Goal: Task Accomplishment & Management: Manage account settings

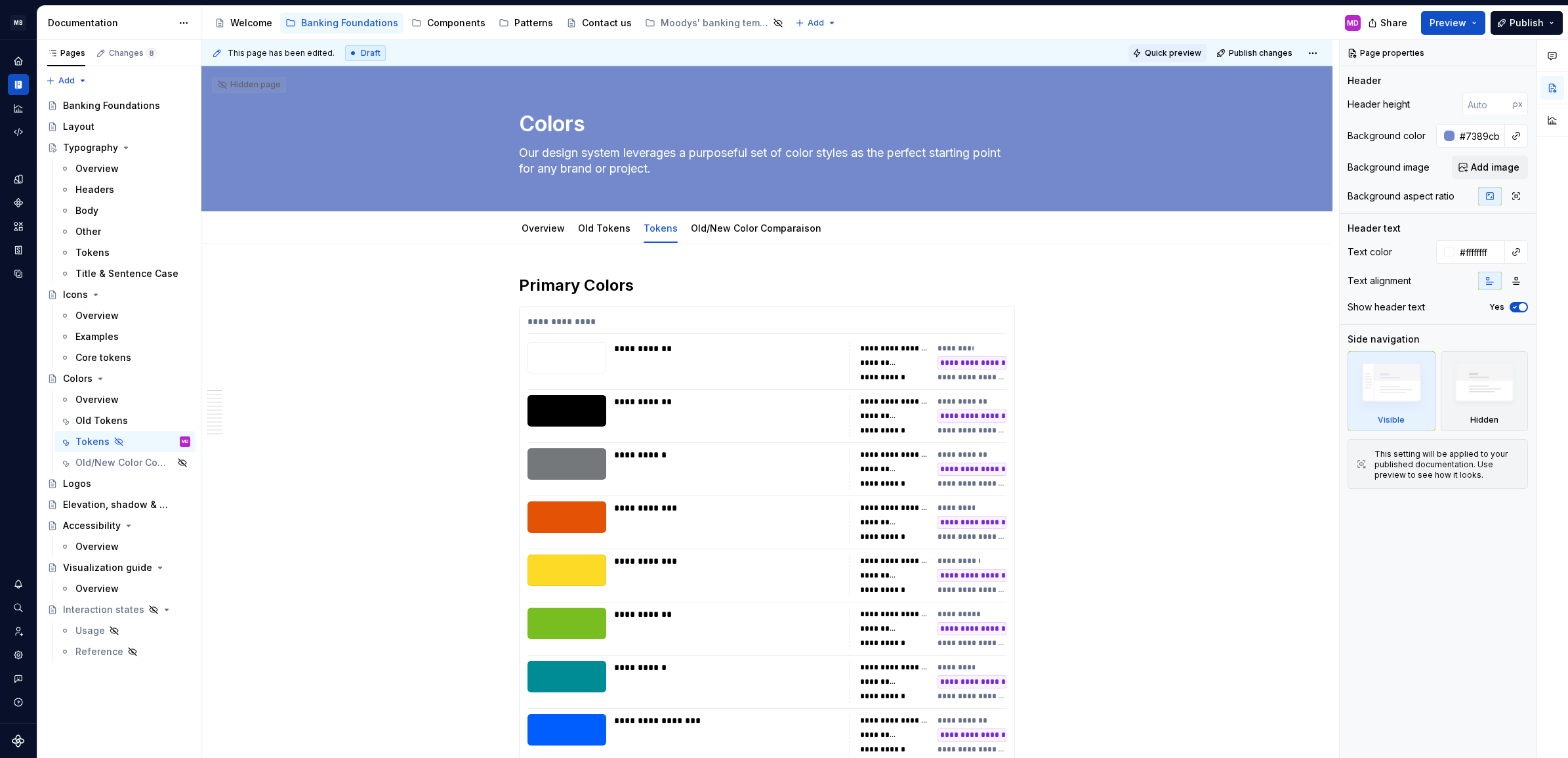
click at [1150, 50] on span "Quick preview" at bounding box center [1172, 53] width 56 height 11
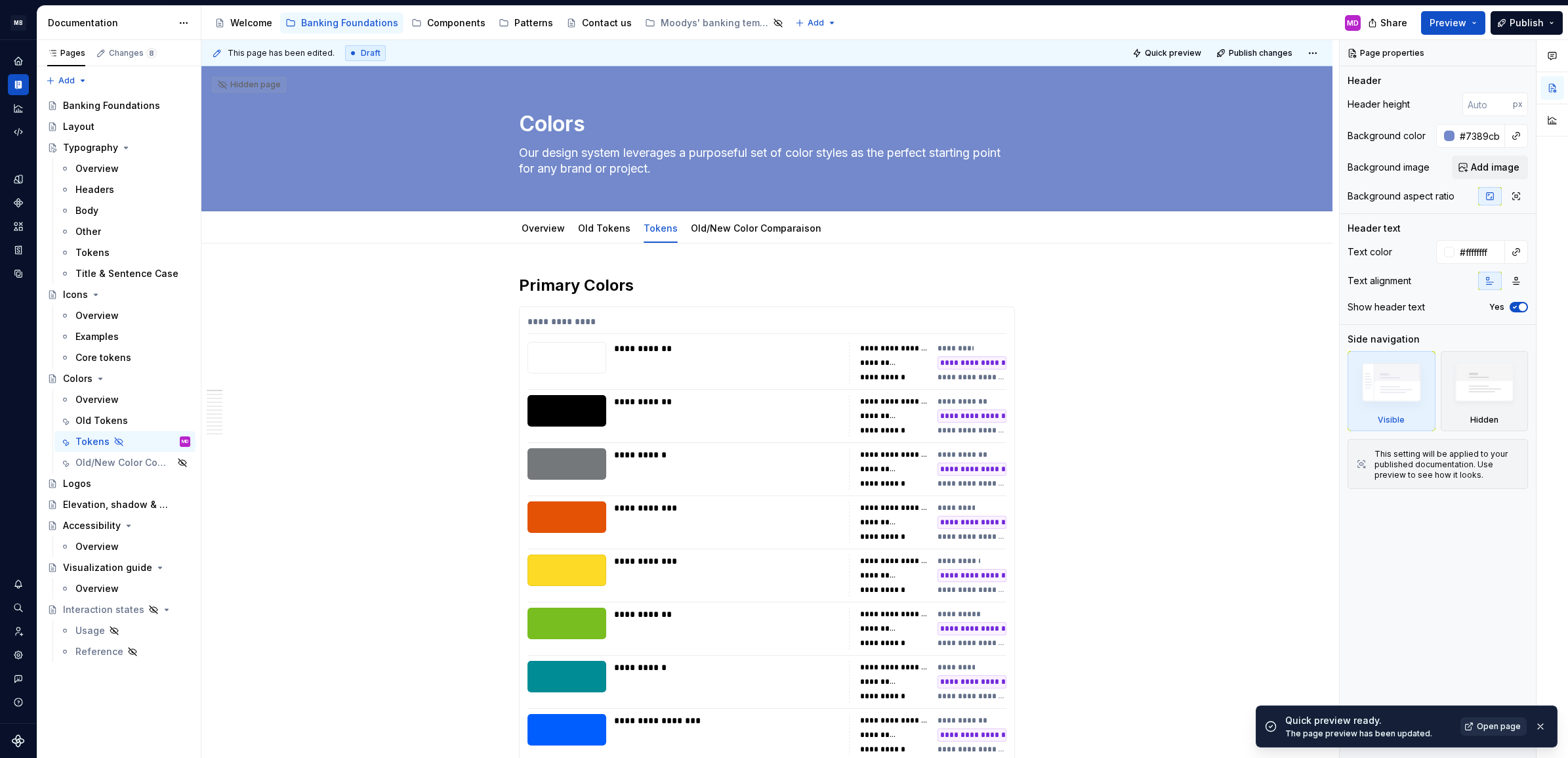
click at [1491, 729] on span "Open page" at bounding box center [1499, 726] width 44 height 11
click at [93, 457] on div "Old/New Color Comparaison" at bounding box center [106, 462] width 61 height 13
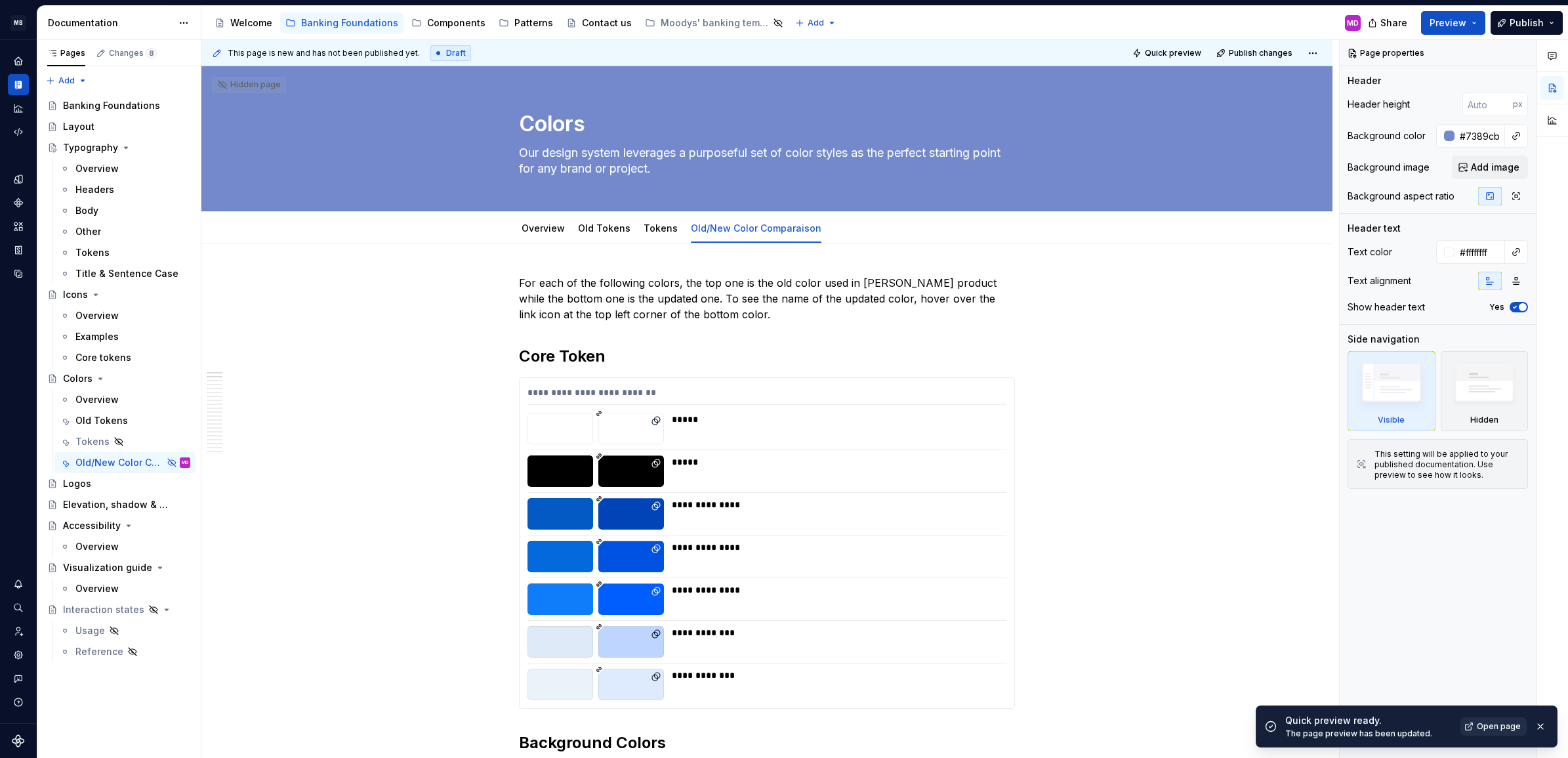
click at [1488, 723] on span "Open page" at bounding box center [1499, 726] width 44 height 11
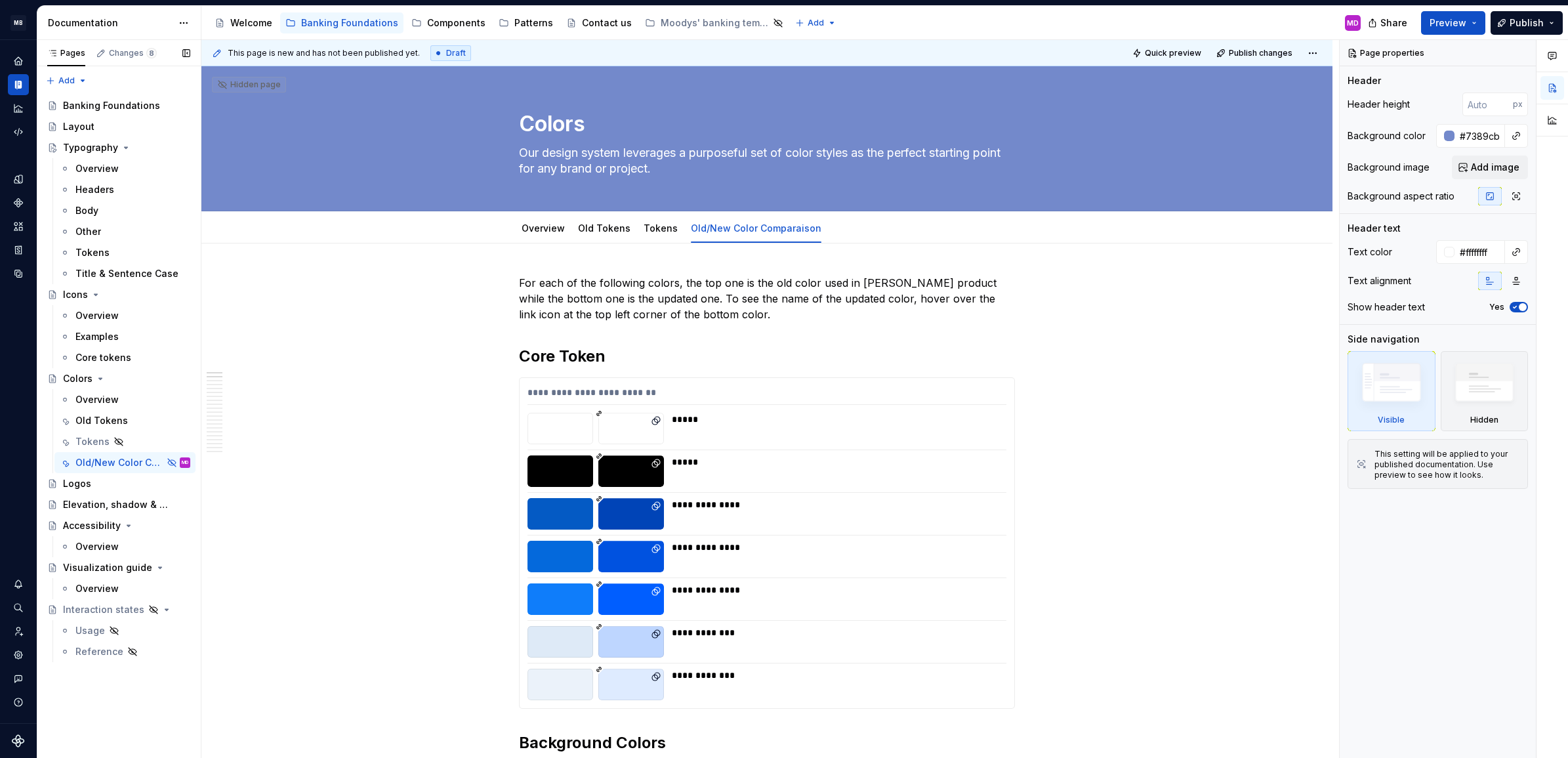
drag, startPoint x: 161, startPoint y: 462, endPoint x: 170, endPoint y: 465, distance: 9.5
click at [0, 0] on button "Page tree" at bounding box center [0, 0] width 0 height 0
click at [271, 409] on html "MB Moody's Banking Fusion Design System MD Design system data Documentation Acc…" at bounding box center [784, 379] width 1568 height 758
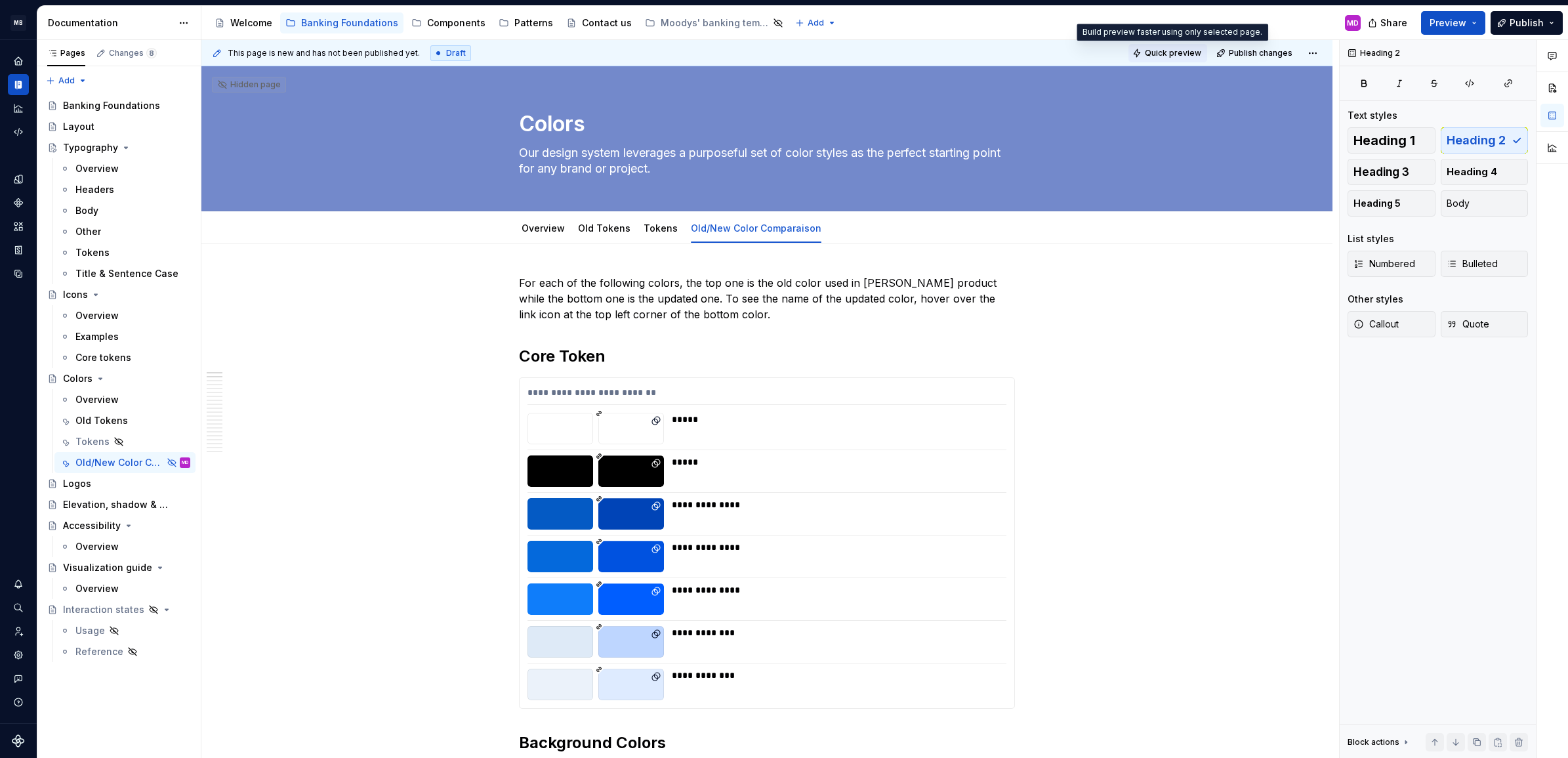
click at [1157, 50] on span "Quick preview" at bounding box center [1172, 53] width 56 height 11
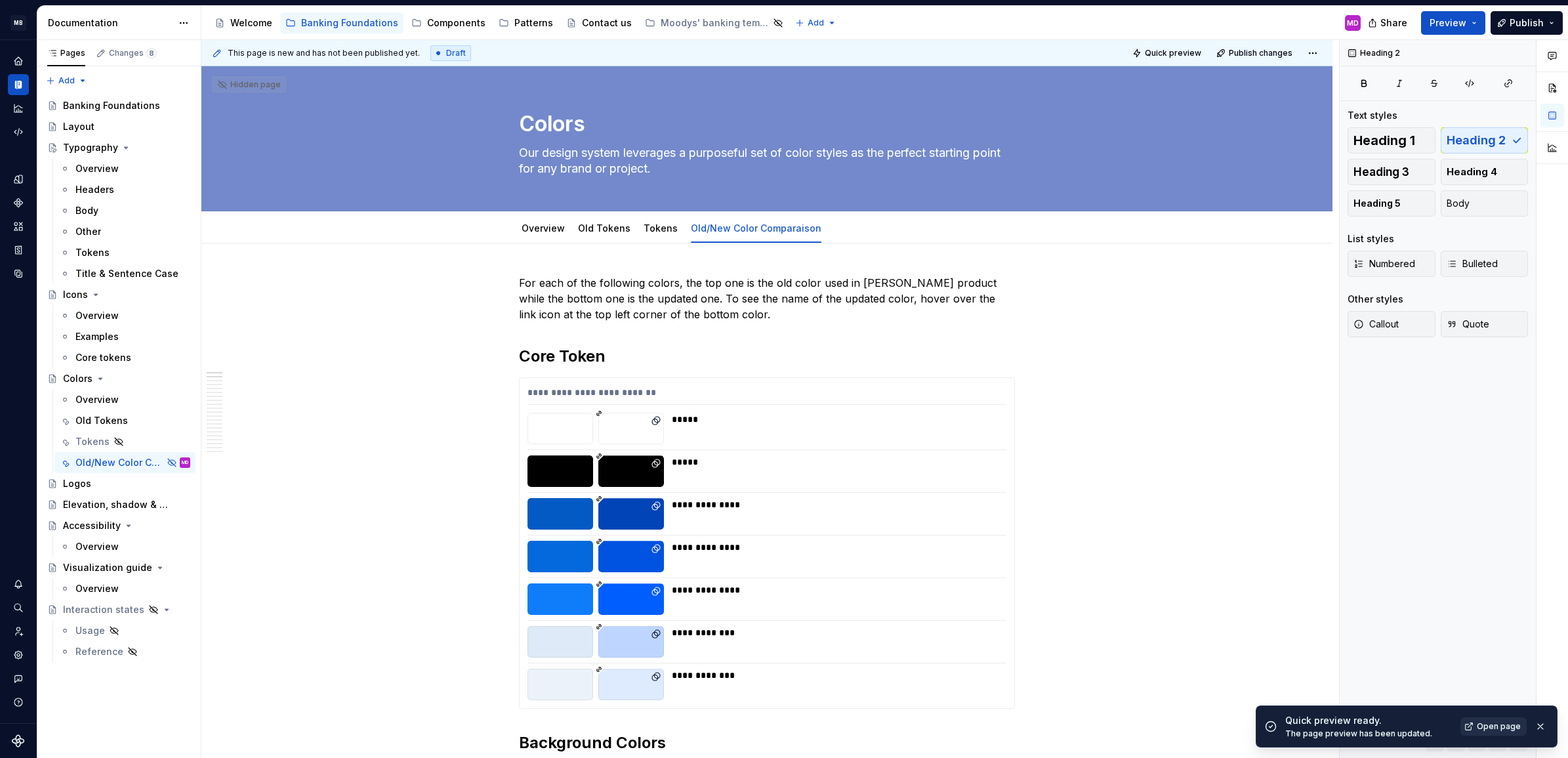
click at [1480, 727] on span "Open page" at bounding box center [1499, 726] width 44 height 11
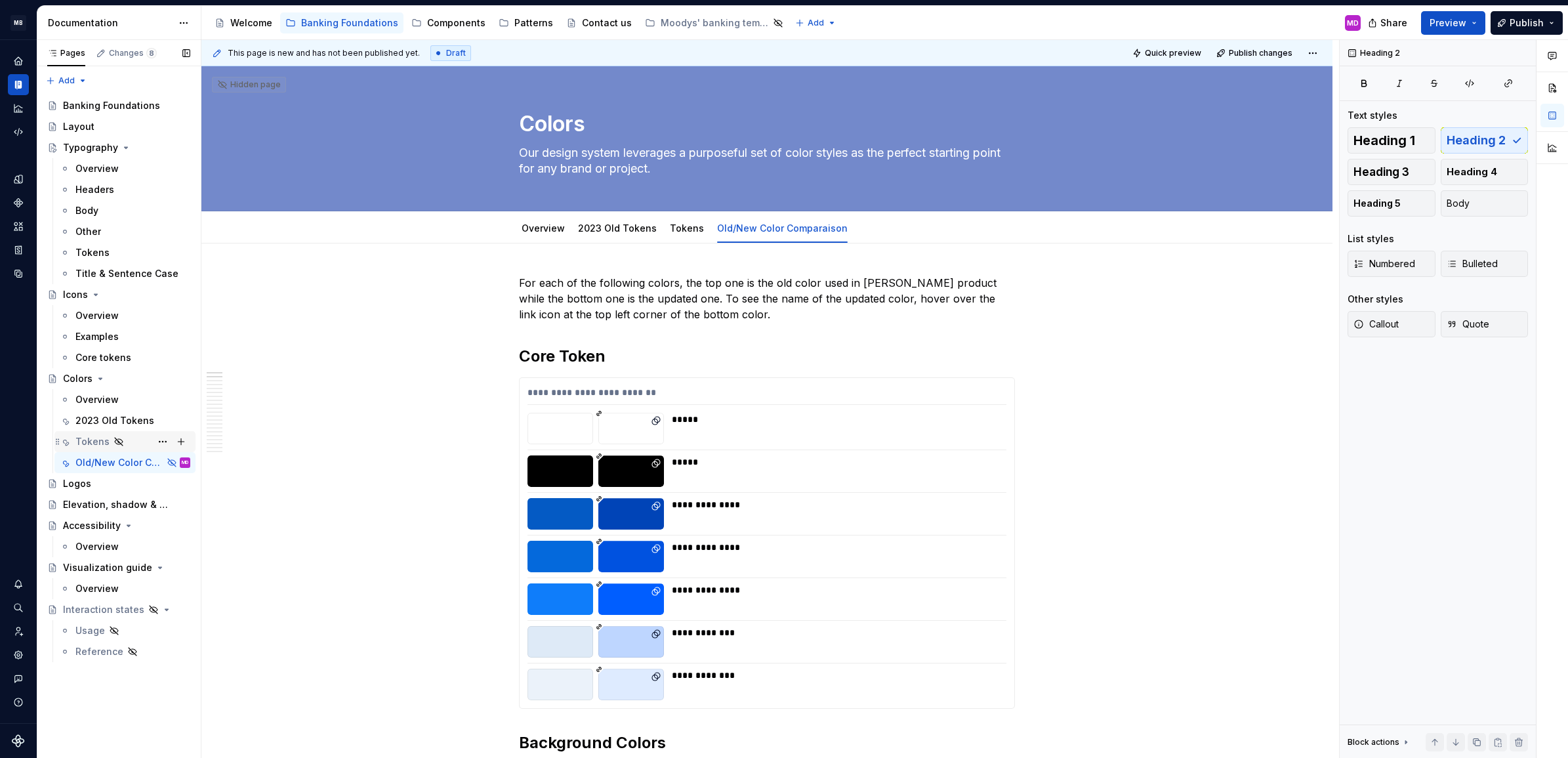
click at [129, 445] on div "Tokens J" at bounding box center [133, 442] width 115 height 18
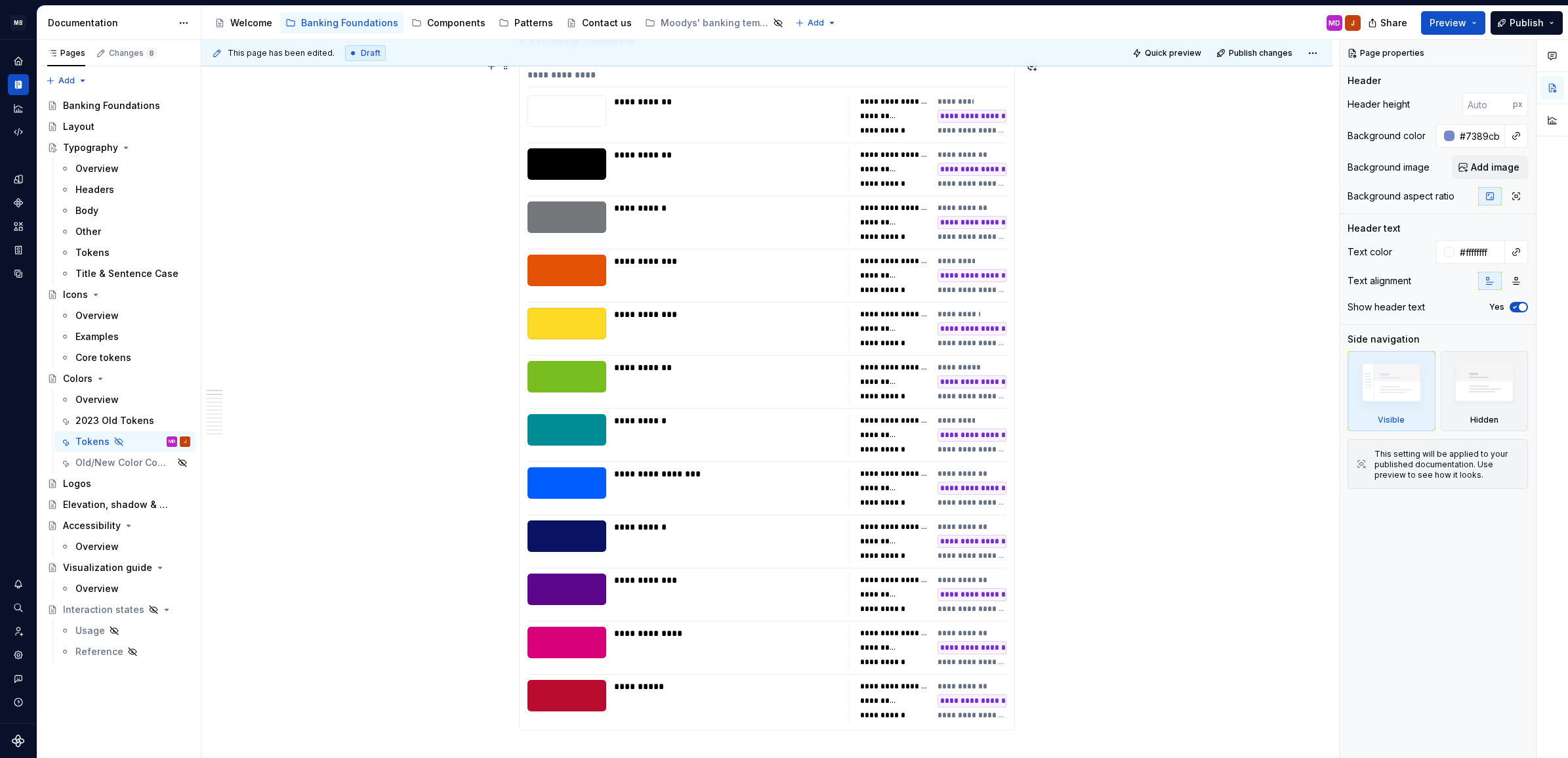
drag, startPoint x: 806, startPoint y: 369, endPoint x: 805, endPoint y: 384, distance: 15.0
click at [805, 384] on div "**********" at bounding box center [728, 381] width 227 height 42
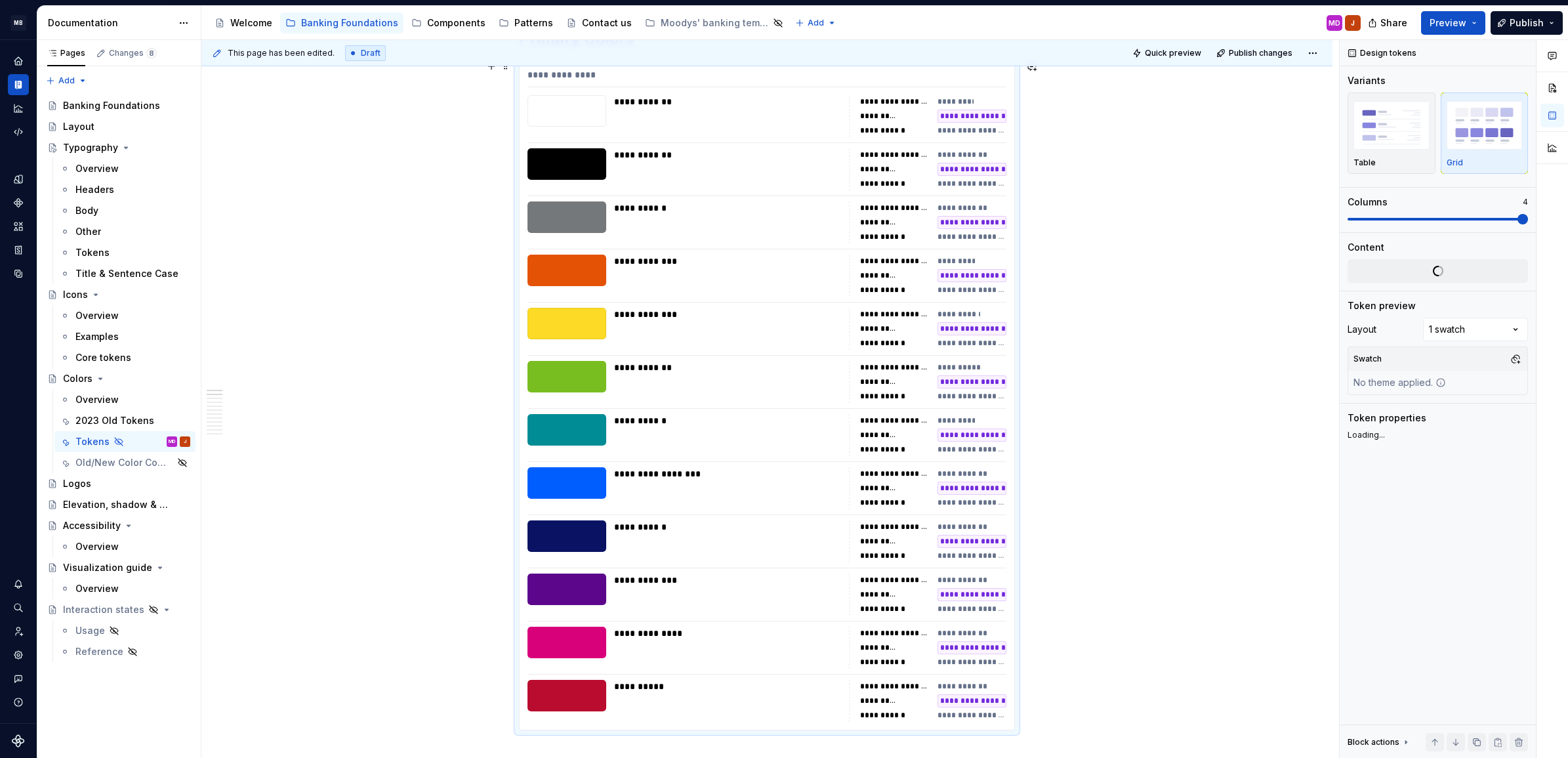
scroll to position [220, 0]
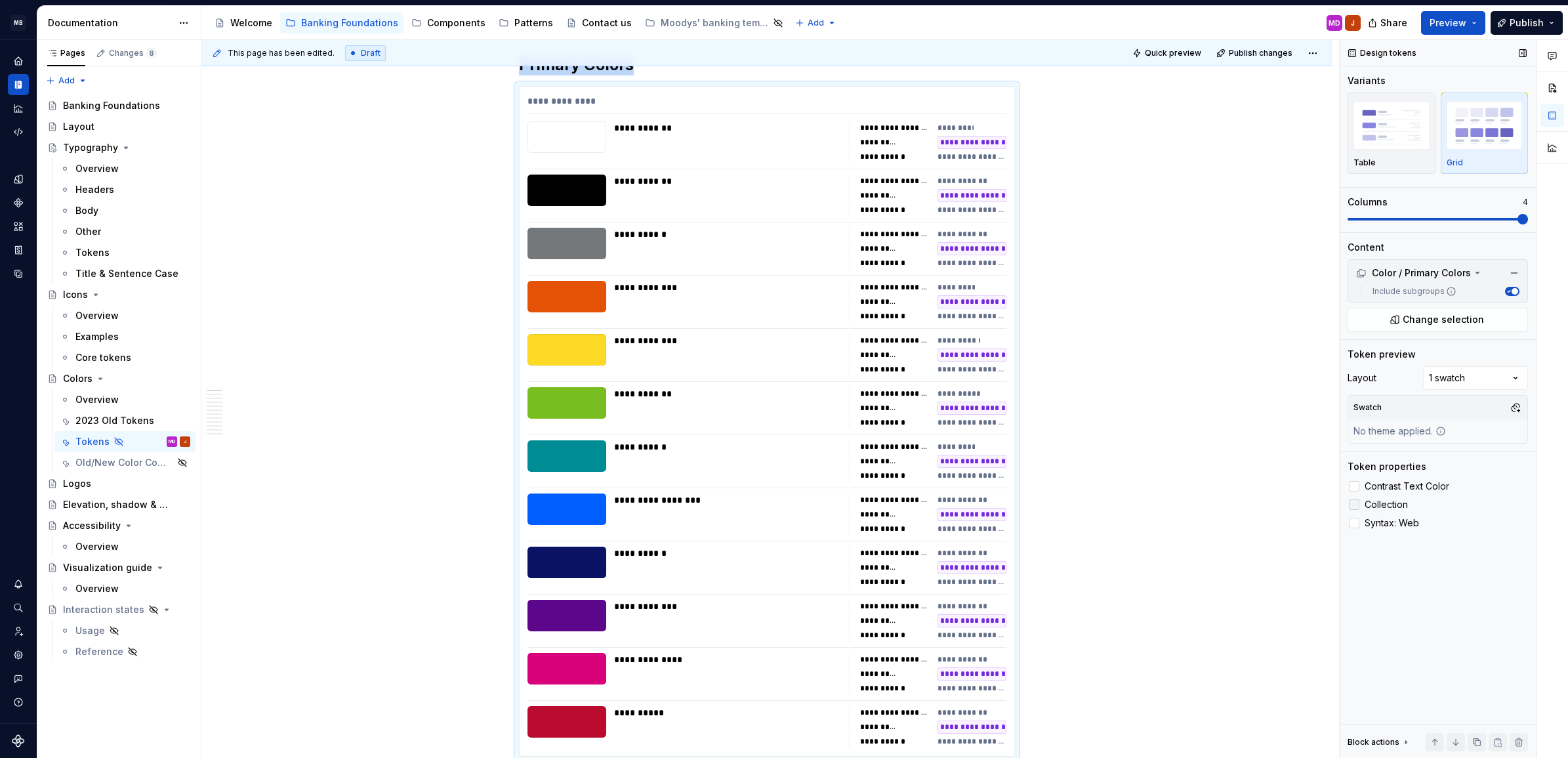
click at [1368, 505] on span "Collection" at bounding box center [1386, 504] width 43 height 11
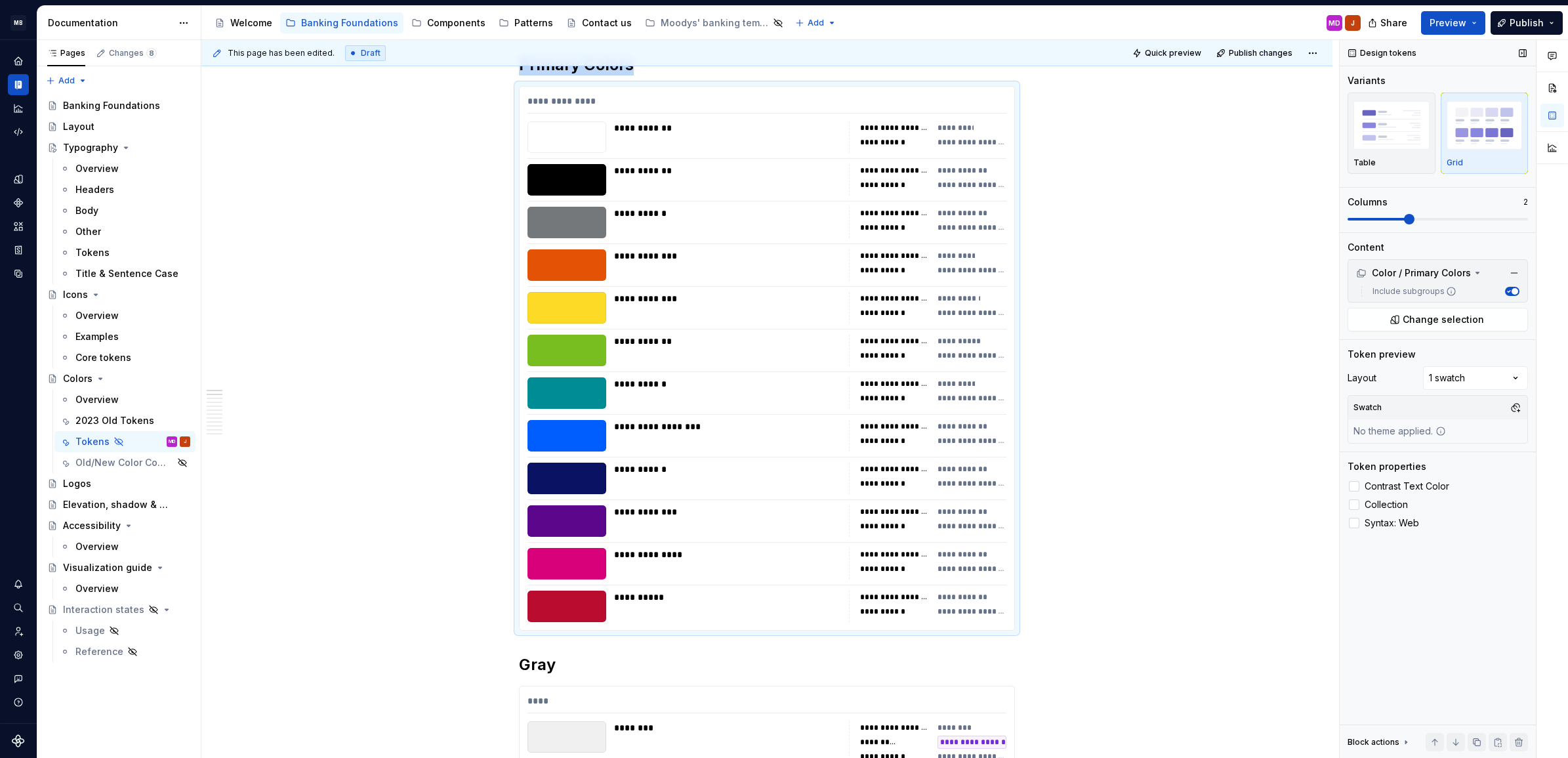
click at [1415, 214] on span at bounding box center [1409, 219] width 11 height 11
click at [1165, 46] on button "Quick preview" at bounding box center [1167, 53] width 79 height 18
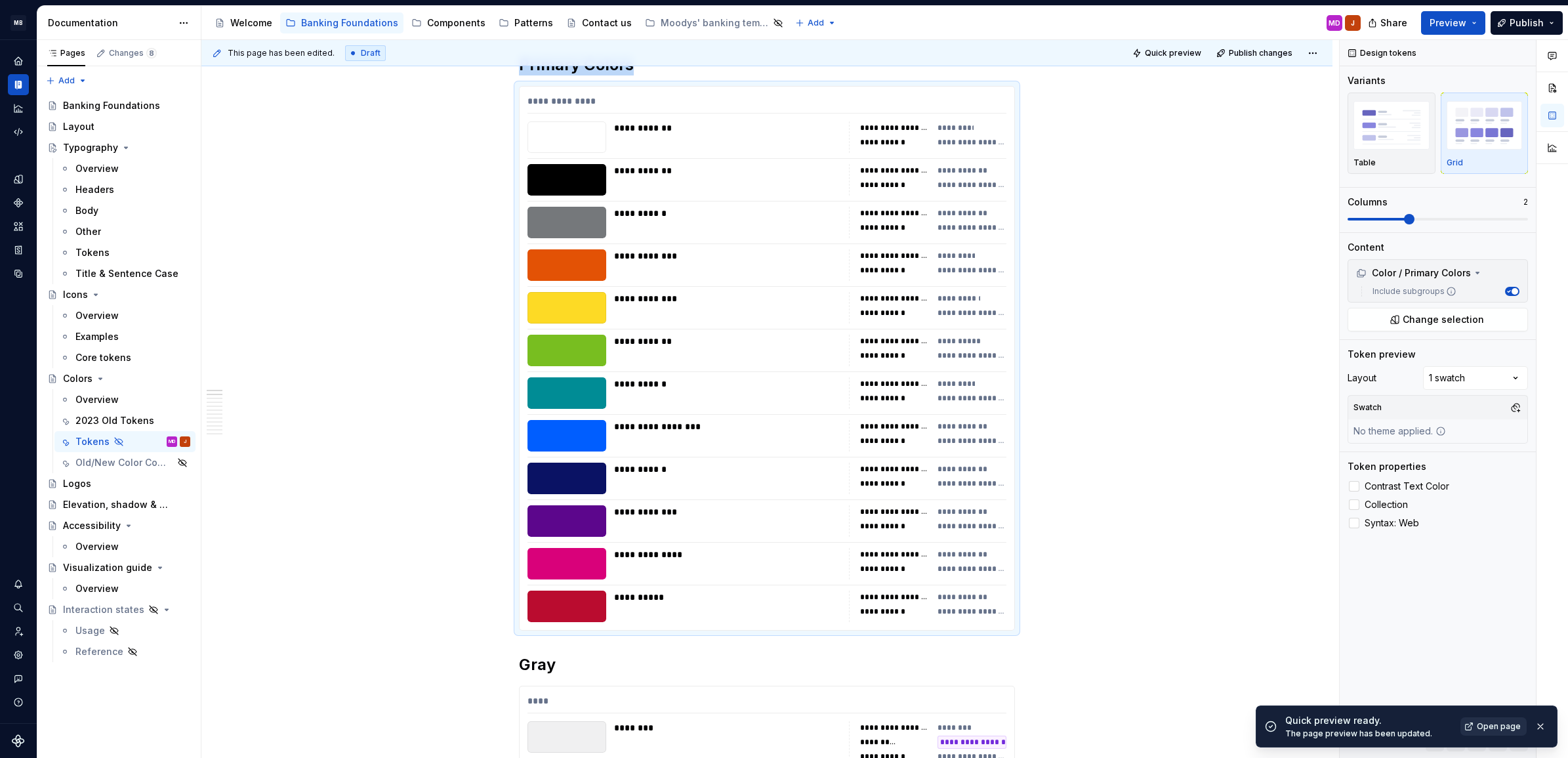
click at [1487, 727] on span "Open page" at bounding box center [1499, 726] width 44 height 11
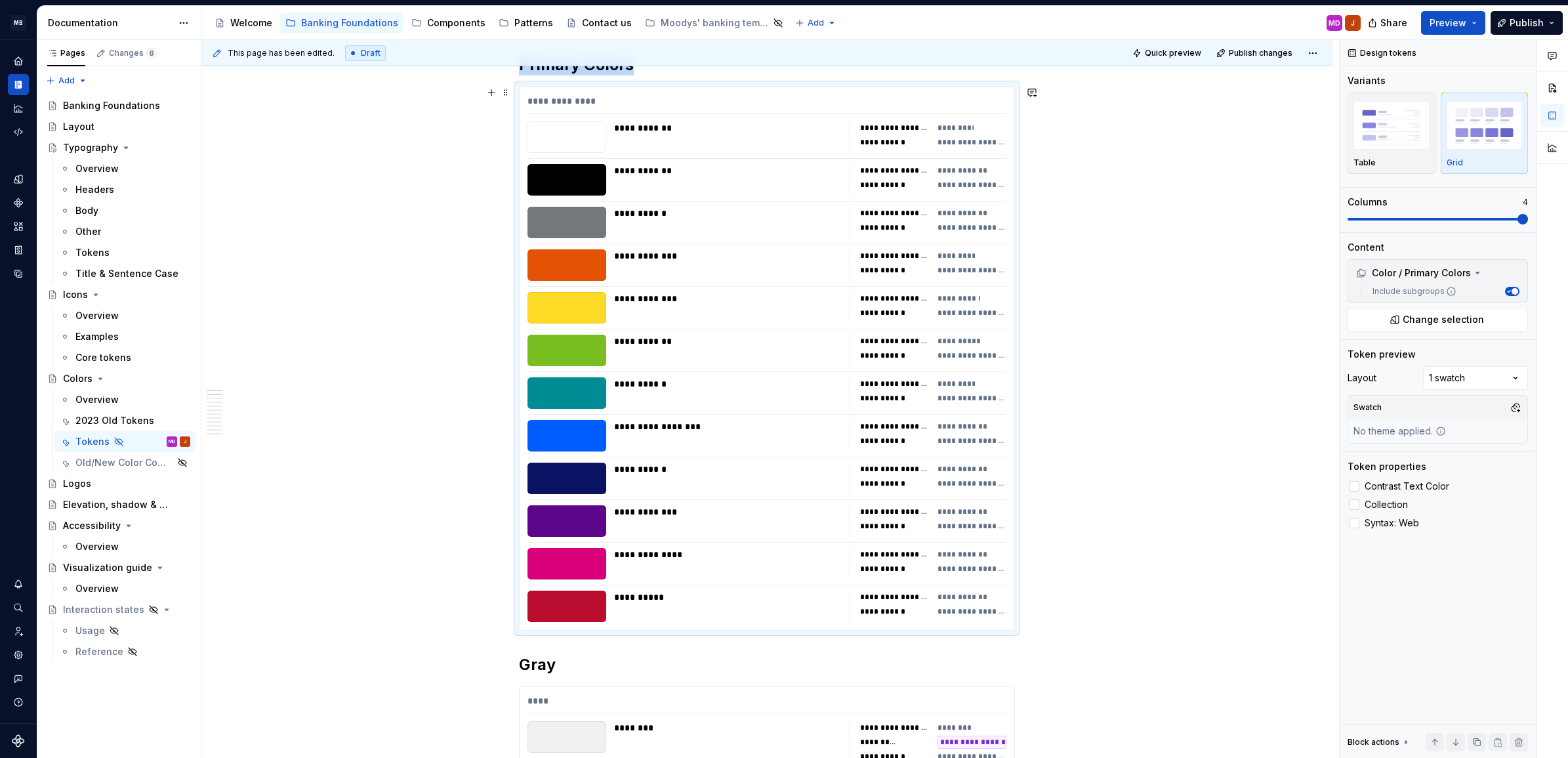
click at [889, 241] on div "**********" at bounding box center [767, 358] width 495 height 543
click at [1411, 214] on span at bounding box center [1409, 219] width 11 height 11
click at [1165, 48] on span "Quick preview" at bounding box center [1172, 53] width 56 height 11
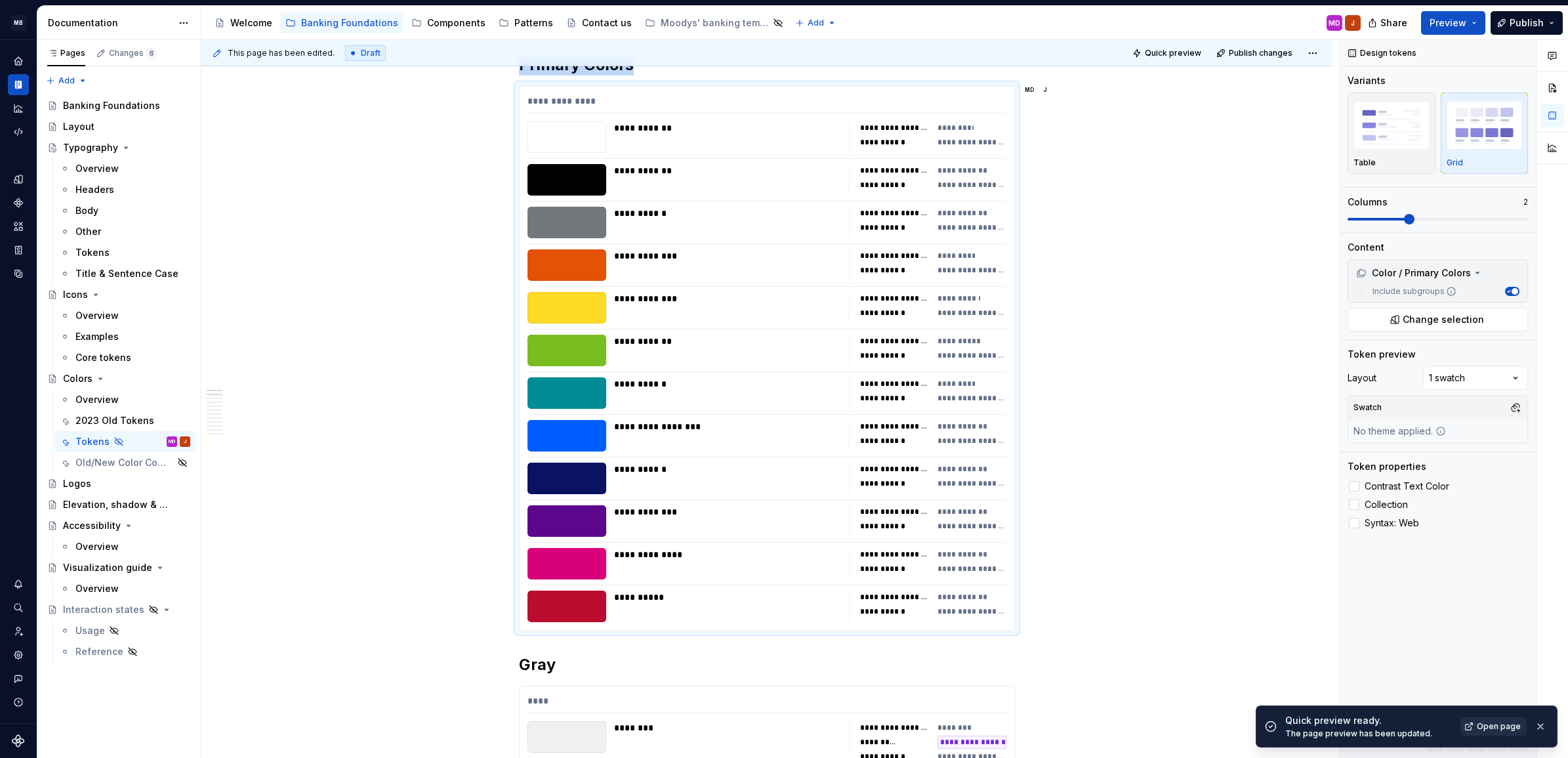
click at [1501, 725] on span "Open page" at bounding box center [1499, 726] width 44 height 11
click at [911, 303] on div "**********" at bounding box center [894, 298] width 69 height 11
click at [1415, 220] on span at bounding box center [1409, 219] width 11 height 11
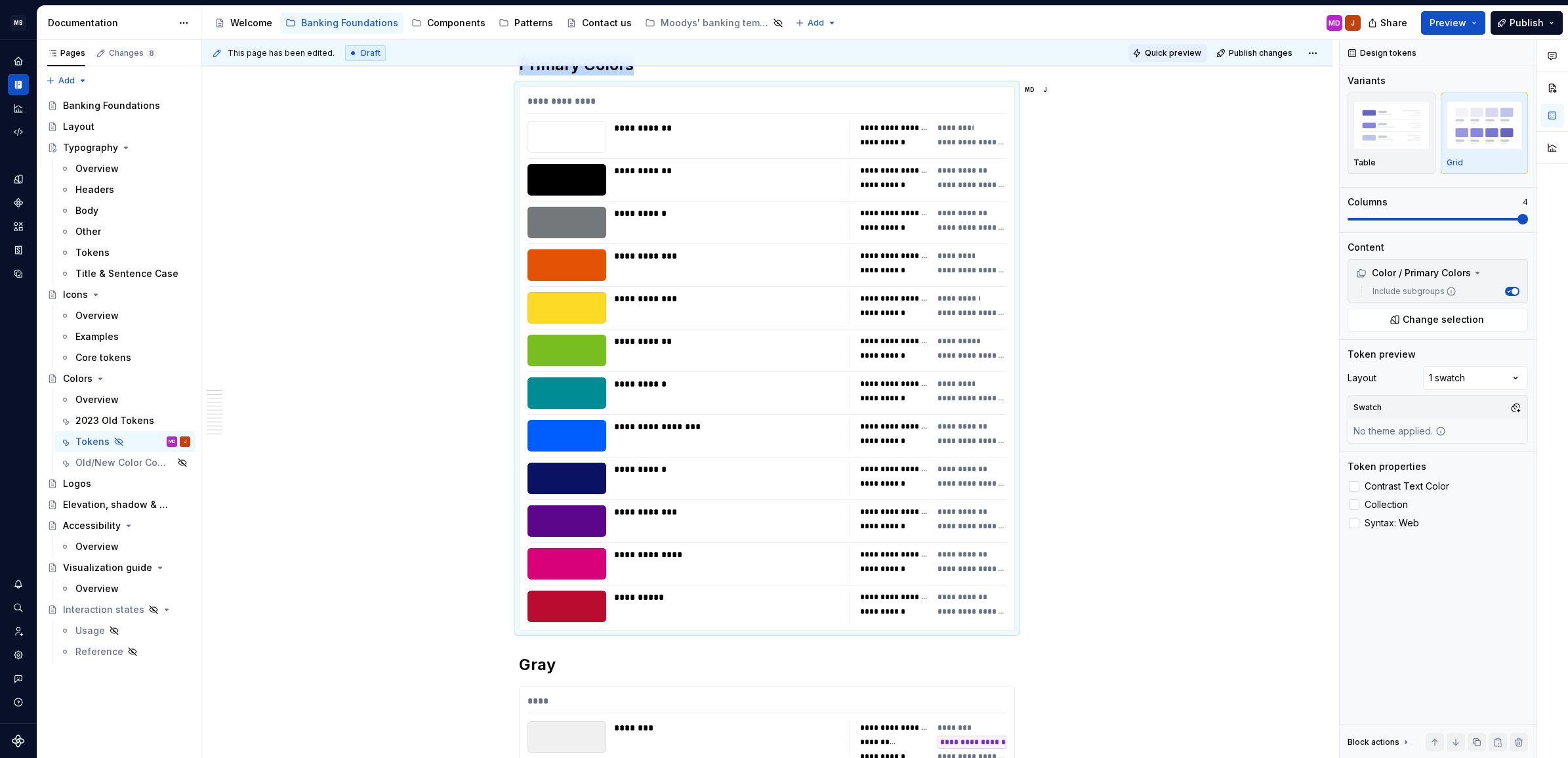
click at [1165, 51] on span "Quick preview" at bounding box center [1172, 53] width 56 height 11
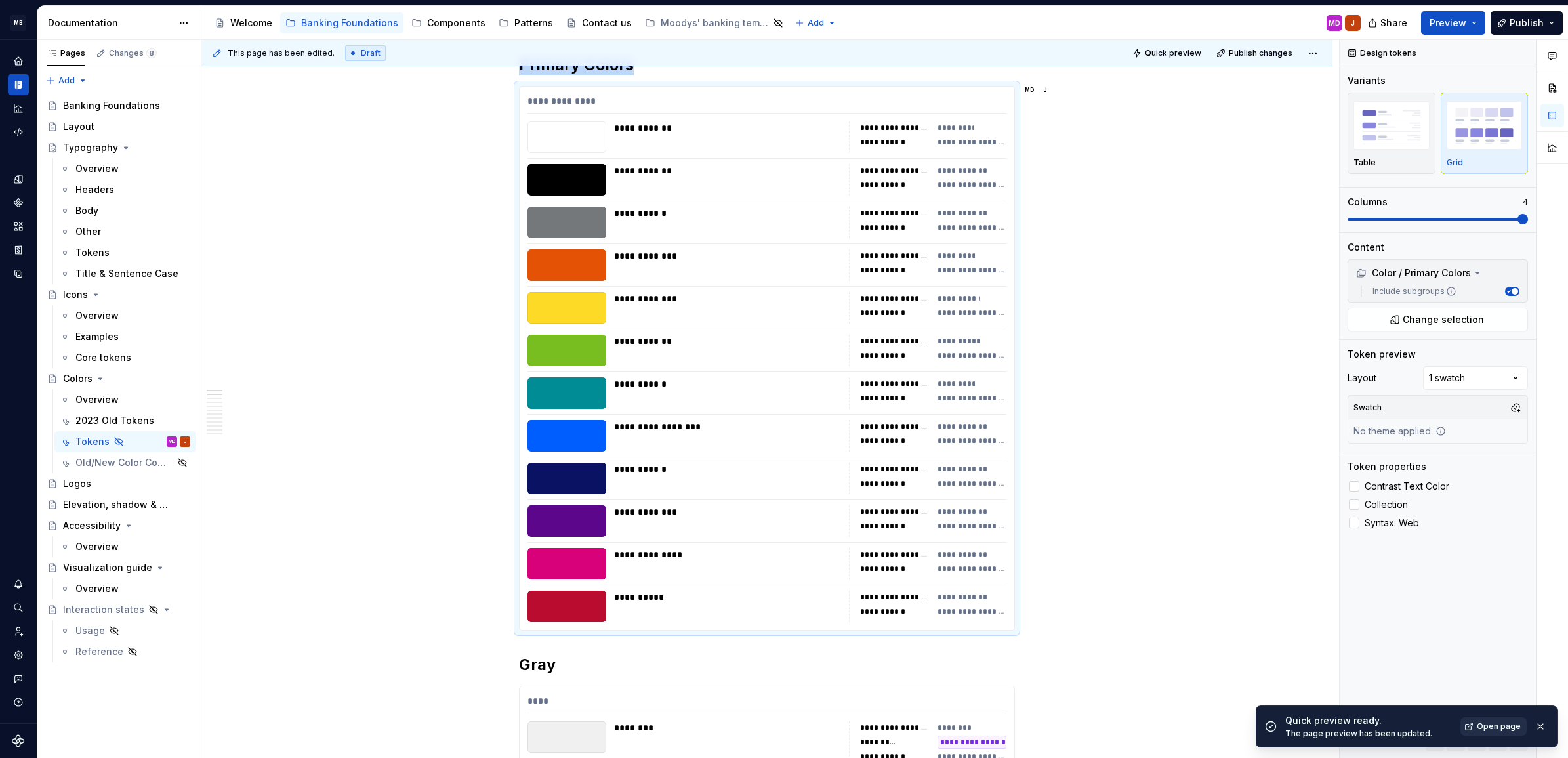
click at [1493, 727] on span "Open page" at bounding box center [1499, 726] width 44 height 11
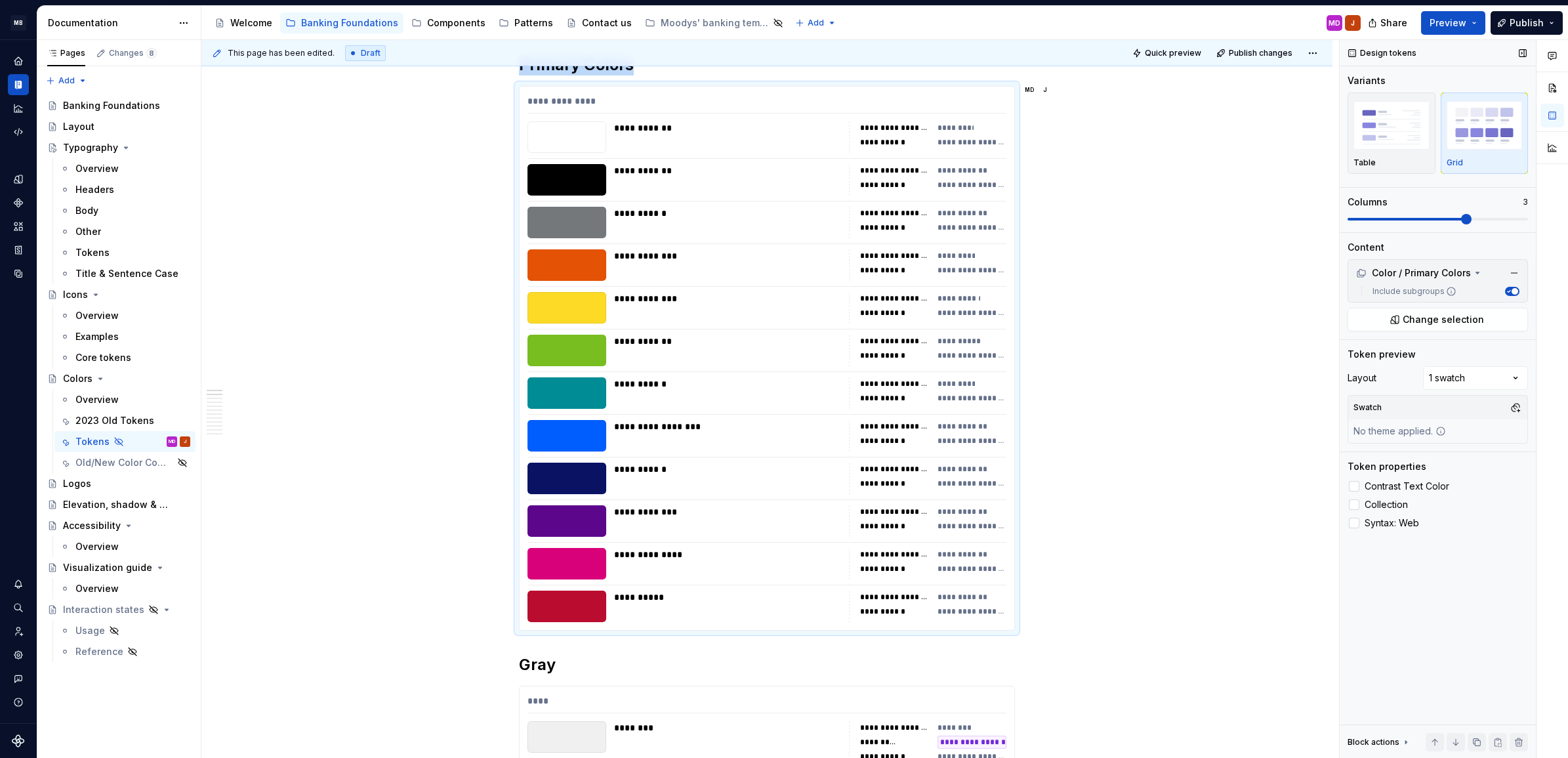
click at [1472, 219] on span at bounding box center [1466, 219] width 11 height 11
click at [1472, 214] on span at bounding box center [1466, 219] width 11 height 11
click at [1415, 221] on span at bounding box center [1409, 219] width 11 height 11
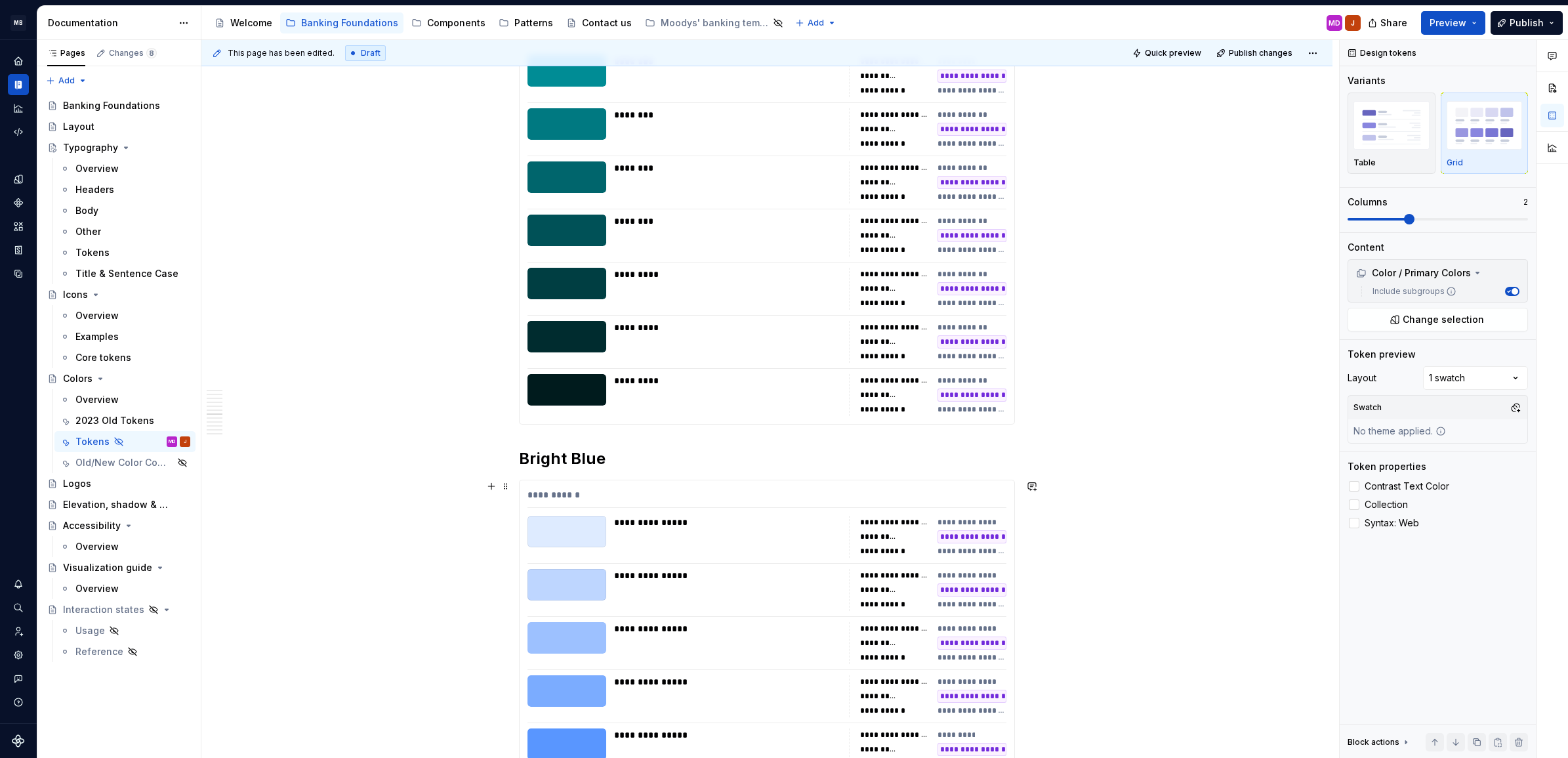
scroll to position [4500, 0]
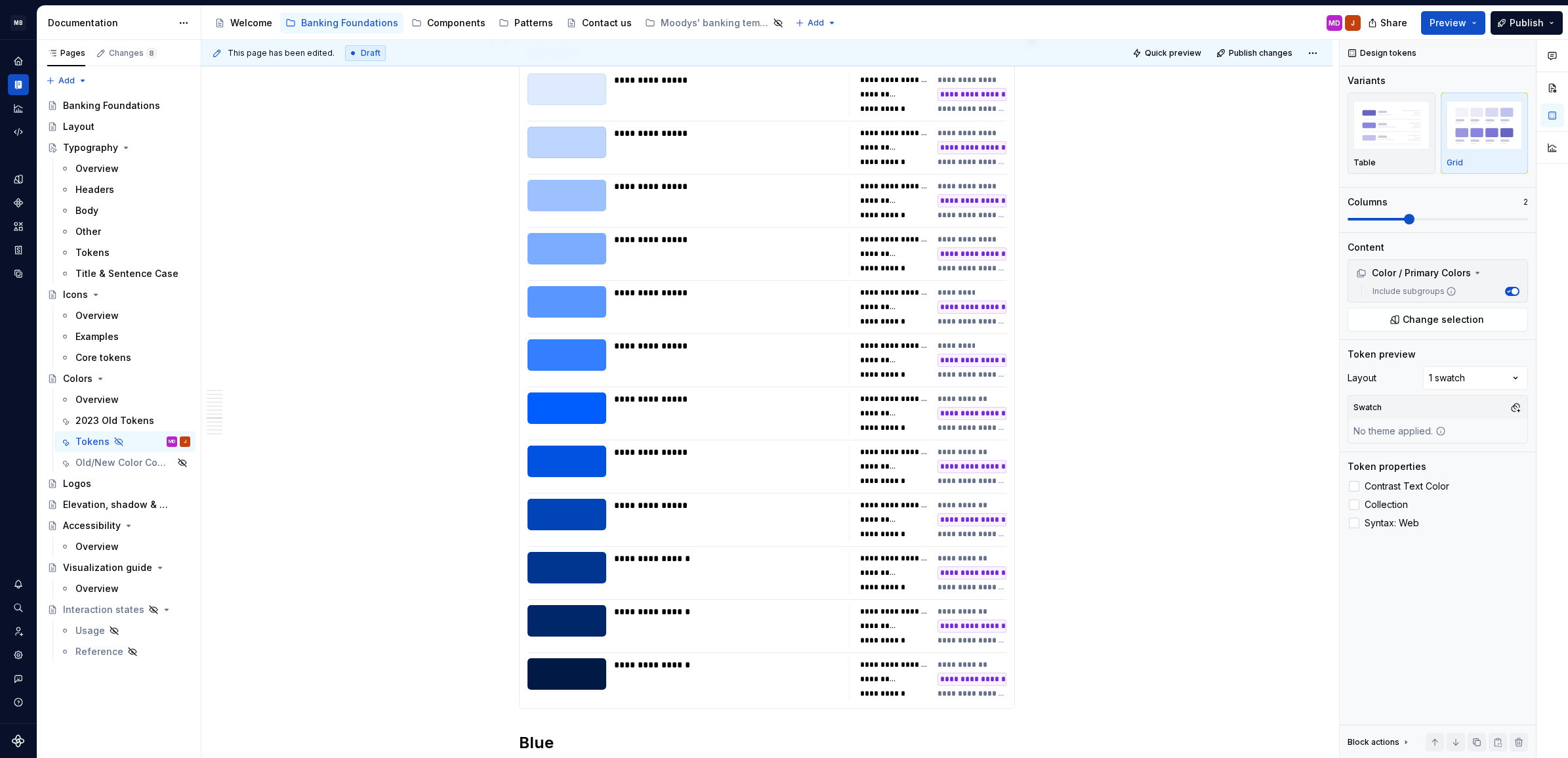
click at [697, 308] on div "**********" at bounding box center [728, 307] width 227 height 42
click at [1378, 505] on span "Collection" at bounding box center [1386, 504] width 43 height 11
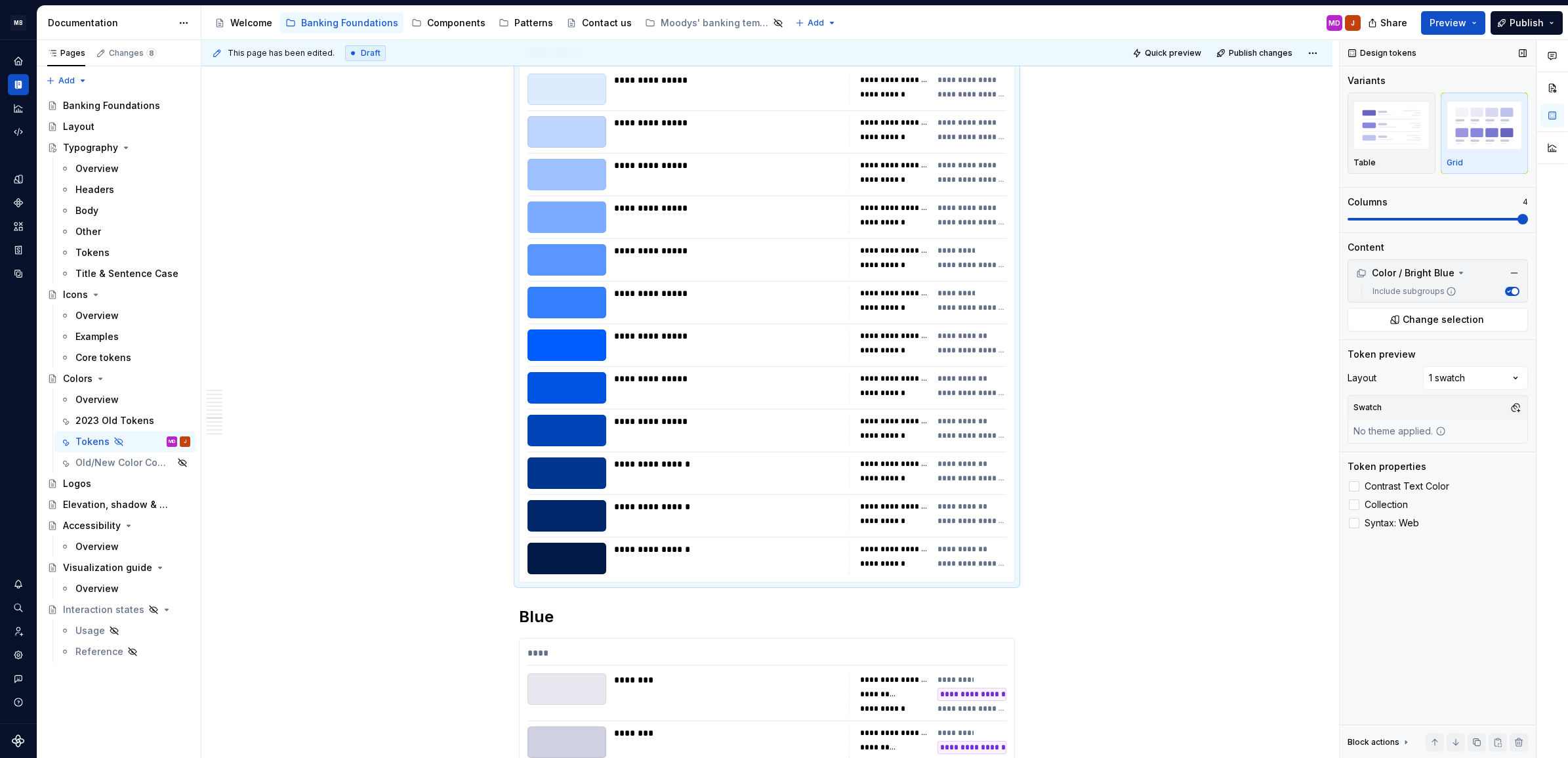
scroll to position [4497, 0]
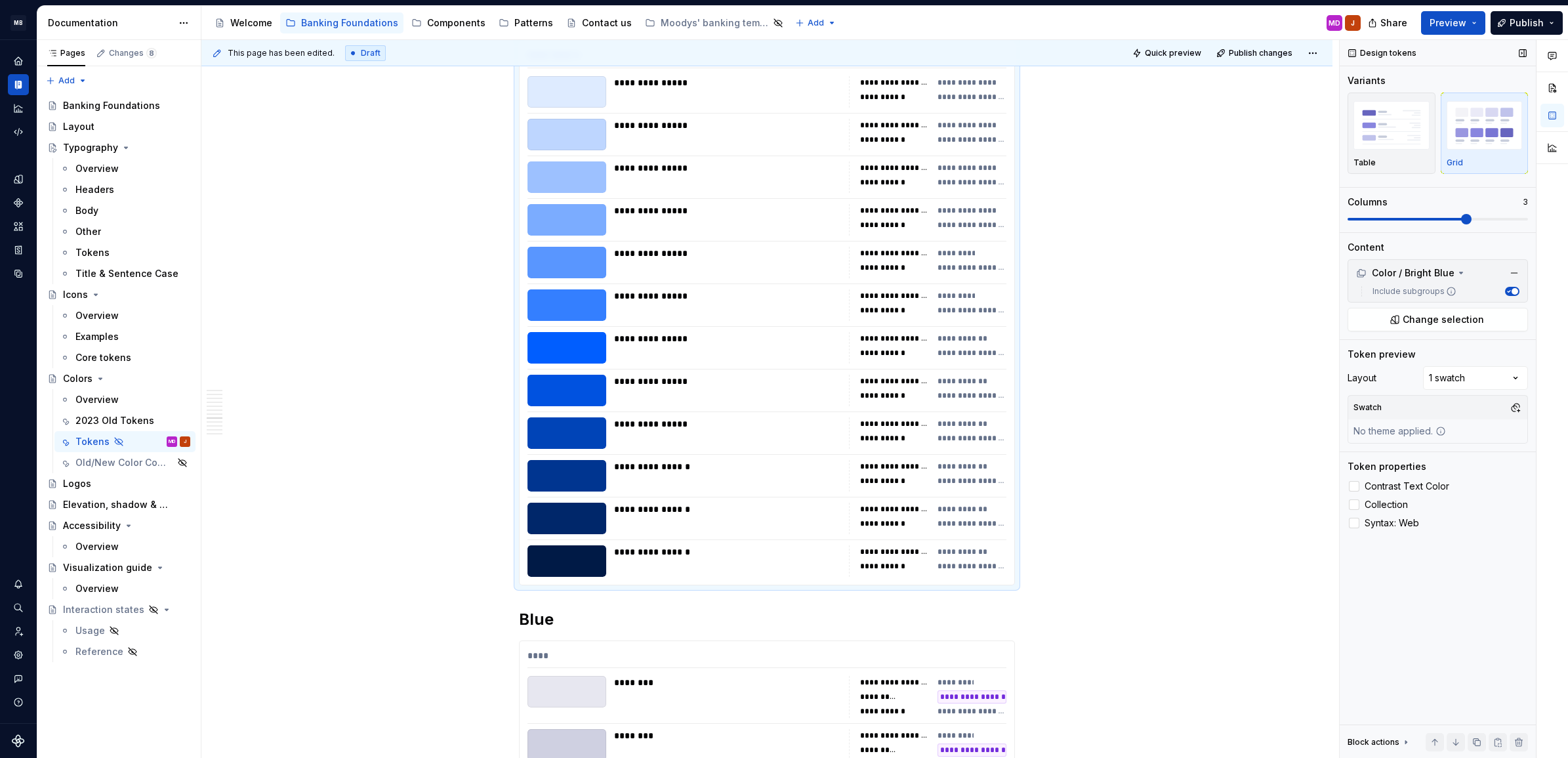
click at [1472, 217] on span at bounding box center [1466, 219] width 11 height 11
click at [1163, 54] on span "Quick preview" at bounding box center [1172, 53] width 56 height 11
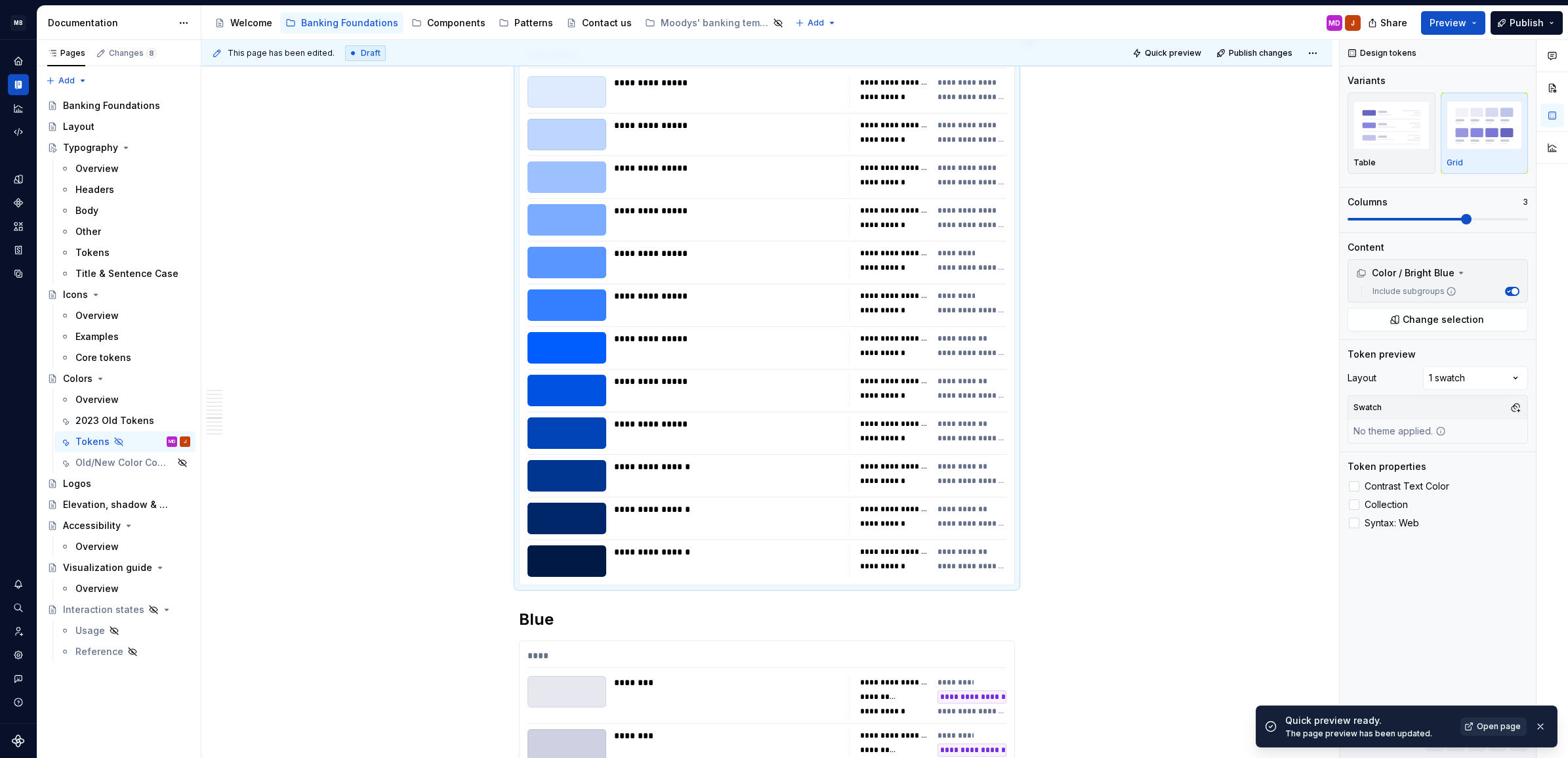
click at [1481, 722] on span "Open page" at bounding box center [1499, 726] width 44 height 11
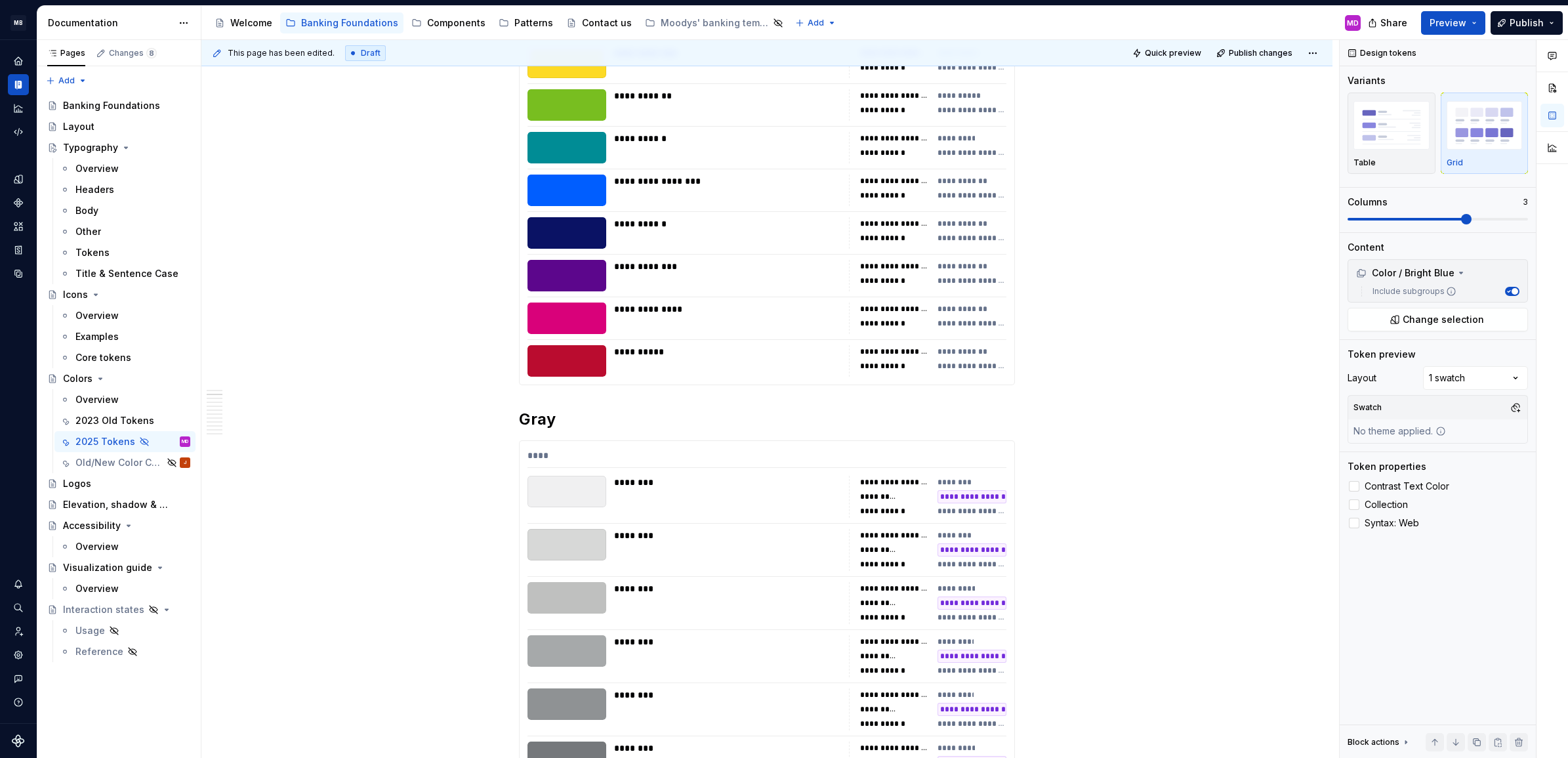
scroll to position [465, 0]
click at [748, 208] on div "**********" at bounding box center [767, 114] width 495 height 543
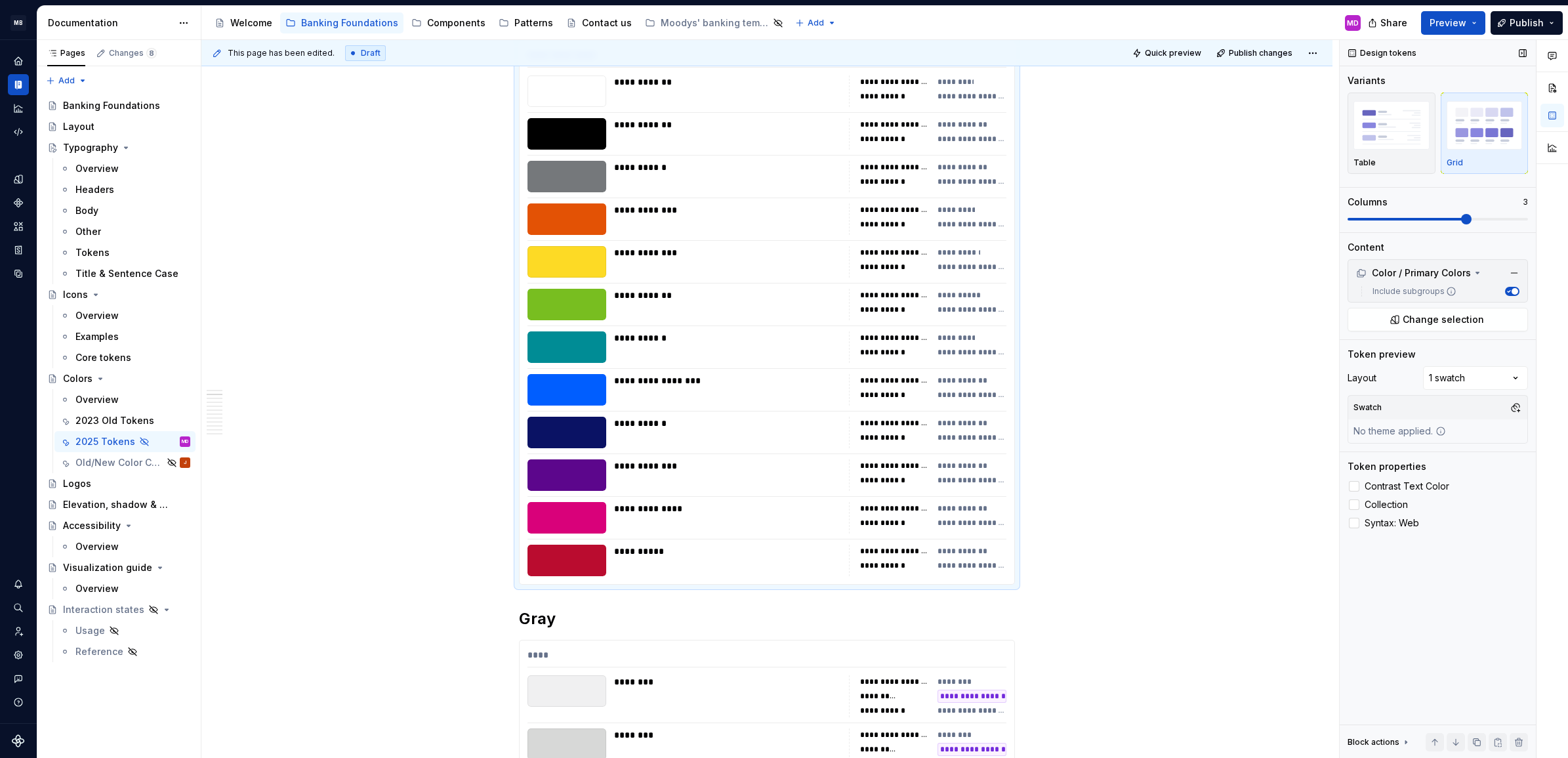
click at [1461, 217] on span at bounding box center [1466, 219] width 11 height 11
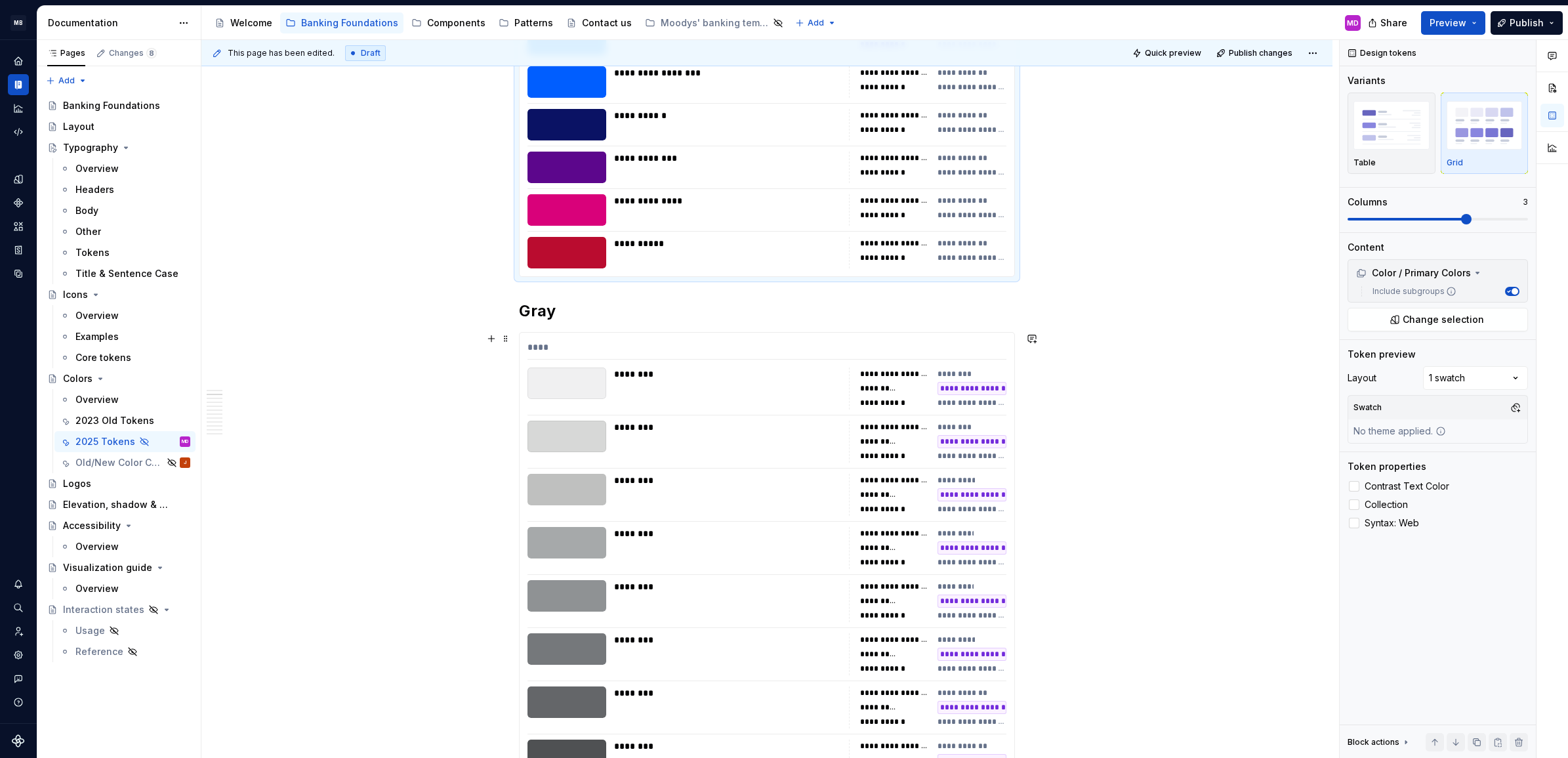
click at [799, 484] on div "********" at bounding box center [728, 480] width 227 height 13
click at [1467, 218] on span at bounding box center [1438, 219] width 180 height 11
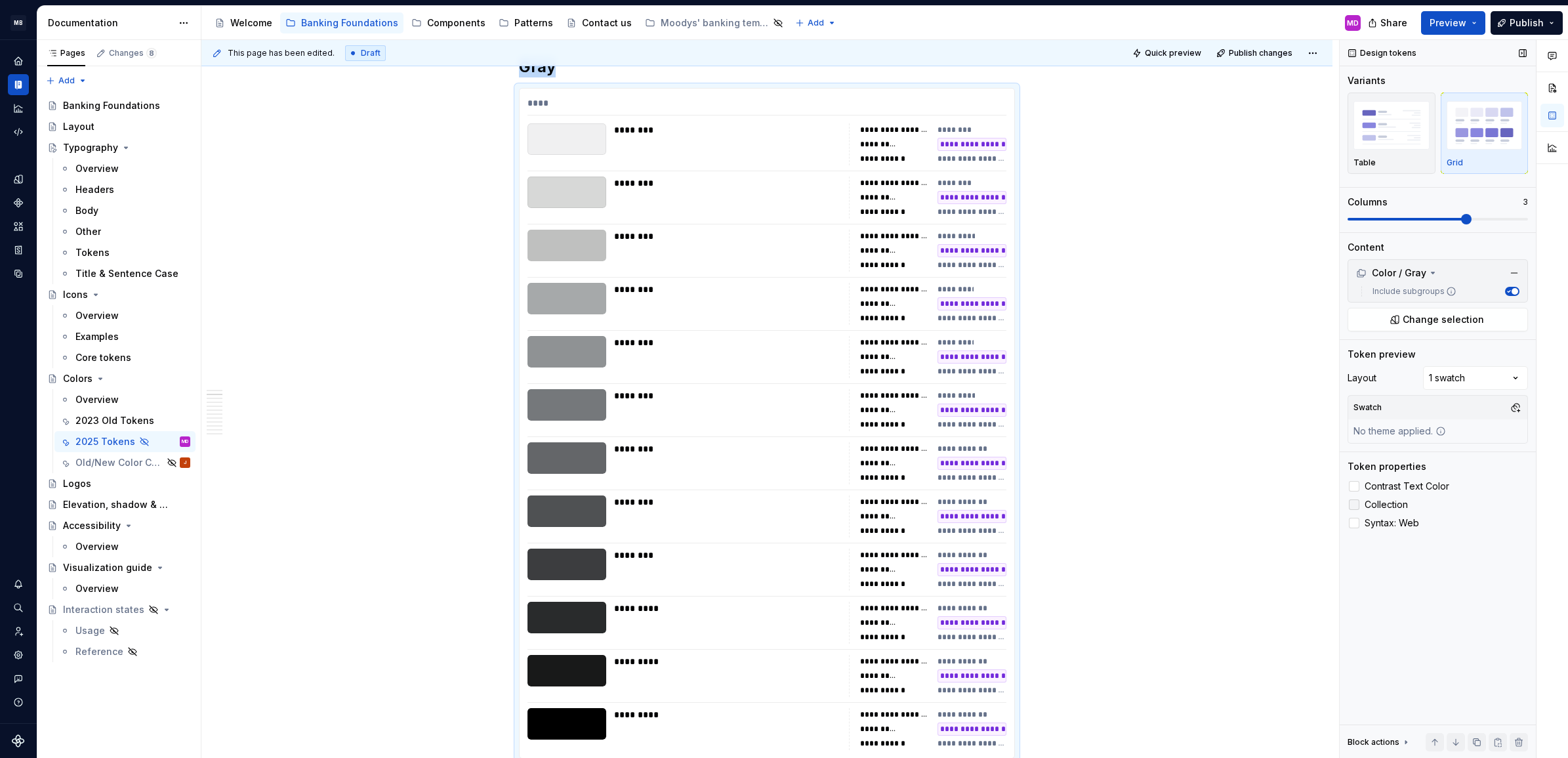
click at [1362, 499] on label "Collection" at bounding box center [1438, 504] width 180 height 16
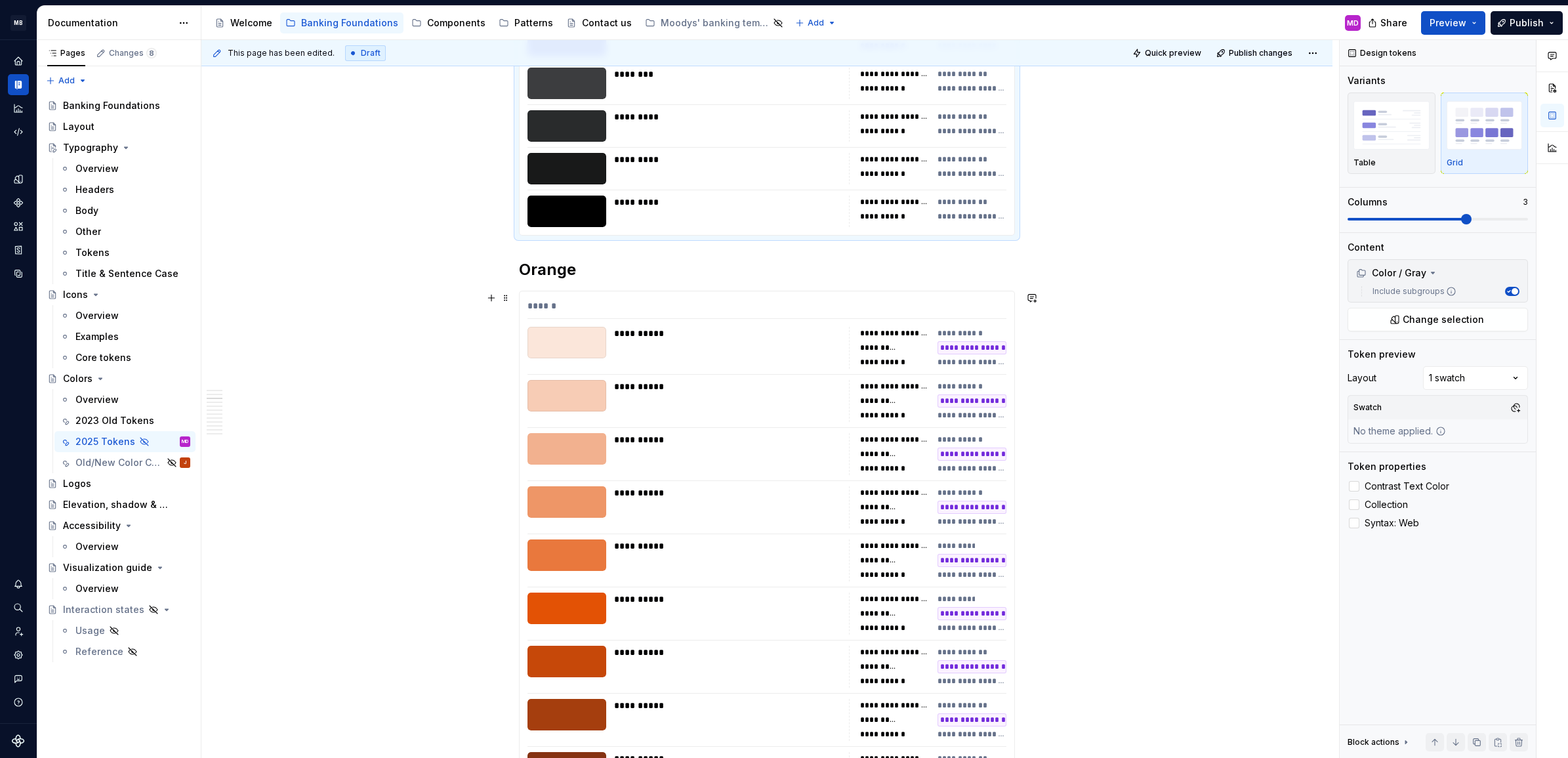
click at [822, 500] on div "**********" at bounding box center [728, 507] width 227 height 42
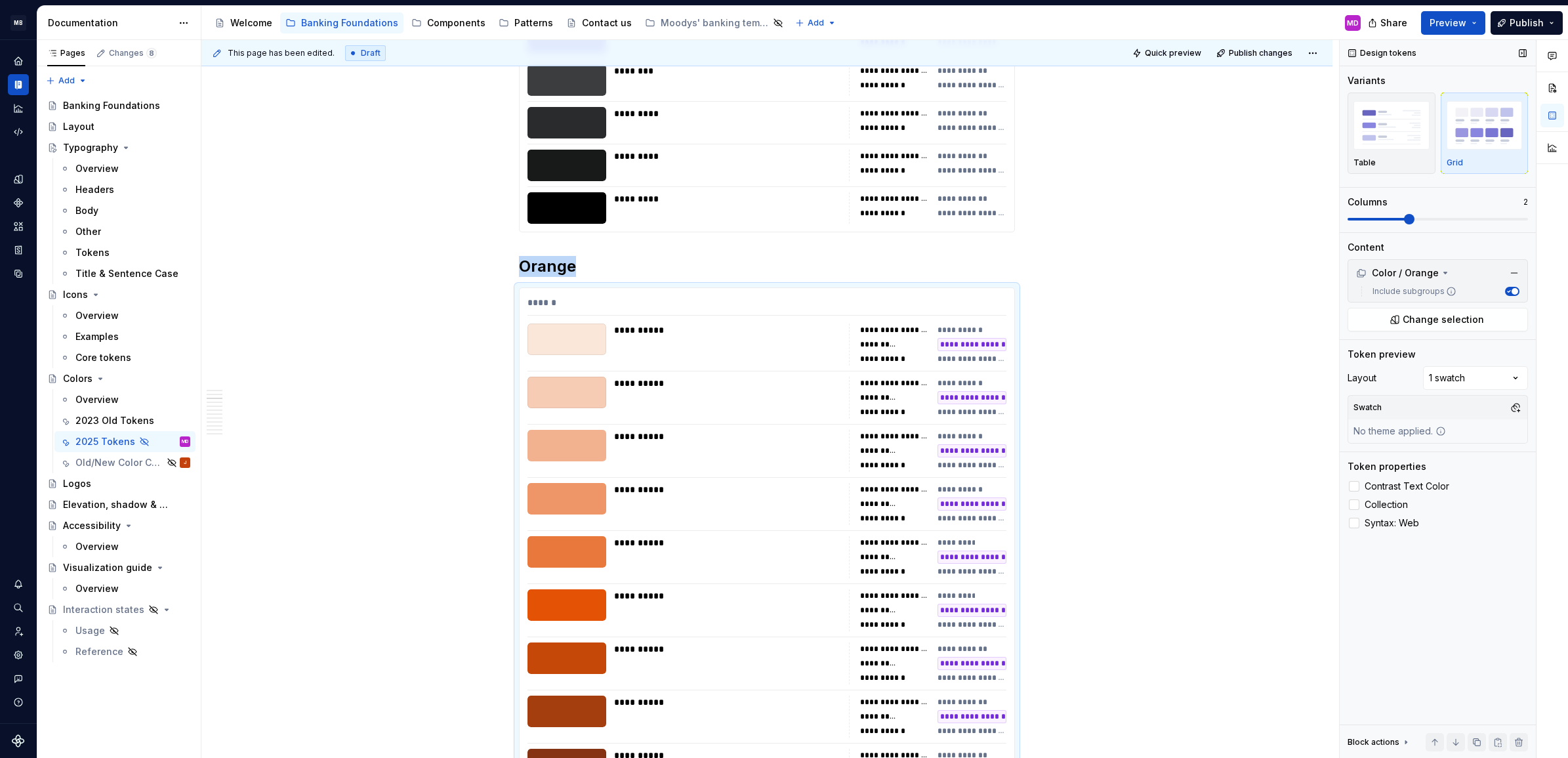
click at [1459, 220] on span at bounding box center [1438, 220] width 180 height 3
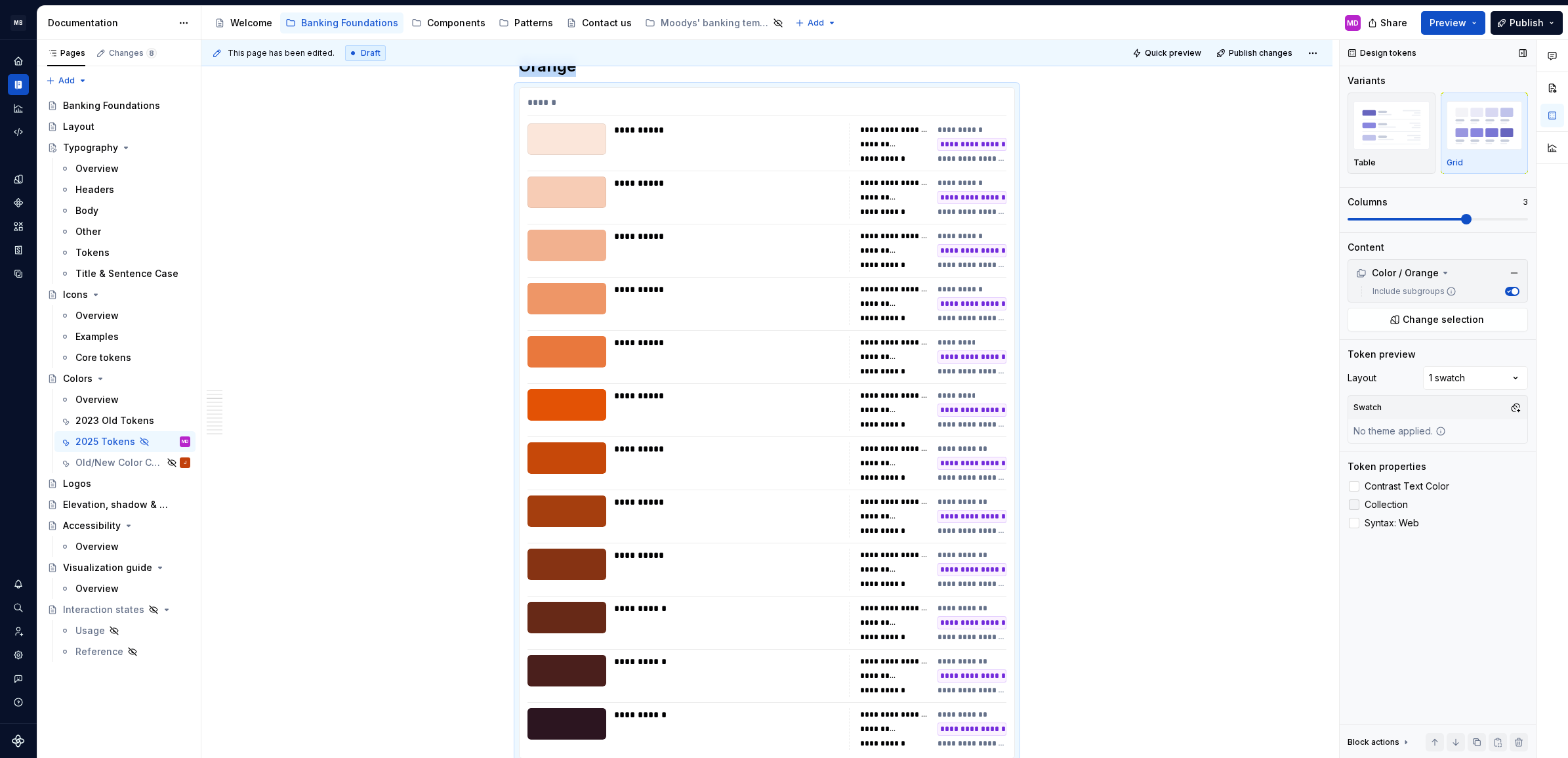
click at [1376, 502] on span "Collection" at bounding box center [1386, 504] width 43 height 11
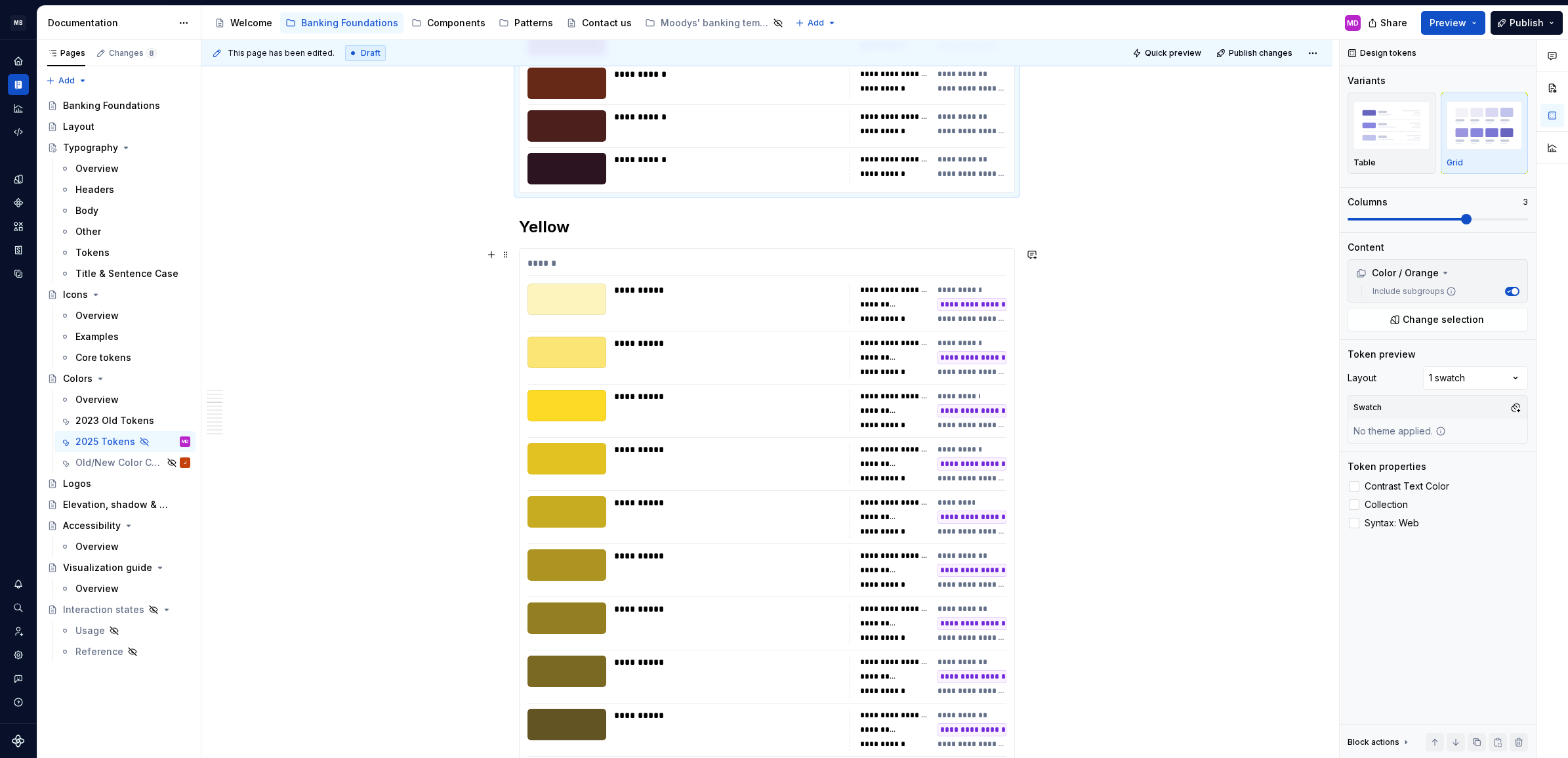
click at [818, 524] on div "**********" at bounding box center [728, 517] width 227 height 42
click at [1472, 217] on span at bounding box center [1438, 219] width 180 height 11
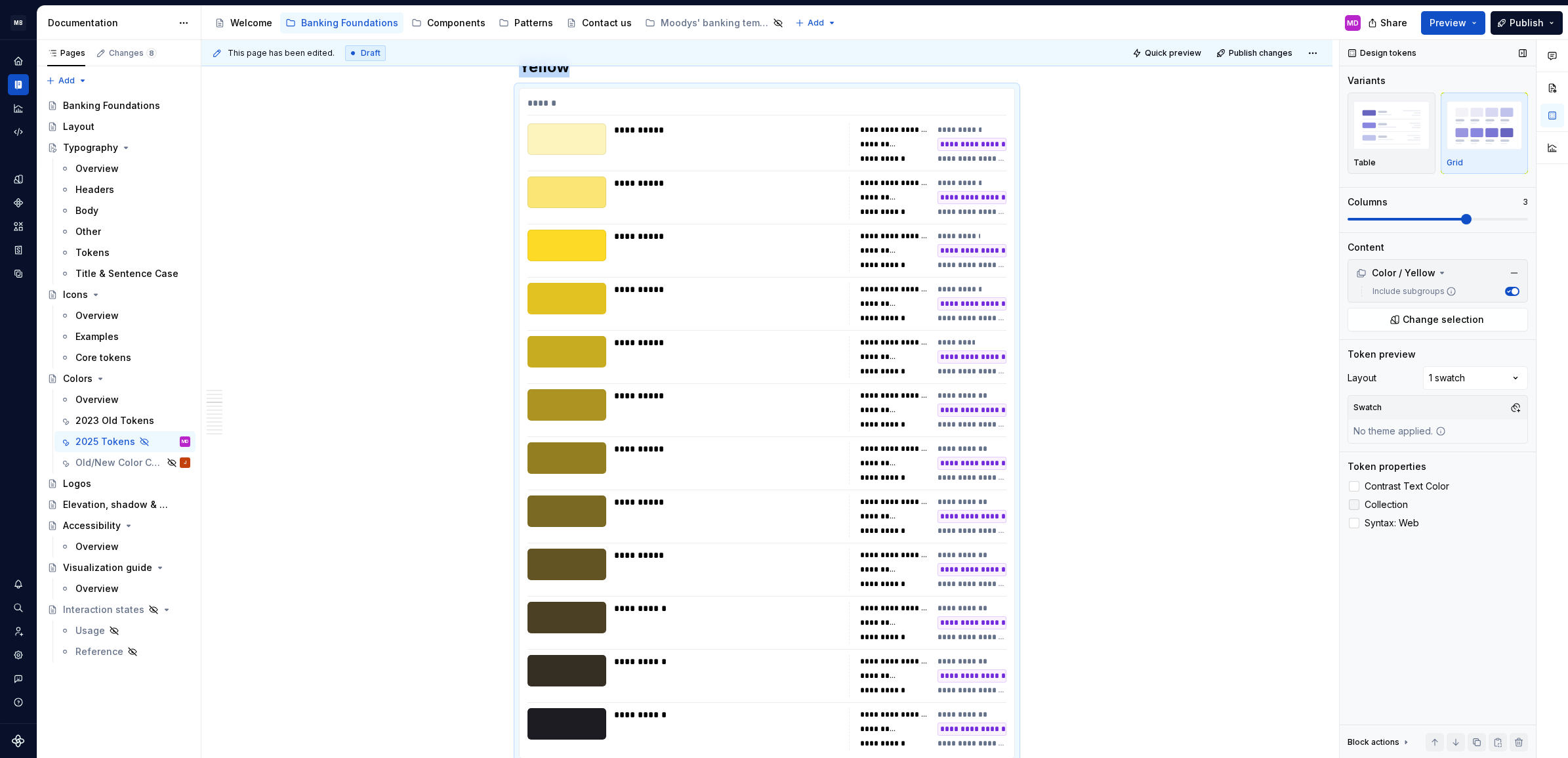
click at [1366, 507] on span "Collection" at bounding box center [1386, 504] width 43 height 11
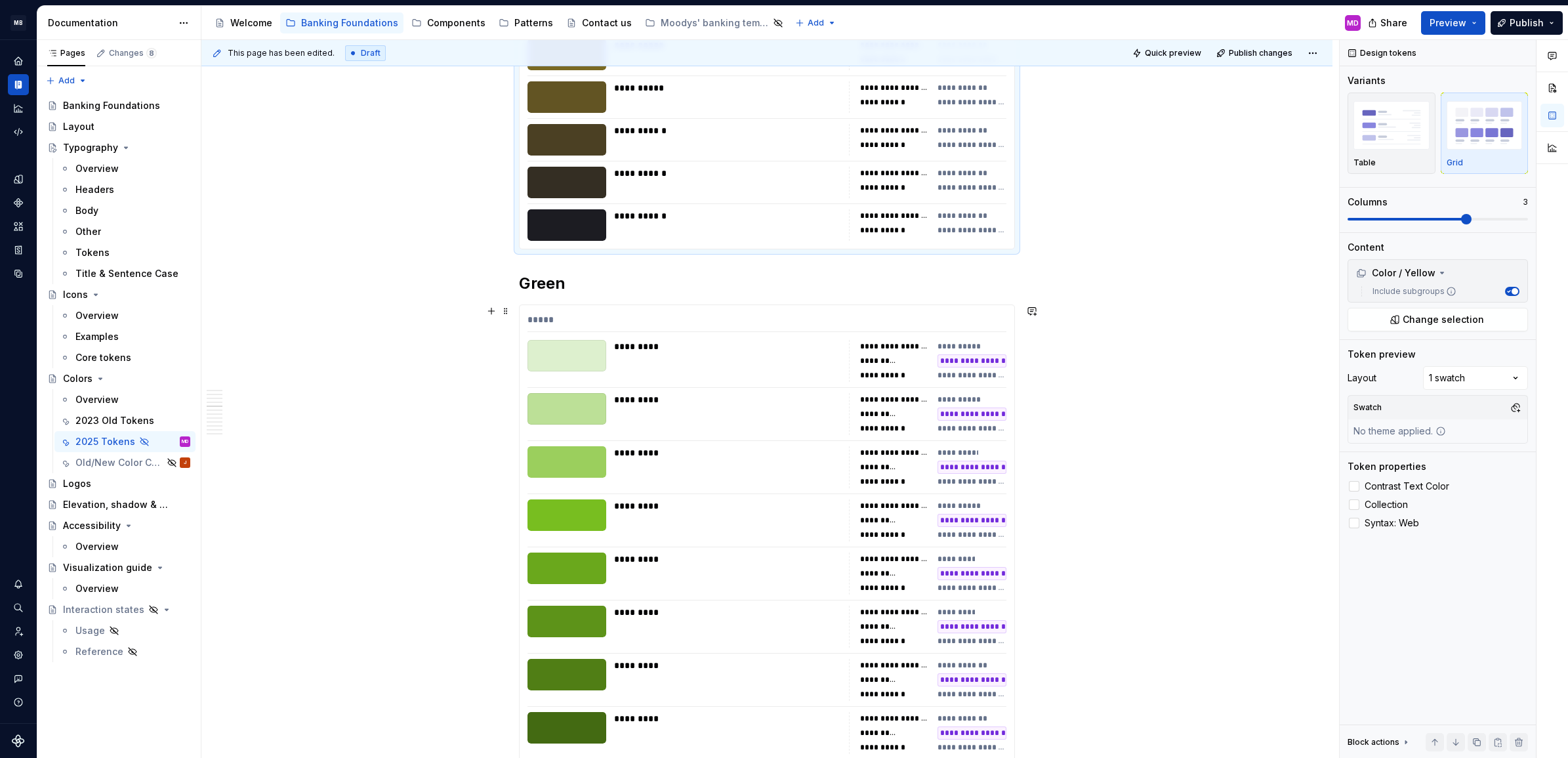
scroll to position [2409, 0]
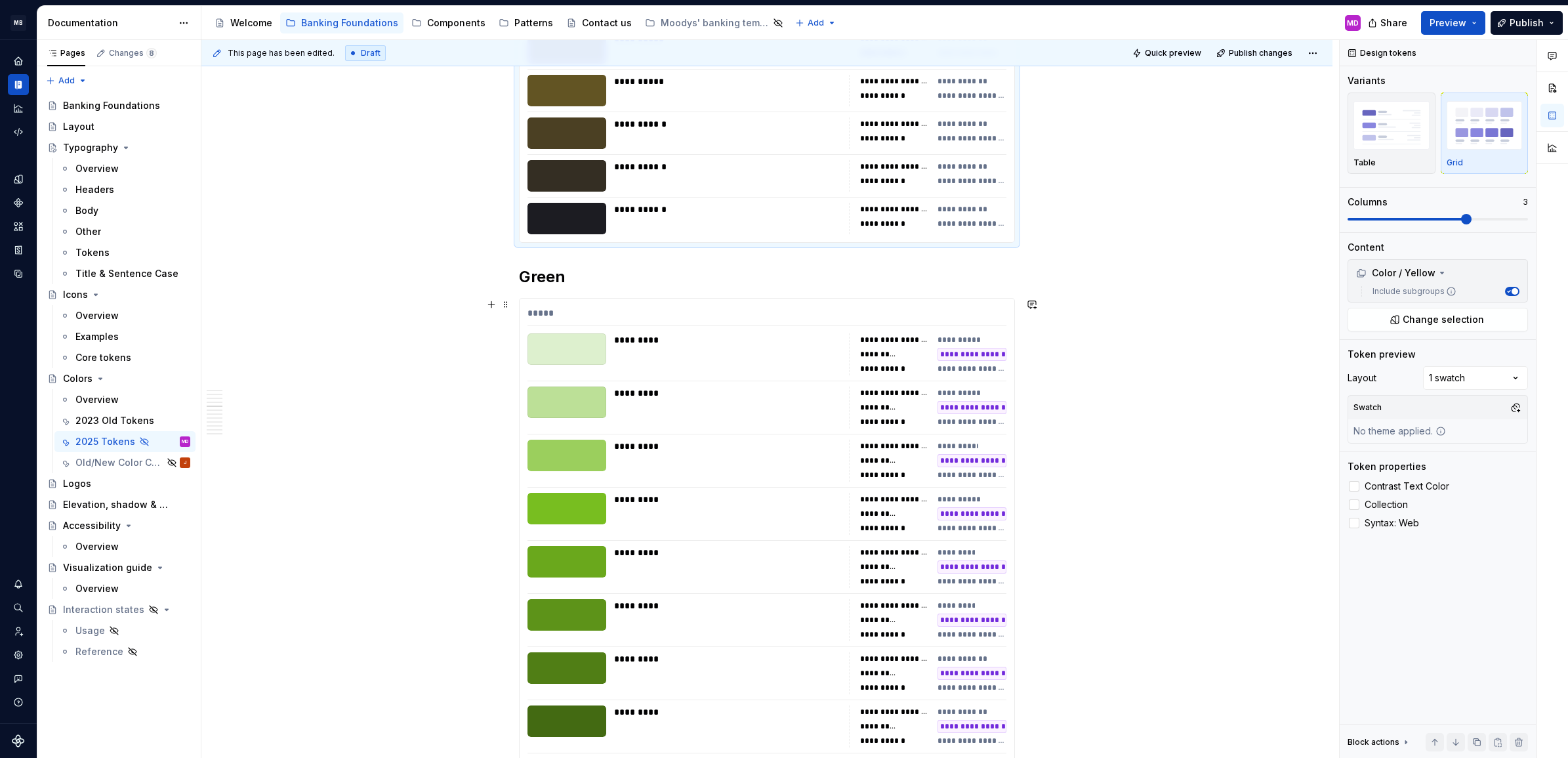
click at [832, 493] on div "*********" at bounding box center [728, 499] width 227 height 13
click at [1461, 219] on span at bounding box center [1438, 220] width 180 height 3
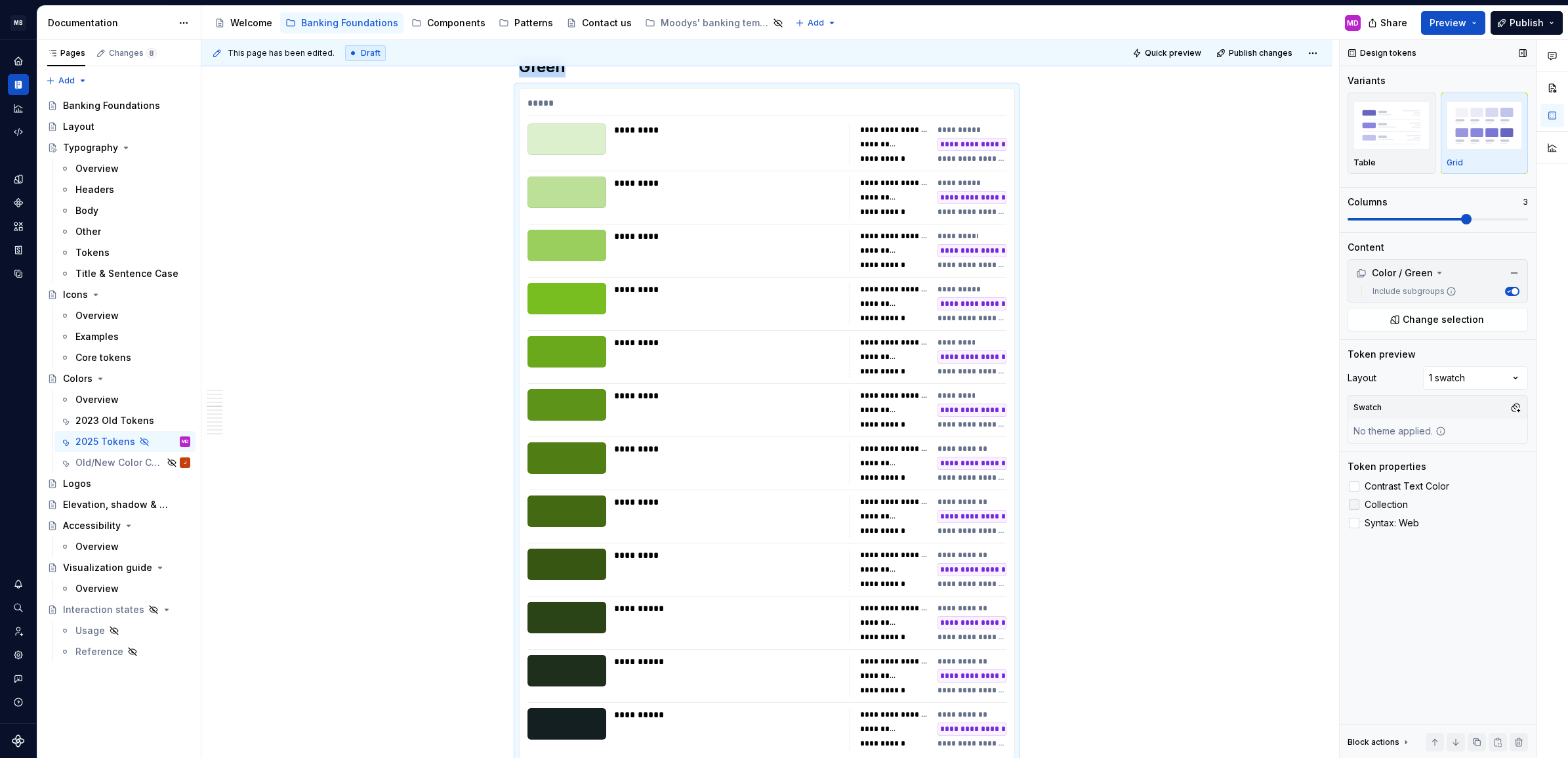
click at [1378, 501] on span "Collection" at bounding box center [1386, 504] width 43 height 11
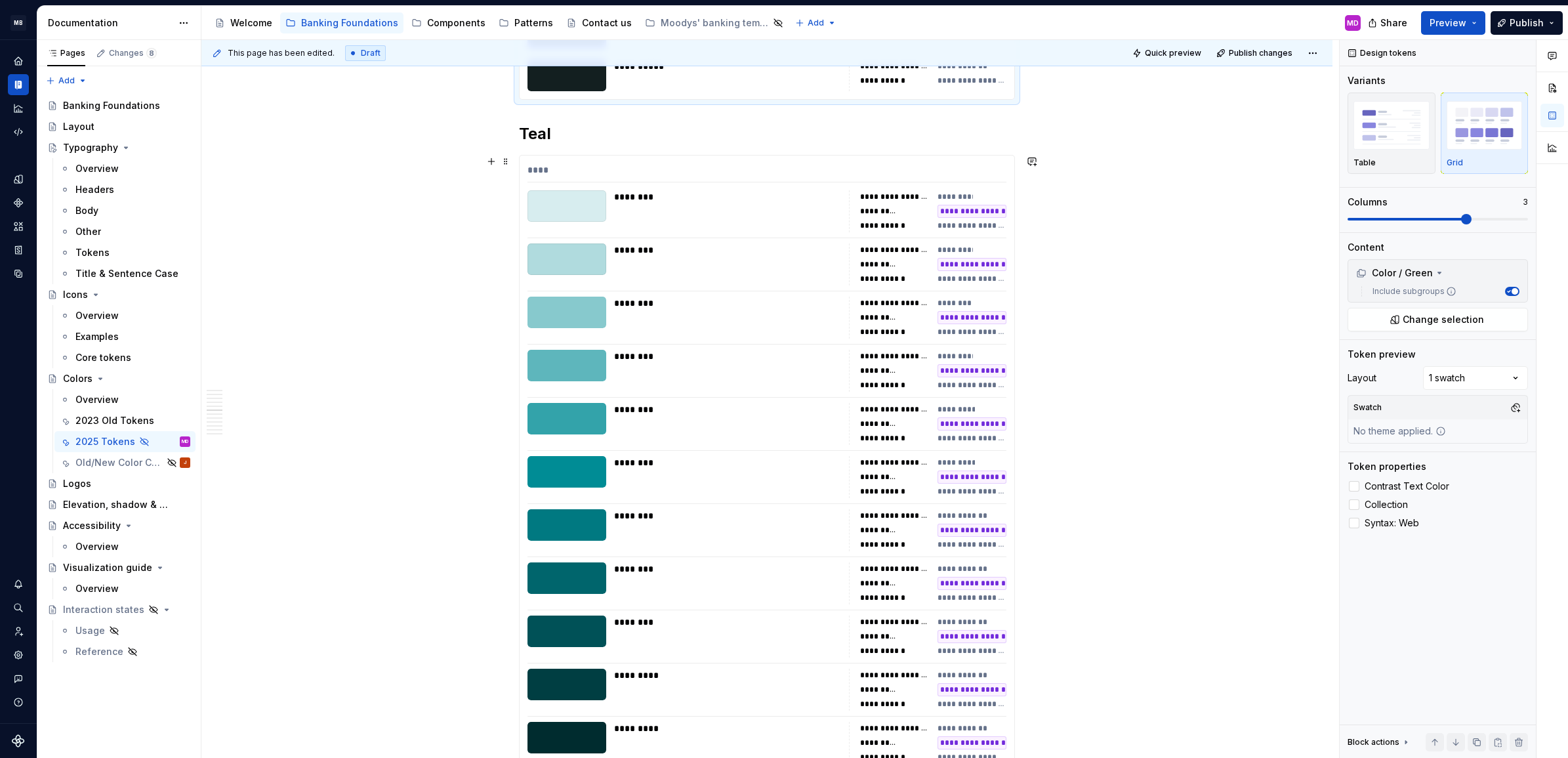
click at [900, 503] on div "**********" at bounding box center [767, 490] width 495 height 669
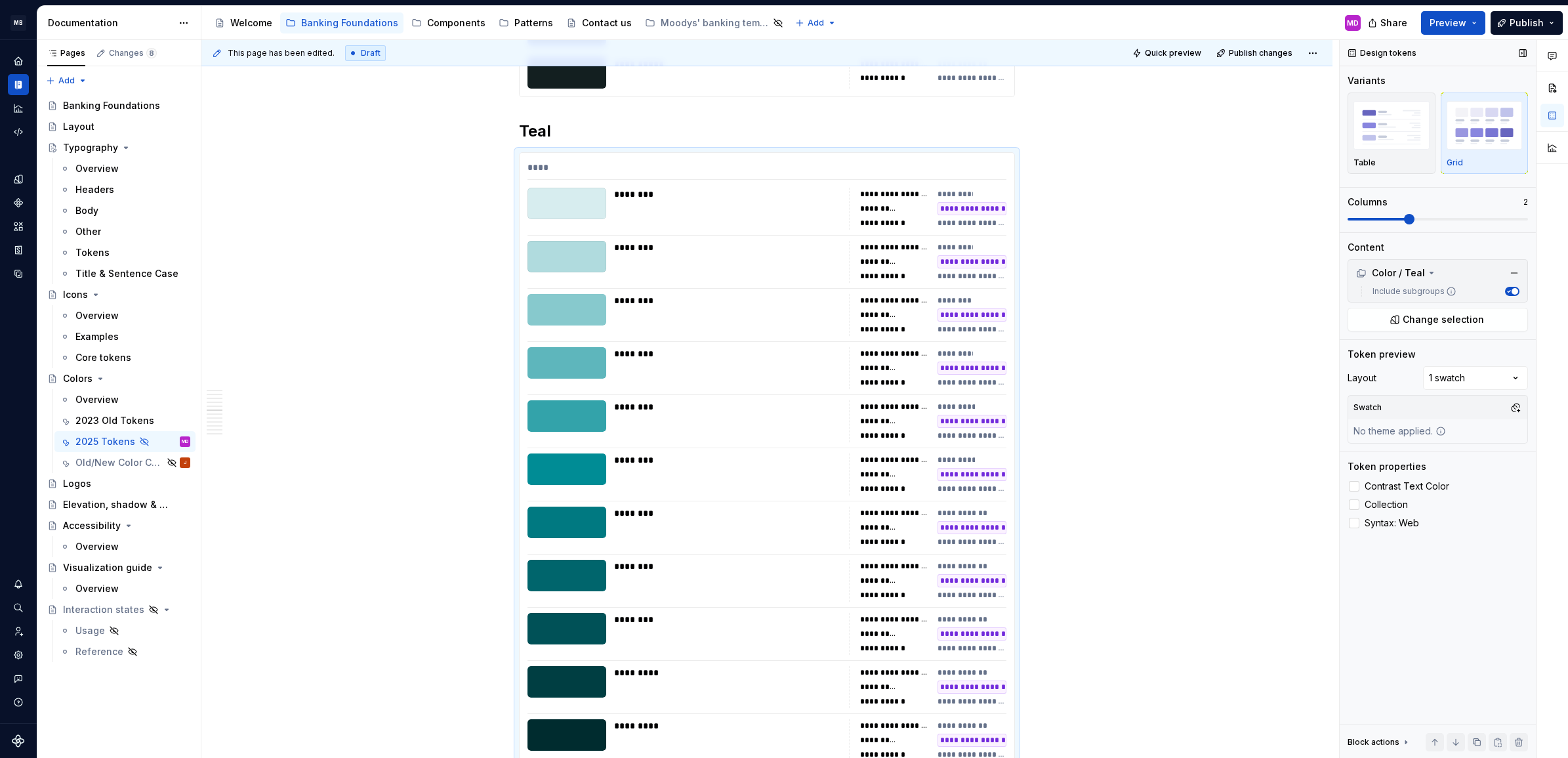
click at [1464, 215] on span at bounding box center [1438, 219] width 180 height 11
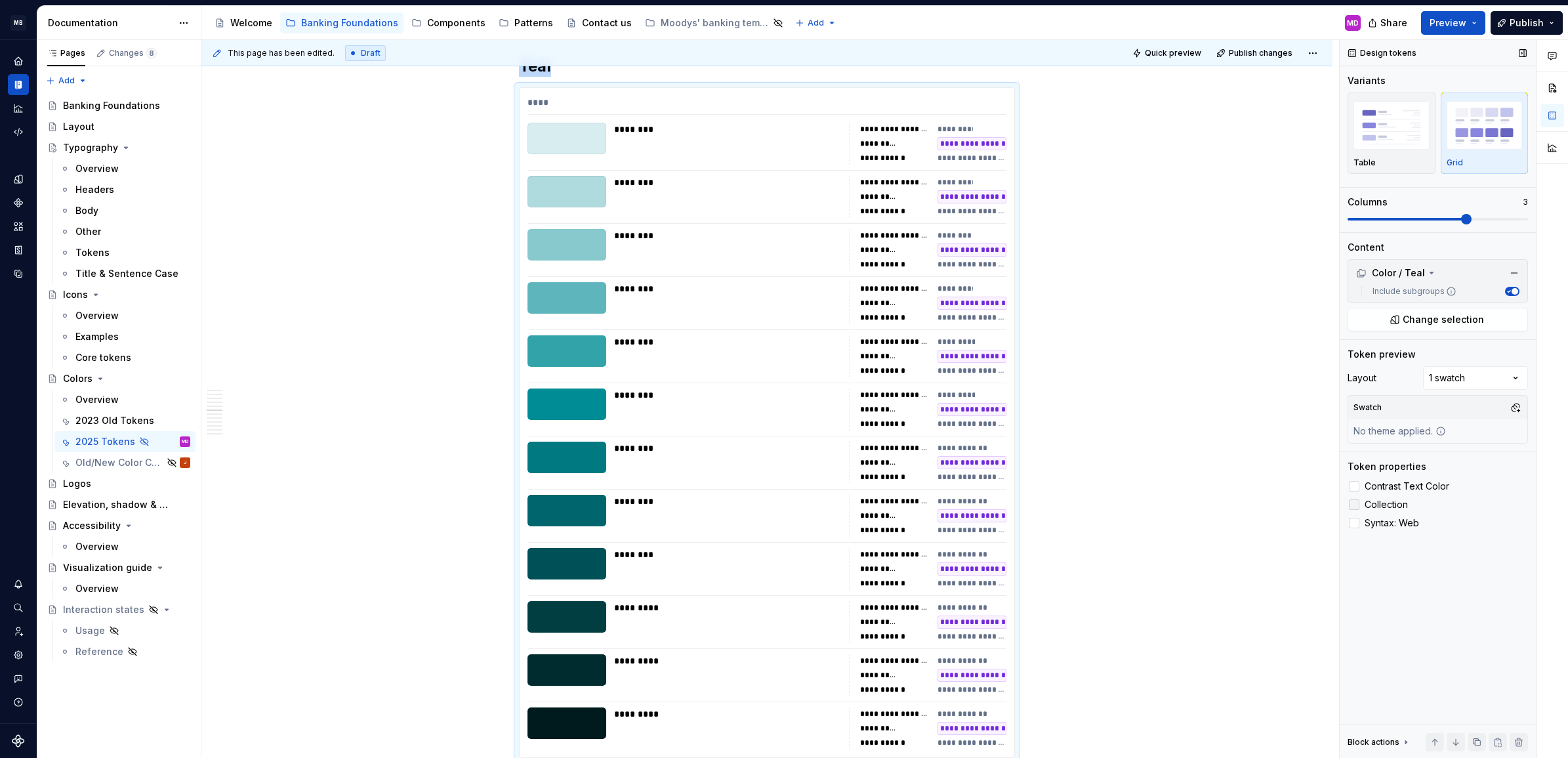
click at [1362, 504] on label "Collection" at bounding box center [1438, 504] width 180 height 16
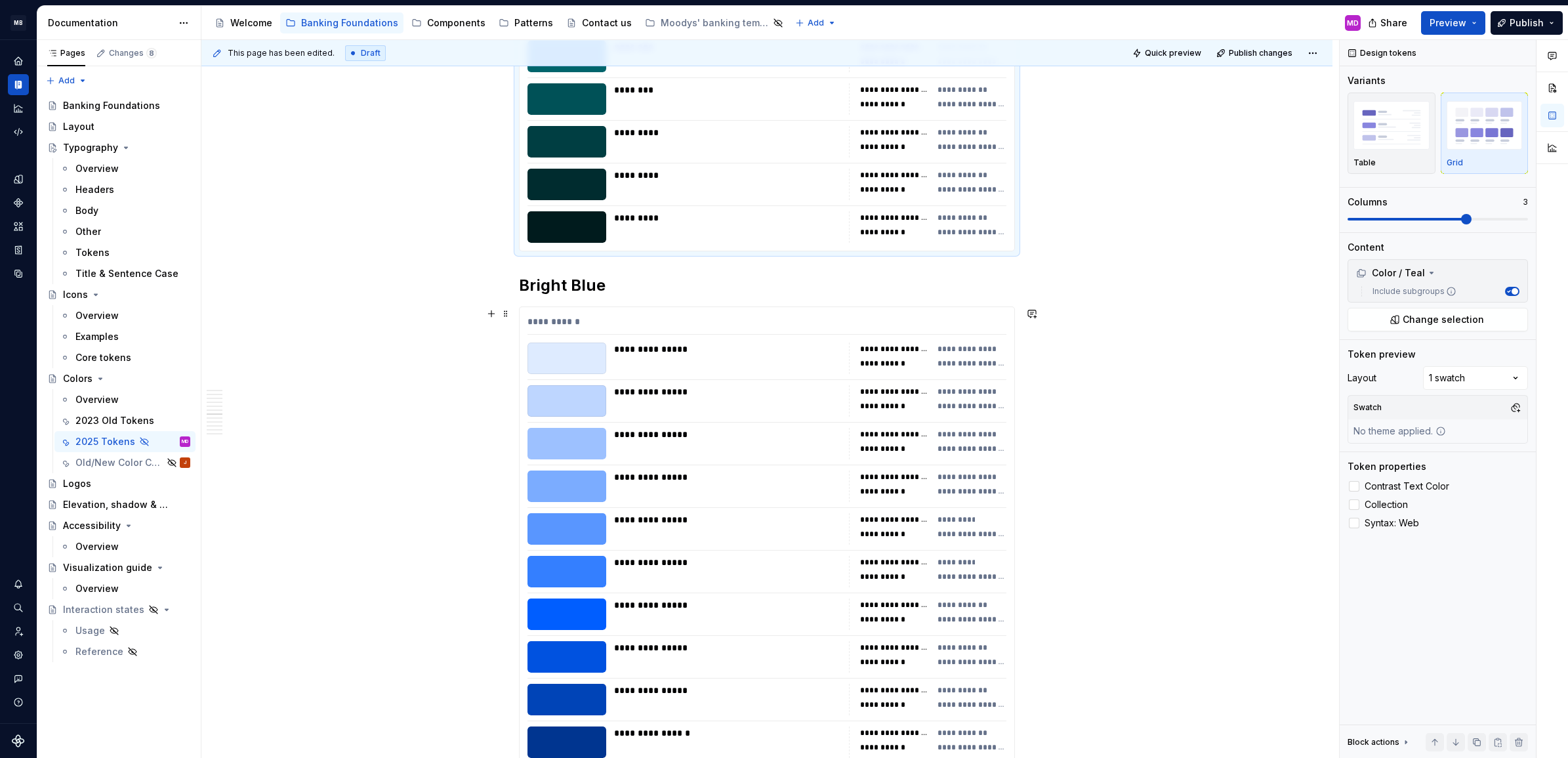
click at [876, 540] on div "**********" at bounding box center [767, 578] width 495 height 543
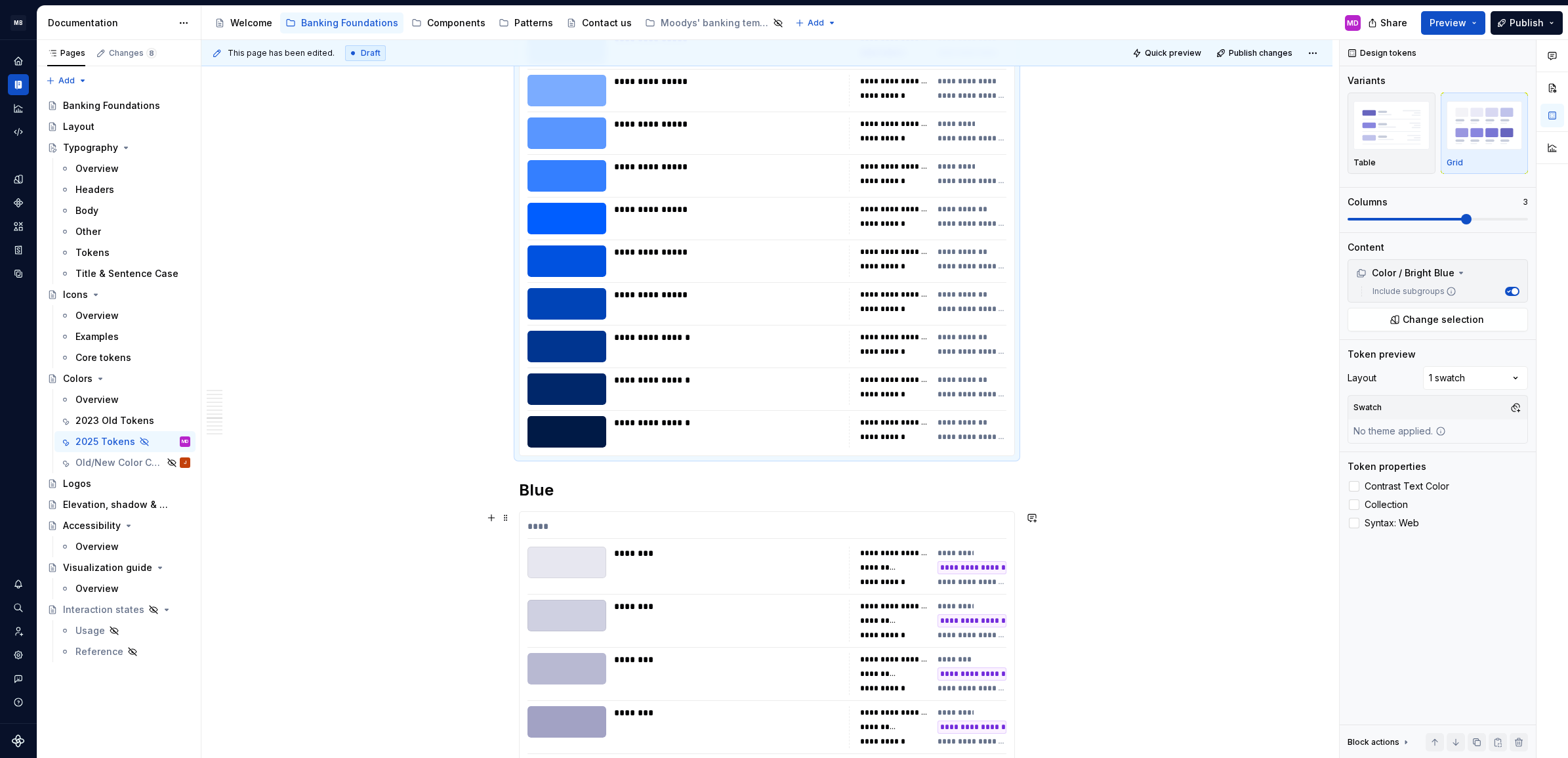
scroll to position [3997, 0]
click at [782, 606] on div "********" at bounding box center [728, 605] width 227 height 13
click at [1464, 215] on span at bounding box center [1438, 219] width 180 height 11
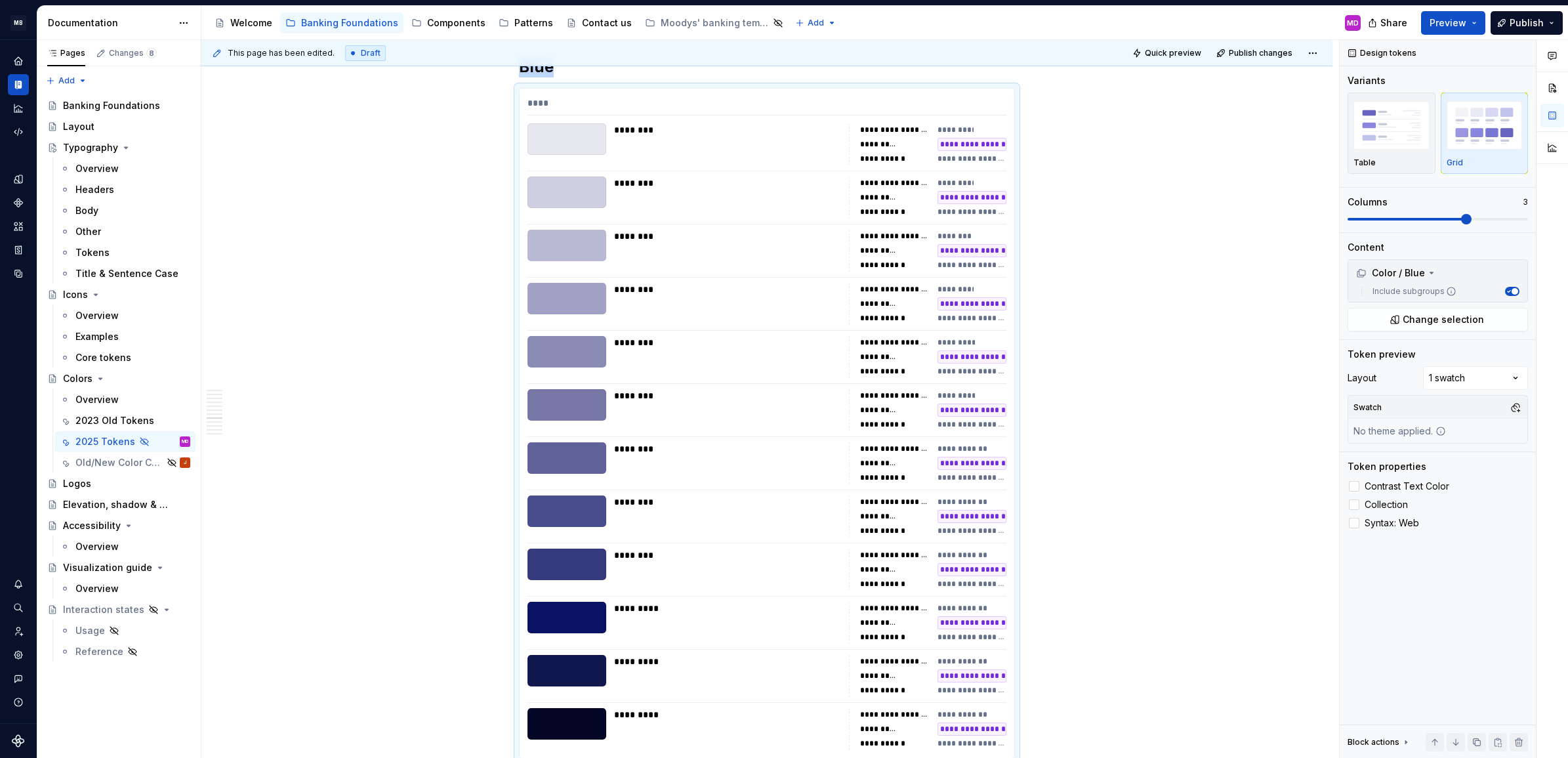
drag, startPoint x: 1390, startPoint y: 504, endPoint x: 1018, endPoint y: 419, distance: 381.6
click at [1388, 504] on span "Collection" at bounding box center [1386, 504] width 43 height 11
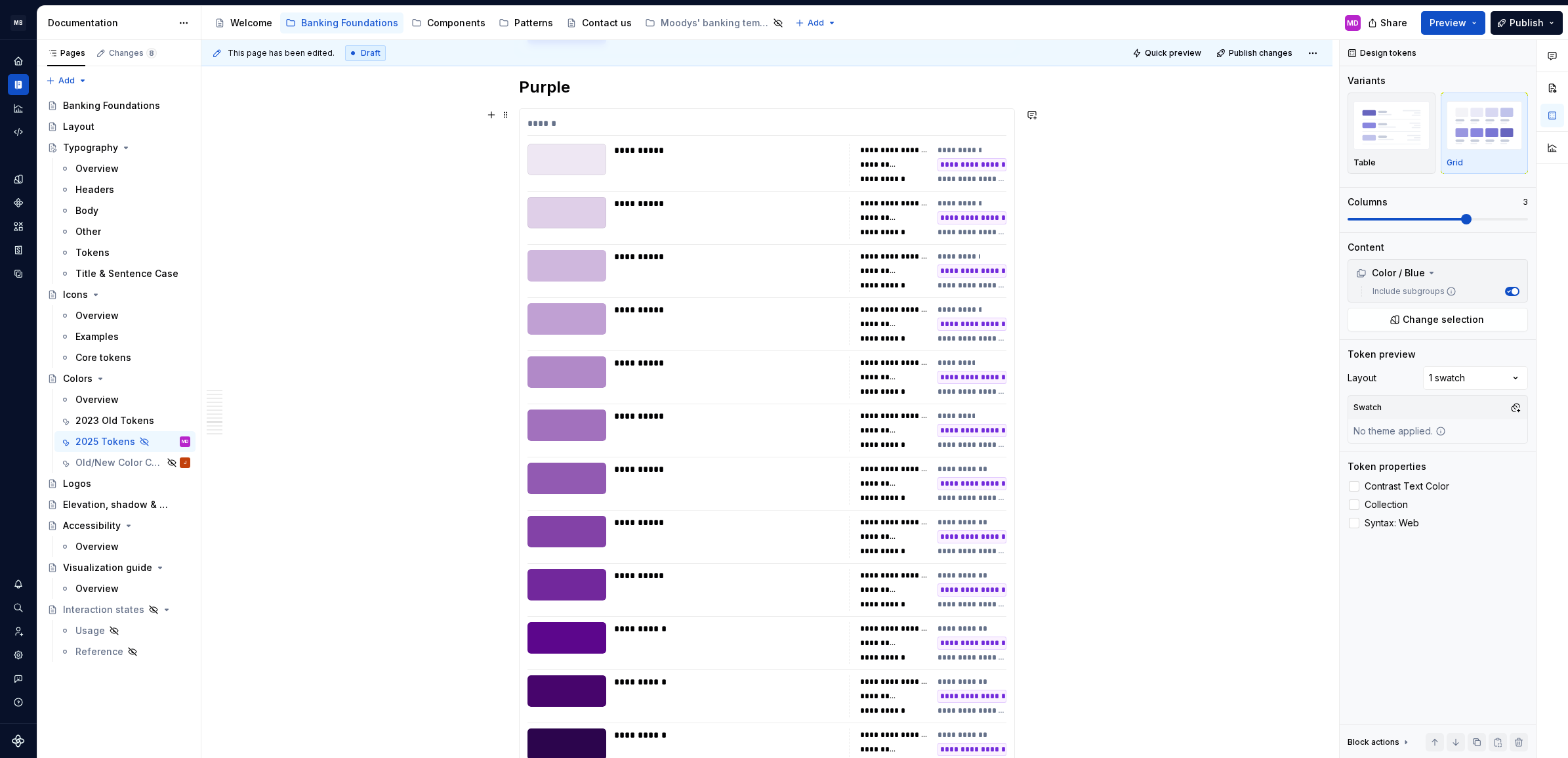
click at [815, 493] on div "**********" at bounding box center [767, 443] width 495 height 669
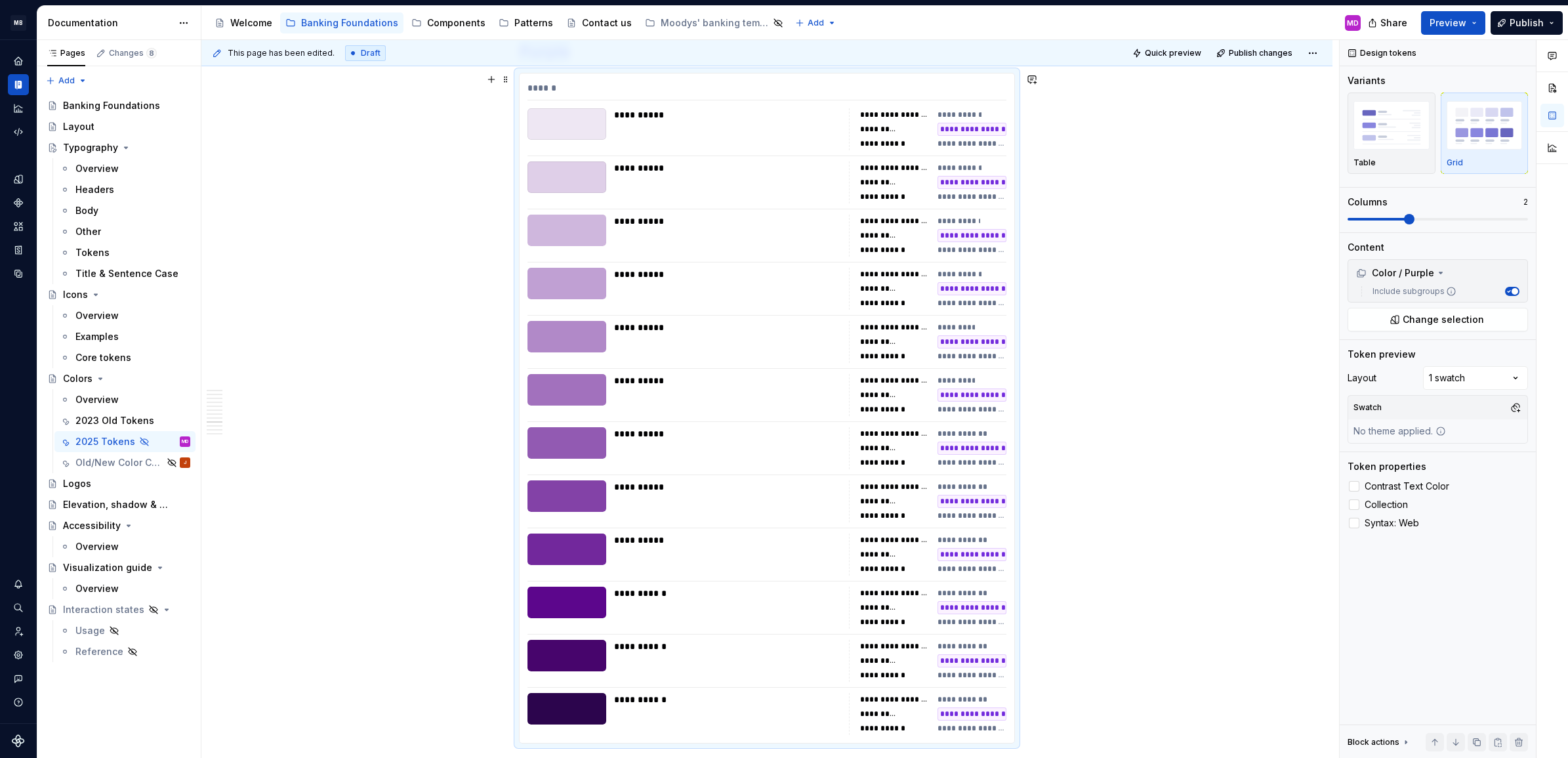
scroll to position [5035, 0]
click at [1472, 217] on span at bounding box center [1438, 219] width 180 height 11
click at [1362, 500] on label "Collection" at bounding box center [1438, 504] width 180 height 16
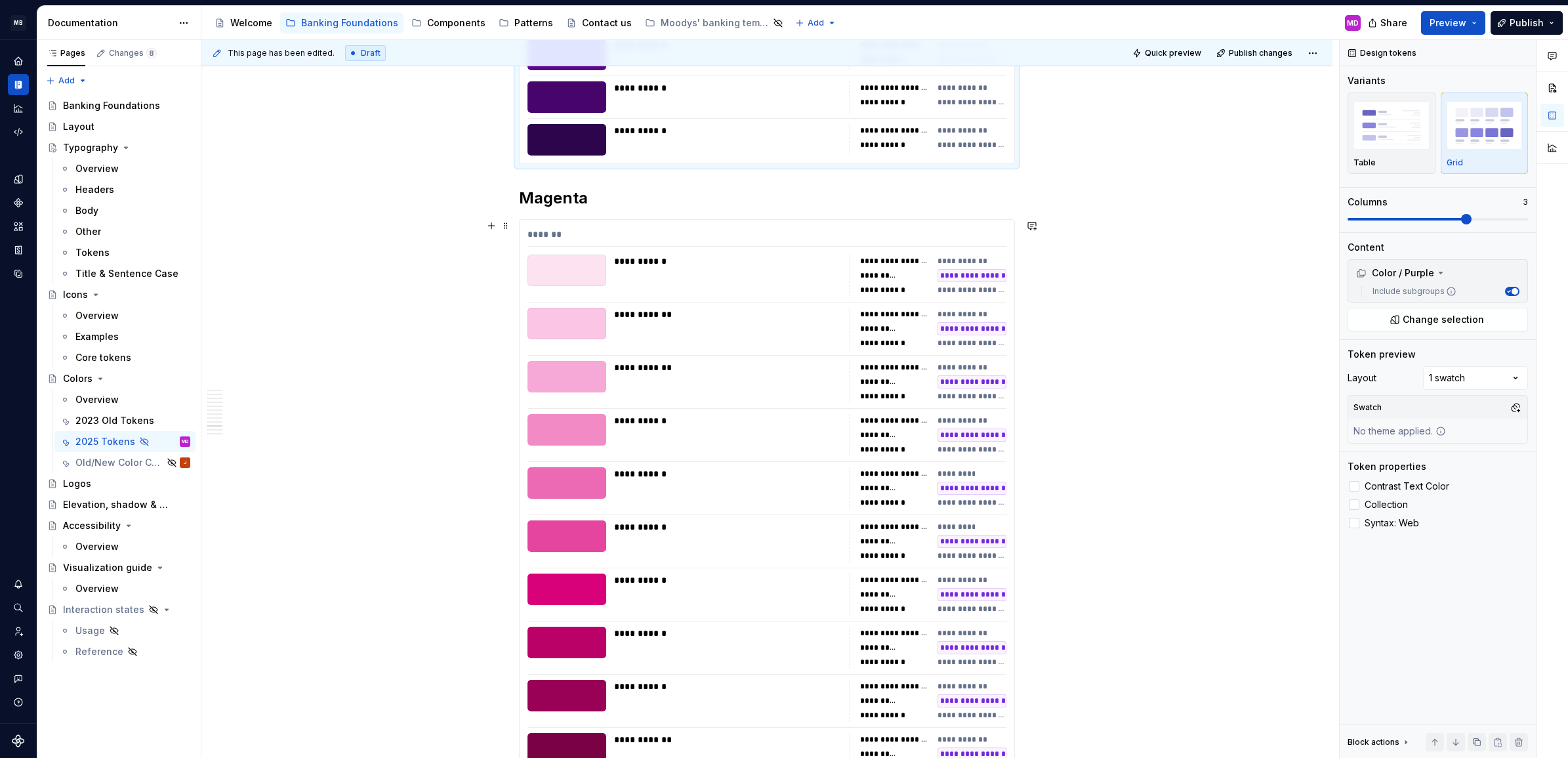
click at [868, 447] on div "**********" at bounding box center [883, 450] width 48 height 11
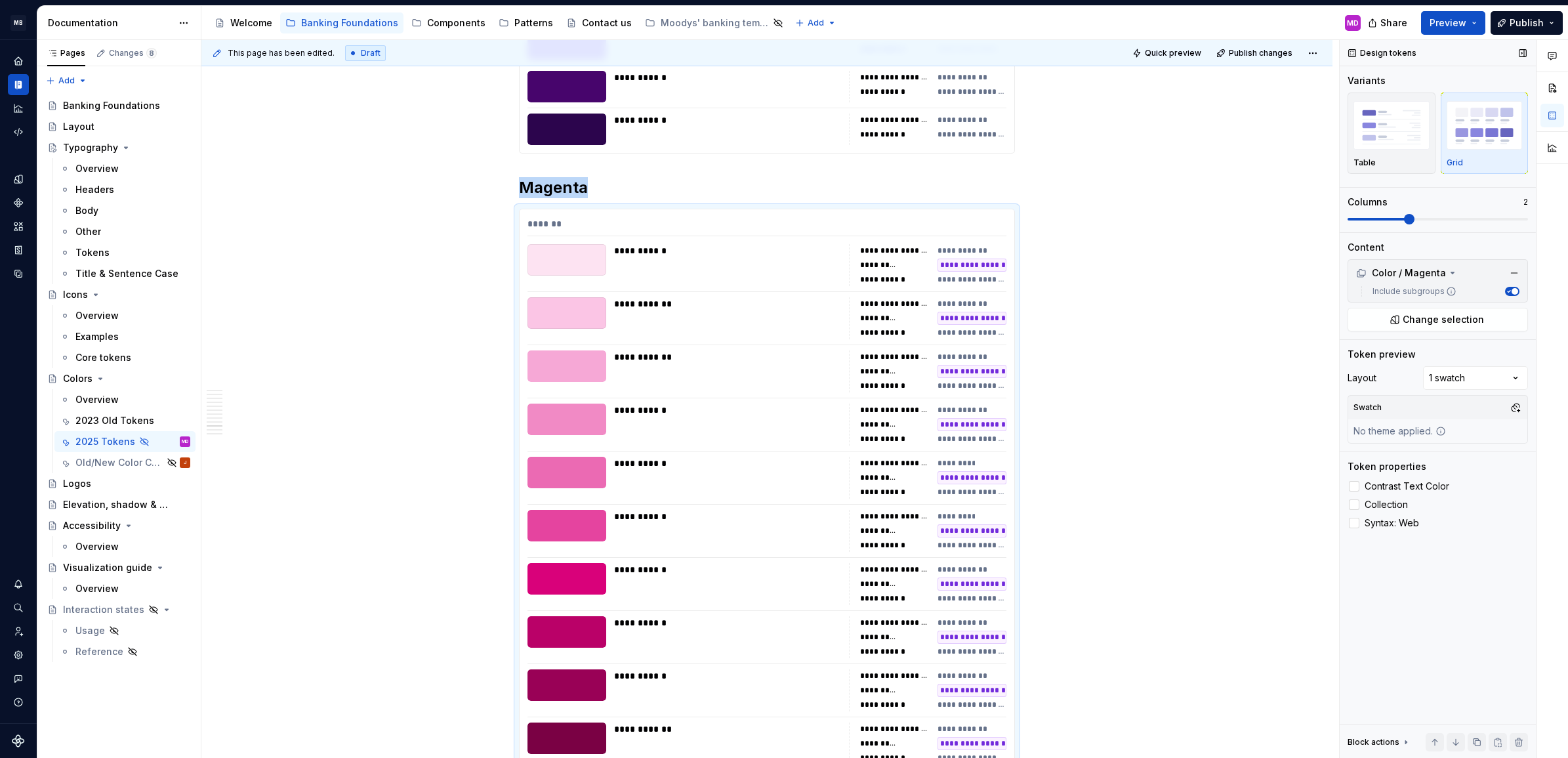
click at [1465, 220] on span at bounding box center [1438, 220] width 180 height 3
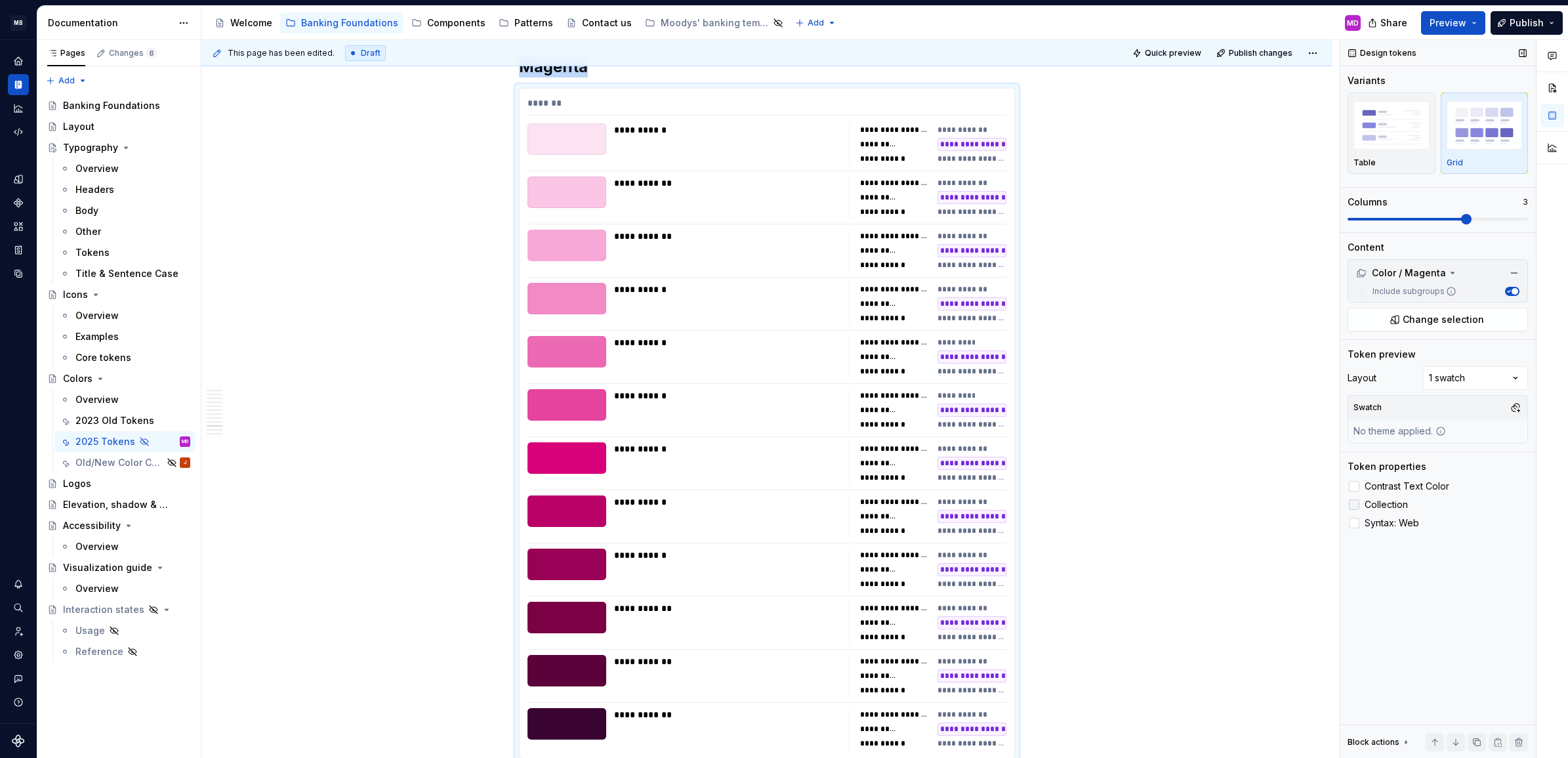
click at [1377, 501] on span "Collection" at bounding box center [1386, 504] width 43 height 11
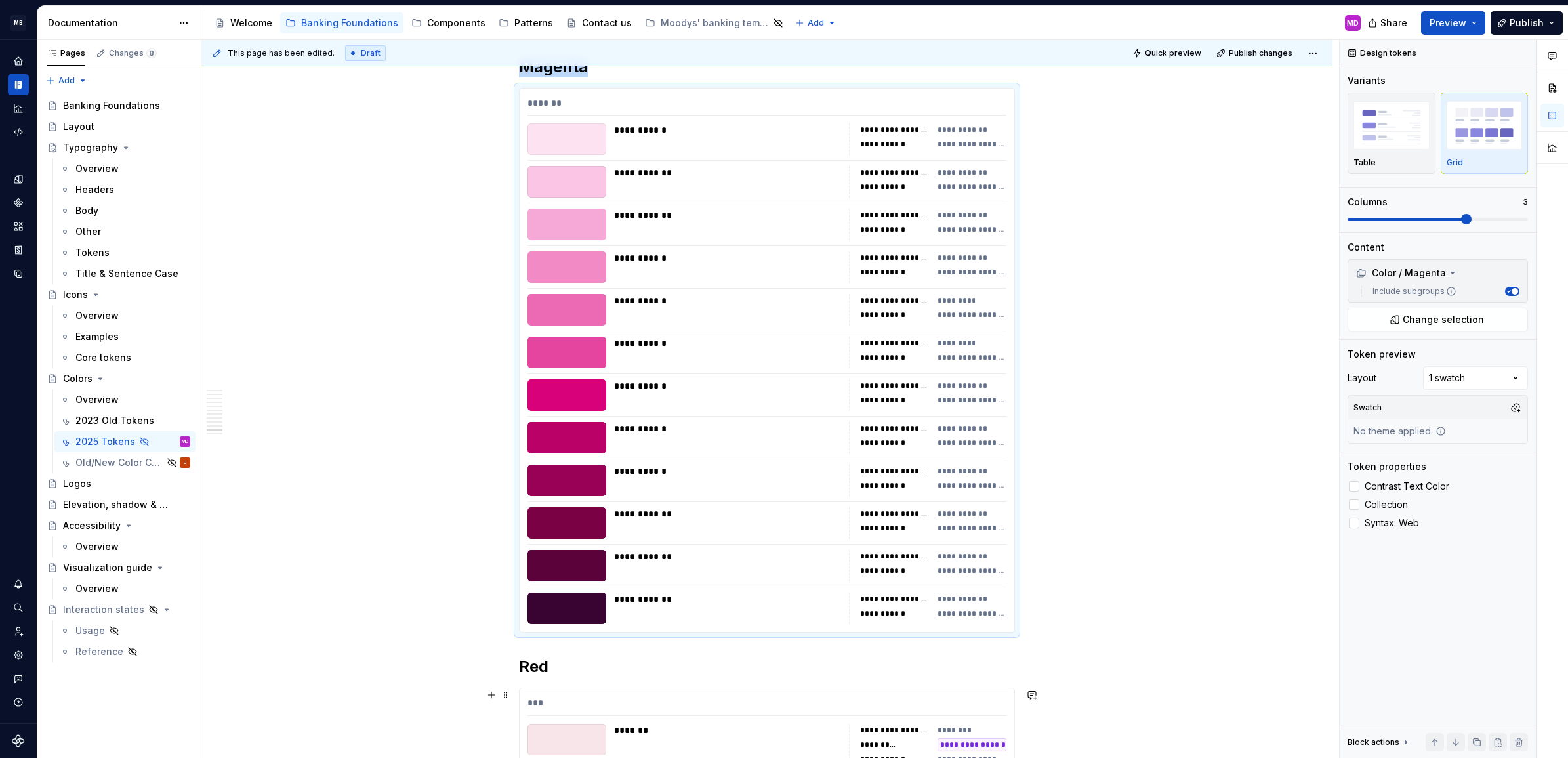
scroll to position [6054, 0]
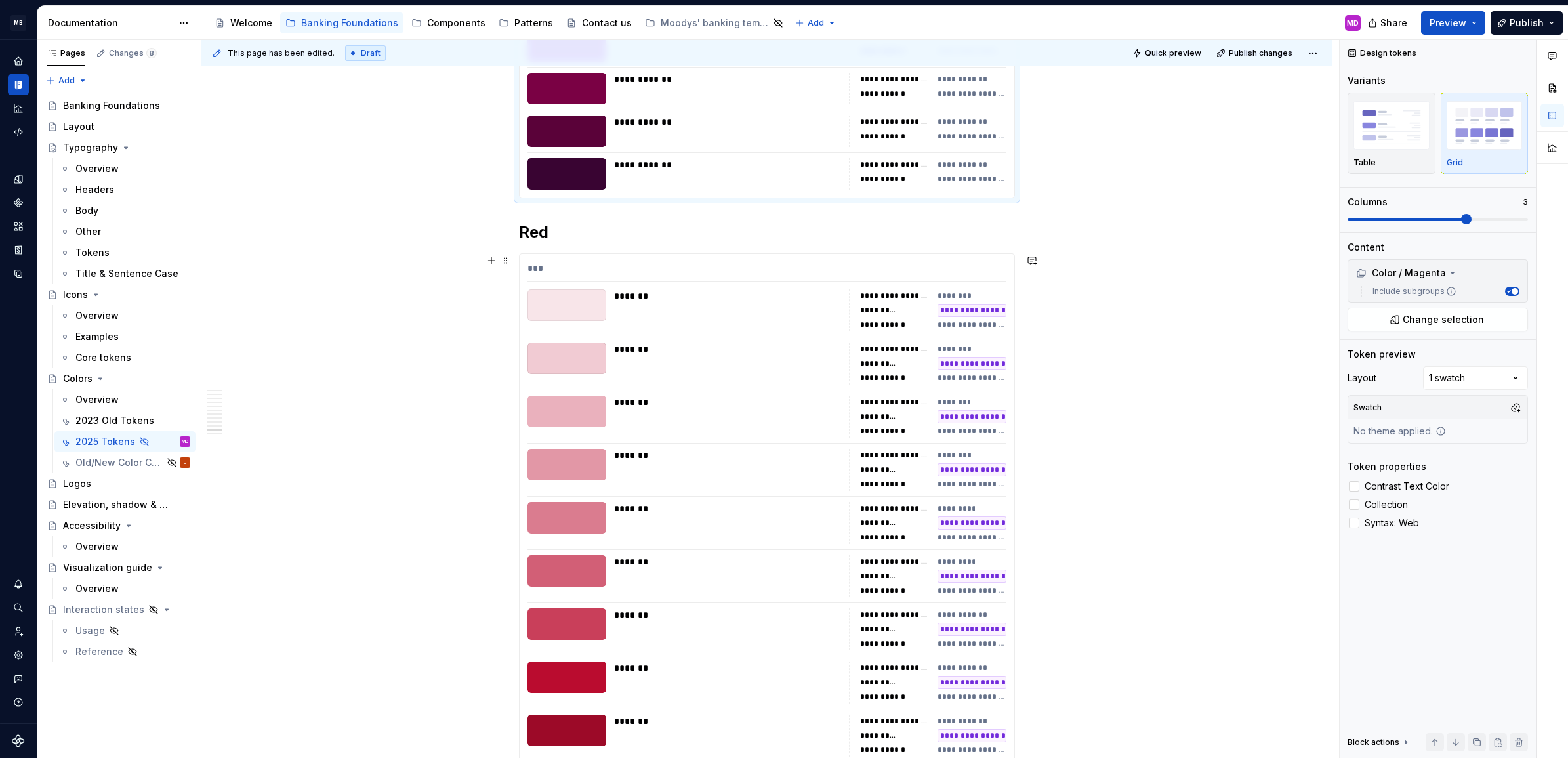
click at [867, 431] on div "**********" at bounding box center [883, 431] width 48 height 11
click at [1465, 217] on span at bounding box center [1438, 219] width 180 height 11
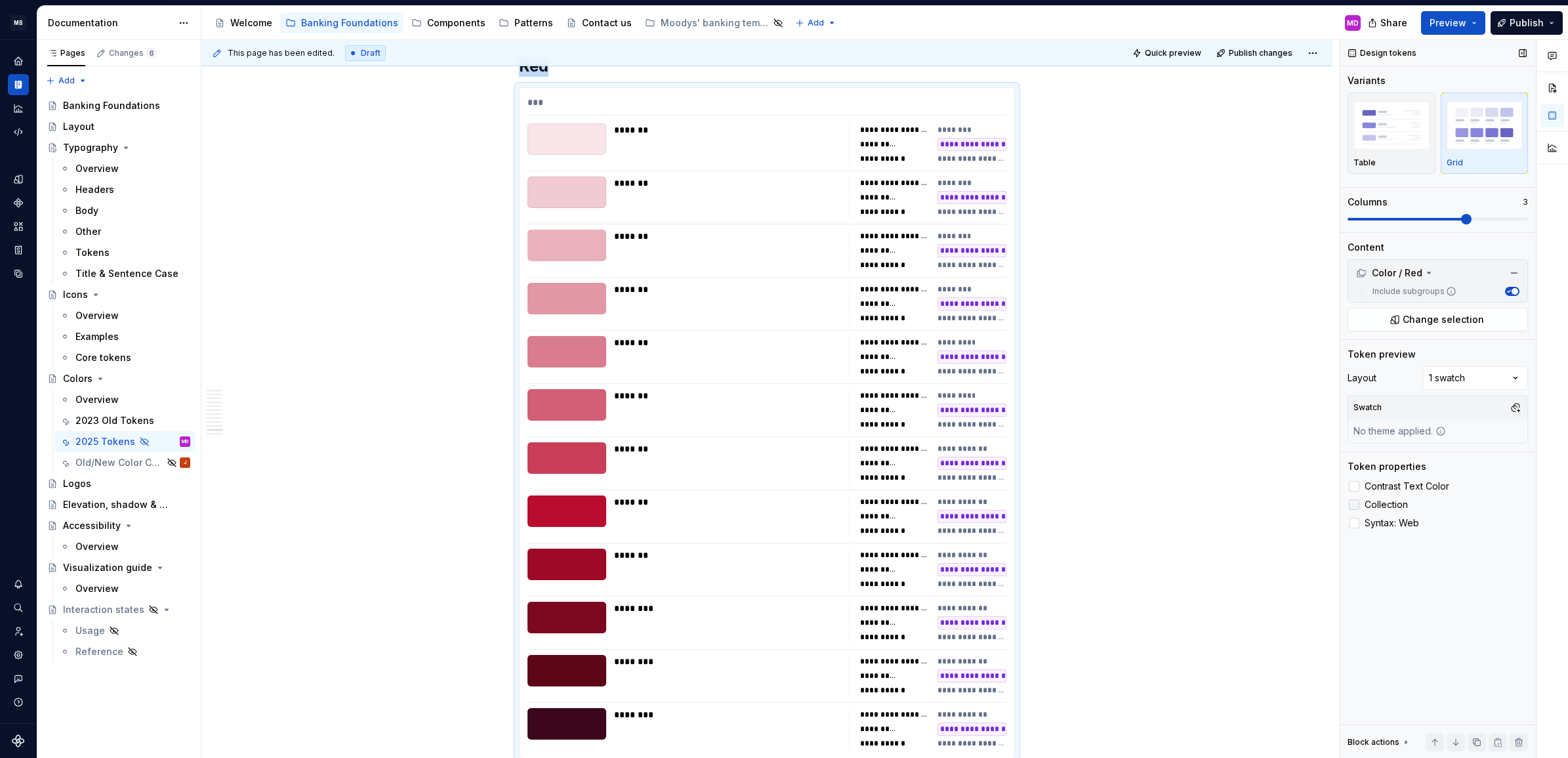
click at [1373, 501] on span "Collection" at bounding box center [1386, 504] width 43 height 11
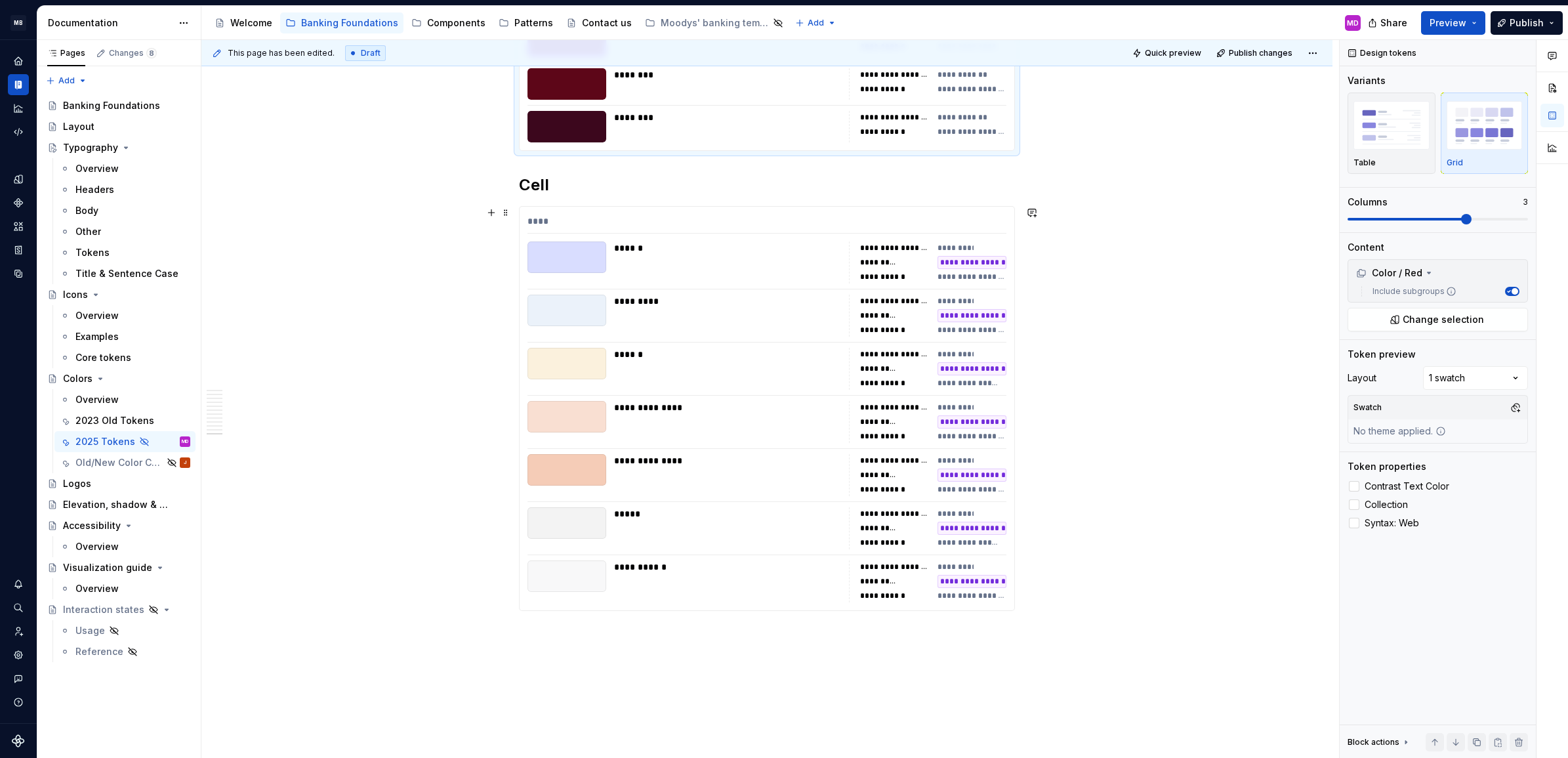
click at [923, 391] on div "**********" at bounding box center [767, 408] width 495 height 404
click at [1468, 219] on span at bounding box center [1438, 220] width 180 height 3
click at [1362, 507] on label "Collection" at bounding box center [1438, 504] width 180 height 16
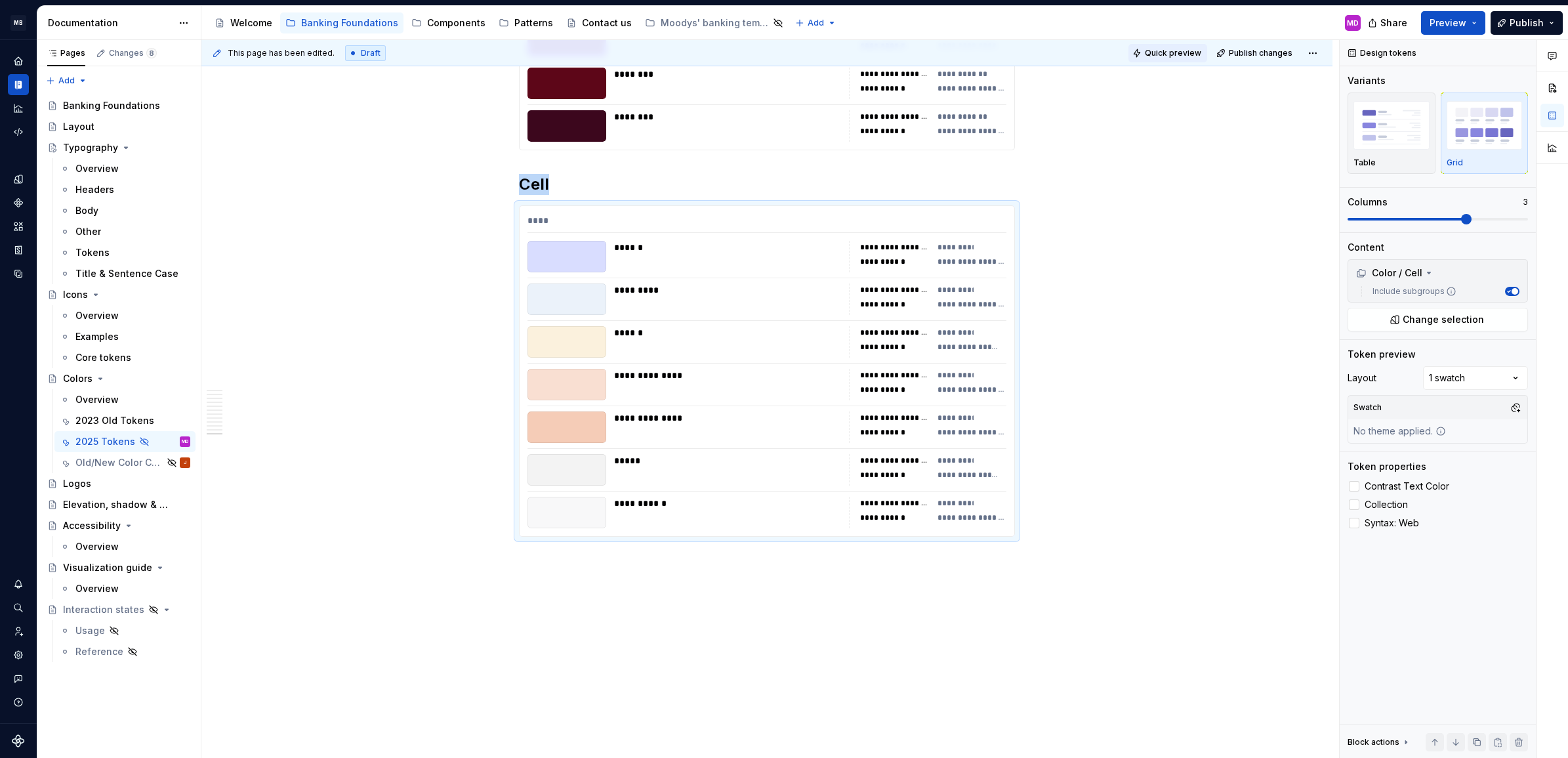
click at [1159, 51] on span "Quick preview" at bounding box center [1172, 53] width 56 height 11
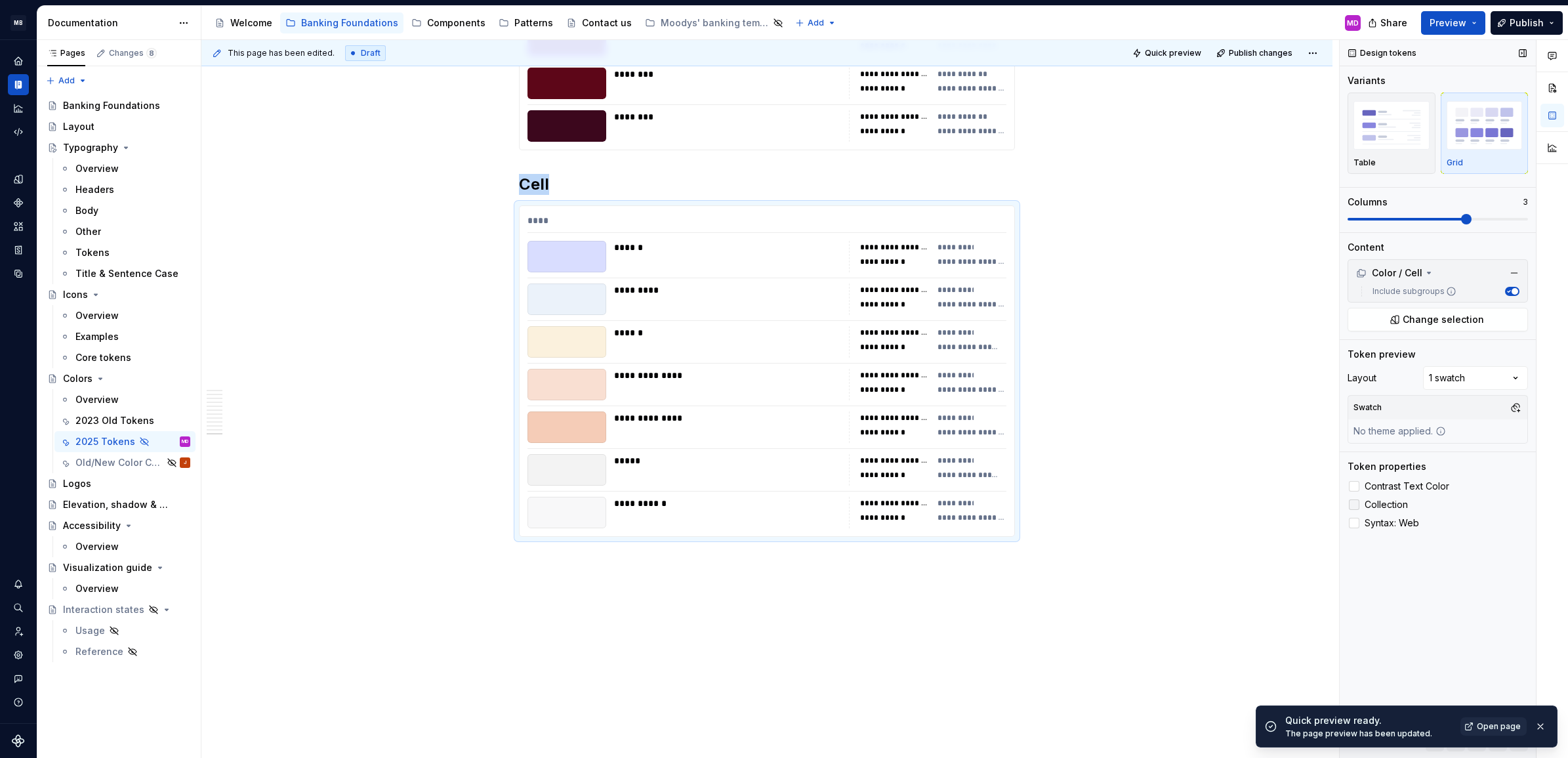
click at [1368, 504] on span "Collection" at bounding box center [1386, 504] width 43 height 11
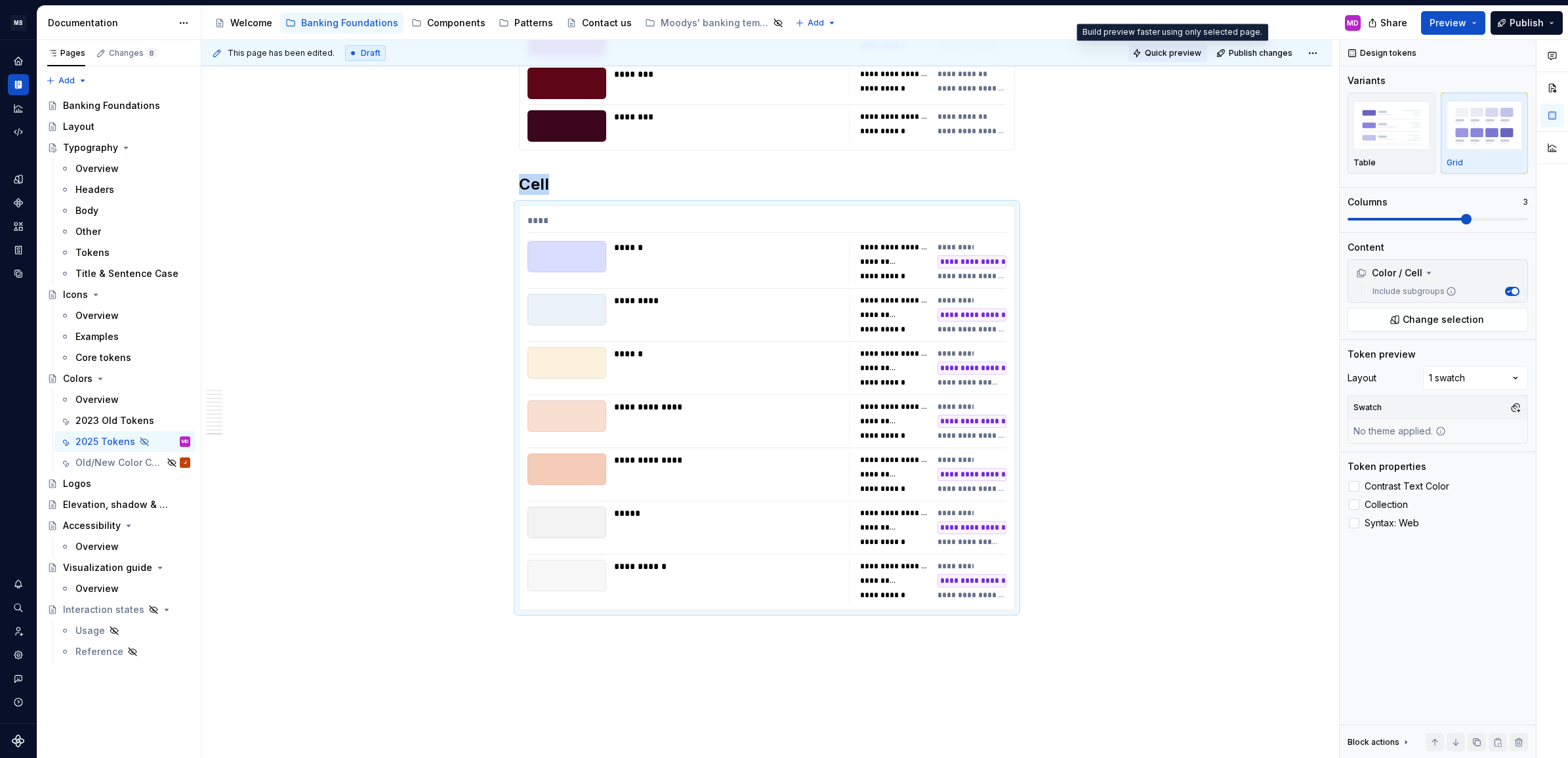
click at [1163, 53] on span "Quick preview" at bounding box center [1172, 53] width 56 height 11
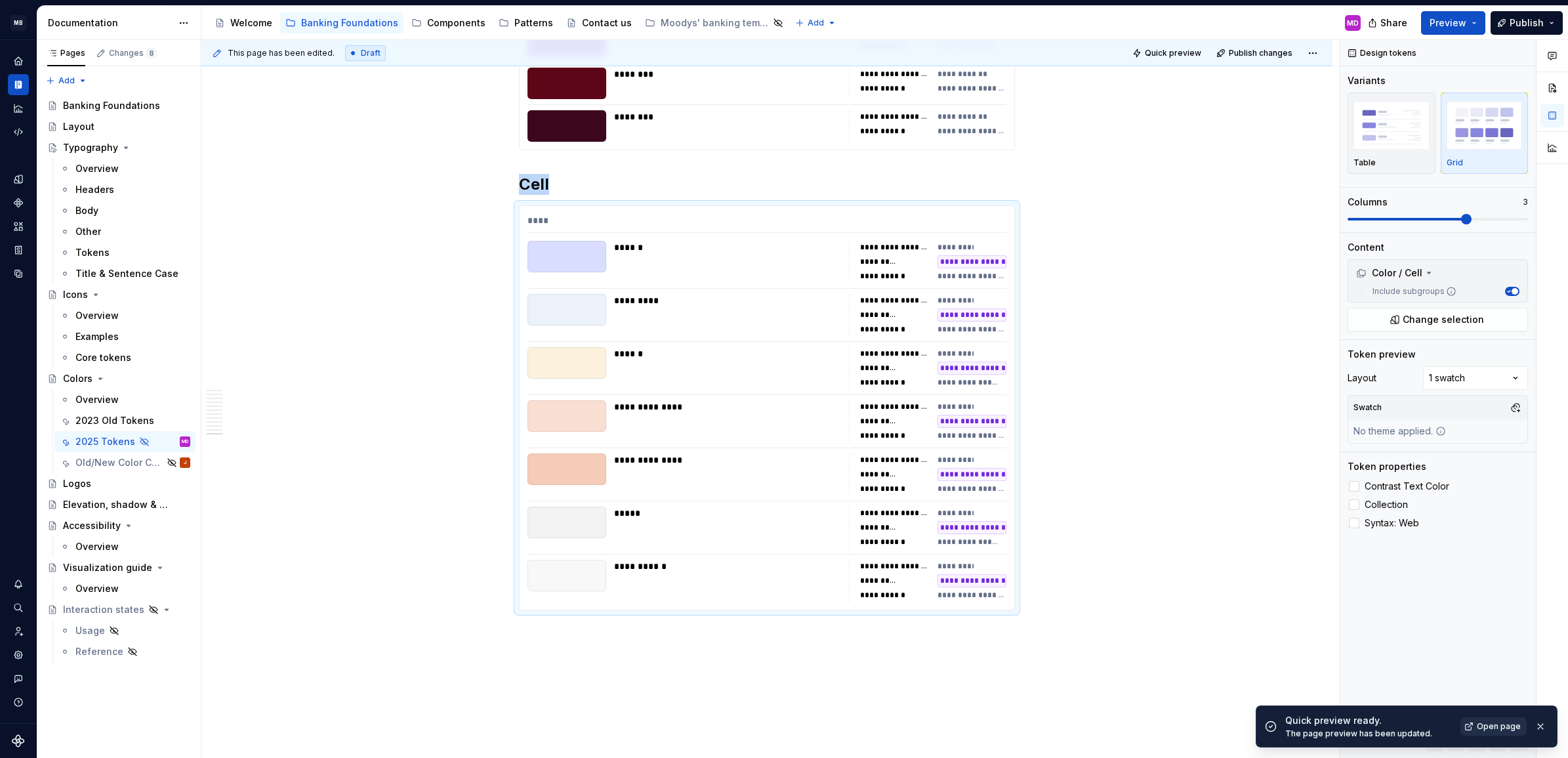
click at [1485, 729] on span "Open page" at bounding box center [1499, 726] width 44 height 11
drag, startPoint x: 109, startPoint y: 454, endPoint x: 591, endPoint y: 197, distance: 546.2
click at [109, 456] on div "Old/New Color Comparaison J" at bounding box center [133, 462] width 115 height 13
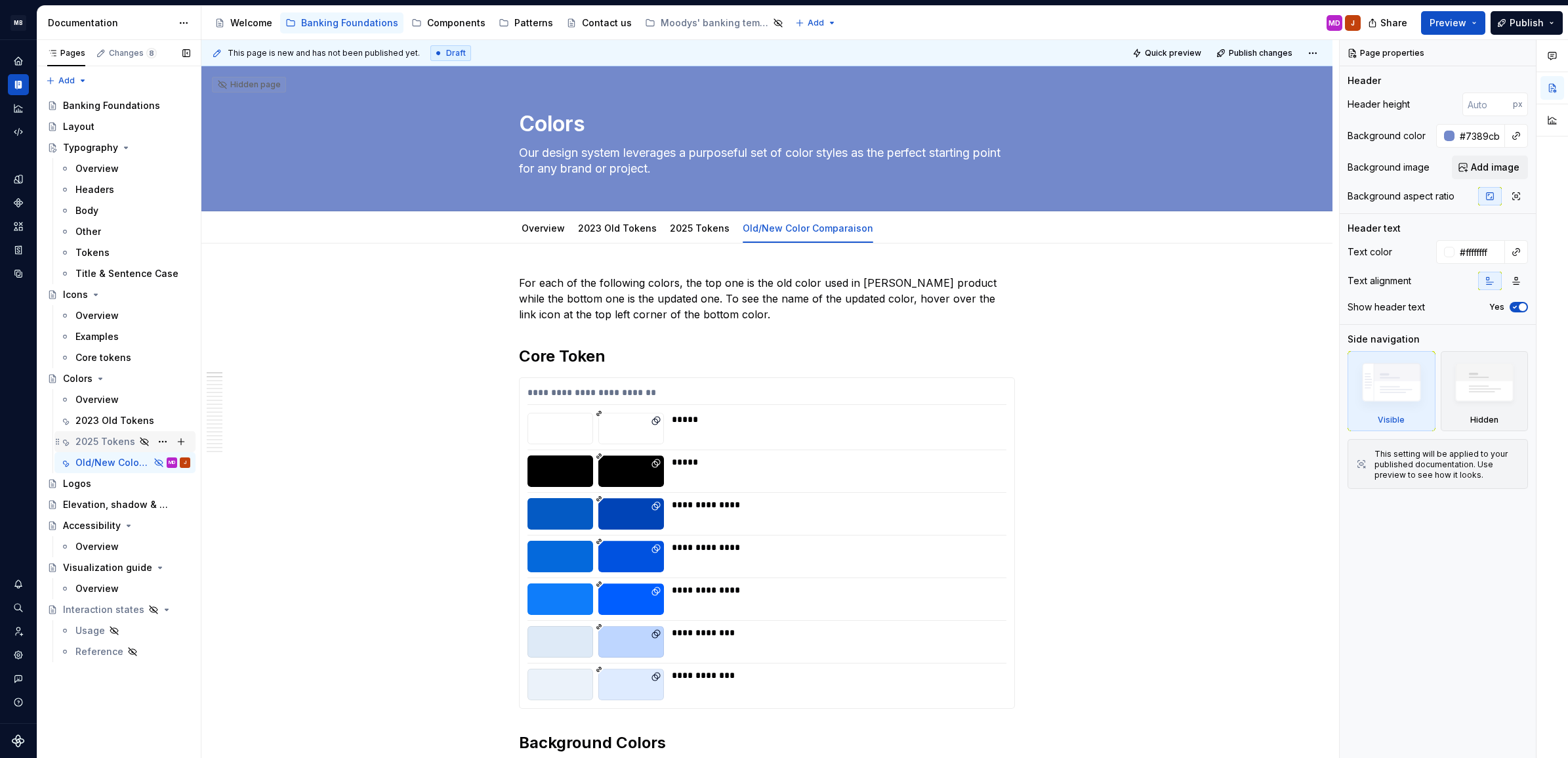
click at [108, 438] on div "2025 Tokens" at bounding box center [105, 442] width 60 height 13
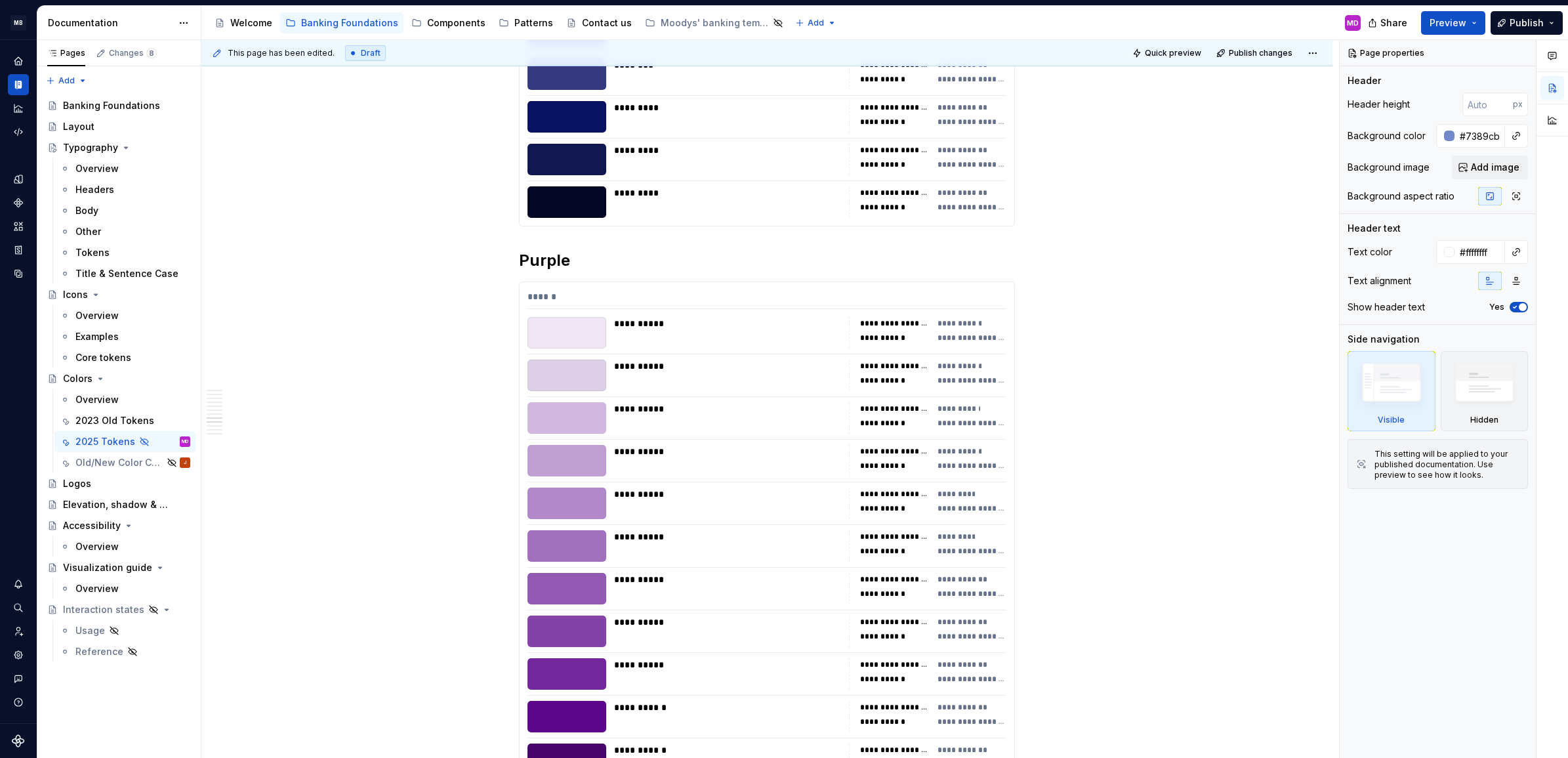
scroll to position [3668, 0]
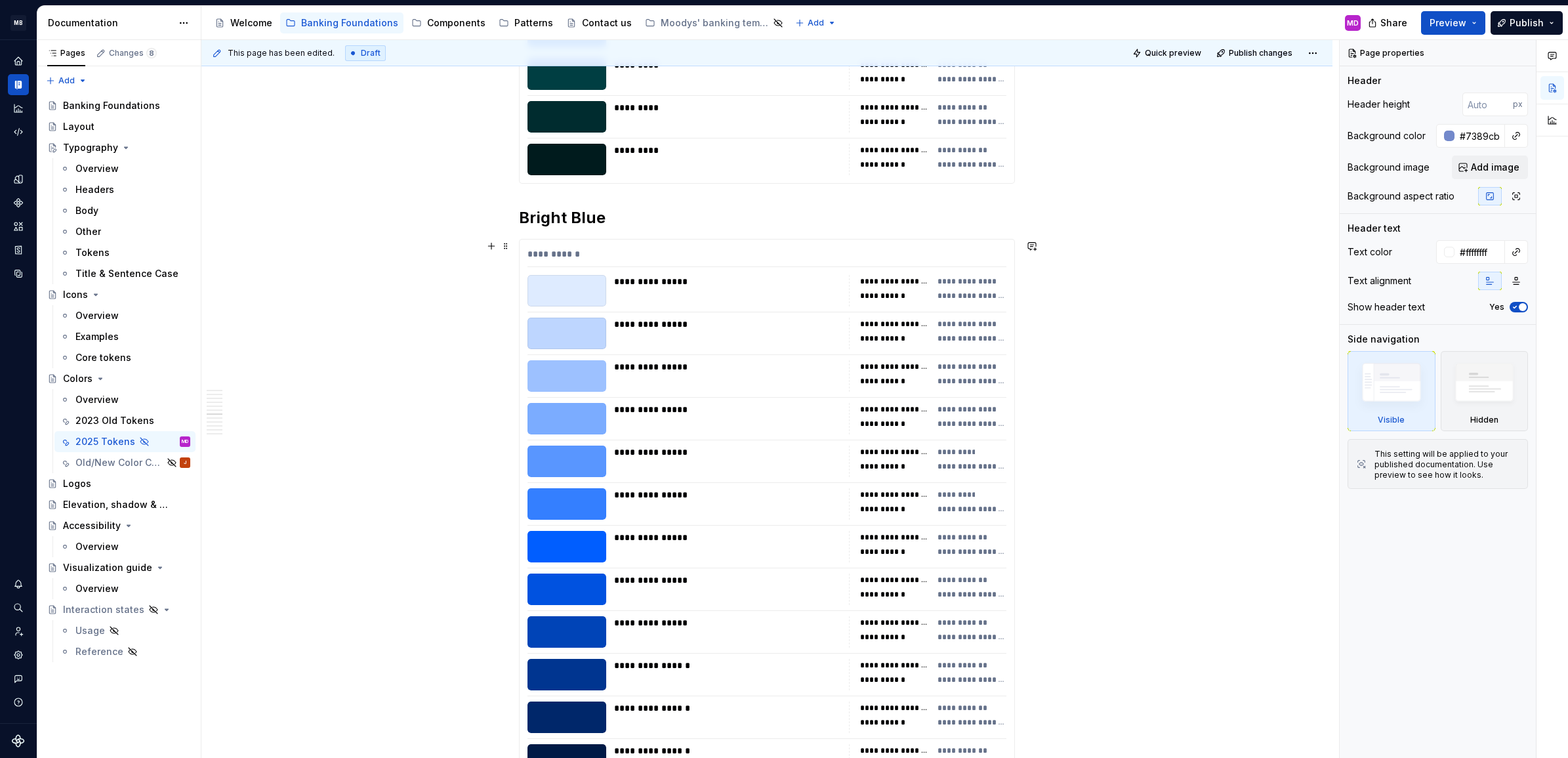
click at [1170, 365] on div "**********" at bounding box center [767, 247] width 1131 height 7344
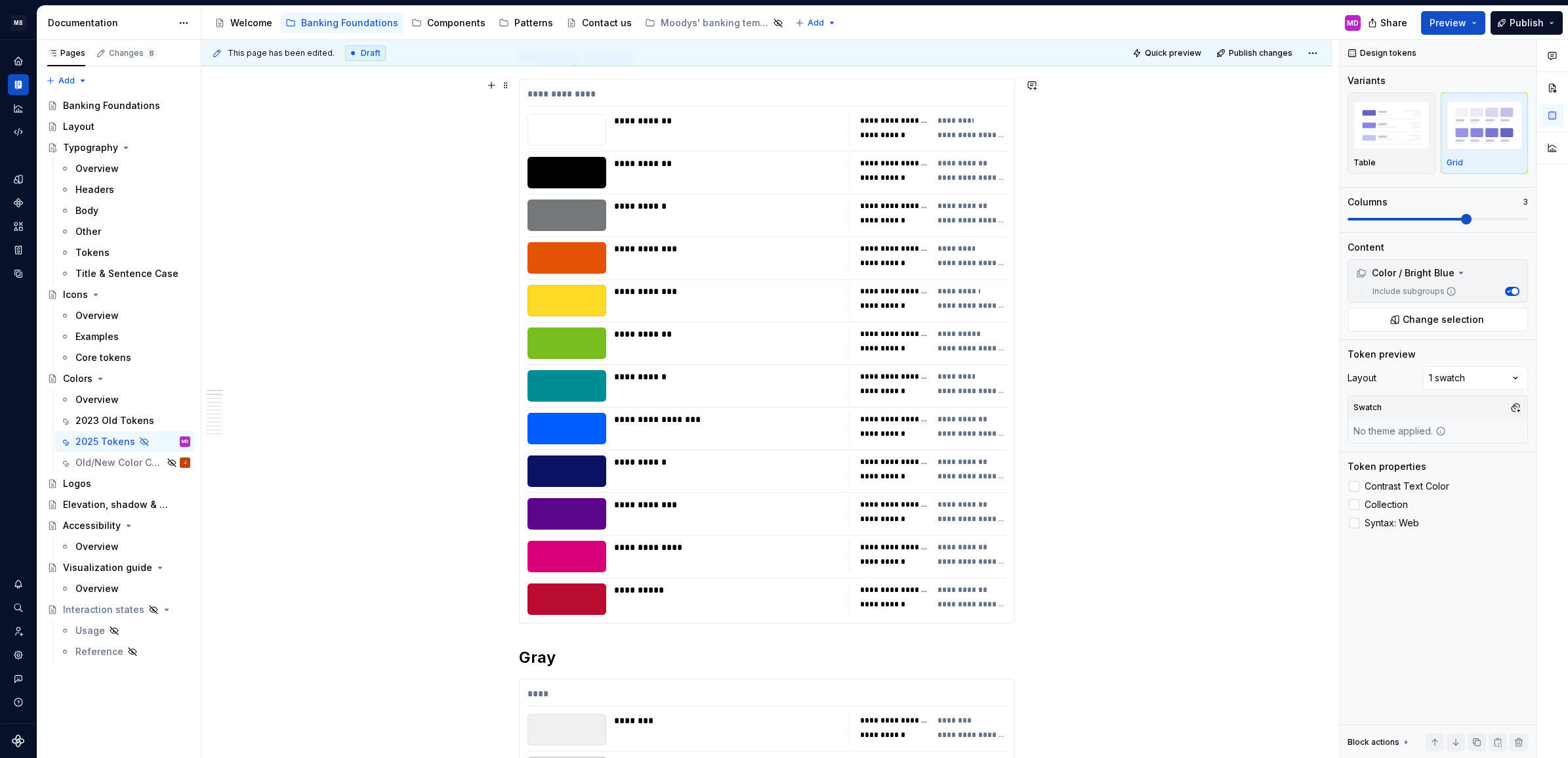
scroll to position [0, 0]
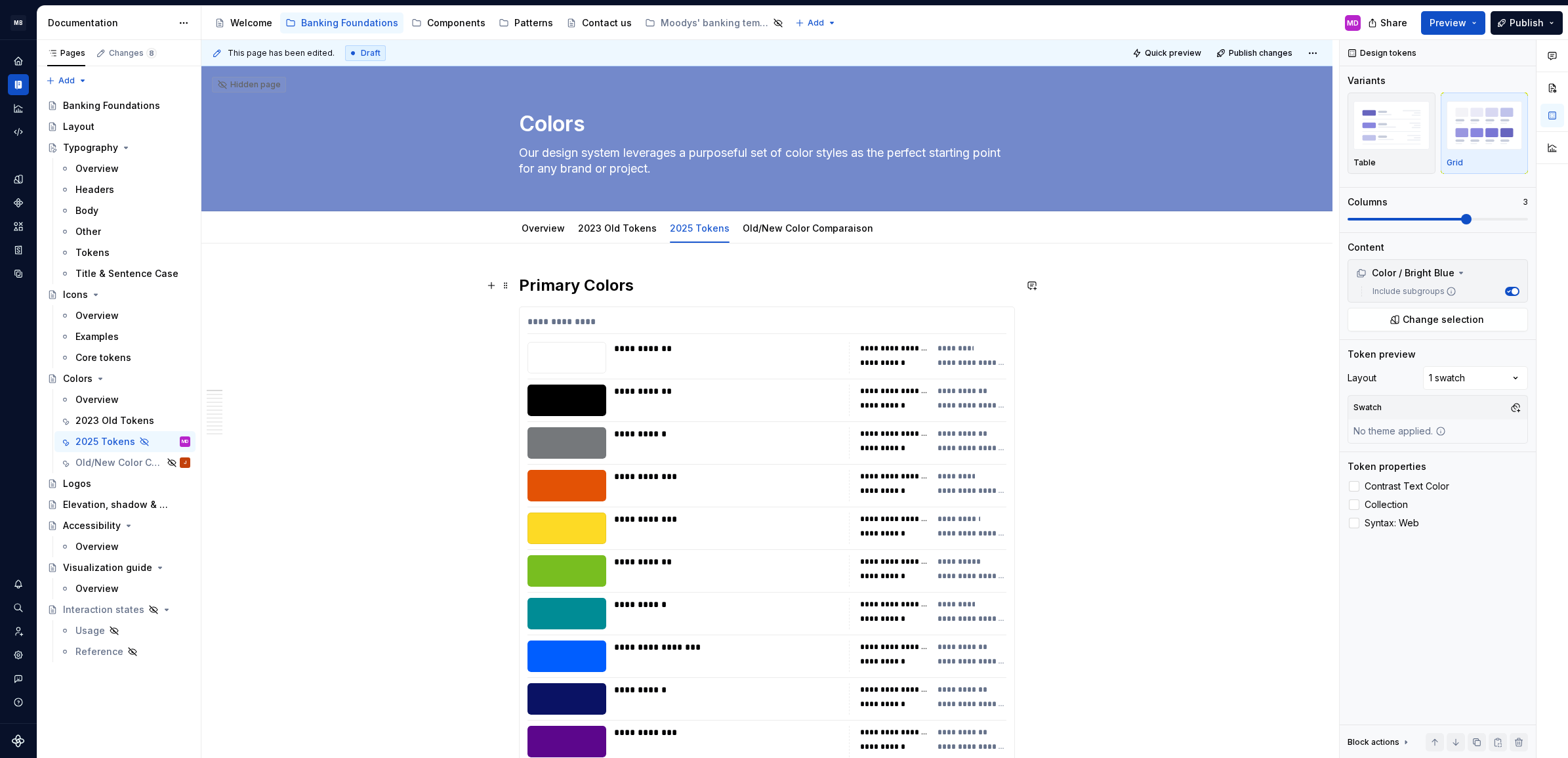
click at [600, 291] on h2 "Primary Colors" at bounding box center [767, 286] width 496 height 21
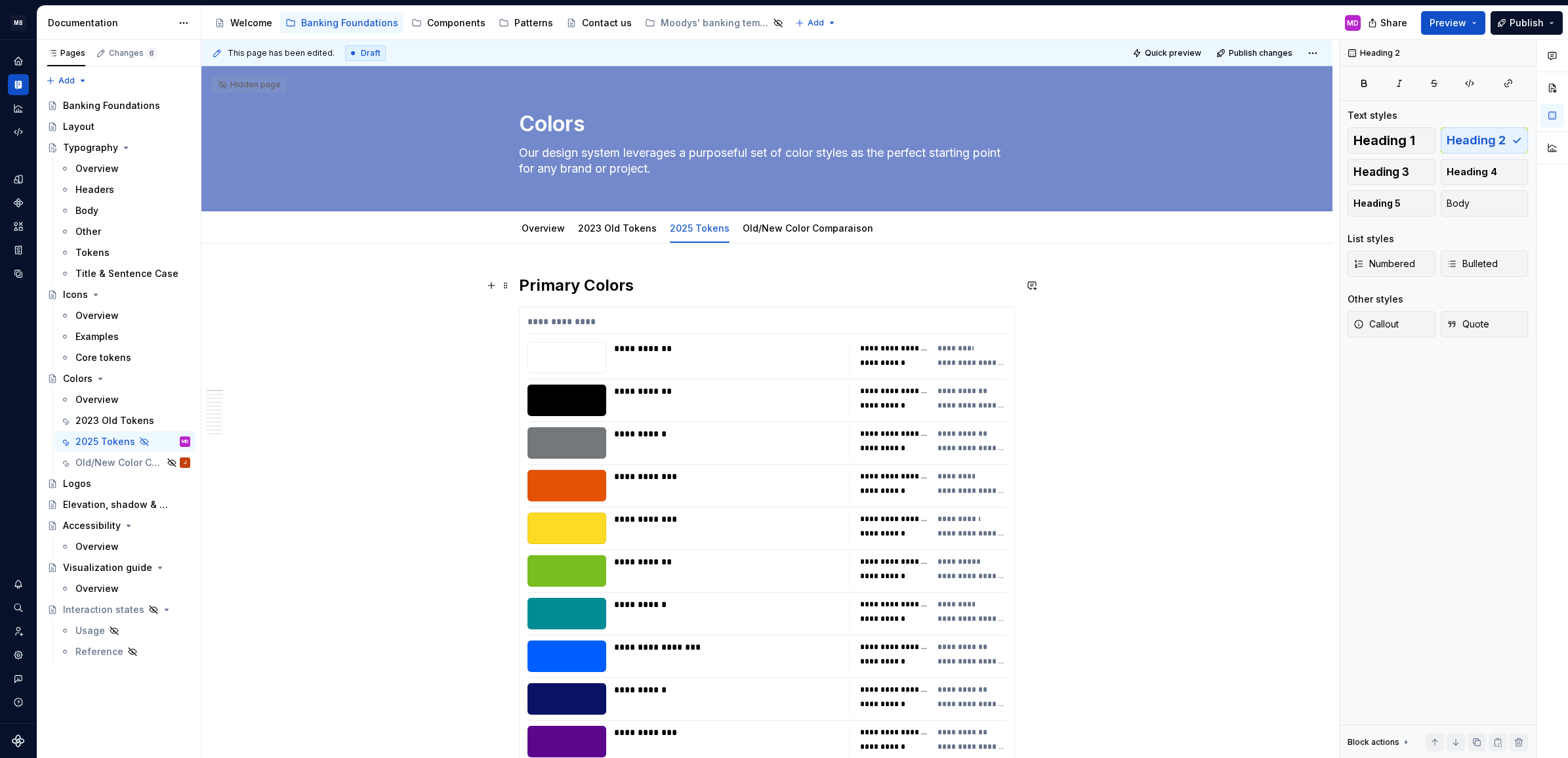
click at [540, 283] on h2 "Primary Colors" at bounding box center [767, 286] width 496 height 21
click at [604, 286] on h2 "Primary Colors" at bounding box center [767, 286] width 496 height 21
drag, startPoint x: 530, startPoint y: 269, endPoint x: 540, endPoint y: 274, distance: 11.2
click at [592, 266] on div "**********" at bounding box center [771, 399] width 1138 height 719
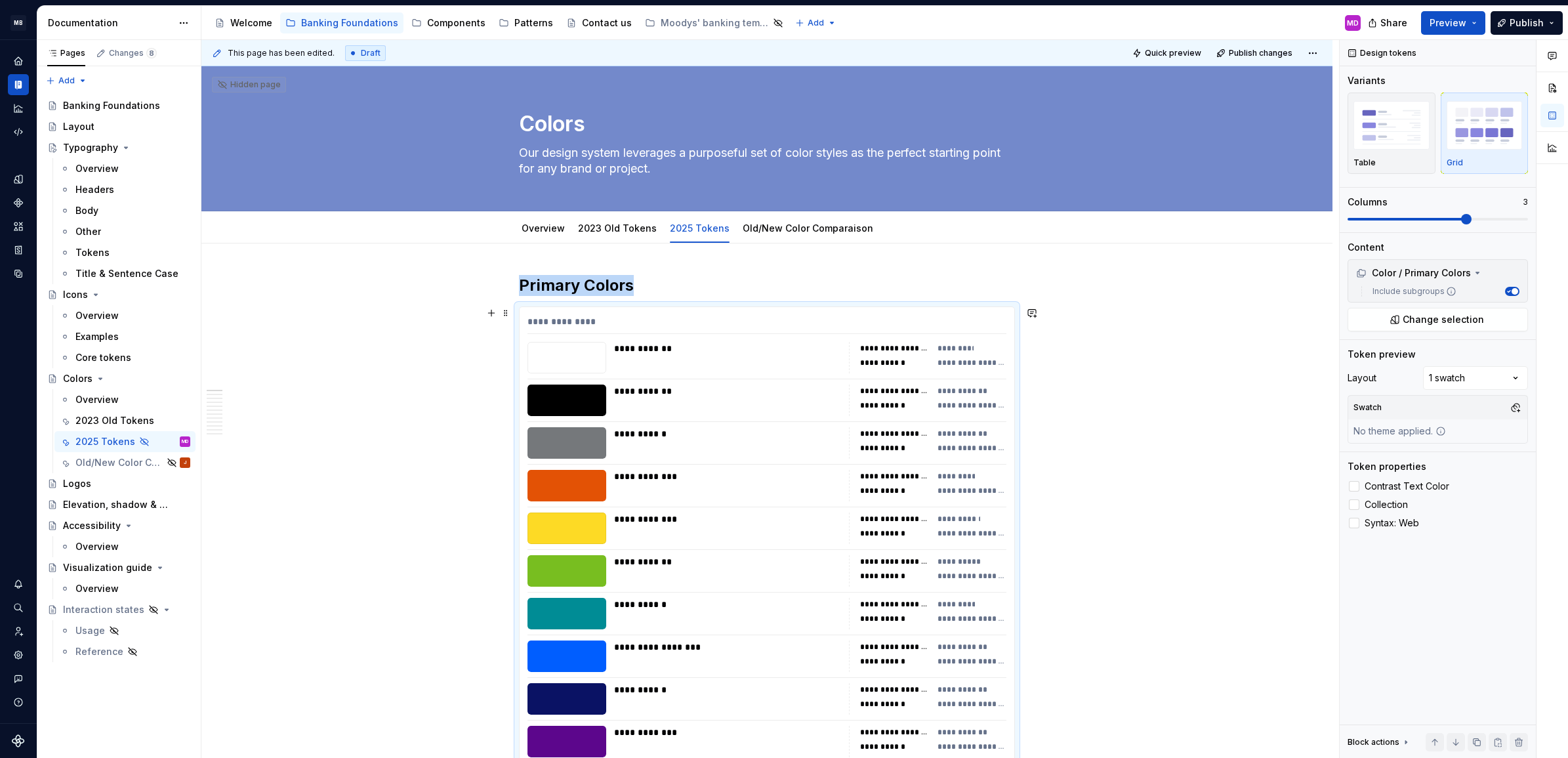
scroll to position [92, 0]
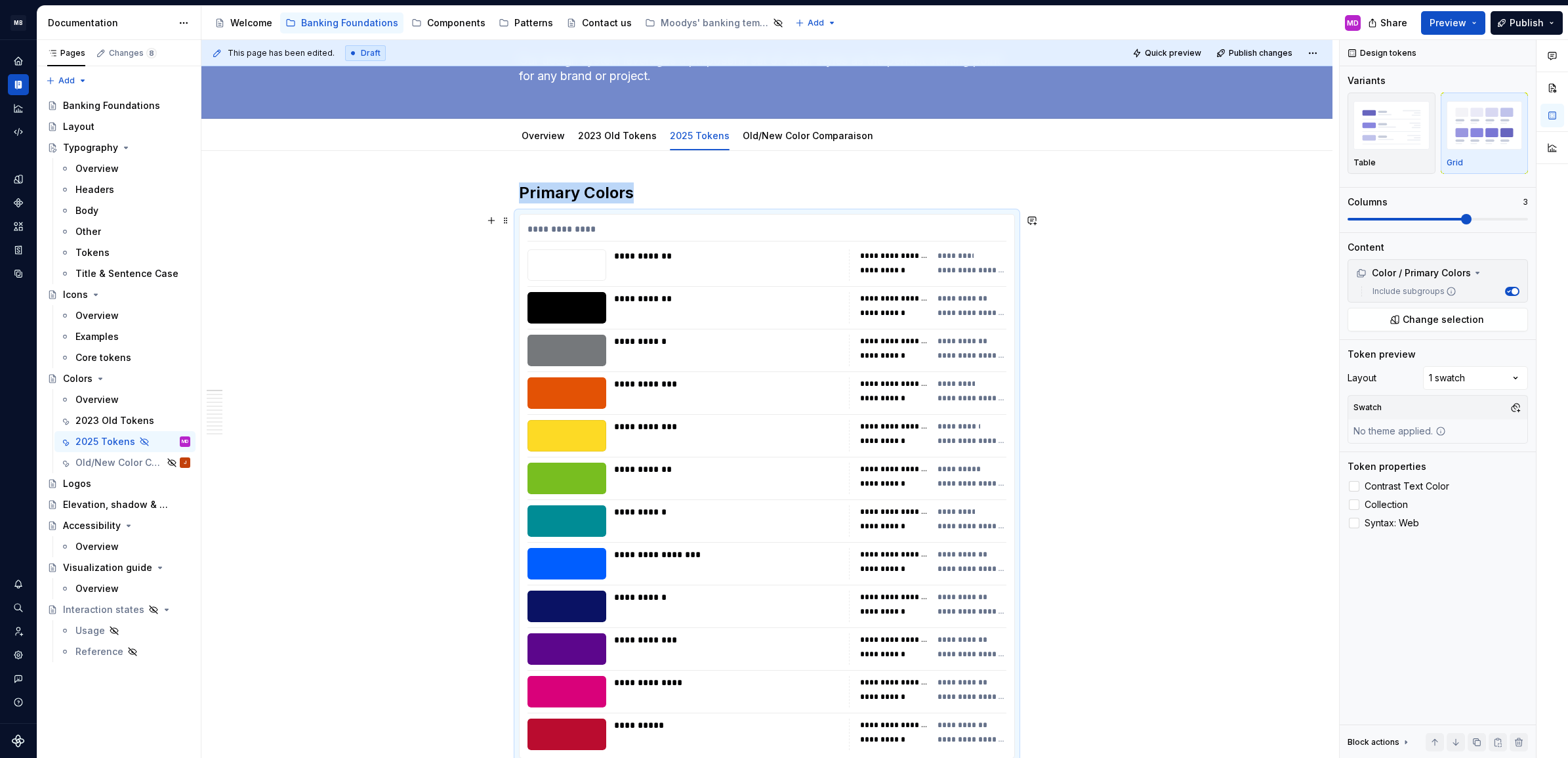
type textarea "*"
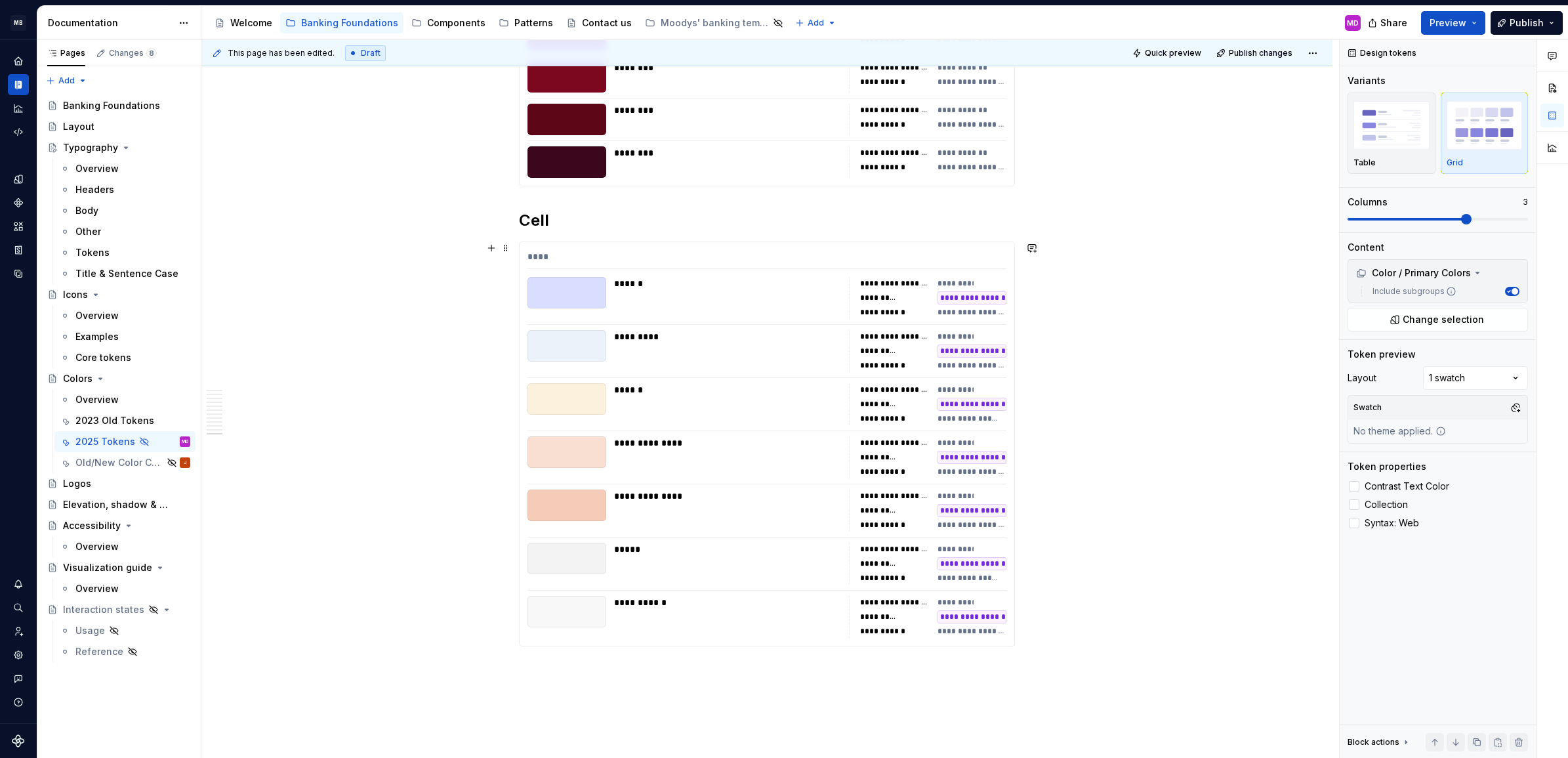
scroll to position [6666, 0]
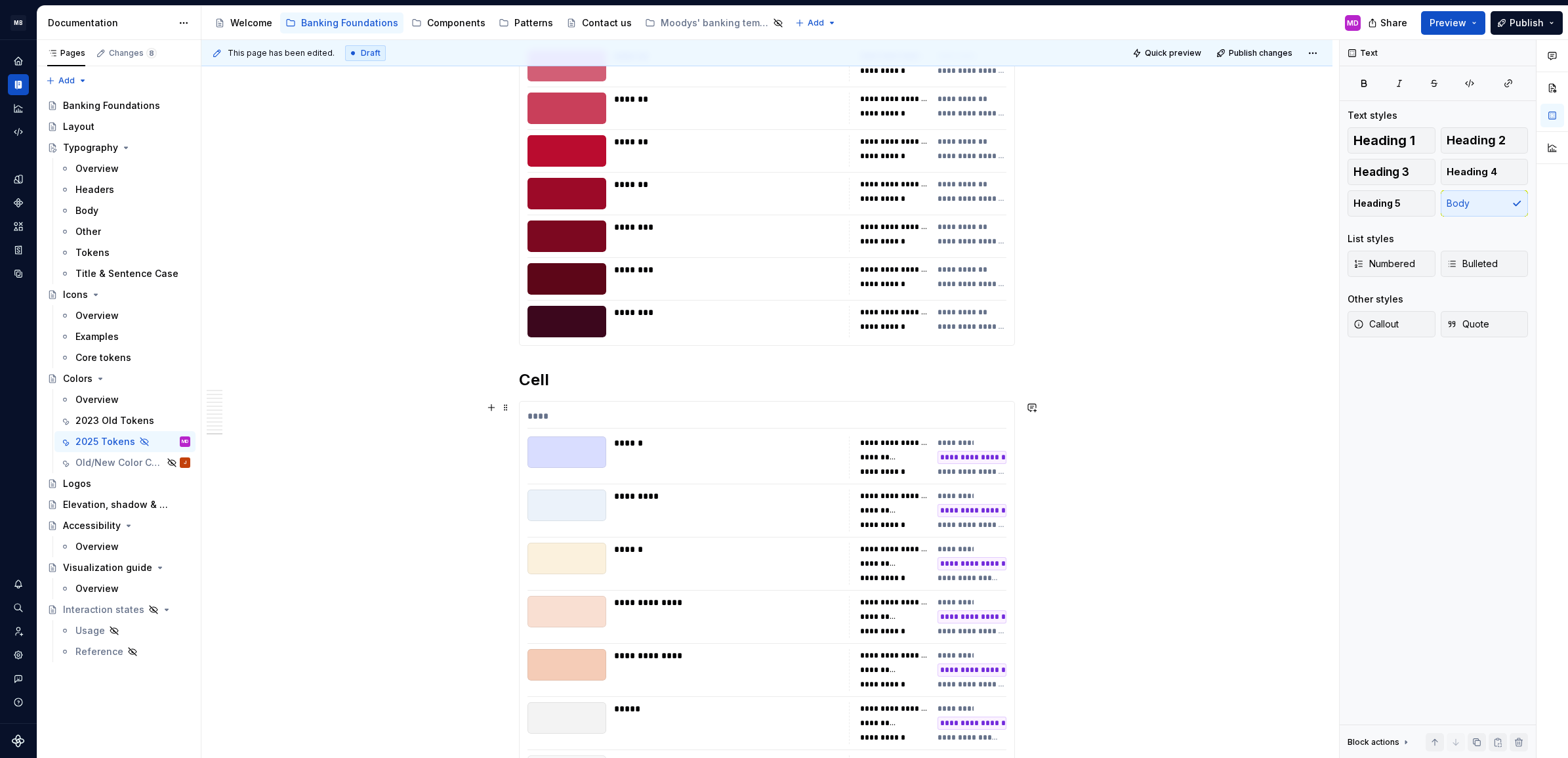
scroll to position [6506, 0]
click at [533, 373] on h2 "Cell" at bounding box center [767, 381] width 496 height 21
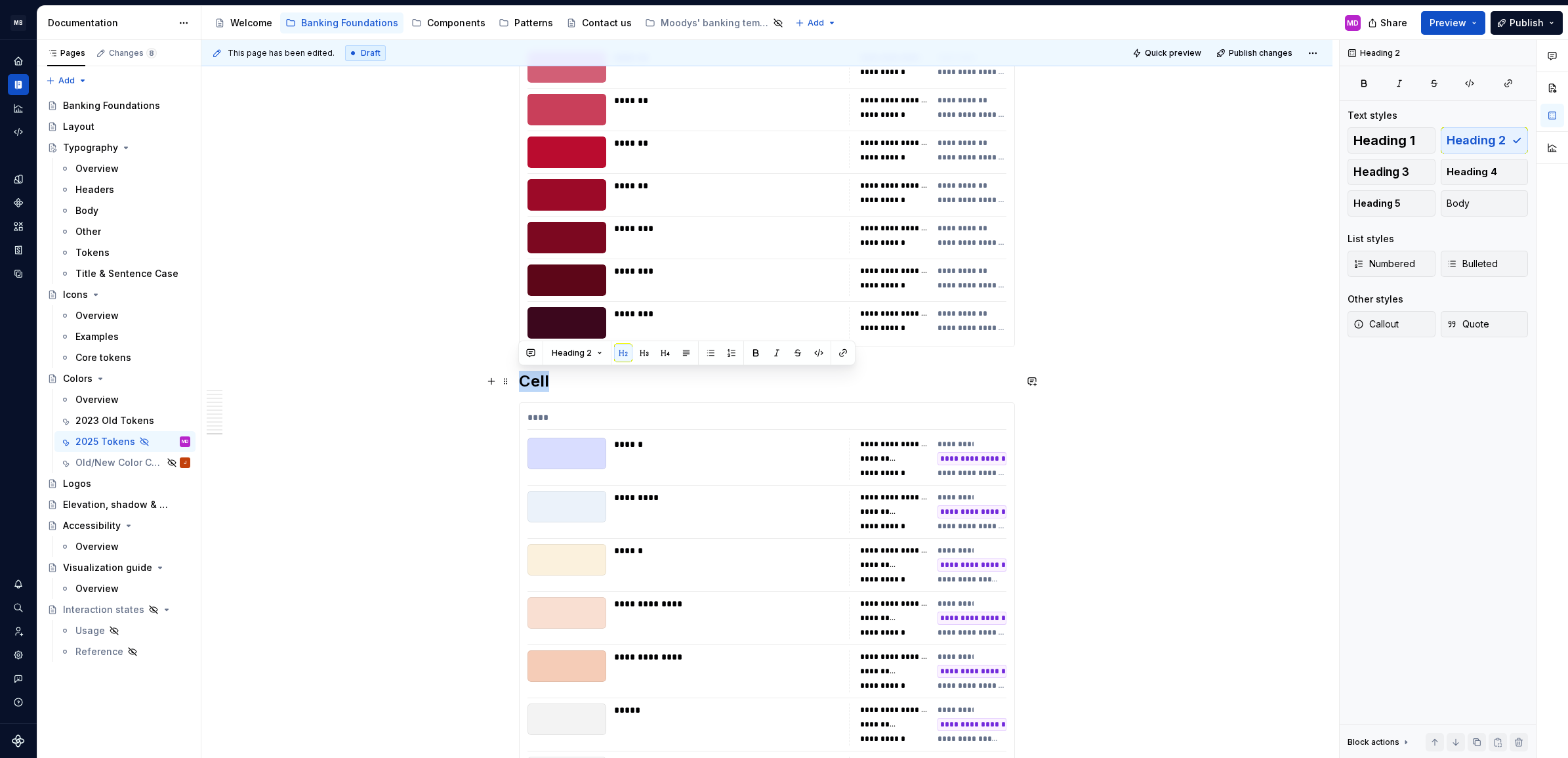
click at [572, 389] on h2 "Cell" at bounding box center [767, 381] width 496 height 21
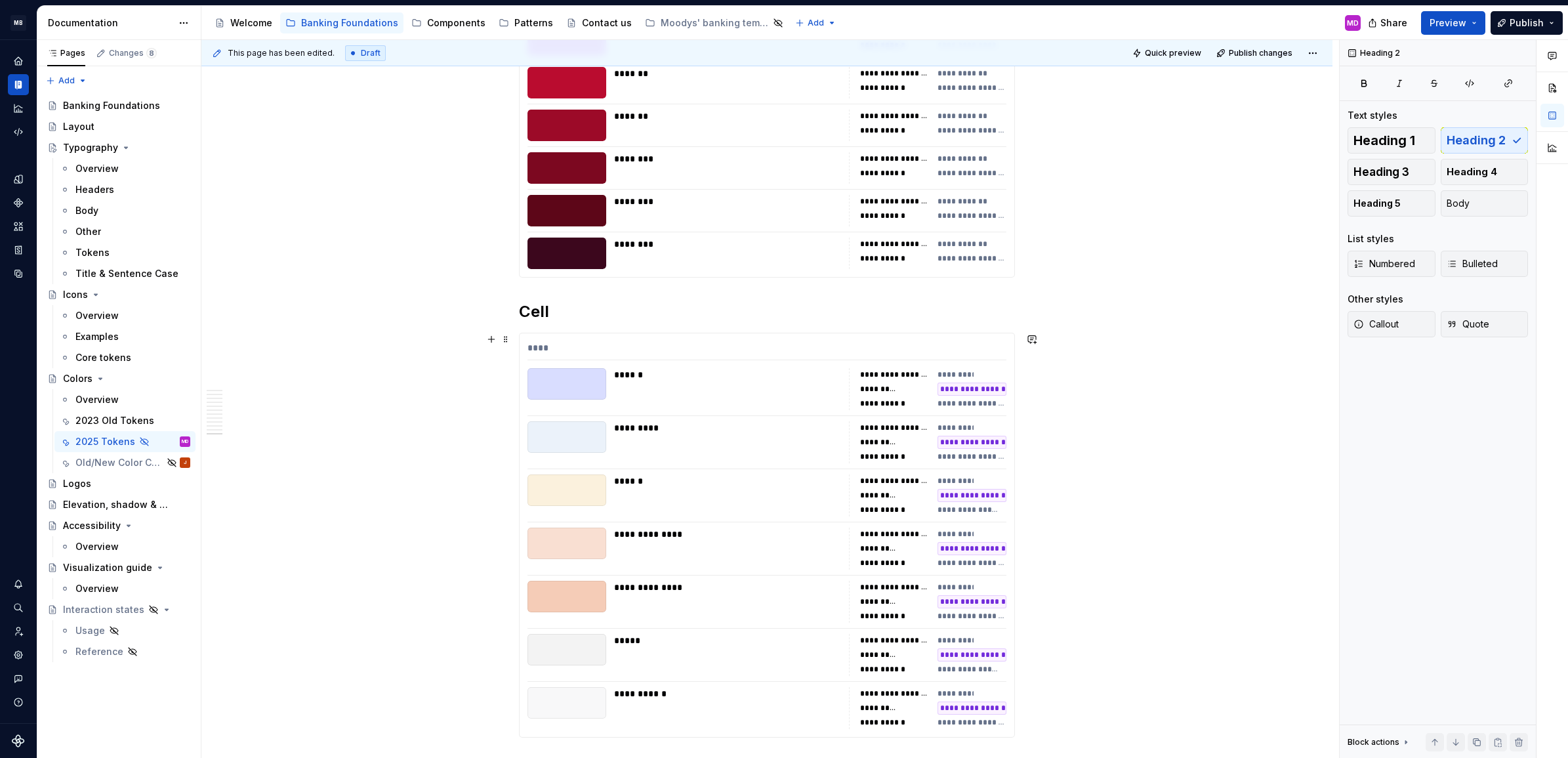
scroll to position [6575, 0]
click at [535, 313] on h2 "Cell" at bounding box center [767, 312] width 496 height 21
click at [575, 310] on h2 "Moody’s Banking" at bounding box center [767, 312] width 496 height 21
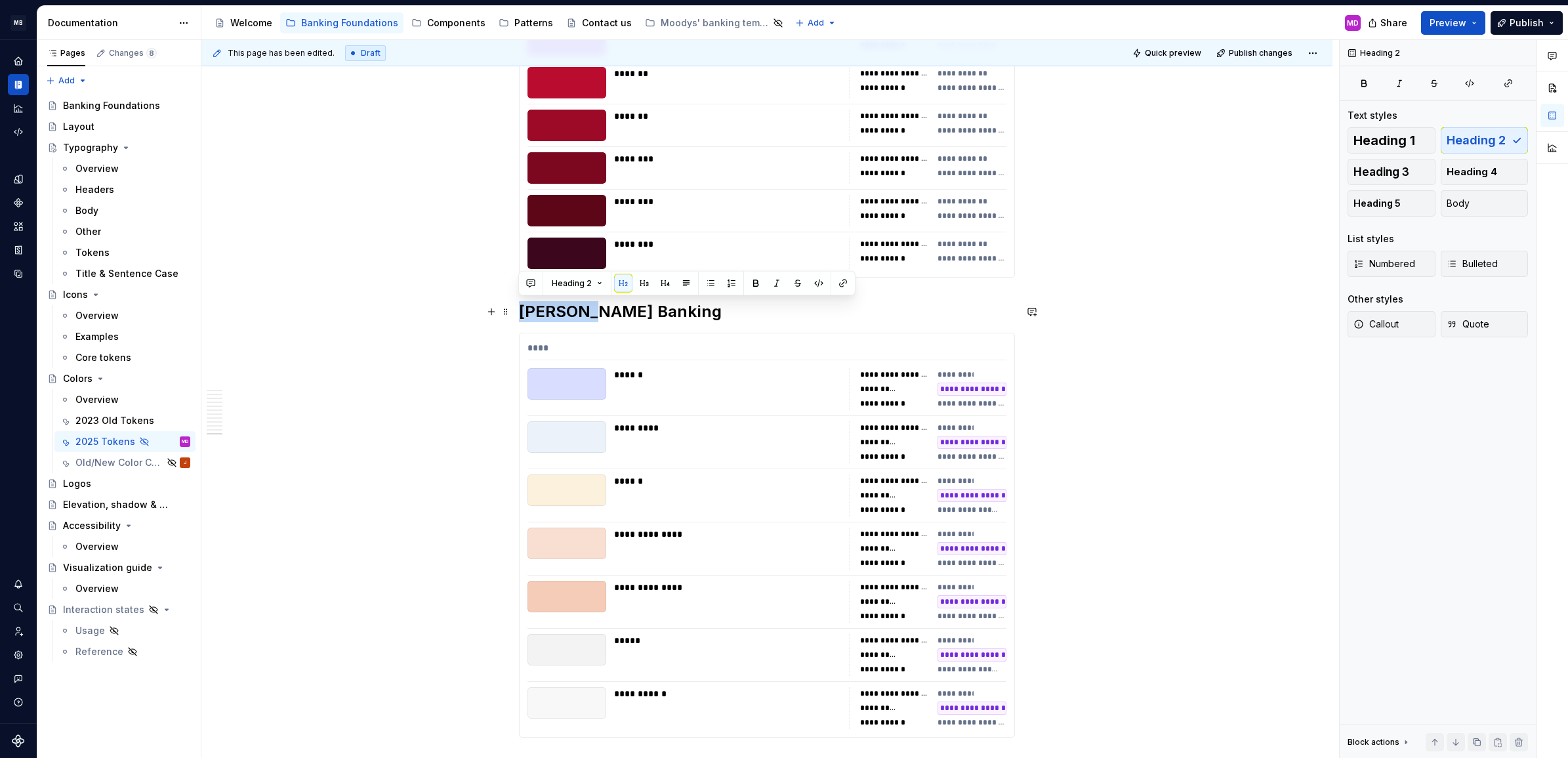
click at [575, 310] on h2 "Moody’s Banking" at bounding box center [767, 312] width 496 height 21
click at [753, 309] on h2 "Moody’s Banking Internal Additional Colors" at bounding box center [767, 312] width 496 height 21
click at [687, 314] on h2 "Moody’s Banking Internal Additional Colors" at bounding box center [767, 312] width 496 height 21
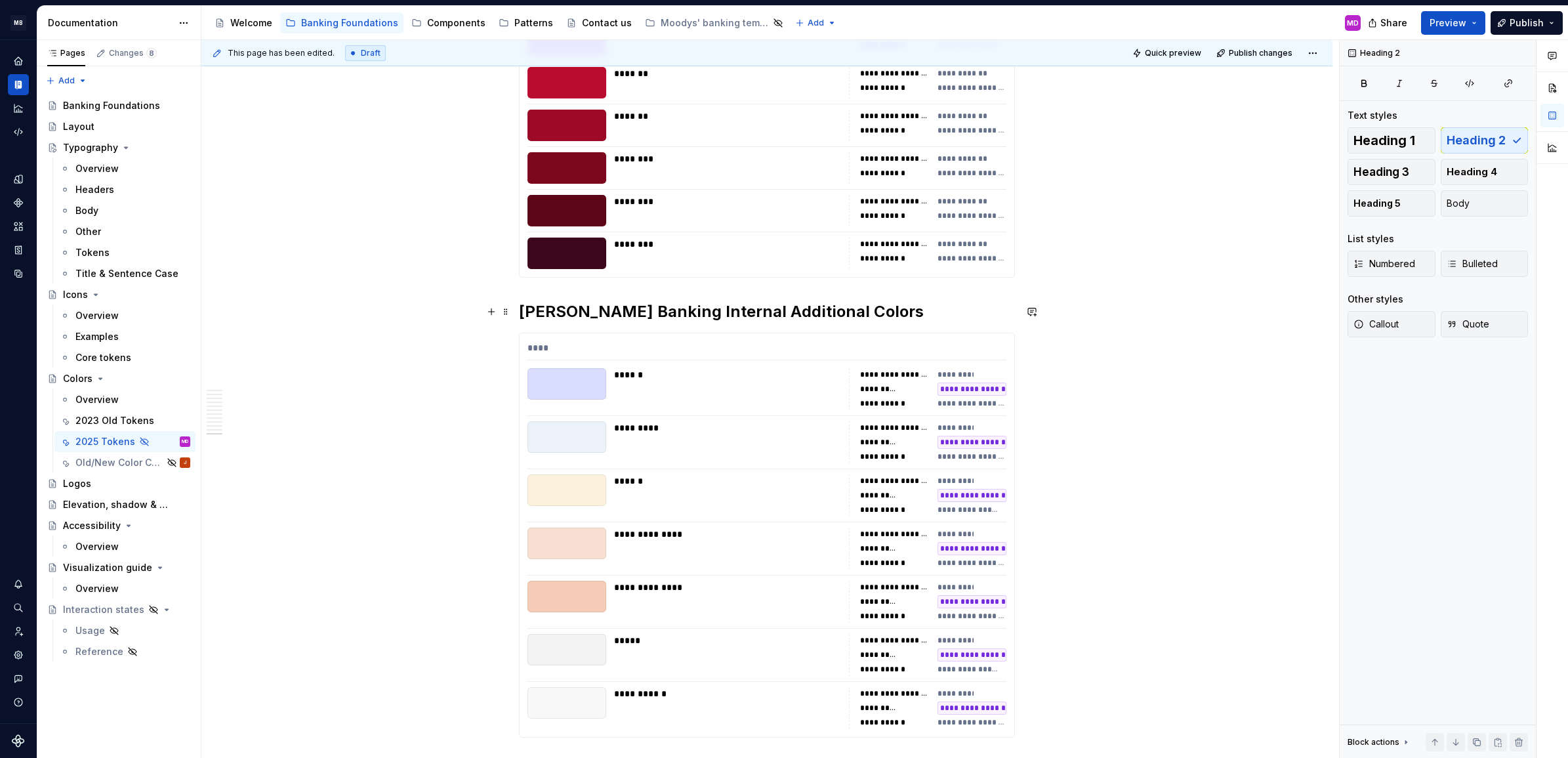
click at [687, 314] on h2 "Moody’s Banking Internal Additional Colors" at bounding box center [767, 312] width 496 height 21
type textarea "*"
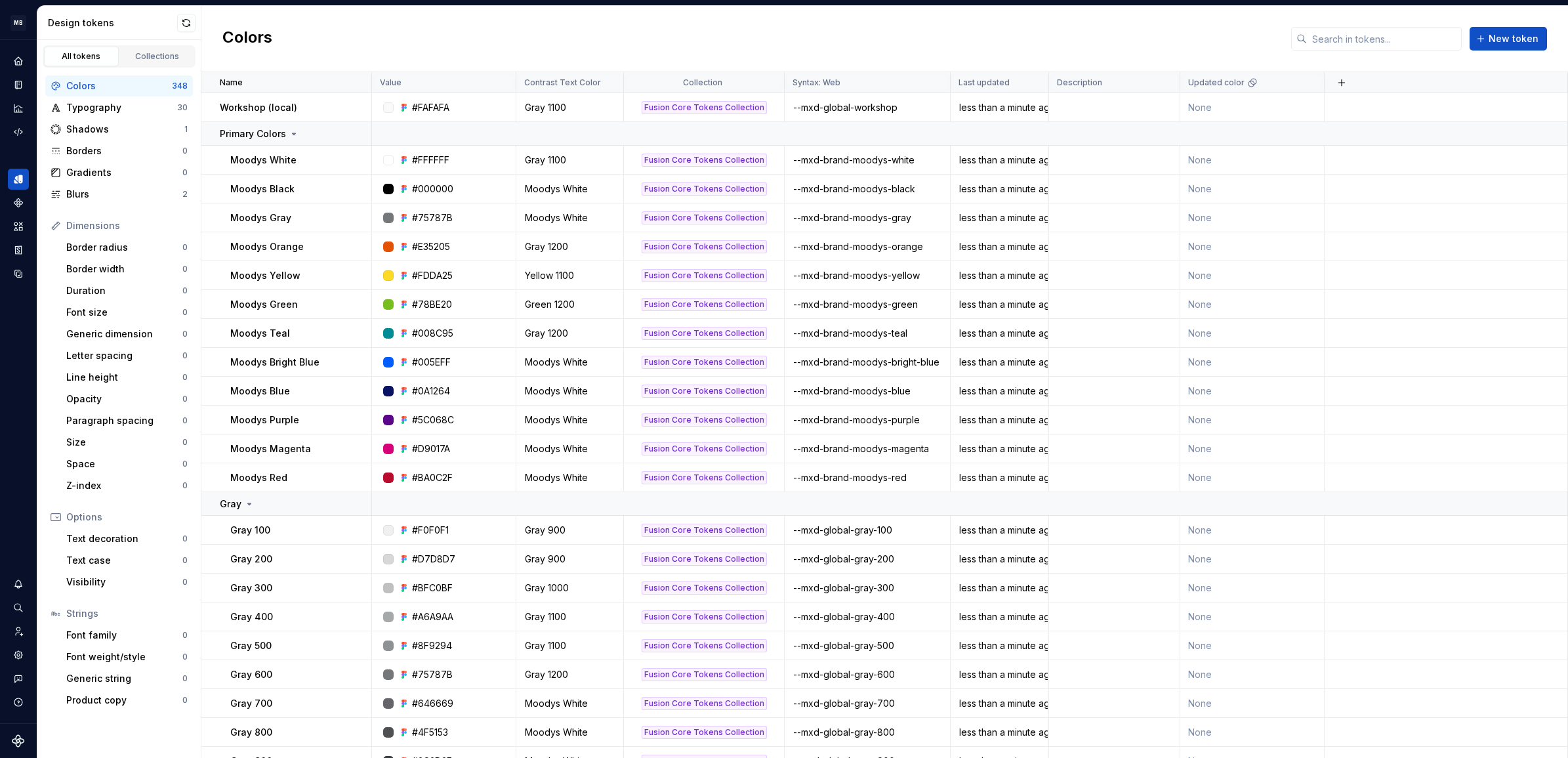
click at [313, 58] on div "Colors New token" at bounding box center [885, 38] width 1367 height 66
click at [366, 33] on div "Colors New token" at bounding box center [885, 38] width 1367 height 66
click at [1378, 105] on td at bounding box center [1447, 107] width 244 height 29
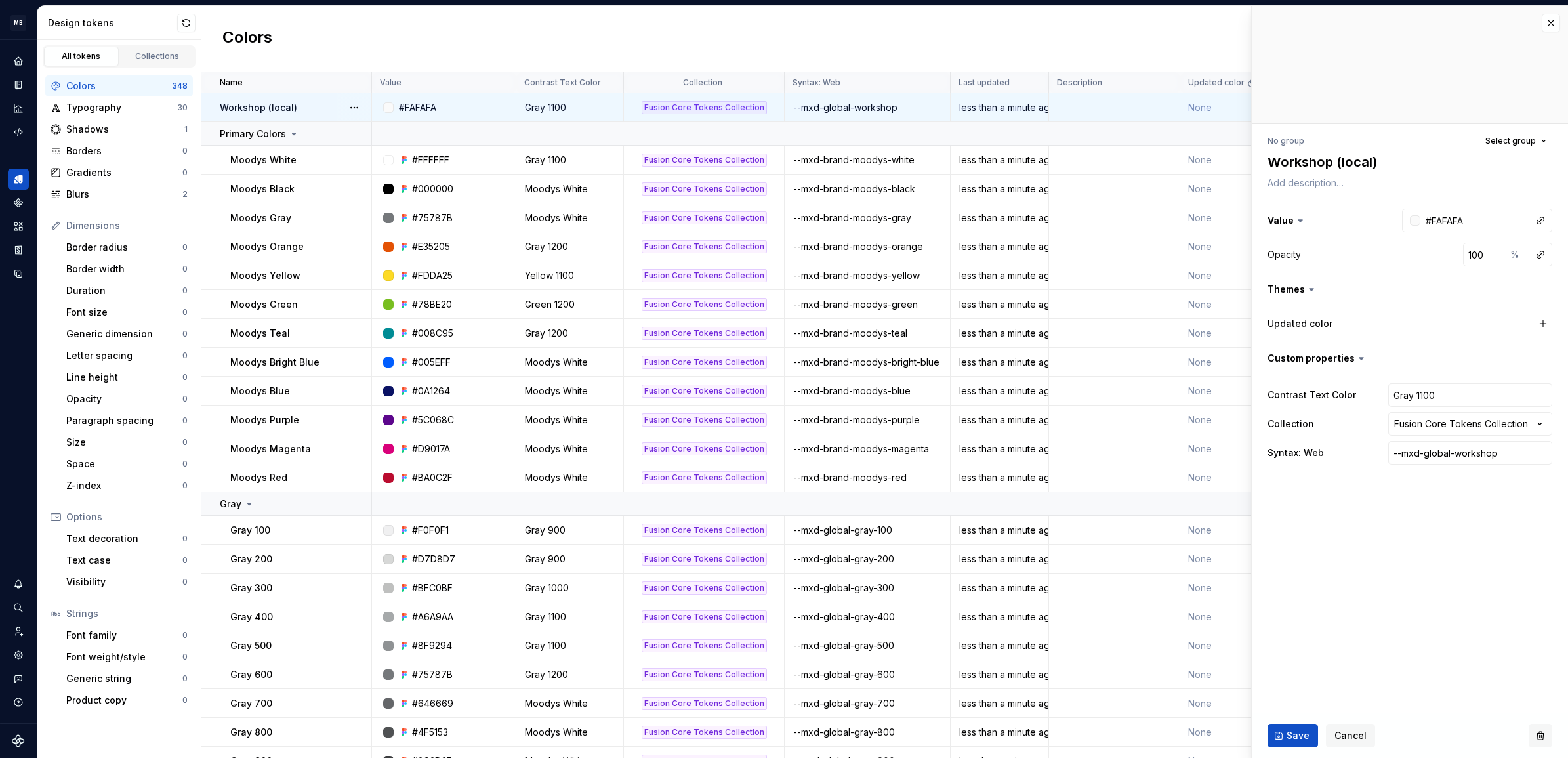
click at [1543, 732] on button "button" at bounding box center [1540, 735] width 23 height 23
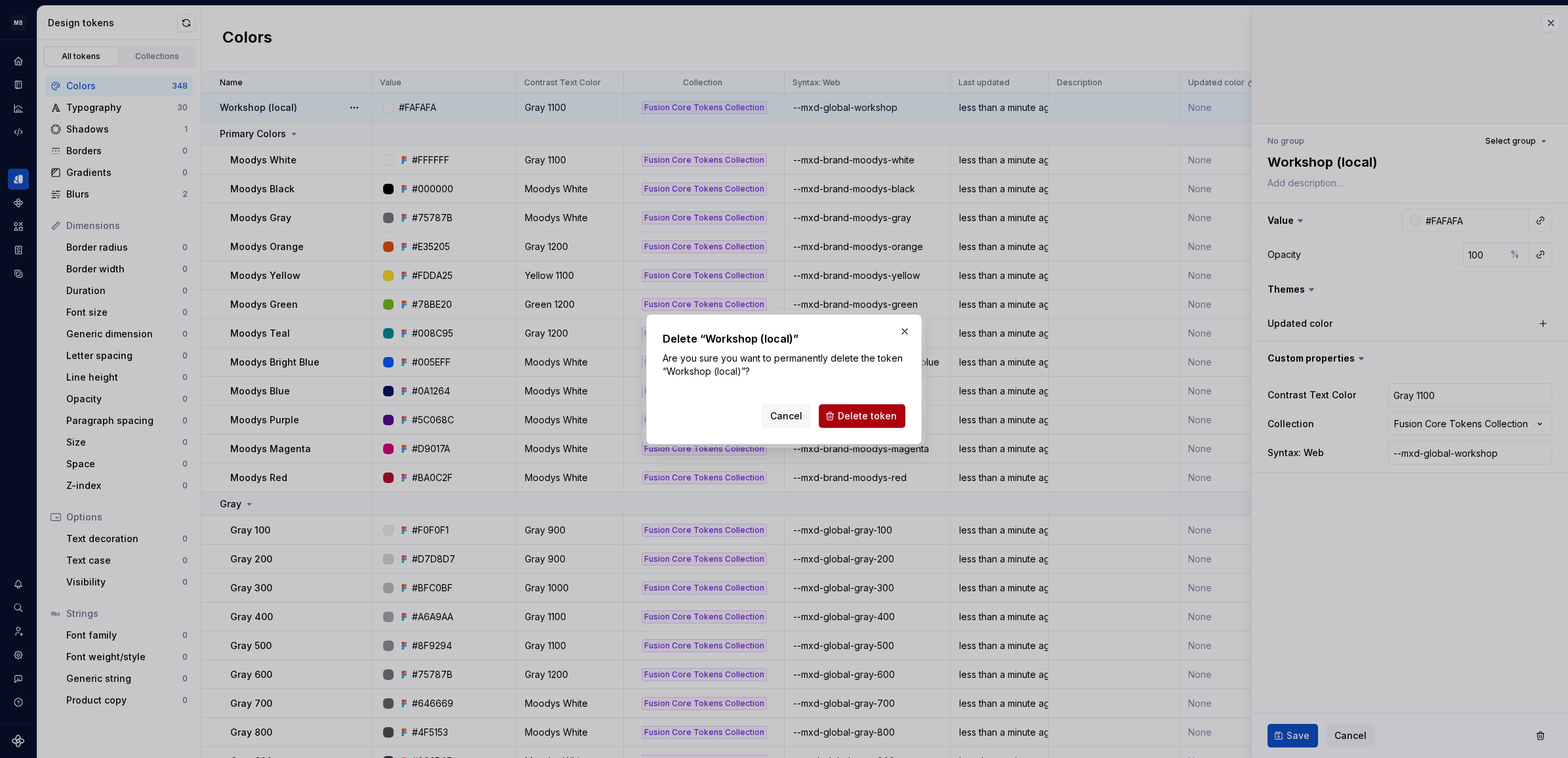
click at [860, 416] on span "Delete token" at bounding box center [867, 416] width 59 height 13
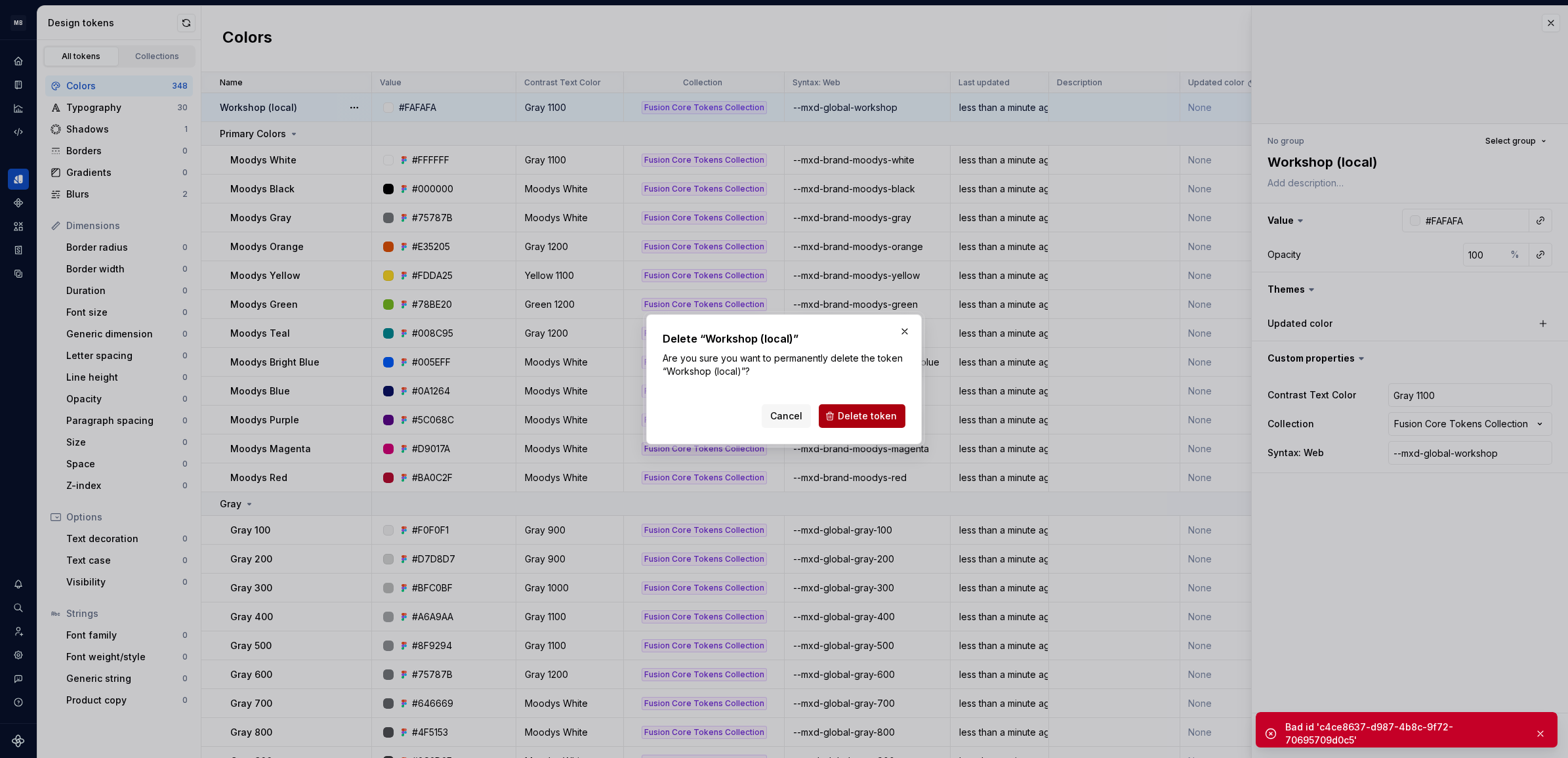
click at [851, 414] on span "Delete token" at bounding box center [867, 416] width 59 height 13
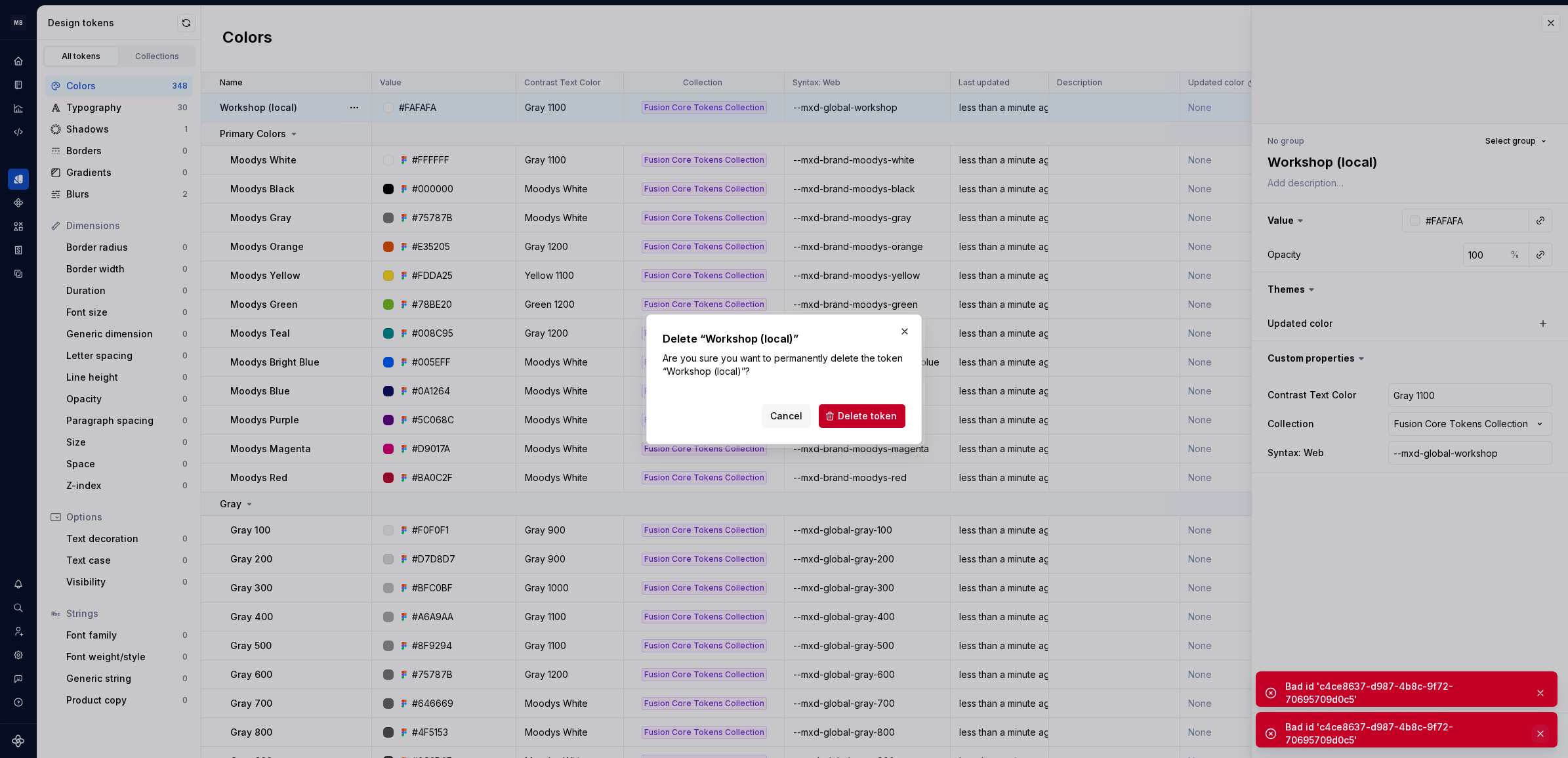
click at [1542, 727] on button "button" at bounding box center [1541, 734] width 17 height 18
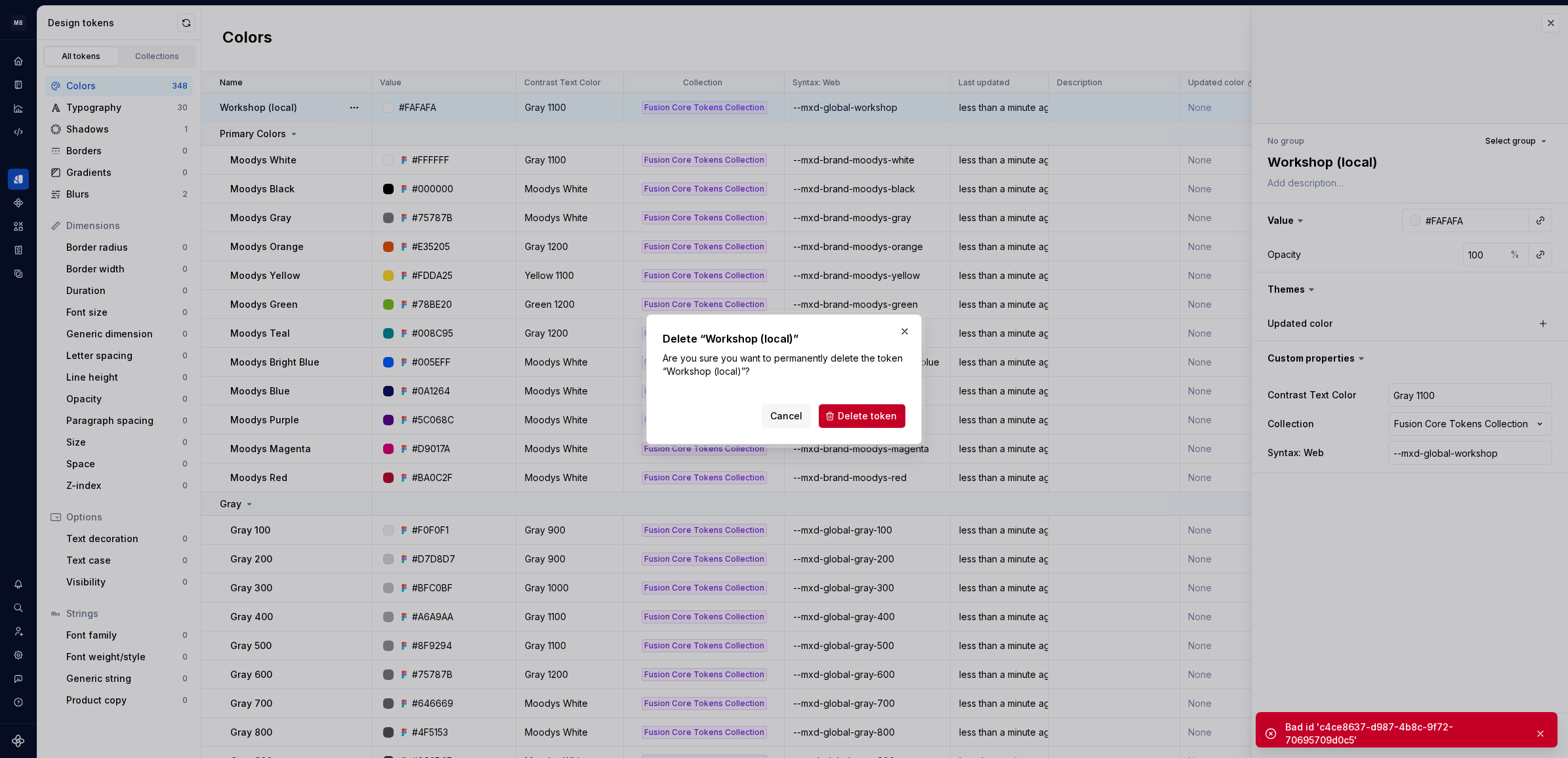
drag, startPoint x: 1543, startPoint y: 730, endPoint x: 1256, endPoint y: 532, distance: 348.7
click at [1543, 729] on button "button" at bounding box center [1541, 734] width 17 height 18
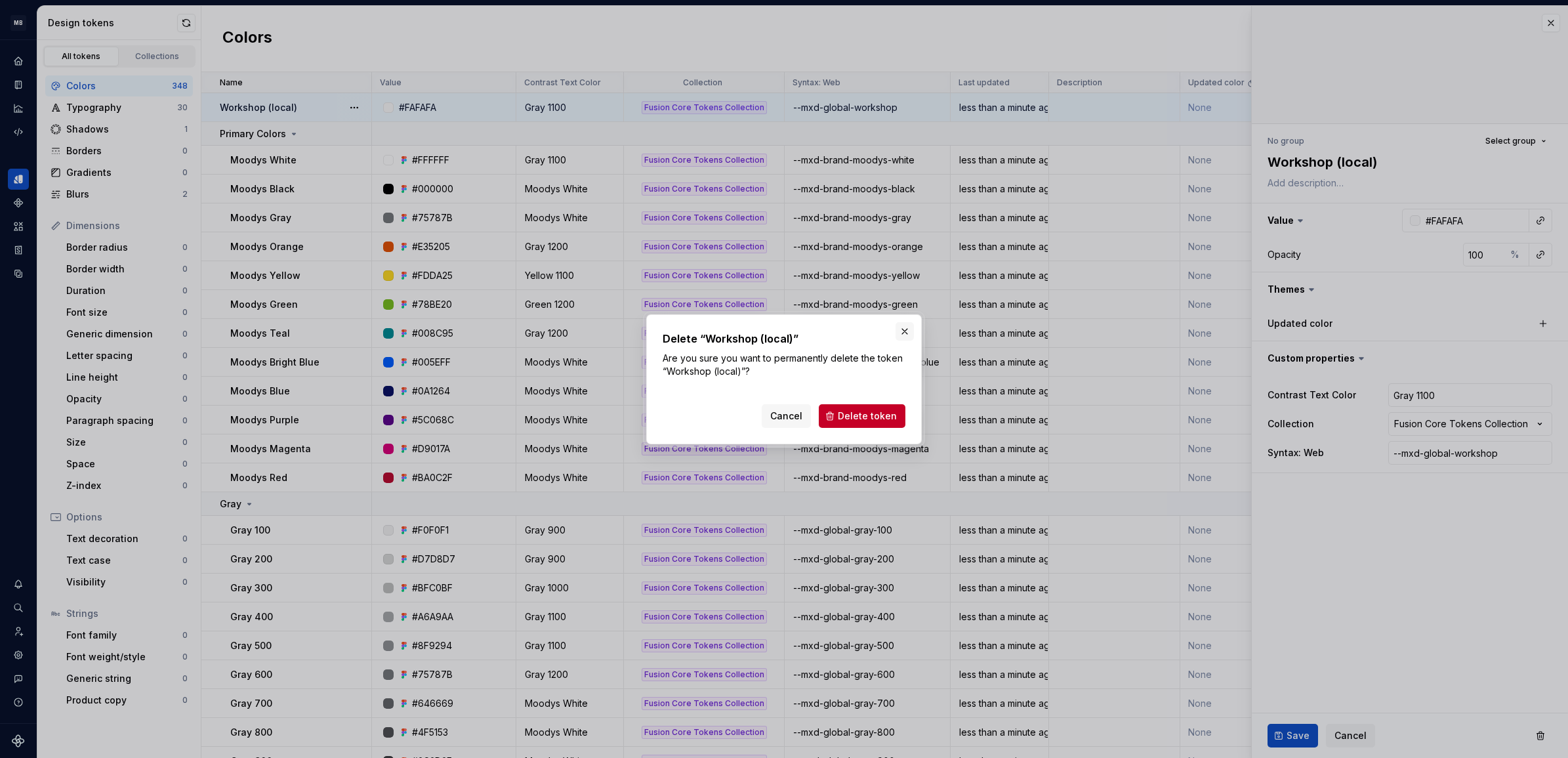
click at [910, 330] on button "button" at bounding box center [905, 332] width 18 height 18
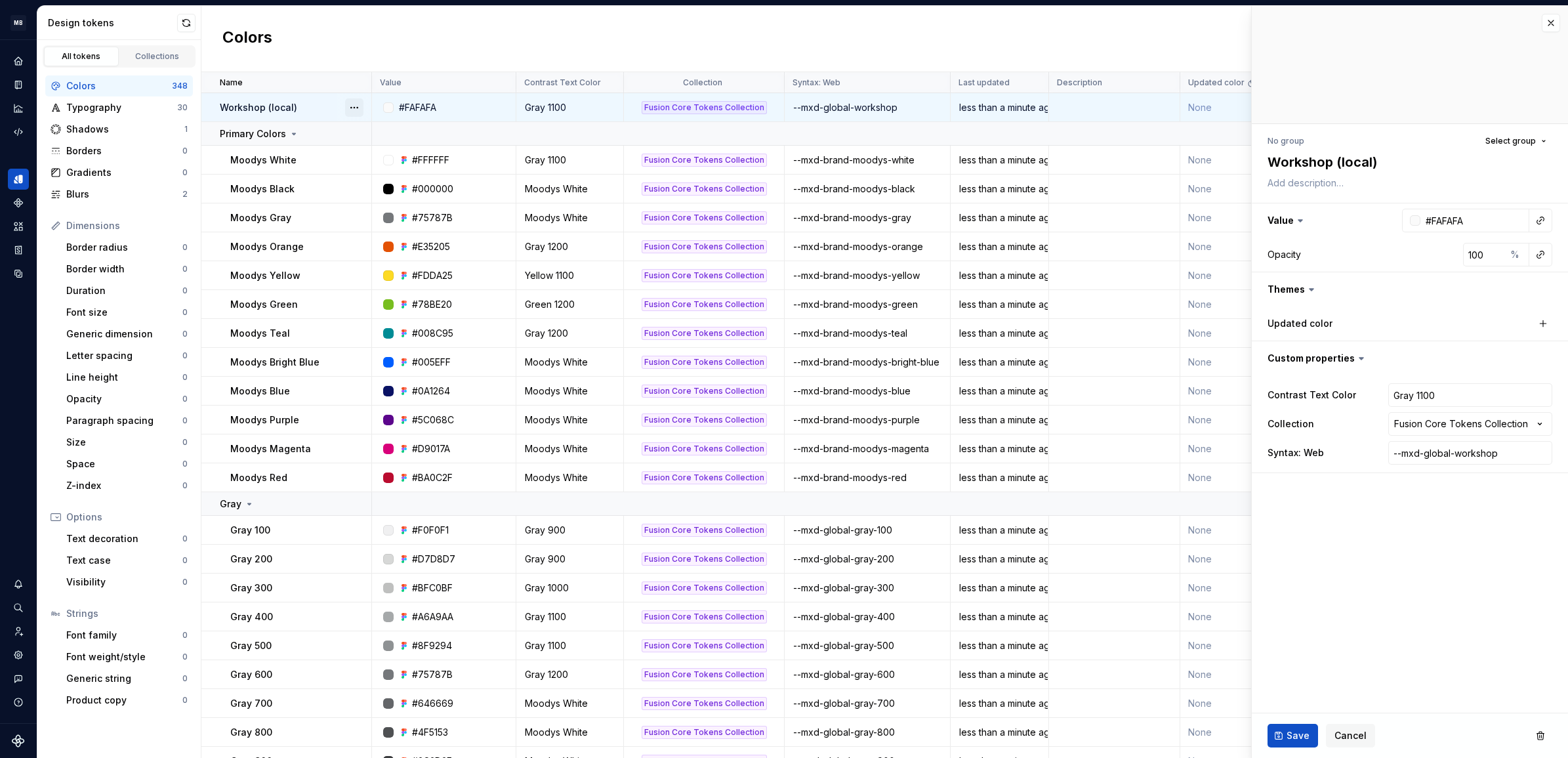
click at [348, 108] on button "button" at bounding box center [354, 108] width 18 height 18
click at [374, 178] on div "Delete token" at bounding box center [412, 180] width 85 height 13
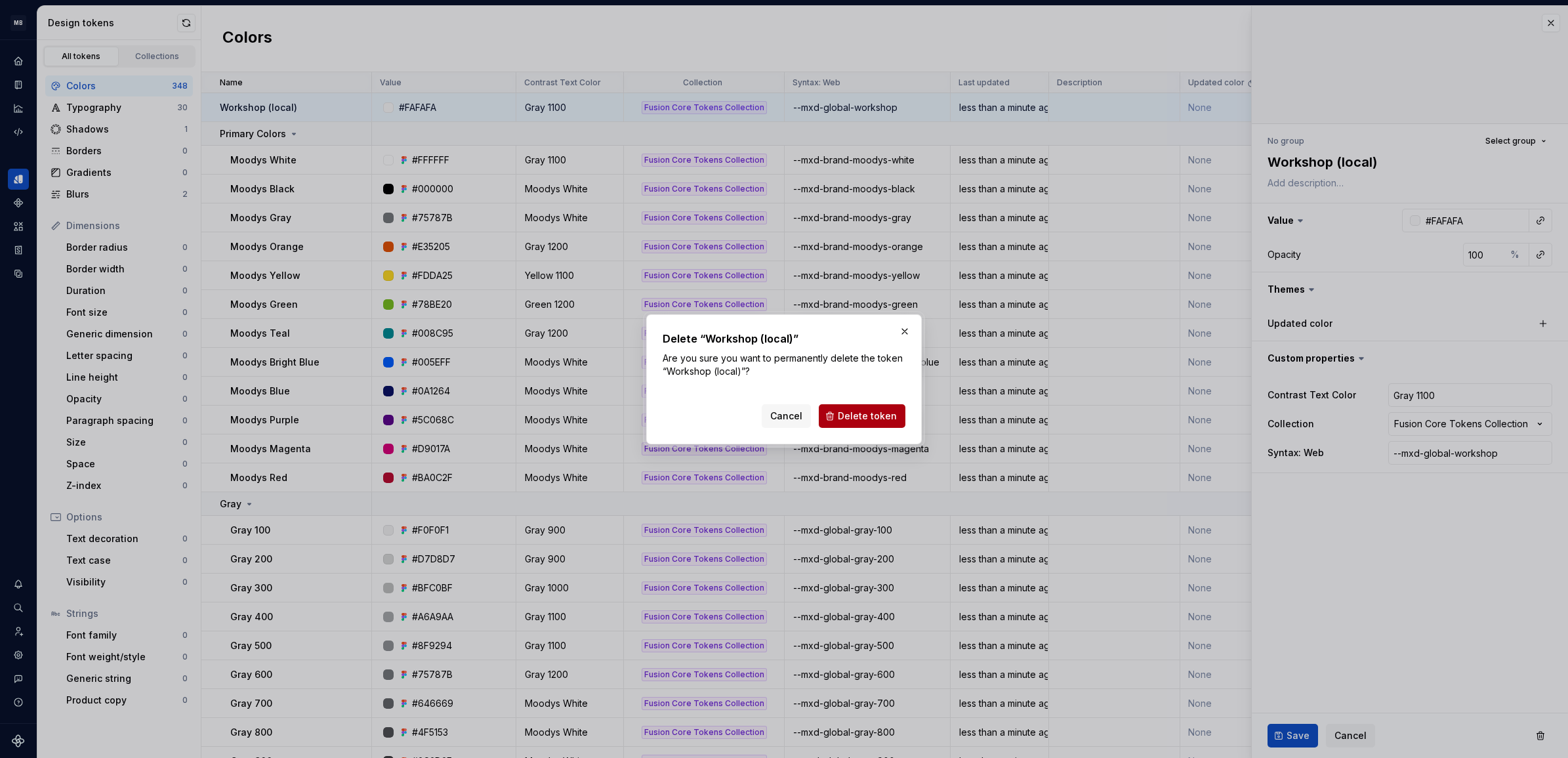
click at [875, 415] on span "Delete token" at bounding box center [867, 416] width 59 height 13
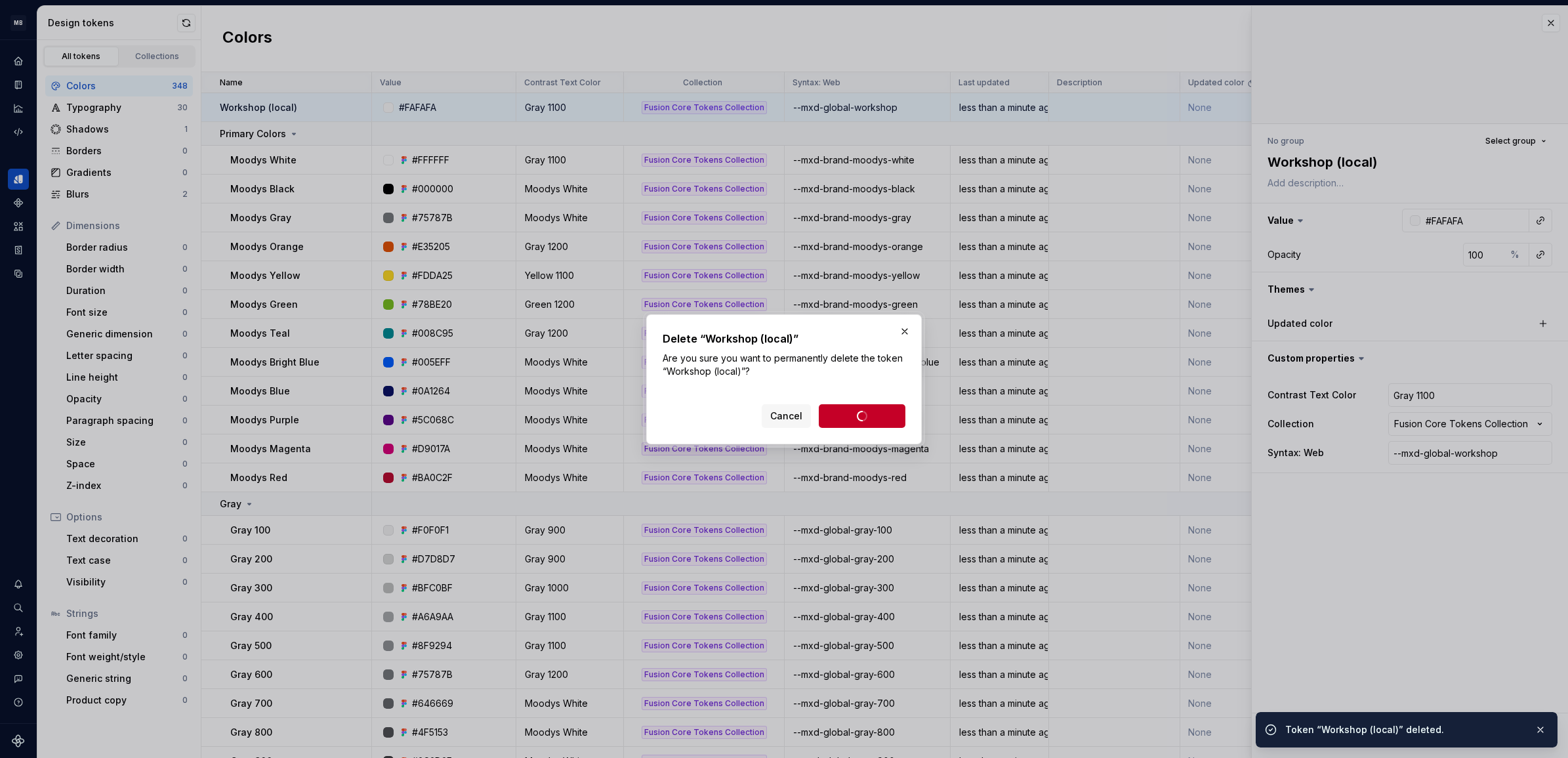
type textarea "*"
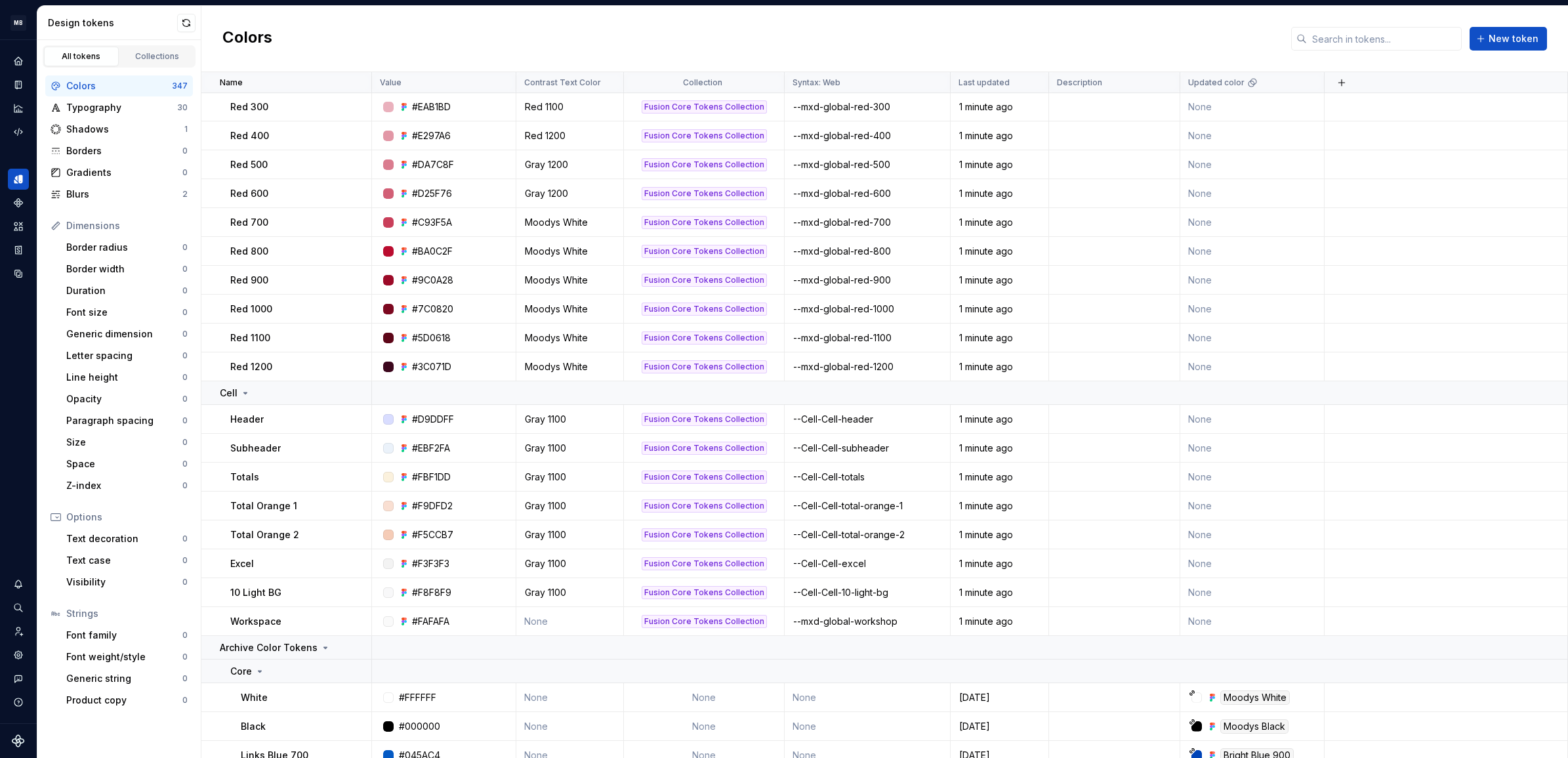
scroll to position [3785, 0]
click at [1160, 28] on div "Colors New token" at bounding box center [885, 38] width 1367 height 66
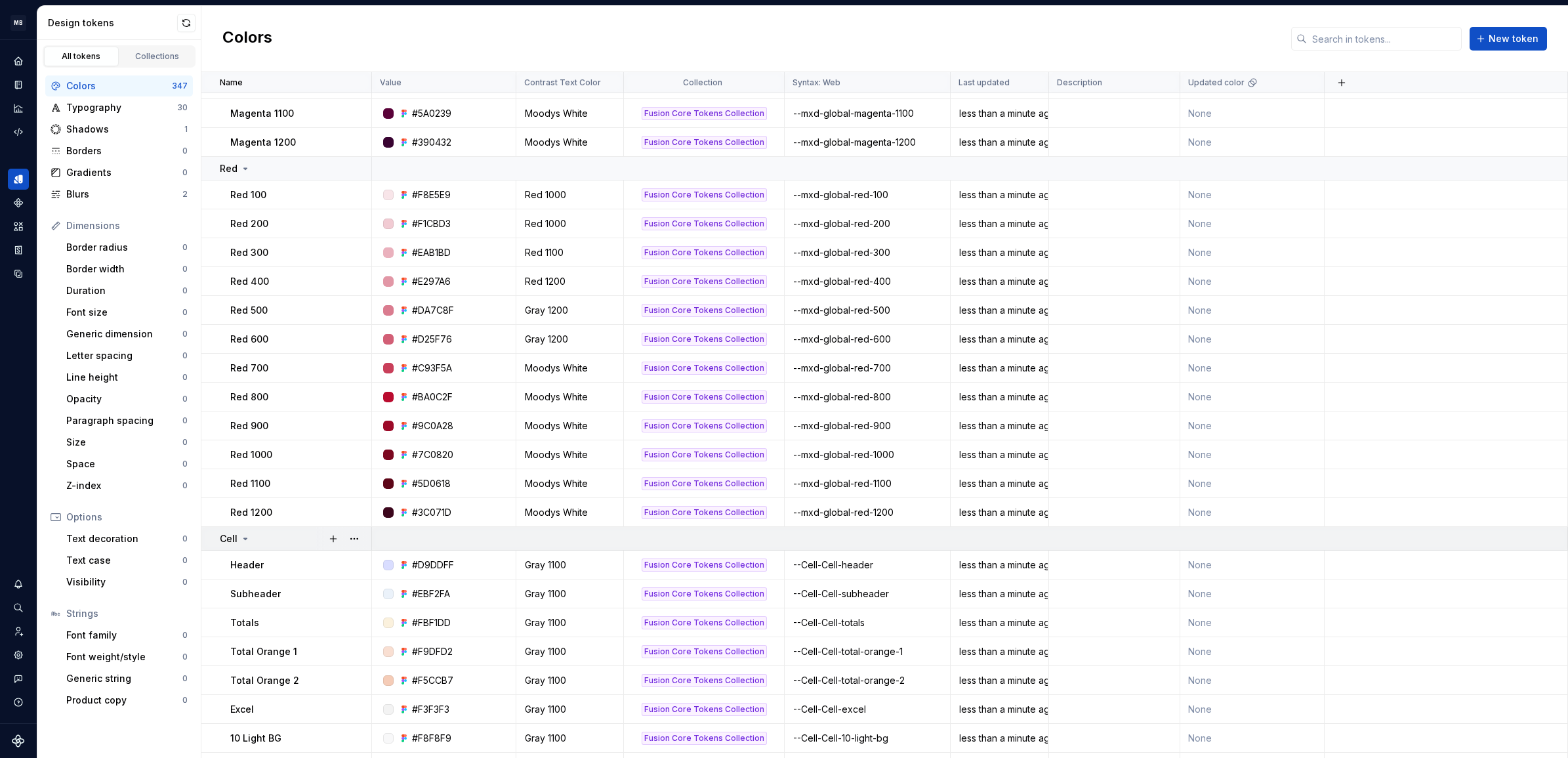
scroll to position [3638, 0]
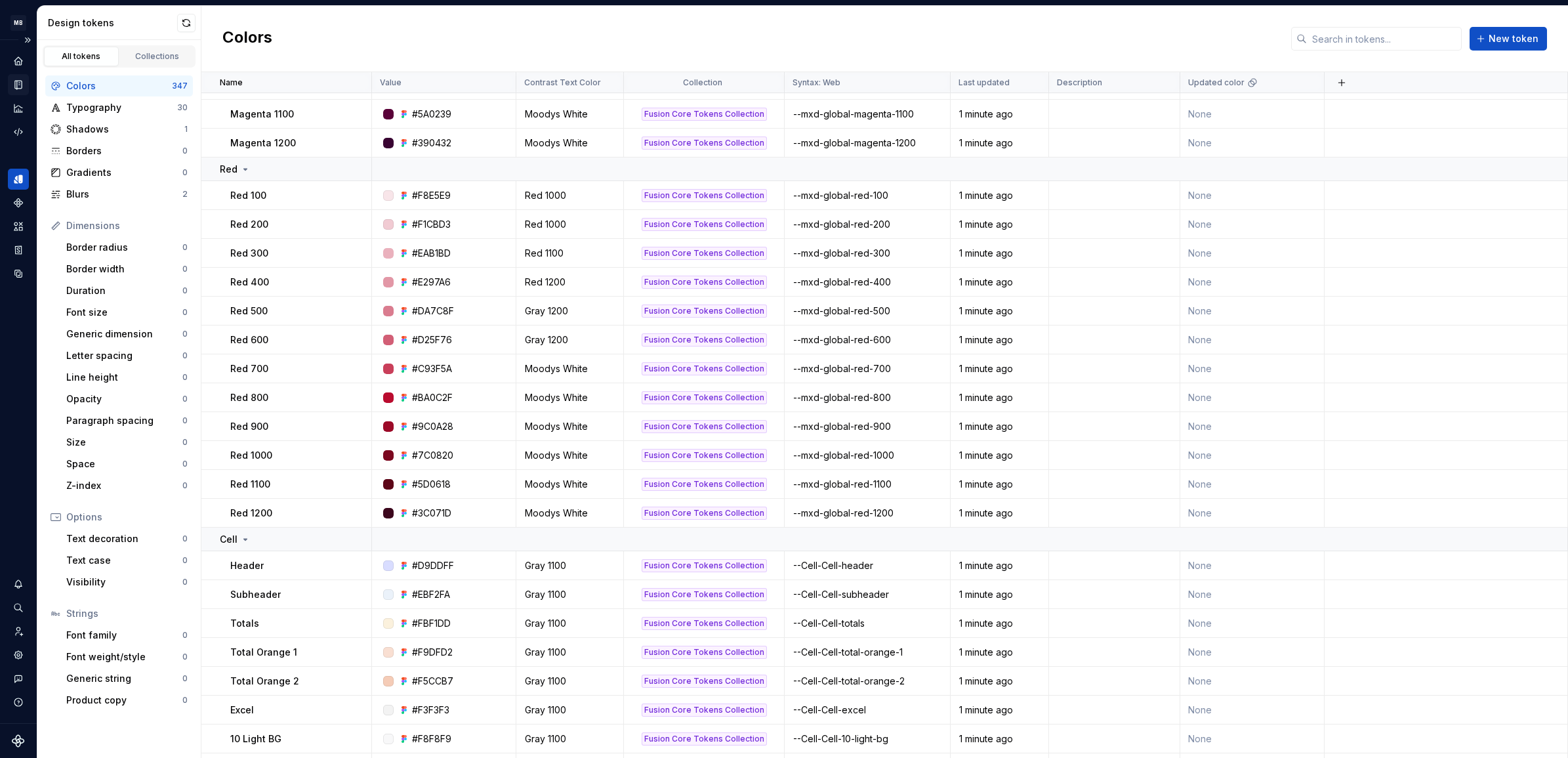
click at [13, 74] on div "Documentation" at bounding box center [18, 85] width 21 height 21
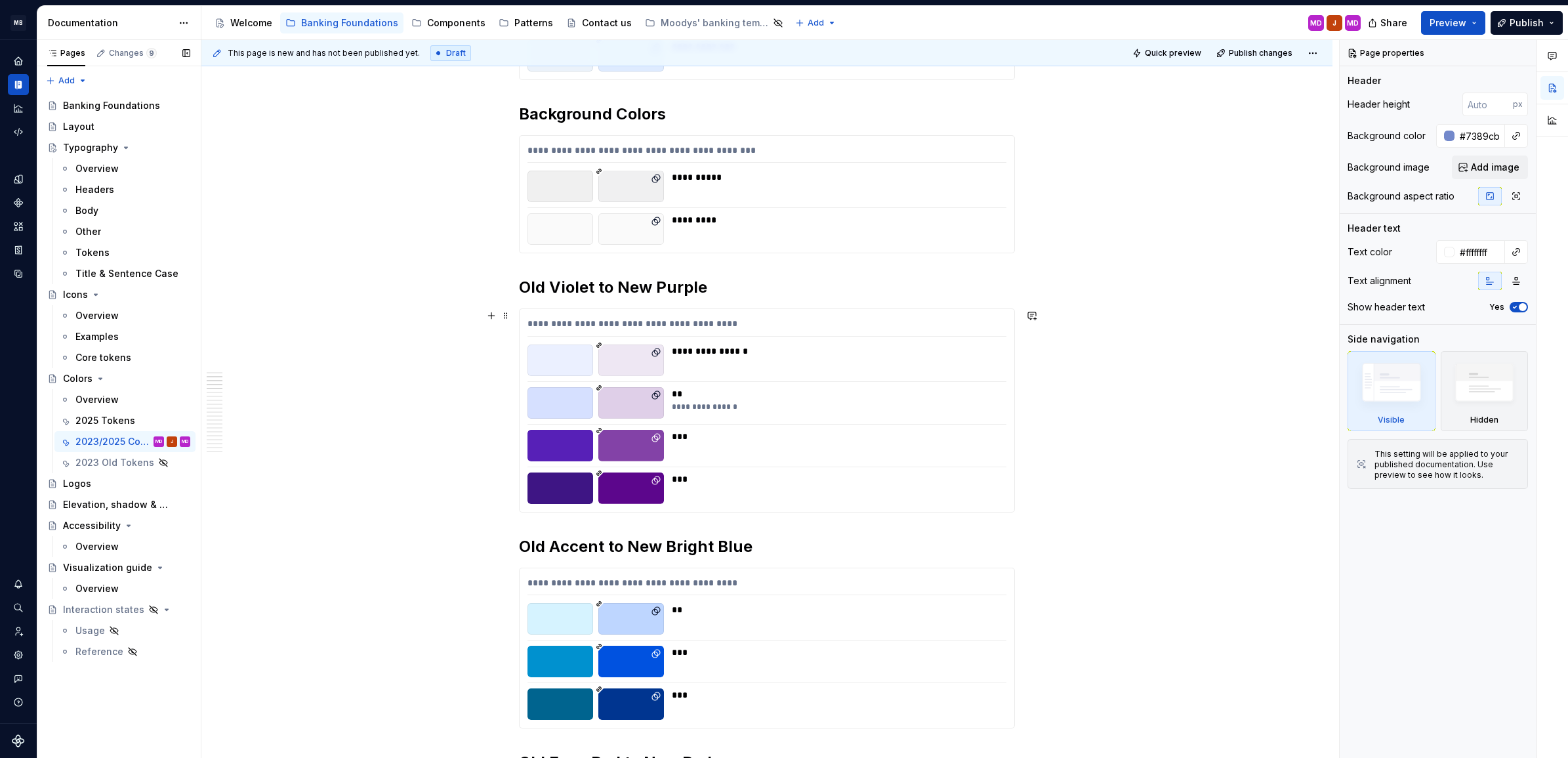
scroll to position [628, 0]
click at [1162, 50] on span "Quick preview" at bounding box center [1172, 53] width 56 height 11
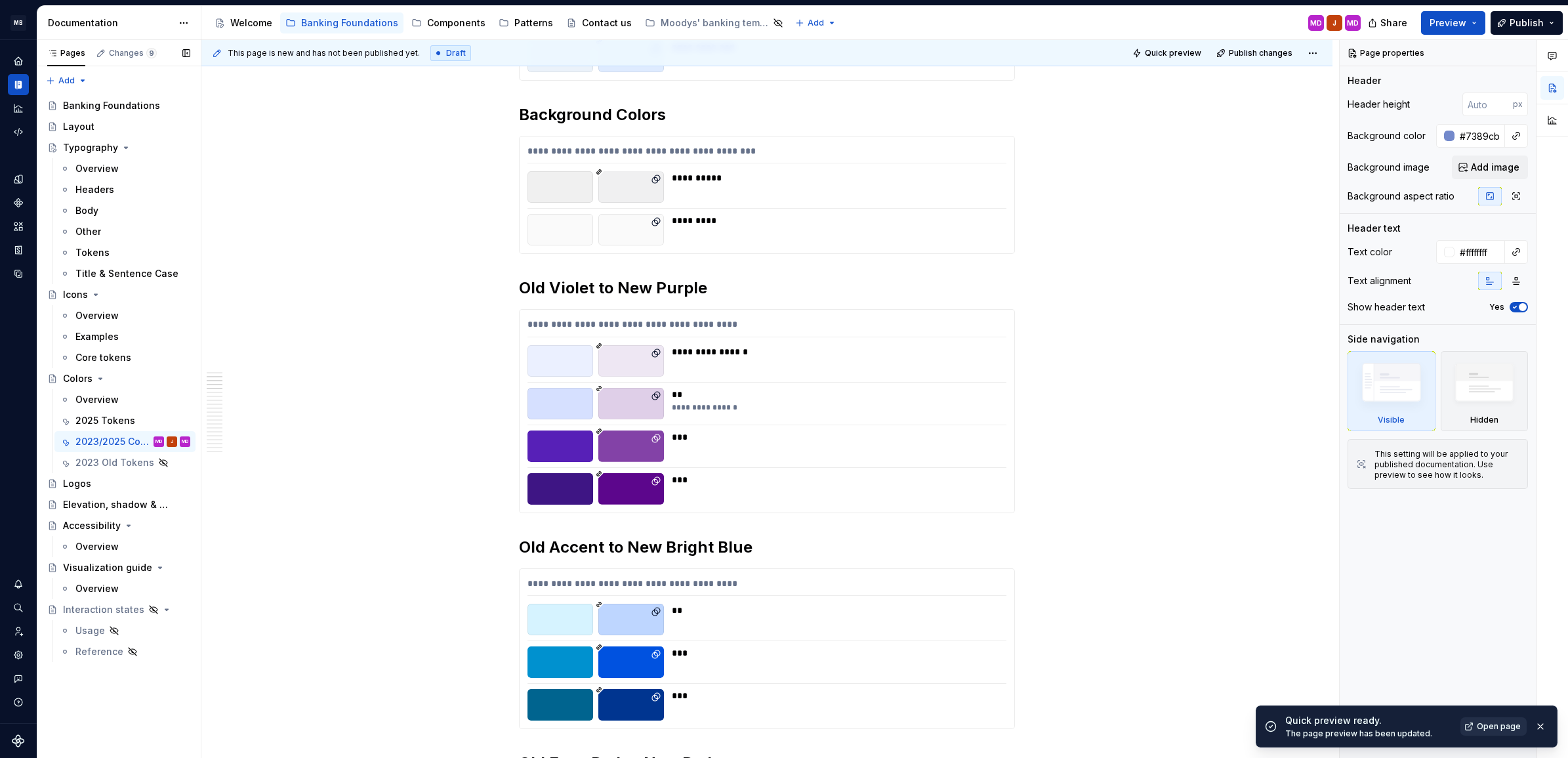
click at [1483, 727] on span "Open page" at bounding box center [1499, 726] width 44 height 11
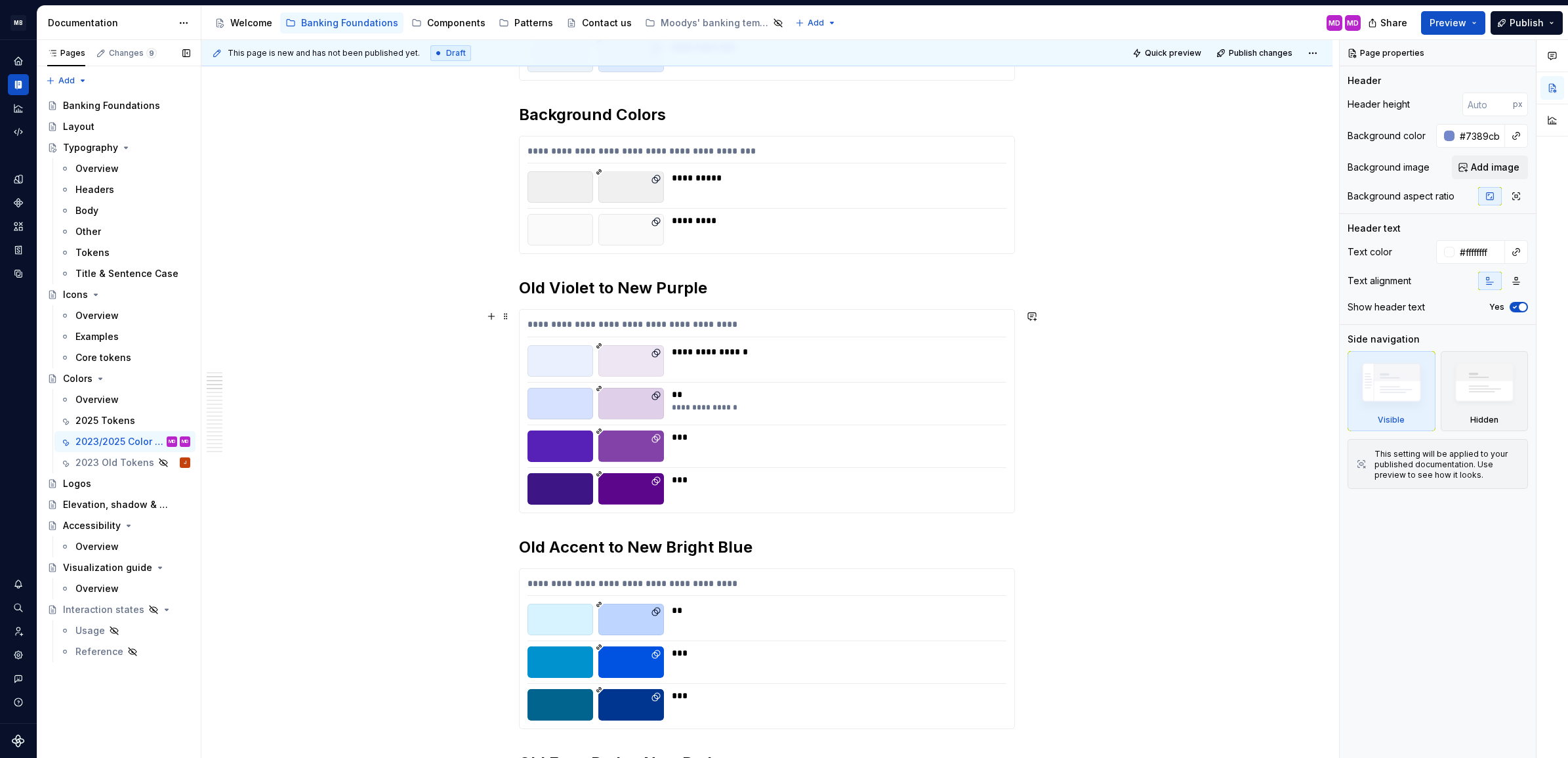
click at [712, 368] on div "**********" at bounding box center [835, 361] width 327 height 31
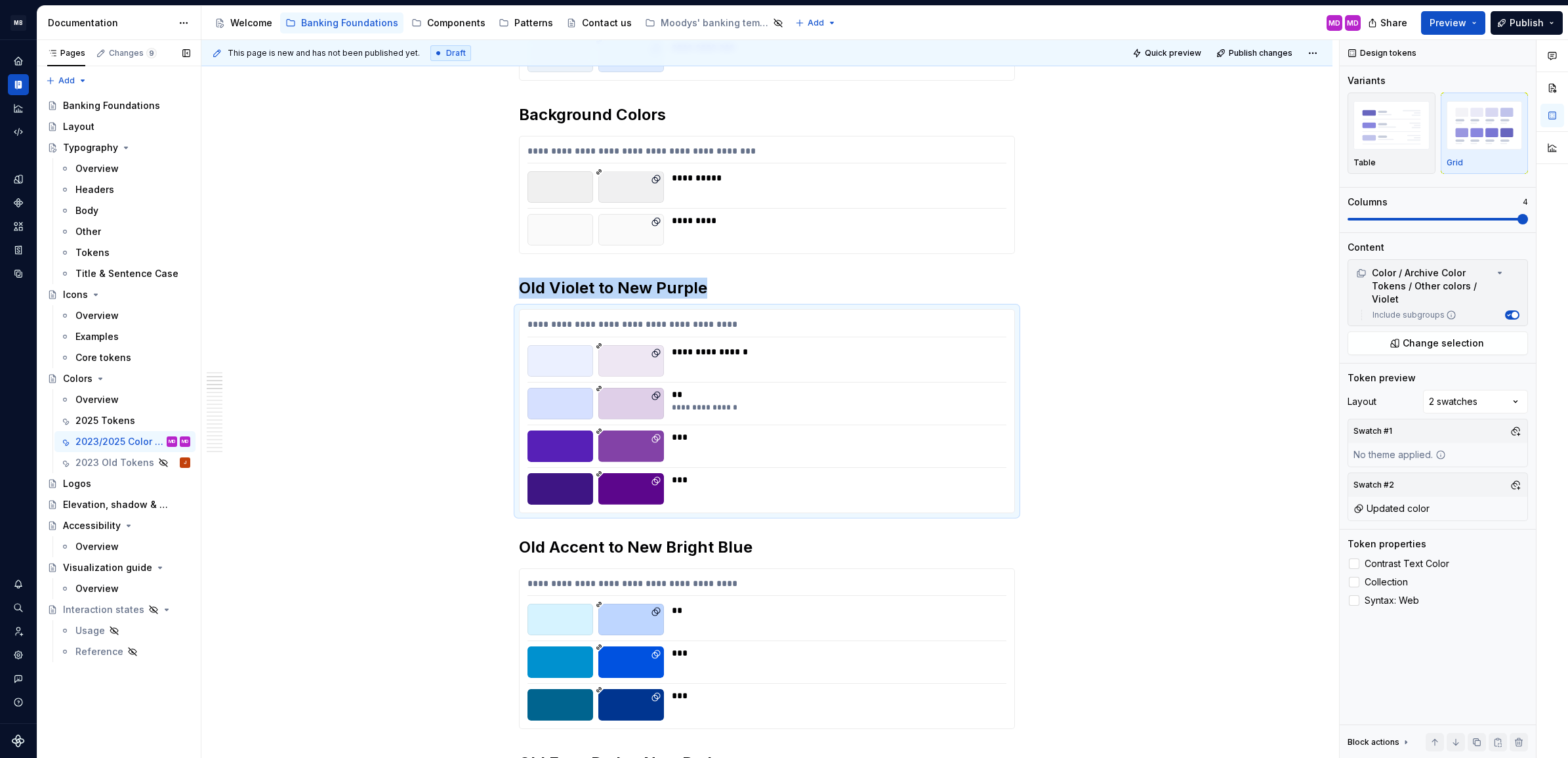
type textarea "*"
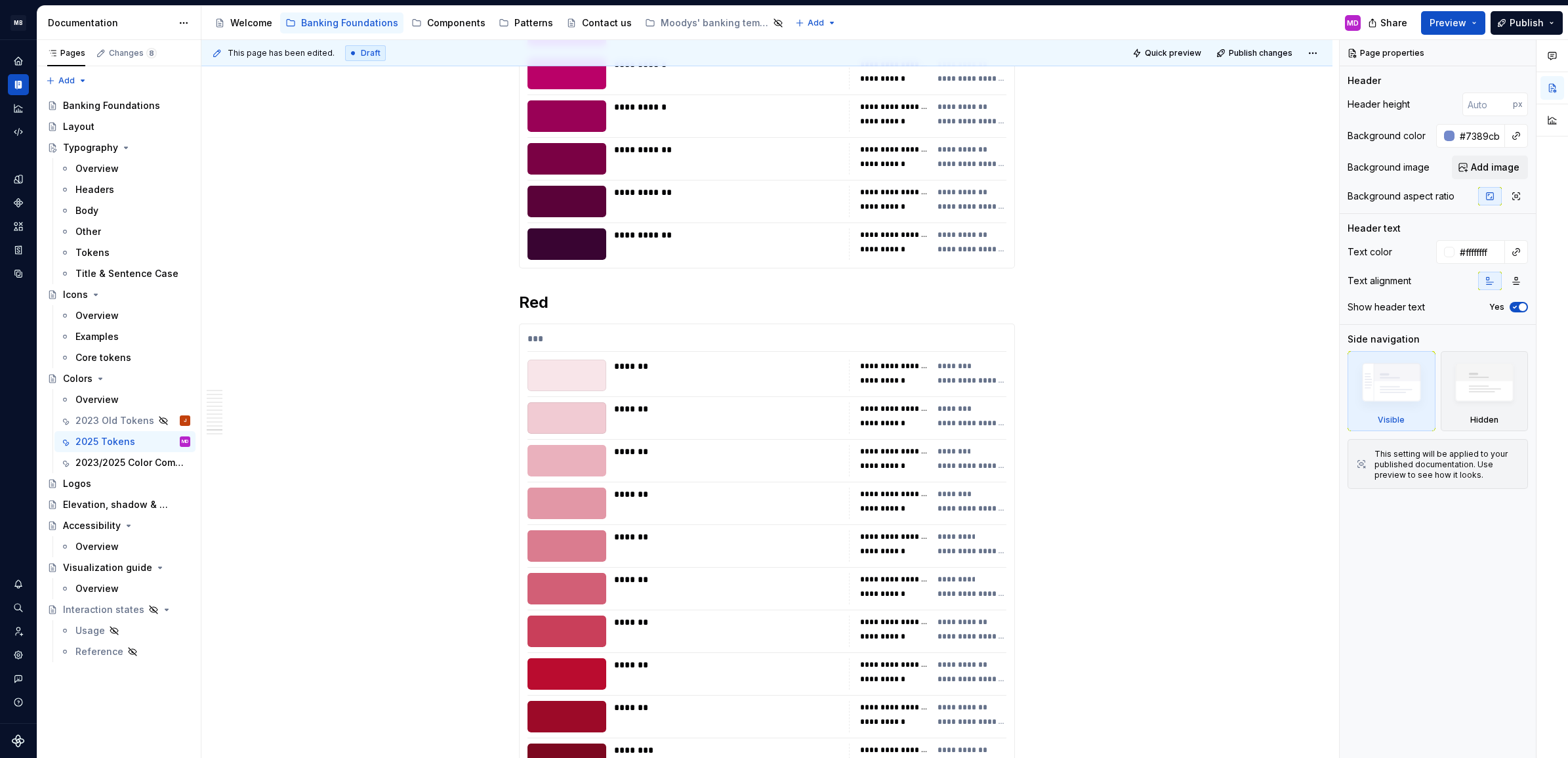
scroll to position [5938, 0]
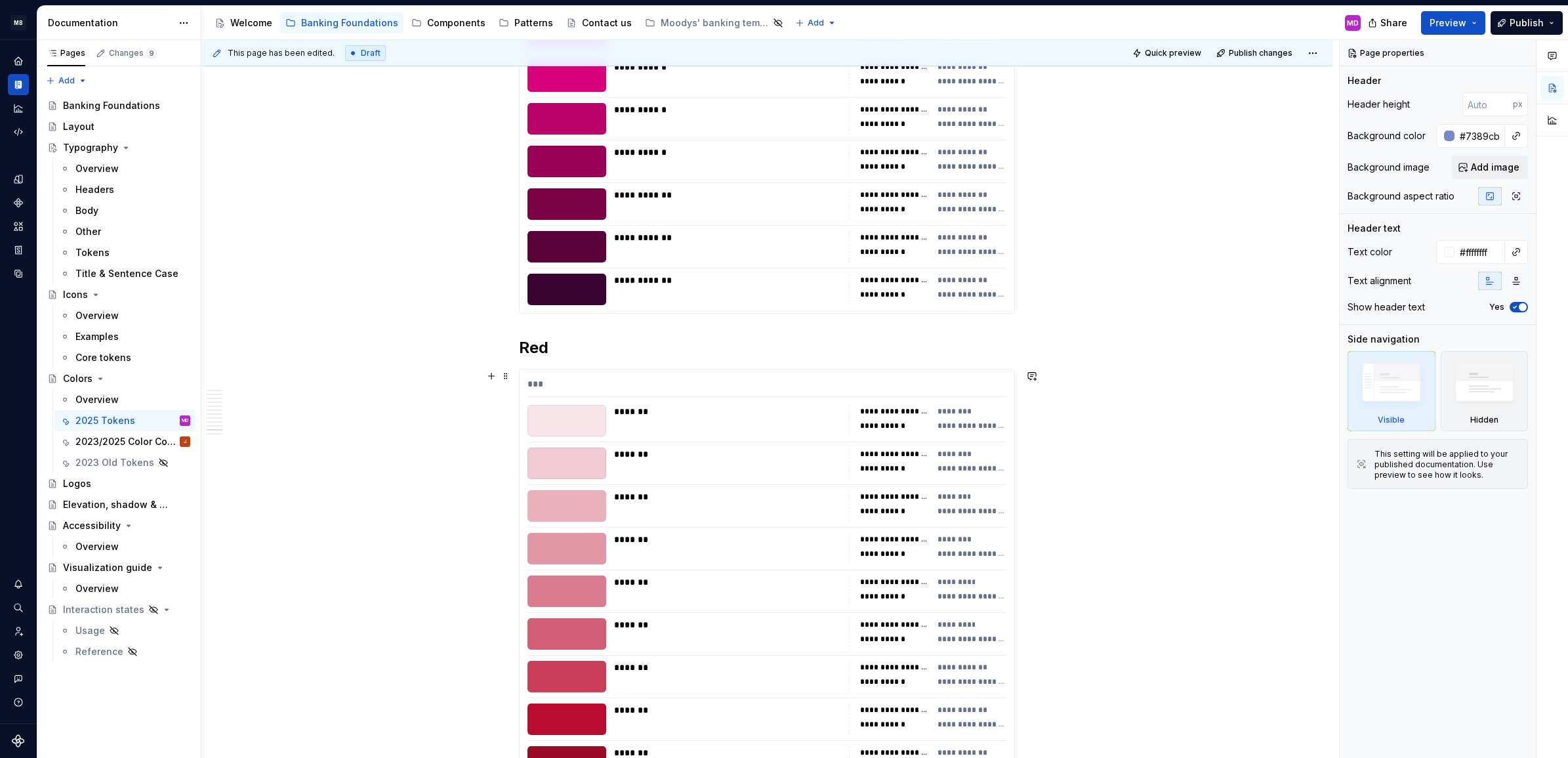
drag, startPoint x: 234, startPoint y: 686, endPoint x: 716, endPoint y: 373, distance: 574.7
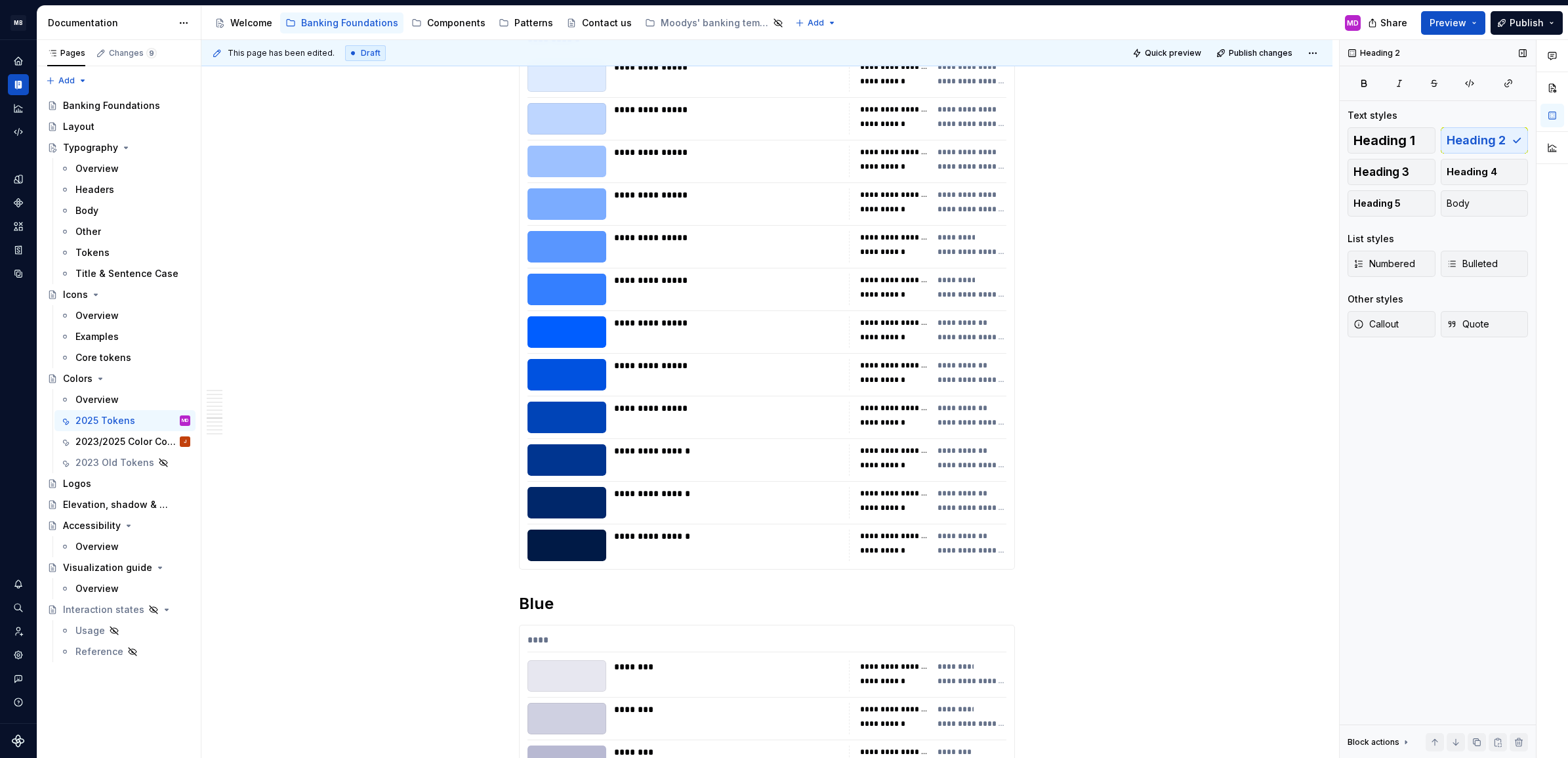
scroll to position [3843, 0]
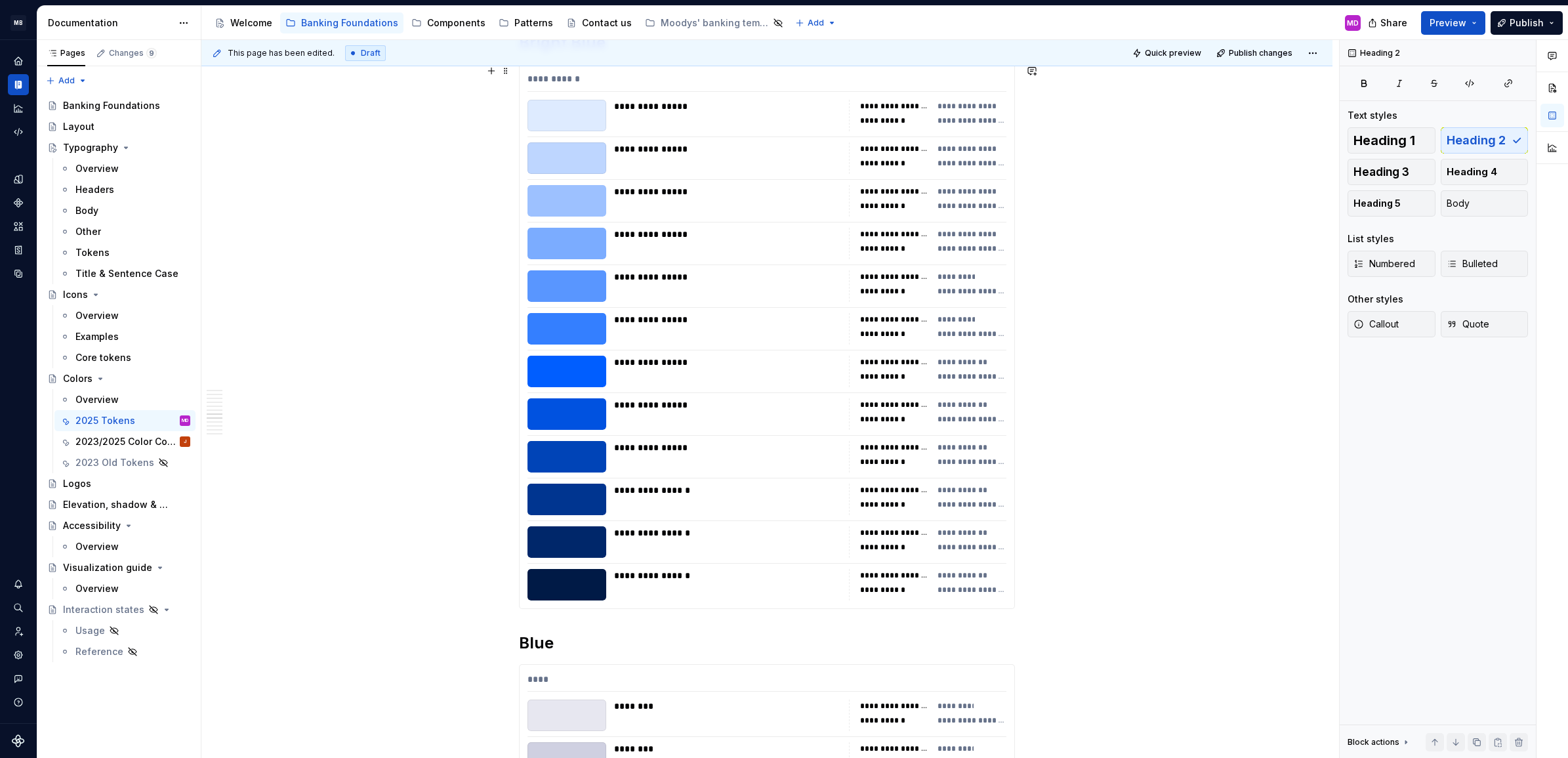
click at [879, 297] on div "**********" at bounding box center [895, 291] width 70 height 13
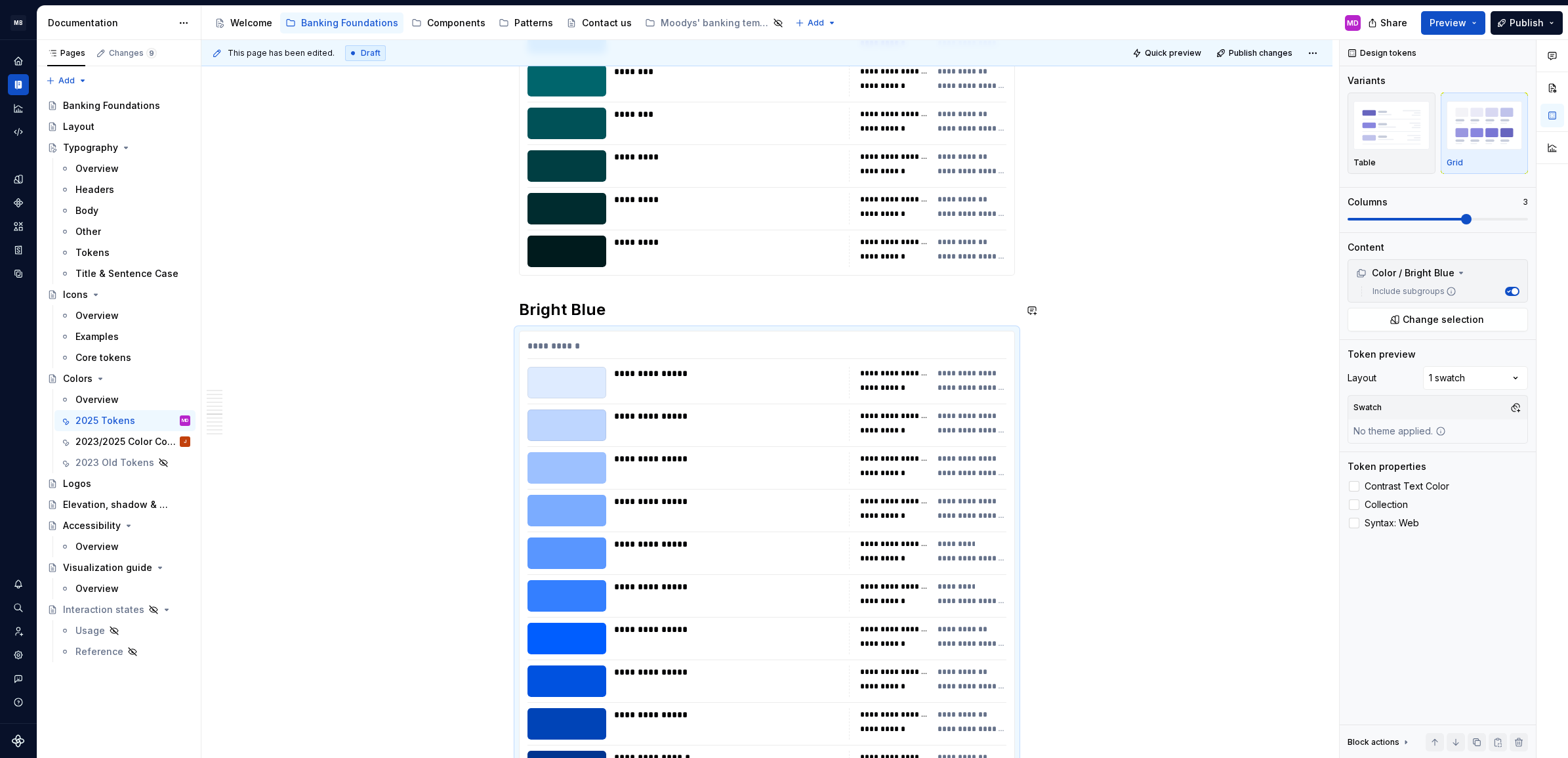
scroll to position [3534, 0]
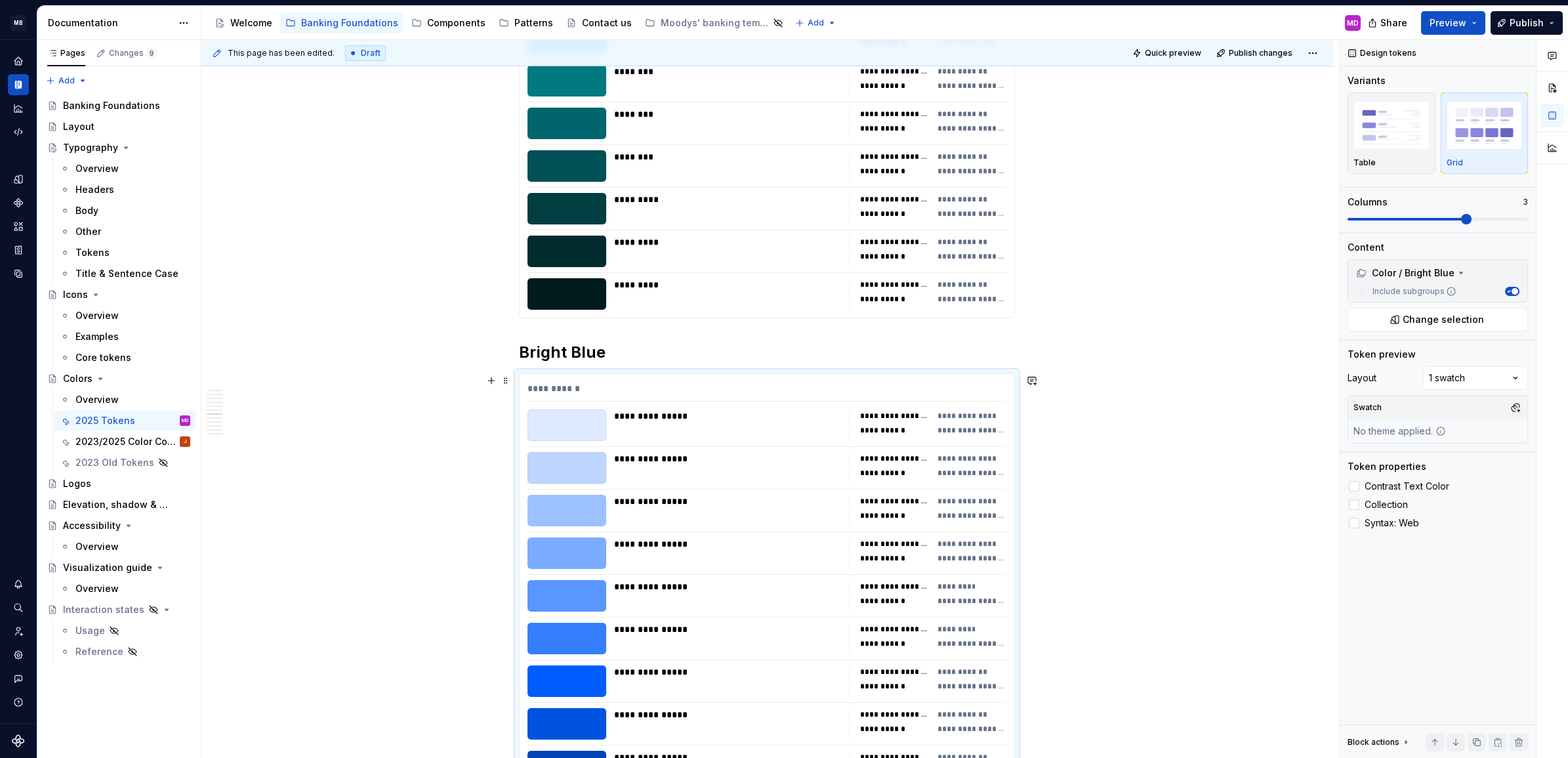
click at [650, 411] on div "**********" at bounding box center [728, 416] width 227 height 13
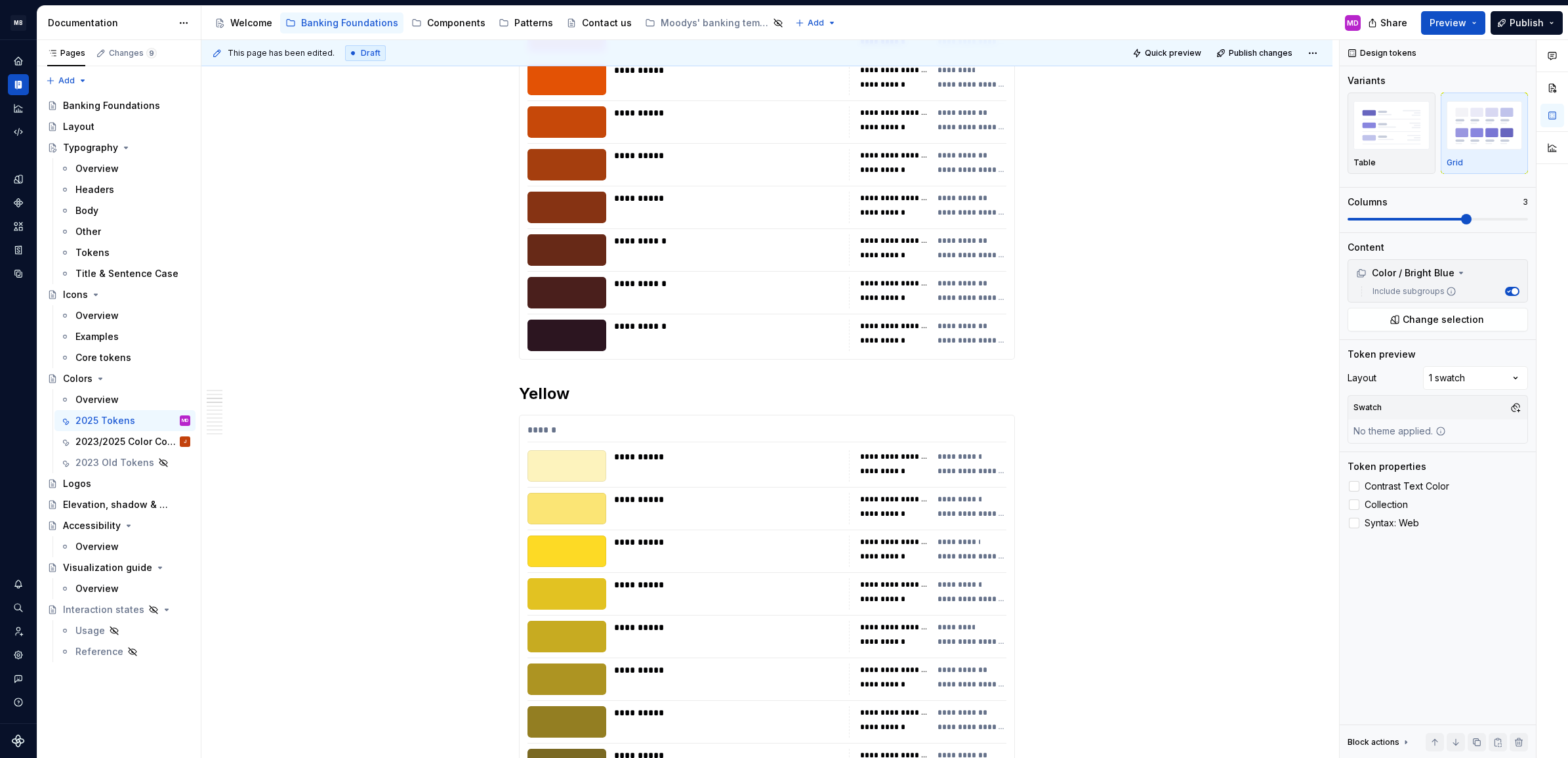
scroll to position [1307, 0]
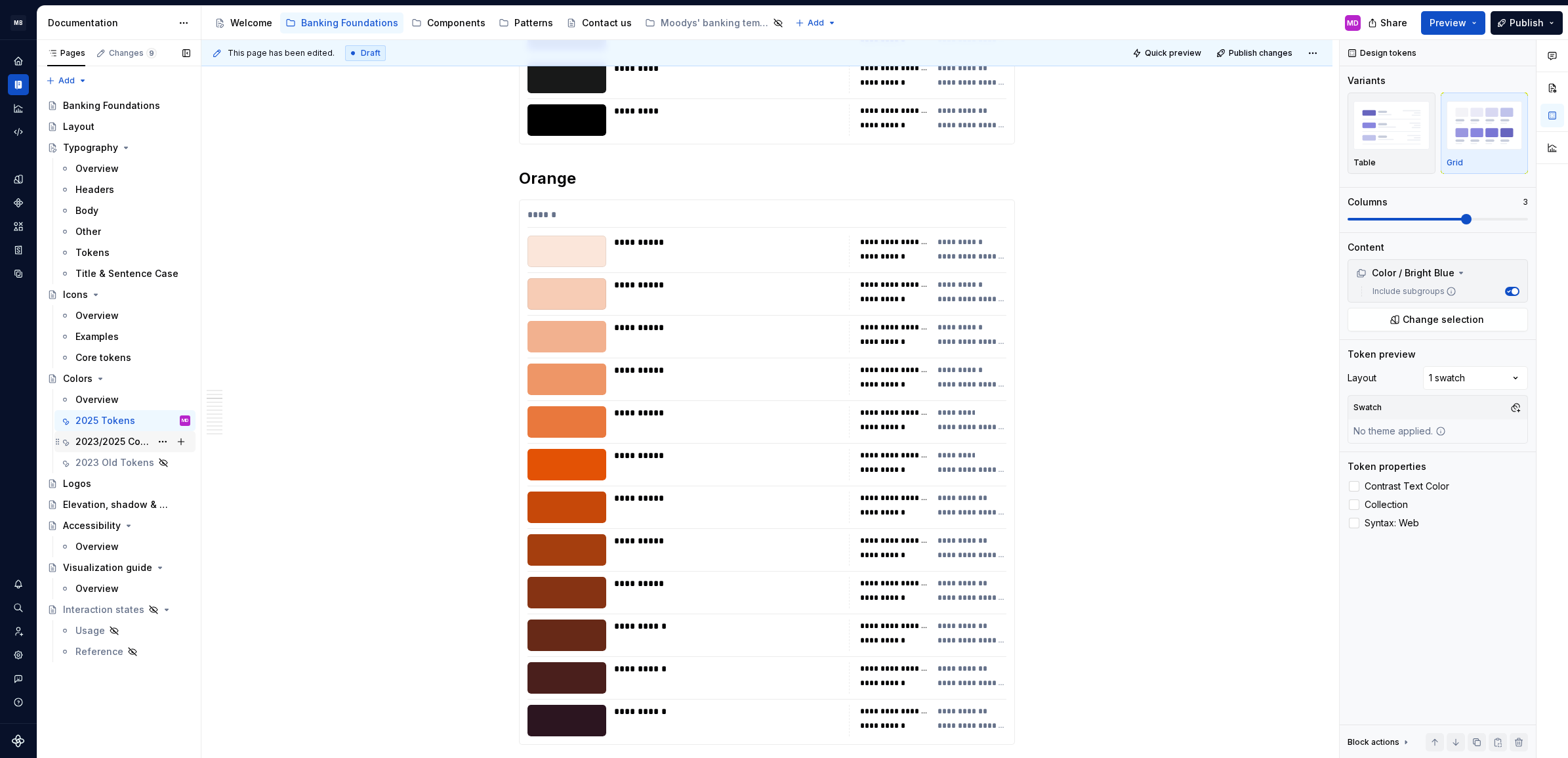
click at [99, 435] on div "2023/2025 Color Comparaison" at bounding box center [113, 442] width 75 height 13
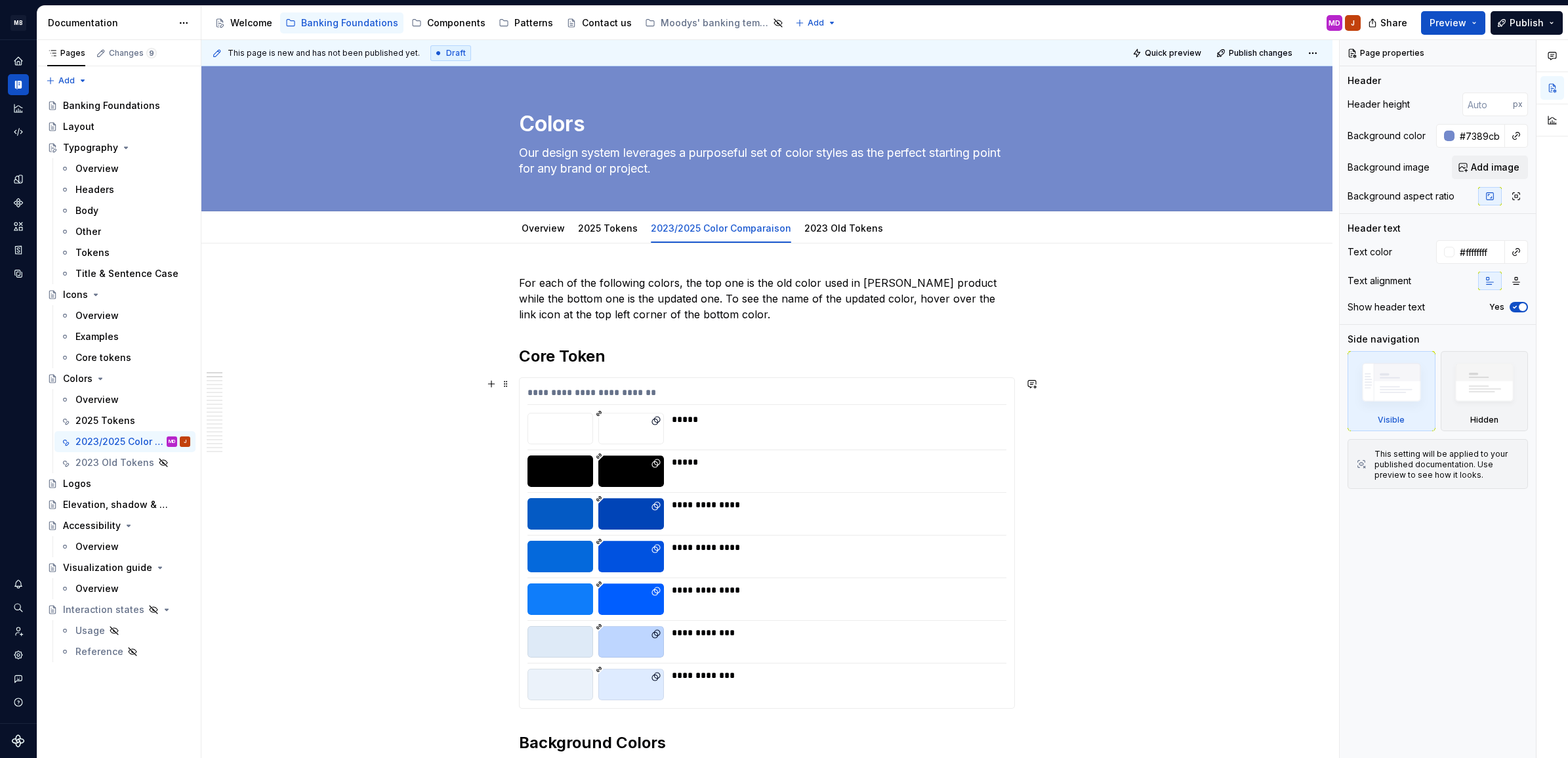
click at [729, 434] on div "*****" at bounding box center [835, 428] width 327 height 31
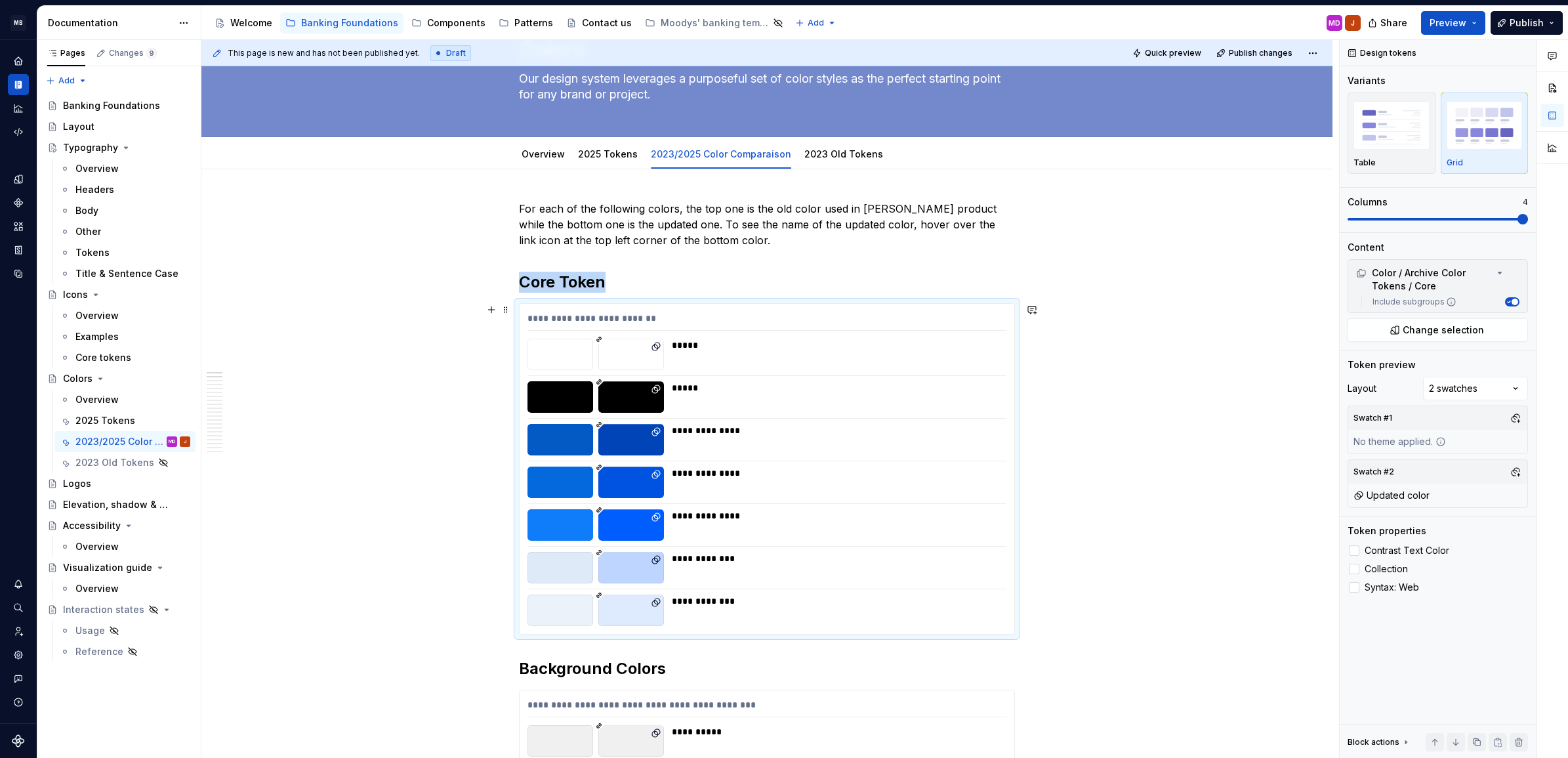
scroll to position [120, 0]
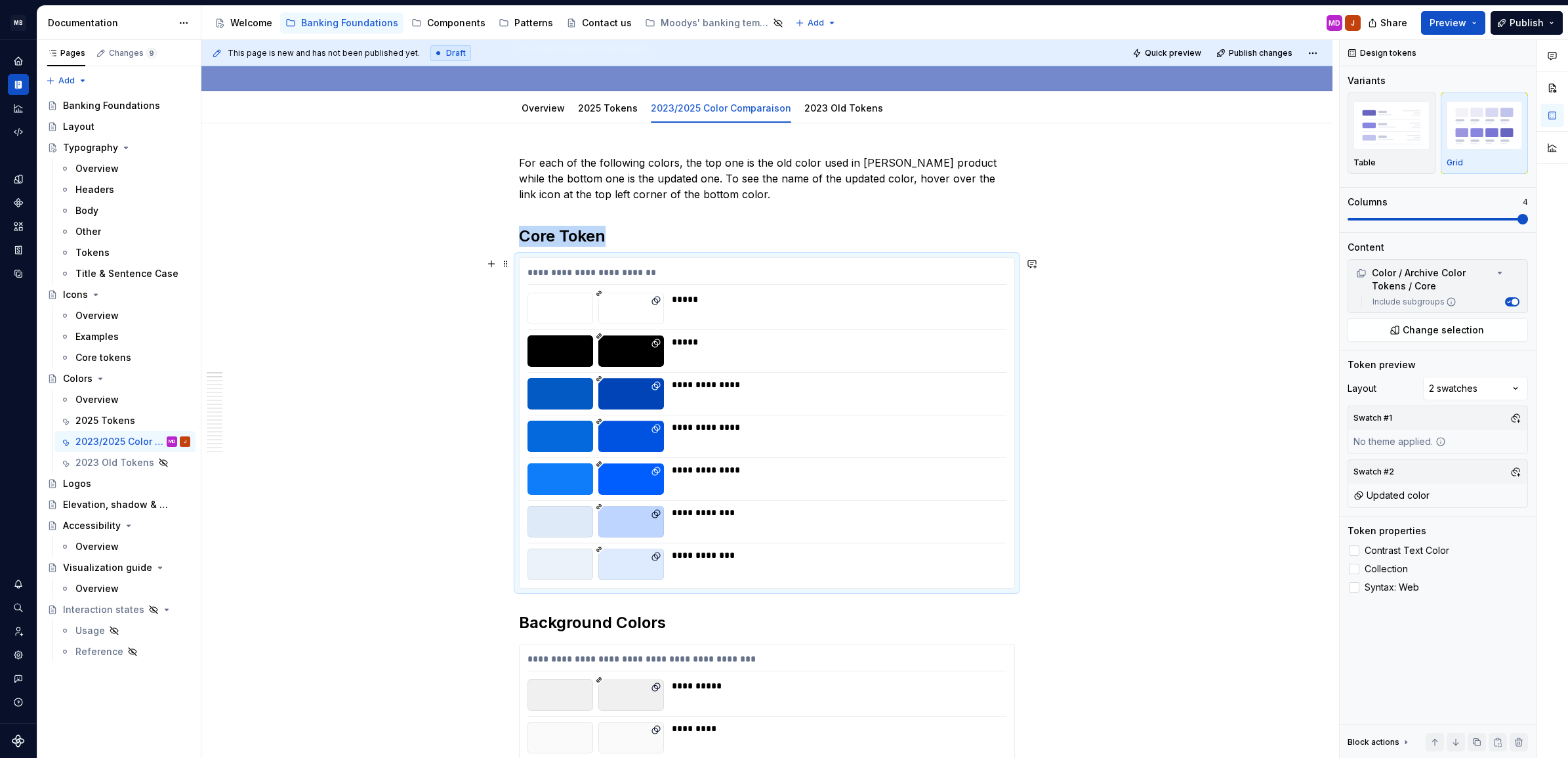
click at [695, 308] on div "*****" at bounding box center [835, 308] width 327 height 31
click at [691, 306] on div "*****" at bounding box center [835, 299] width 327 height 13
click at [16, 173] on icon "Design tokens" at bounding box center [18, 179] width 12 height 12
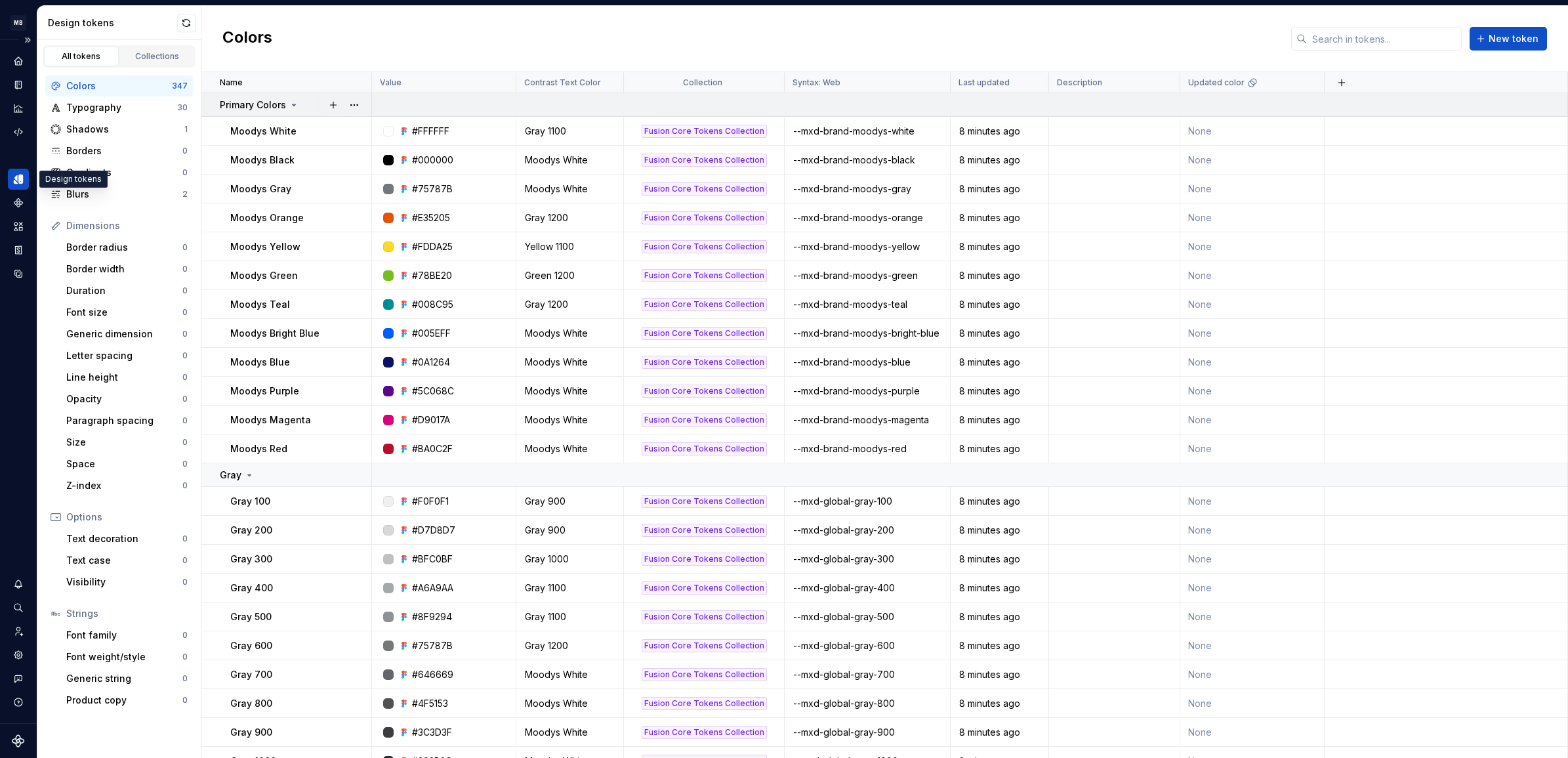
click at [290, 99] on icon at bounding box center [294, 104] width 11 height 11
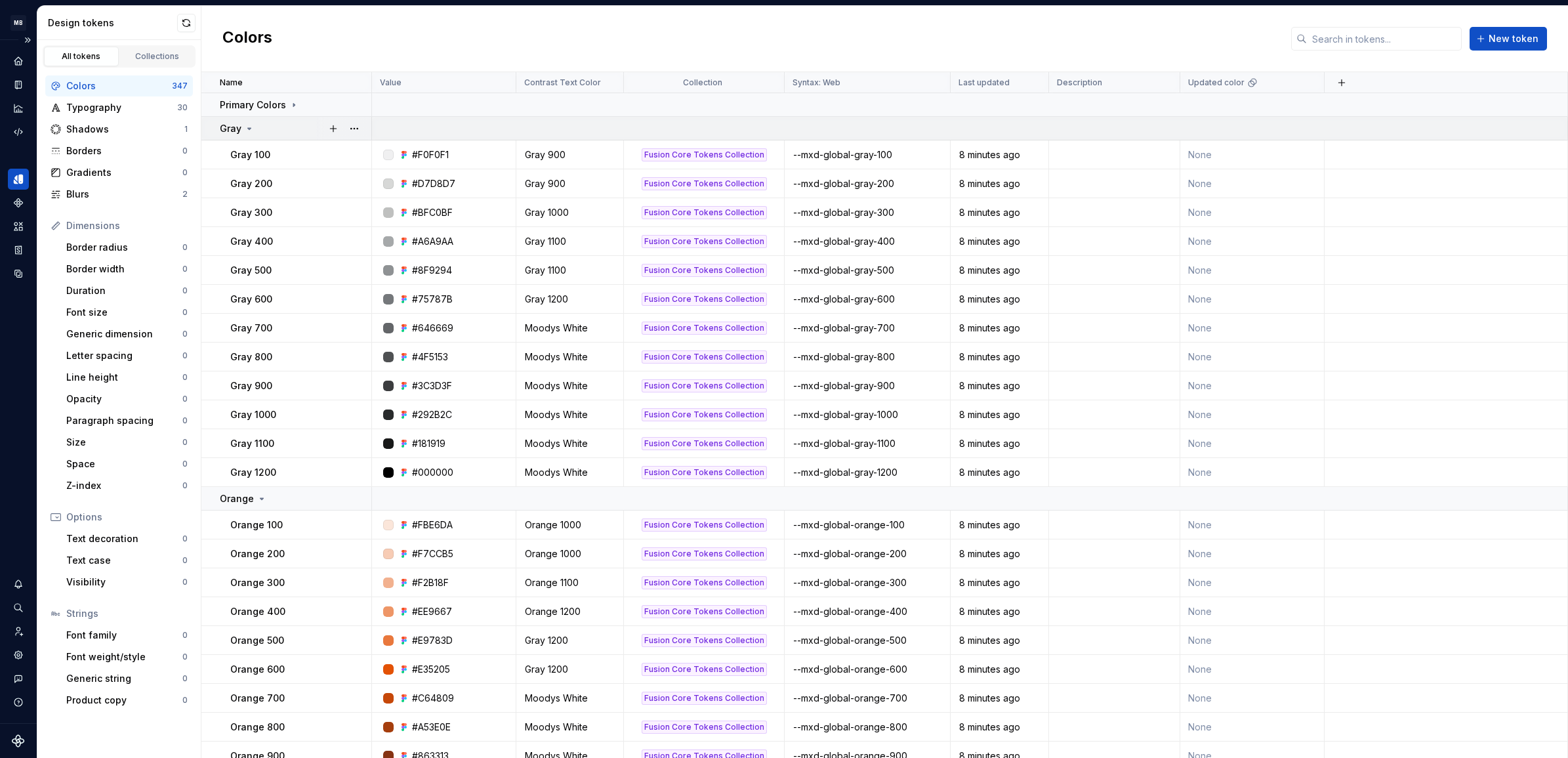
click at [247, 132] on icon at bounding box center [249, 129] width 11 height 11
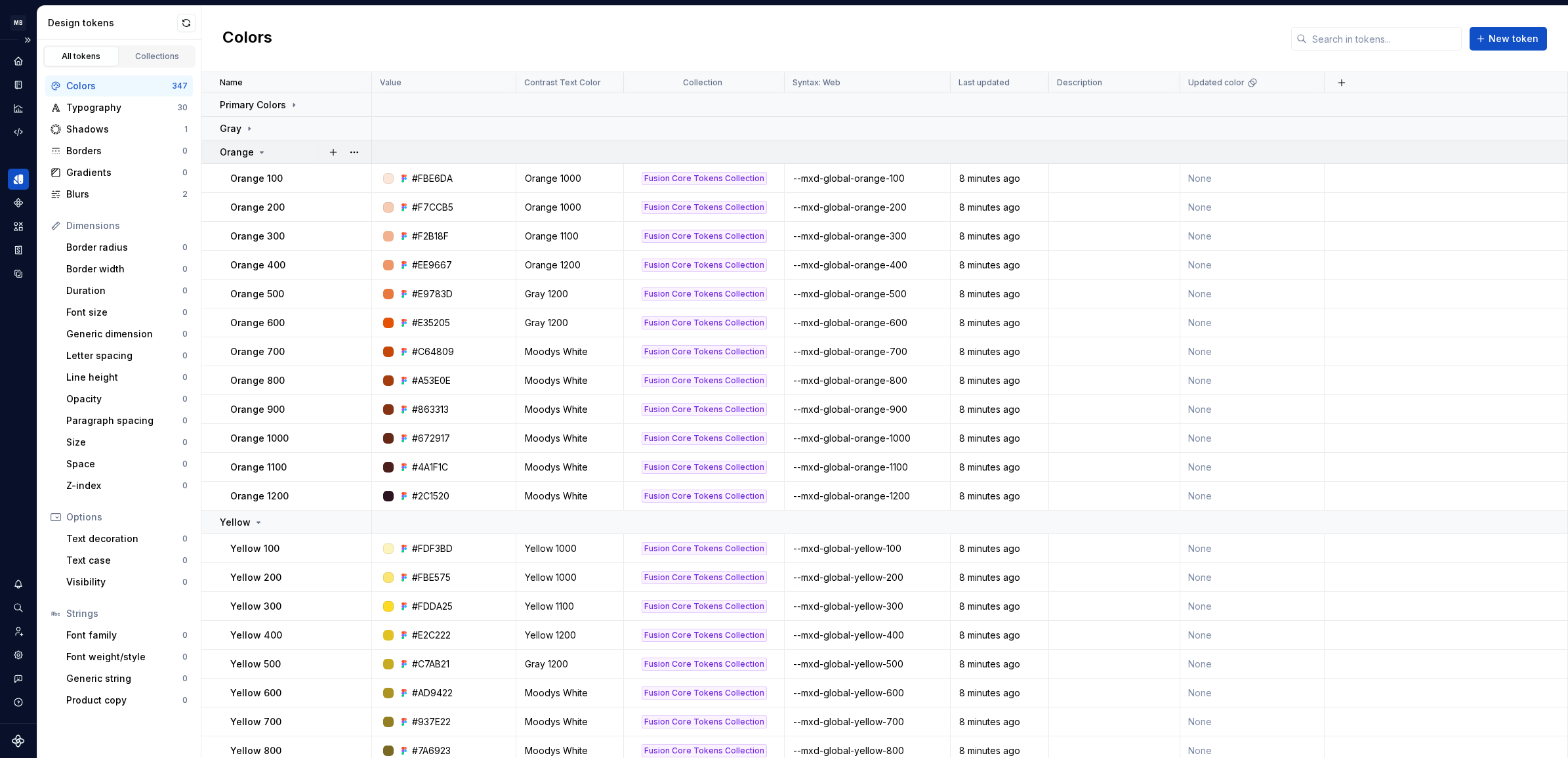
click at [266, 149] on div "Orange" at bounding box center [295, 152] width 151 height 13
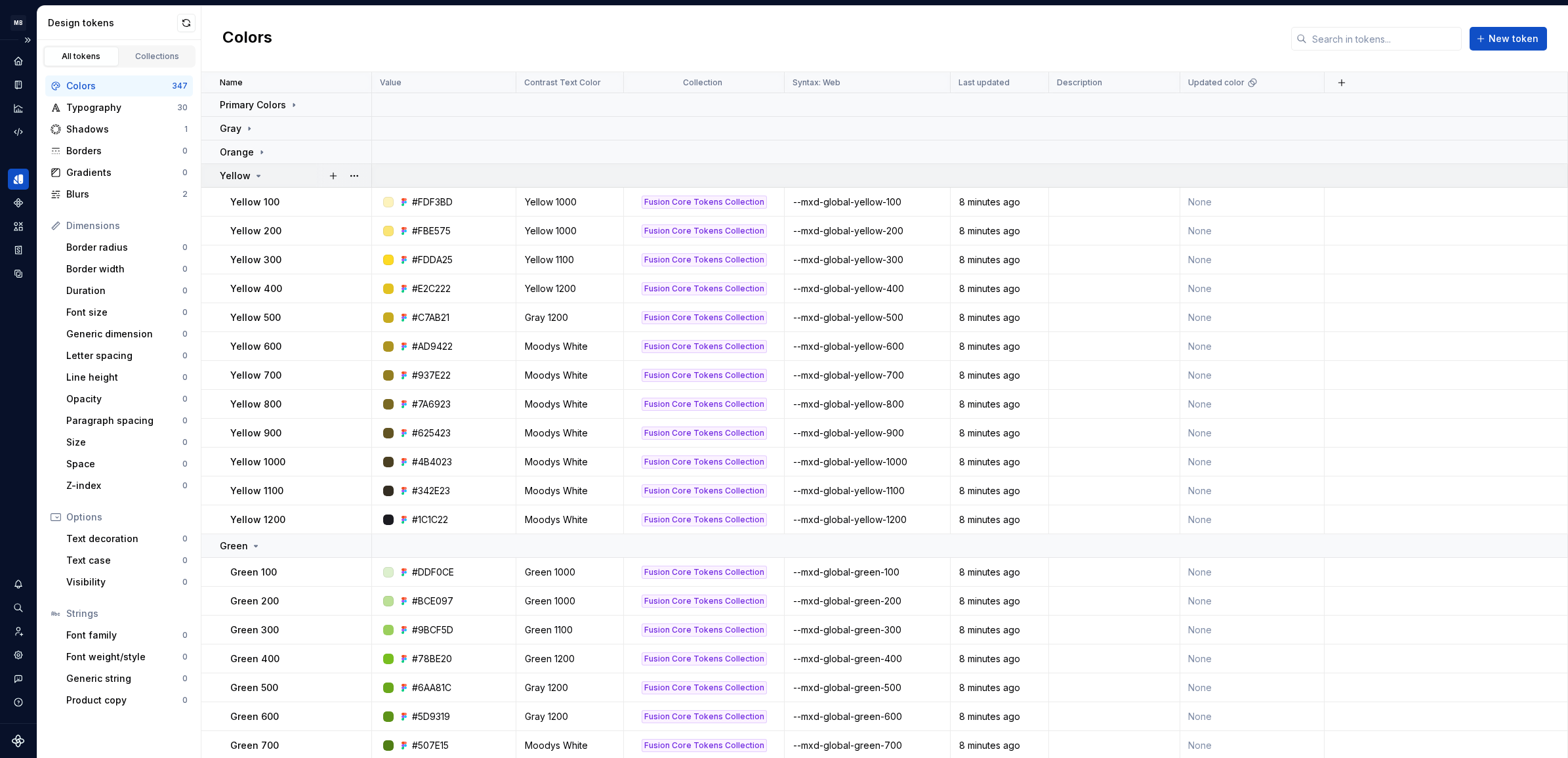
click at [256, 175] on icon at bounding box center [258, 175] width 11 height 11
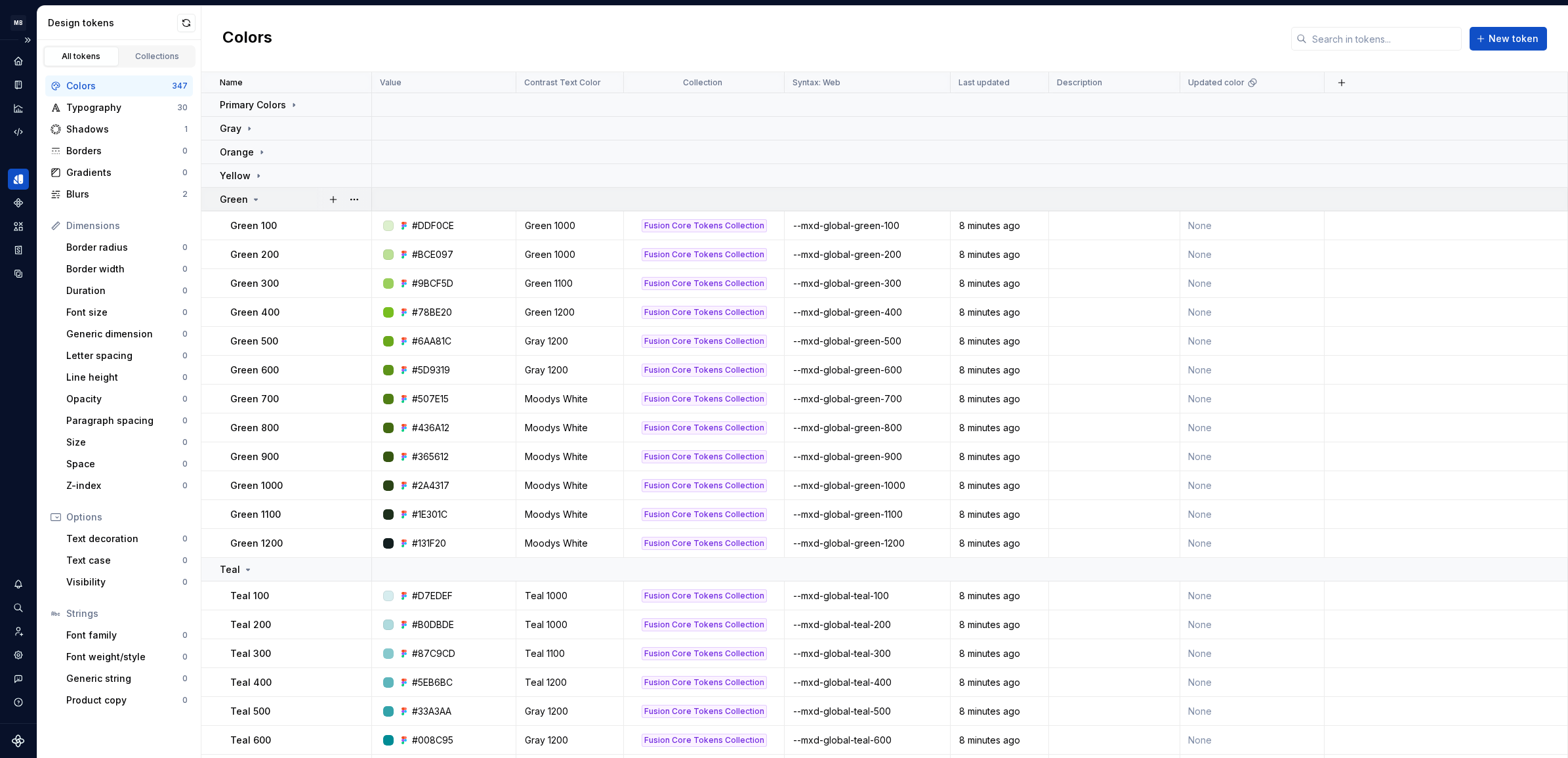
click at [256, 195] on icon at bounding box center [256, 200] width 11 height 11
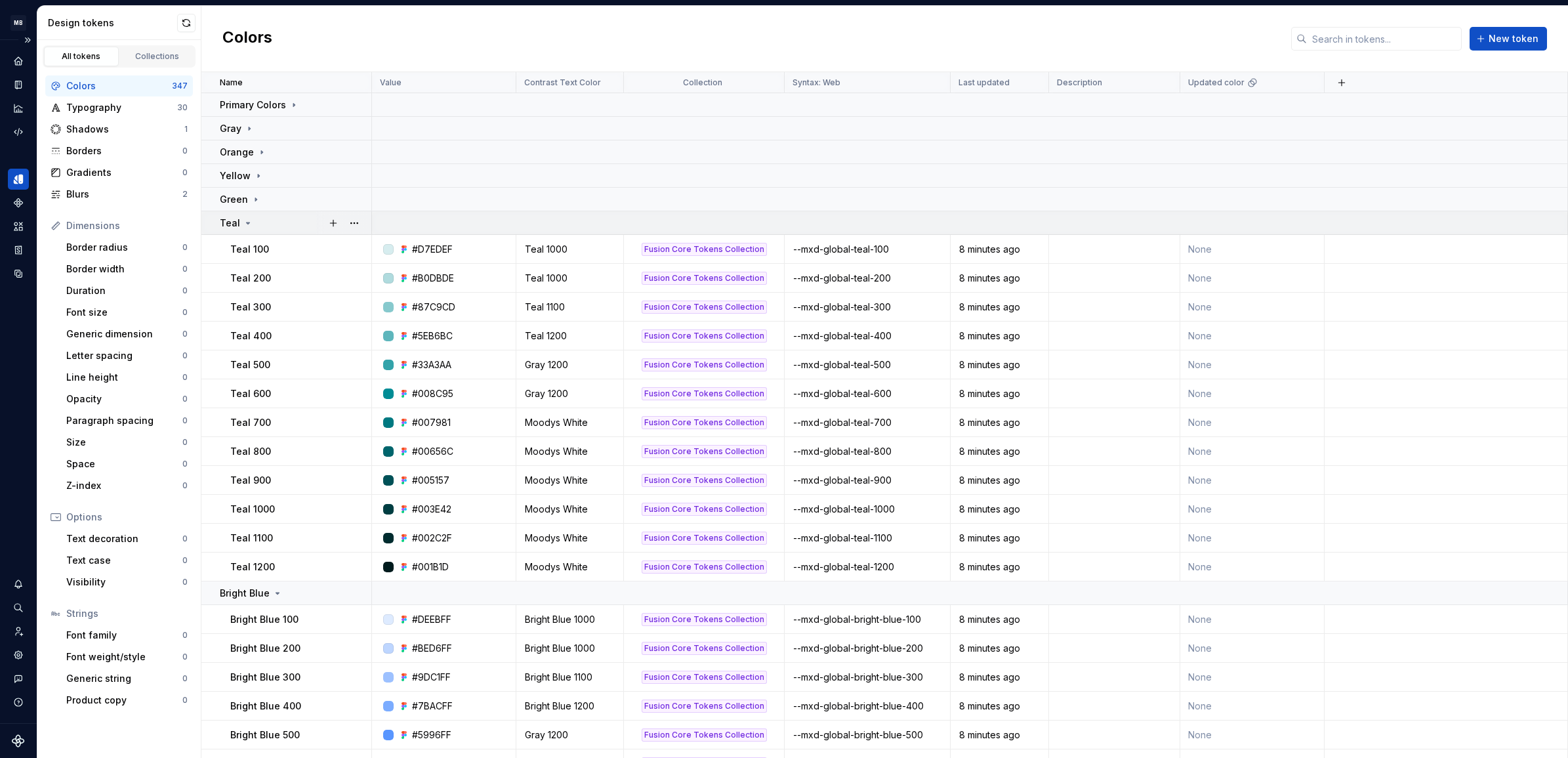
click at [254, 220] on div "Teal" at bounding box center [295, 223] width 151 height 13
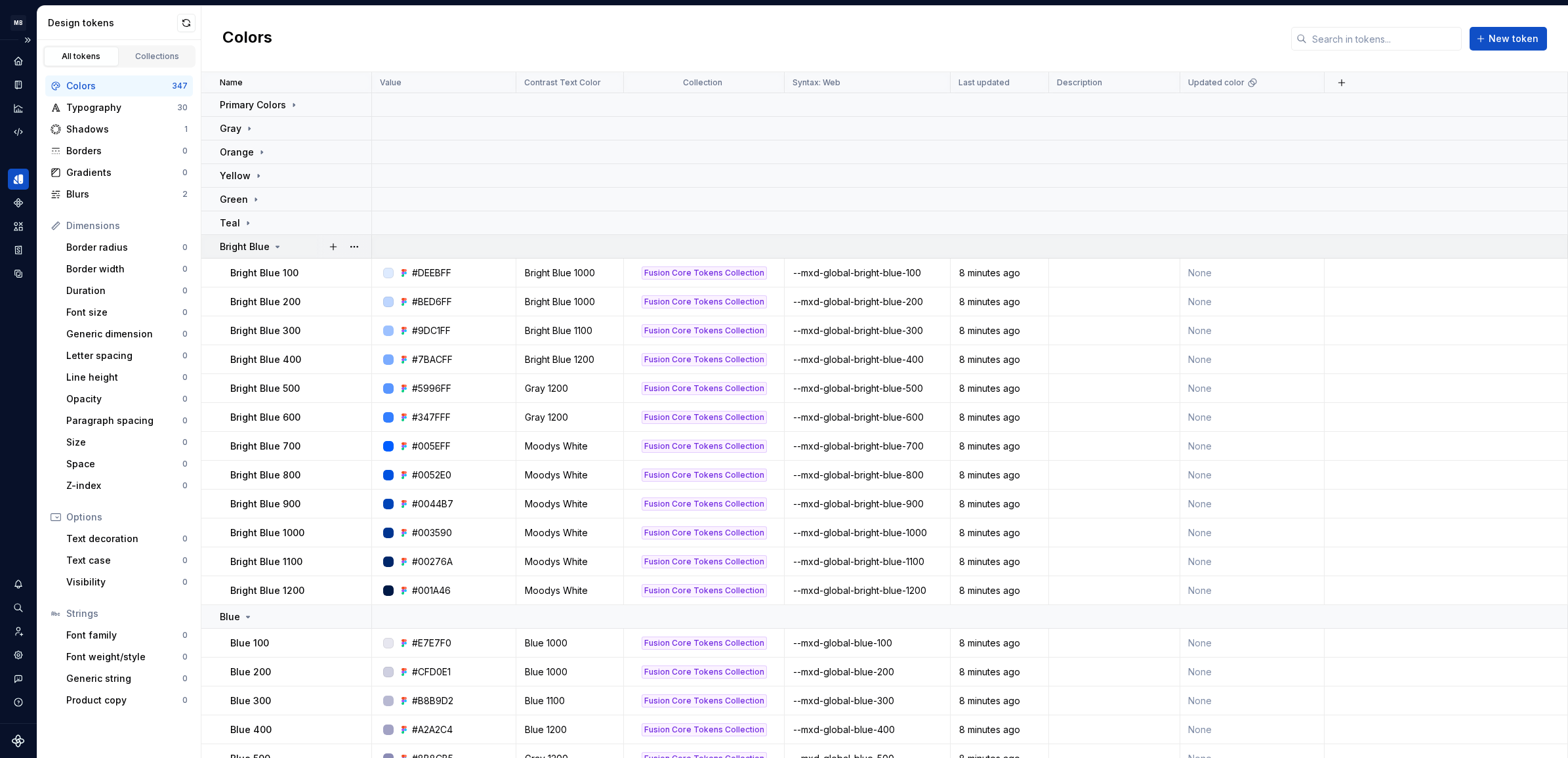
click at [263, 247] on p "Bright Blue" at bounding box center [245, 247] width 50 height 13
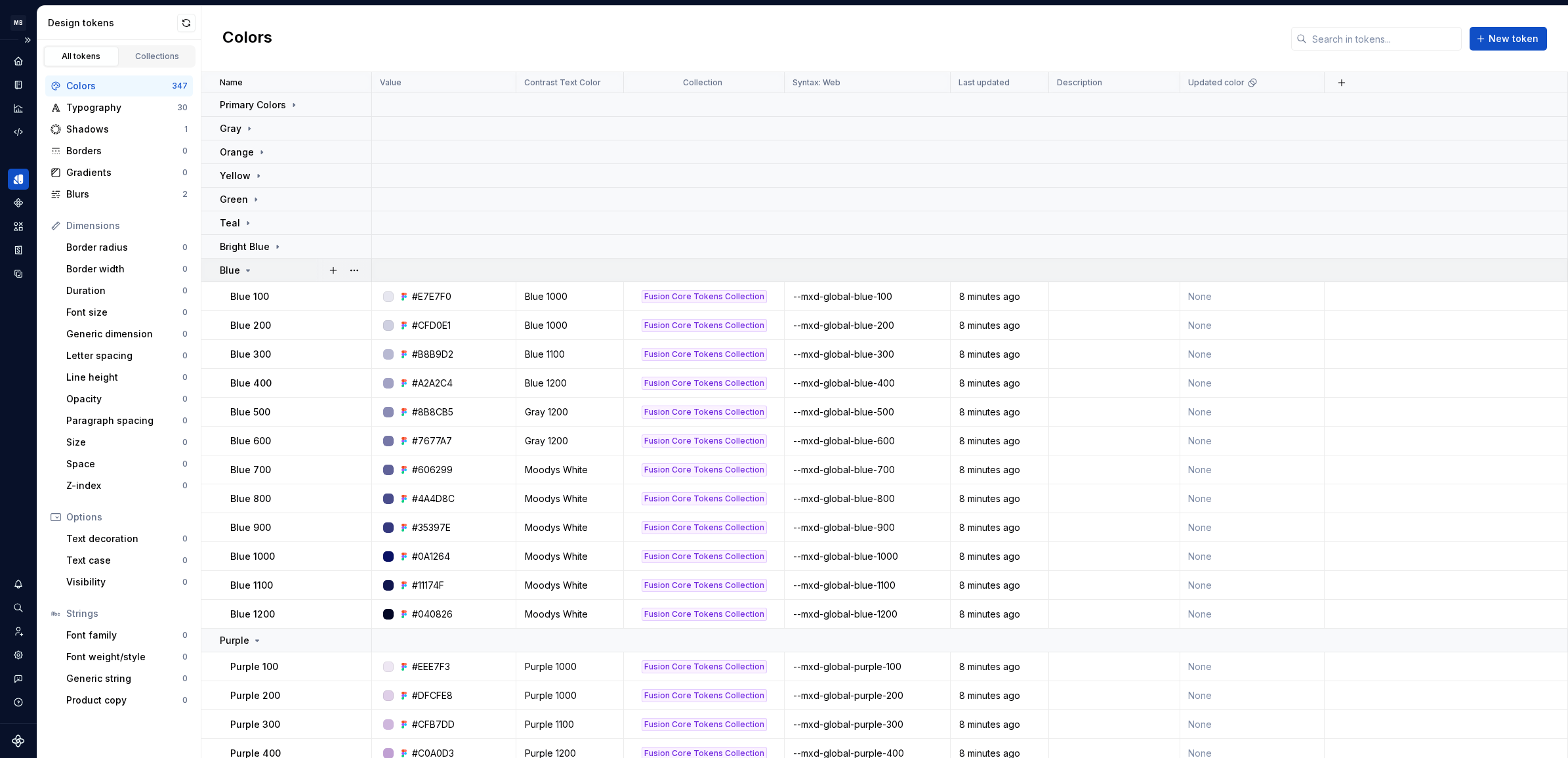
click at [261, 270] on div "Blue" at bounding box center [295, 270] width 151 height 13
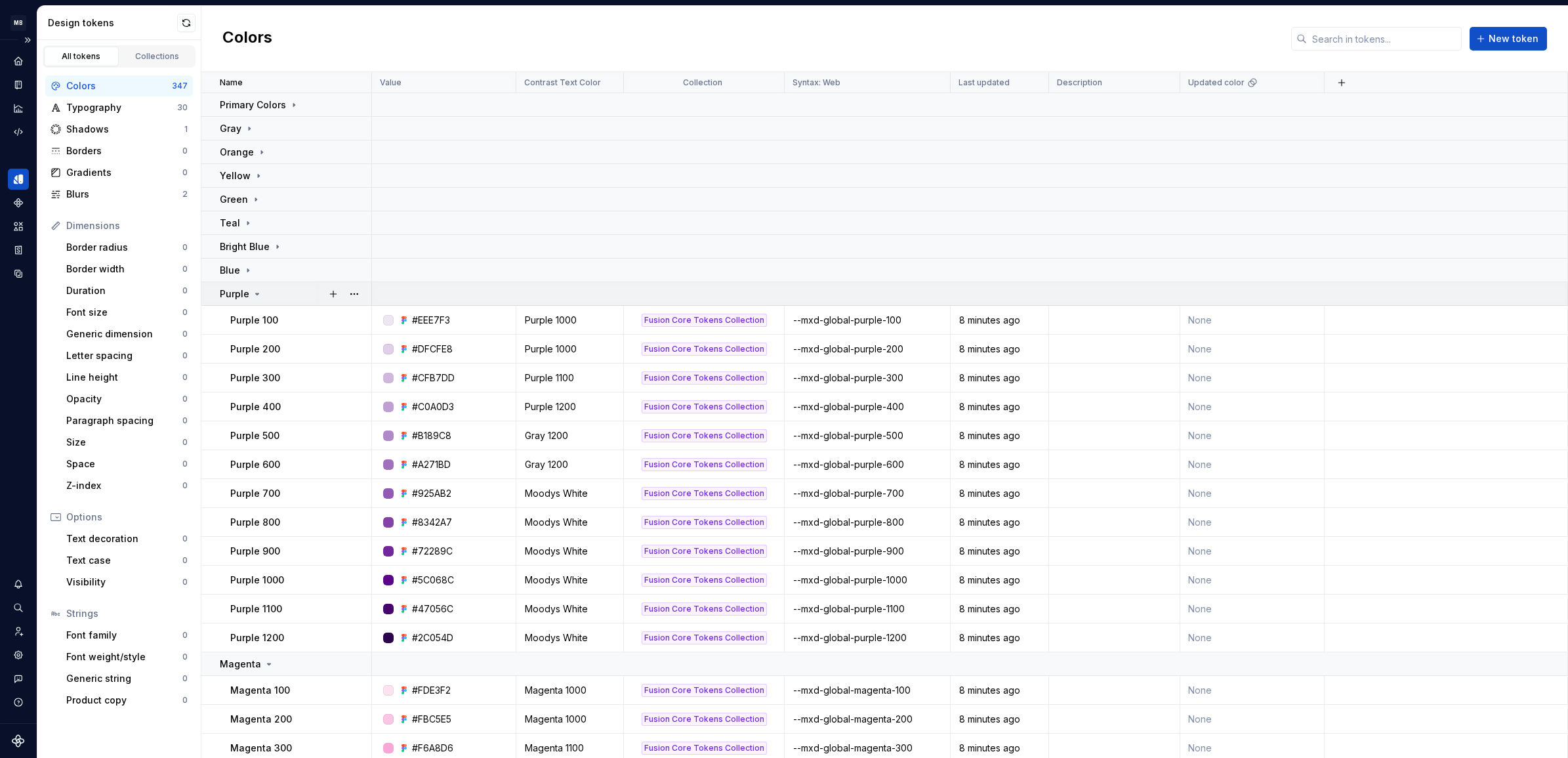
click at [252, 291] on icon at bounding box center [257, 294] width 11 height 11
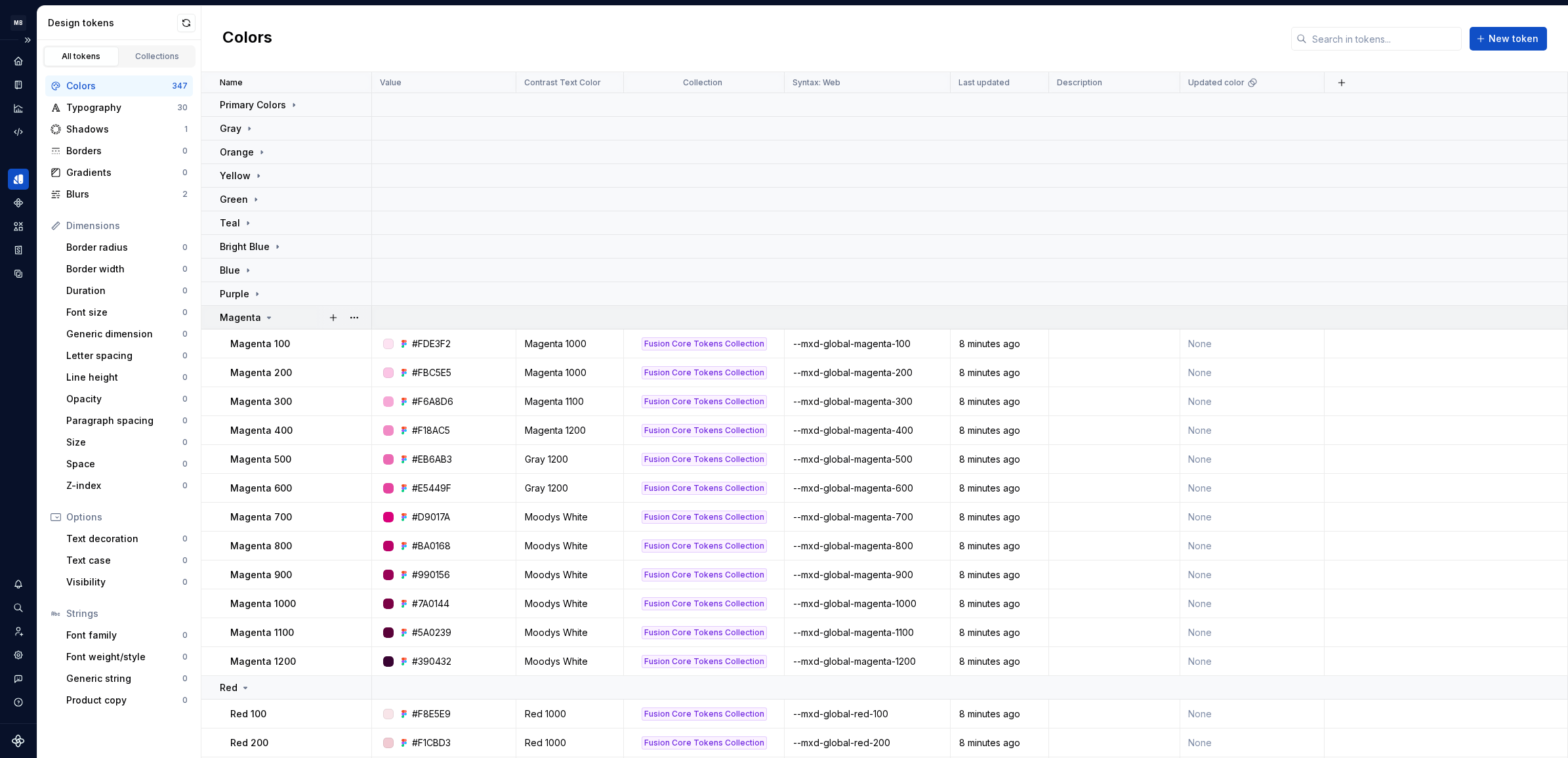
click at [260, 315] on div "Magenta" at bounding box center [247, 318] width 55 height 13
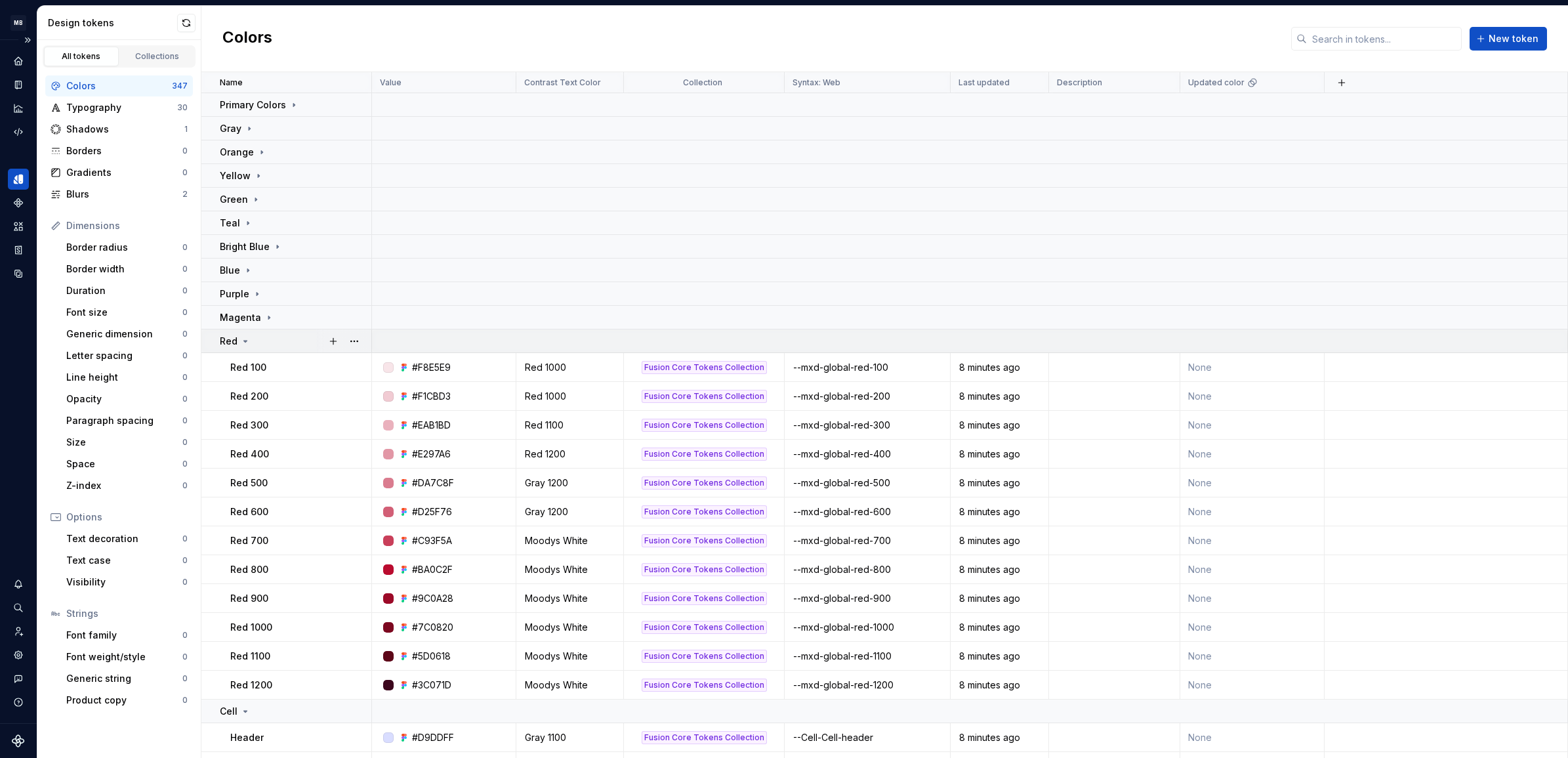
click at [266, 337] on div "Red" at bounding box center [295, 341] width 151 height 13
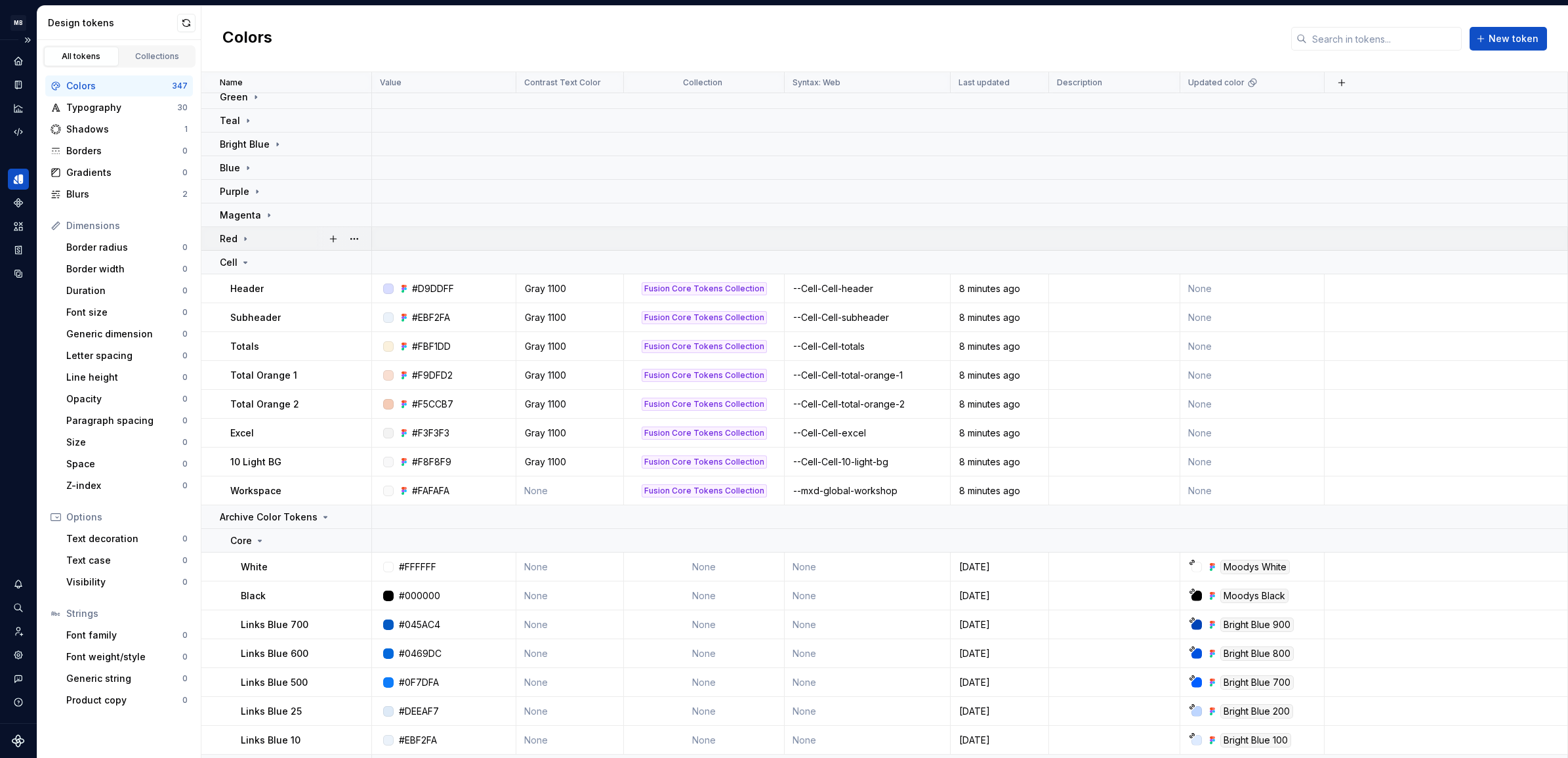
scroll to position [102, 0]
click at [283, 258] on div "Cell" at bounding box center [295, 262] width 151 height 13
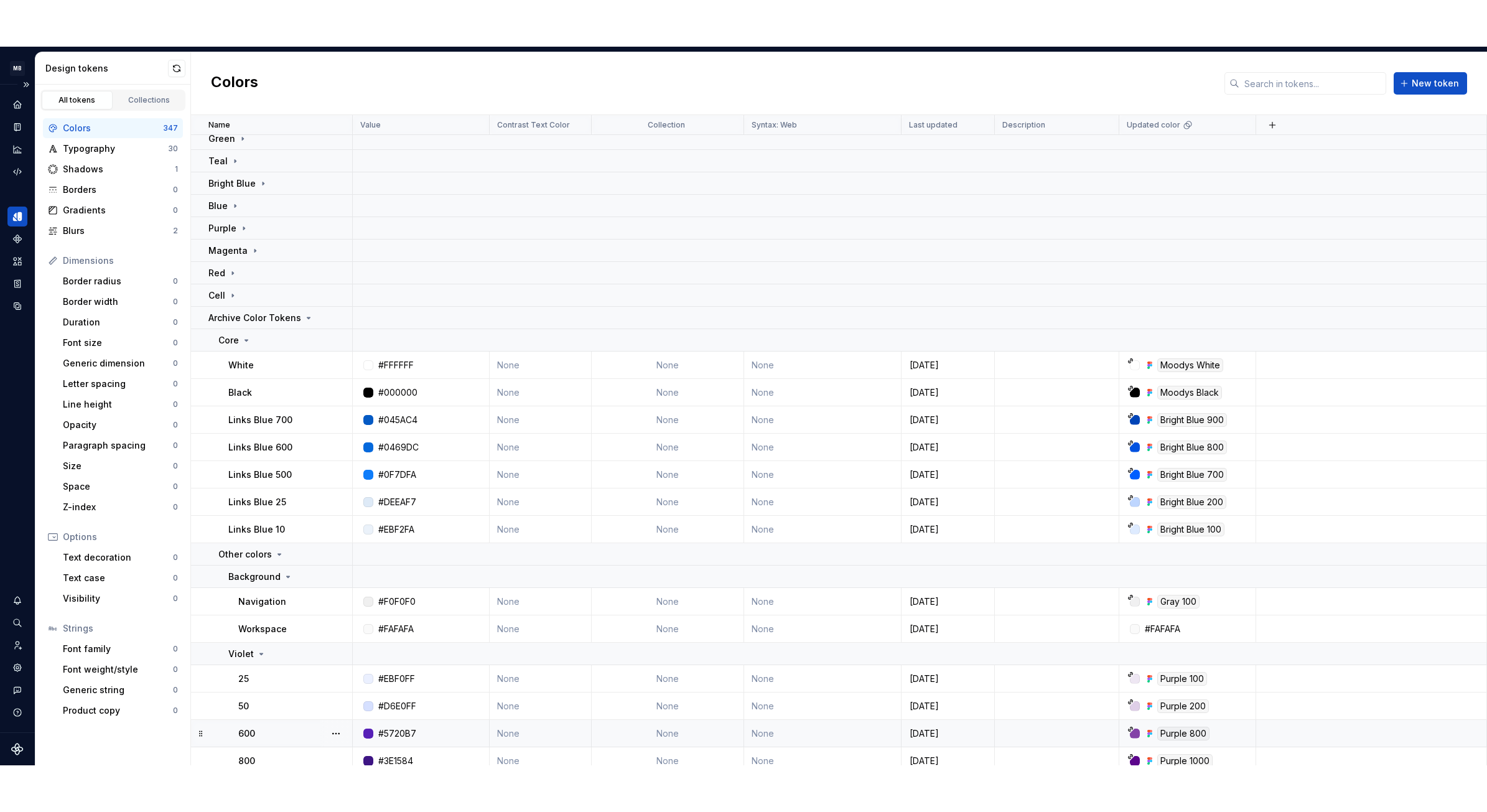
scroll to position [331, 0]
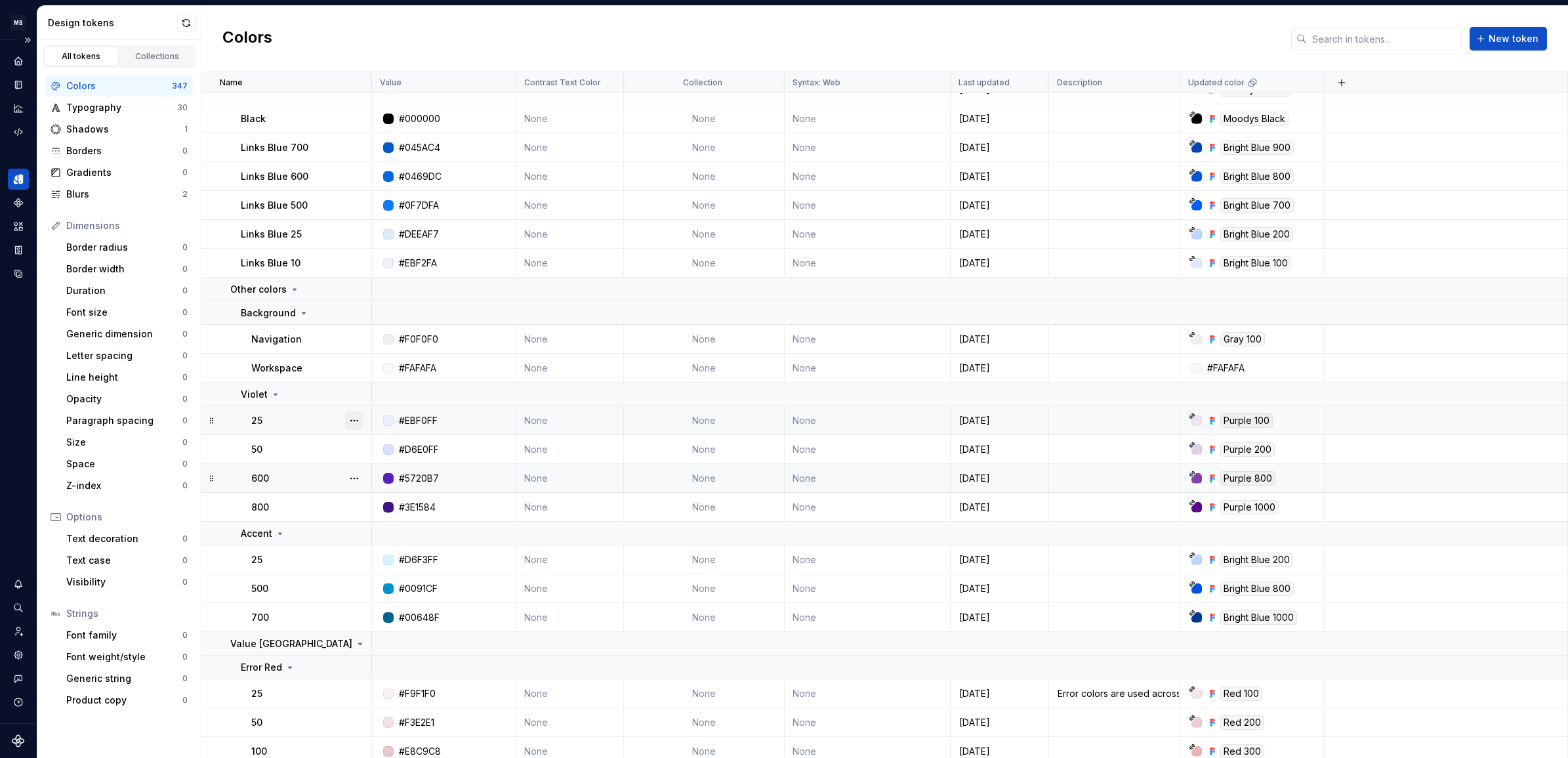
click at [353, 417] on button "button" at bounding box center [354, 421] width 18 height 18
click at [289, 412] on html "MB Moody's Banking Fusion Design System MD Design system data Design tokens All…" at bounding box center [784, 379] width 1568 height 758
click at [281, 422] on div "25" at bounding box center [311, 421] width 119 height 13
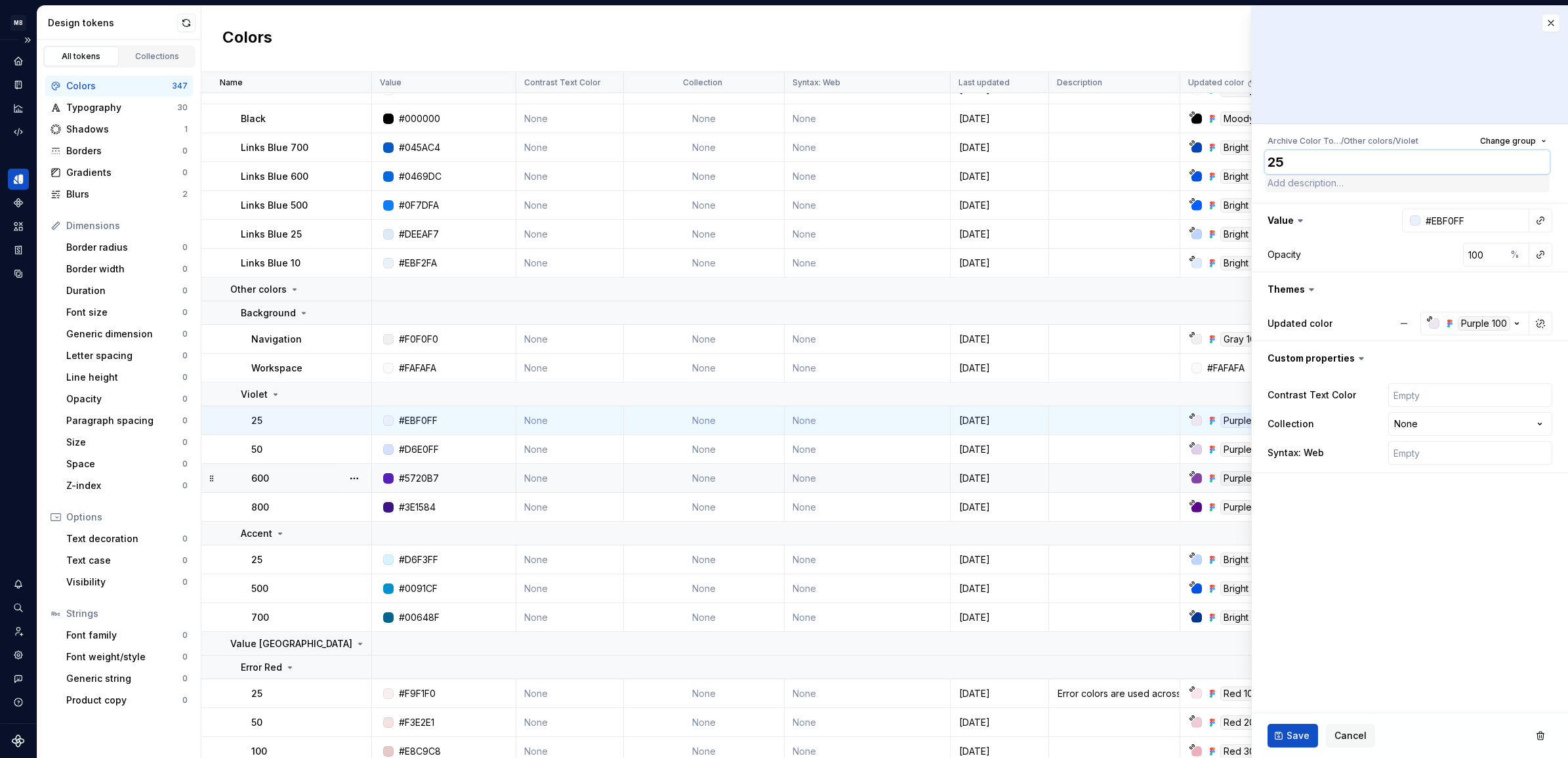
click at [1312, 169] on textarea "25" at bounding box center [1407, 162] width 285 height 23
click at [1302, 161] on textarea "25" at bounding box center [1407, 162] width 285 height 23
type textarea "*"
type textarea "25"
type textarea "*"
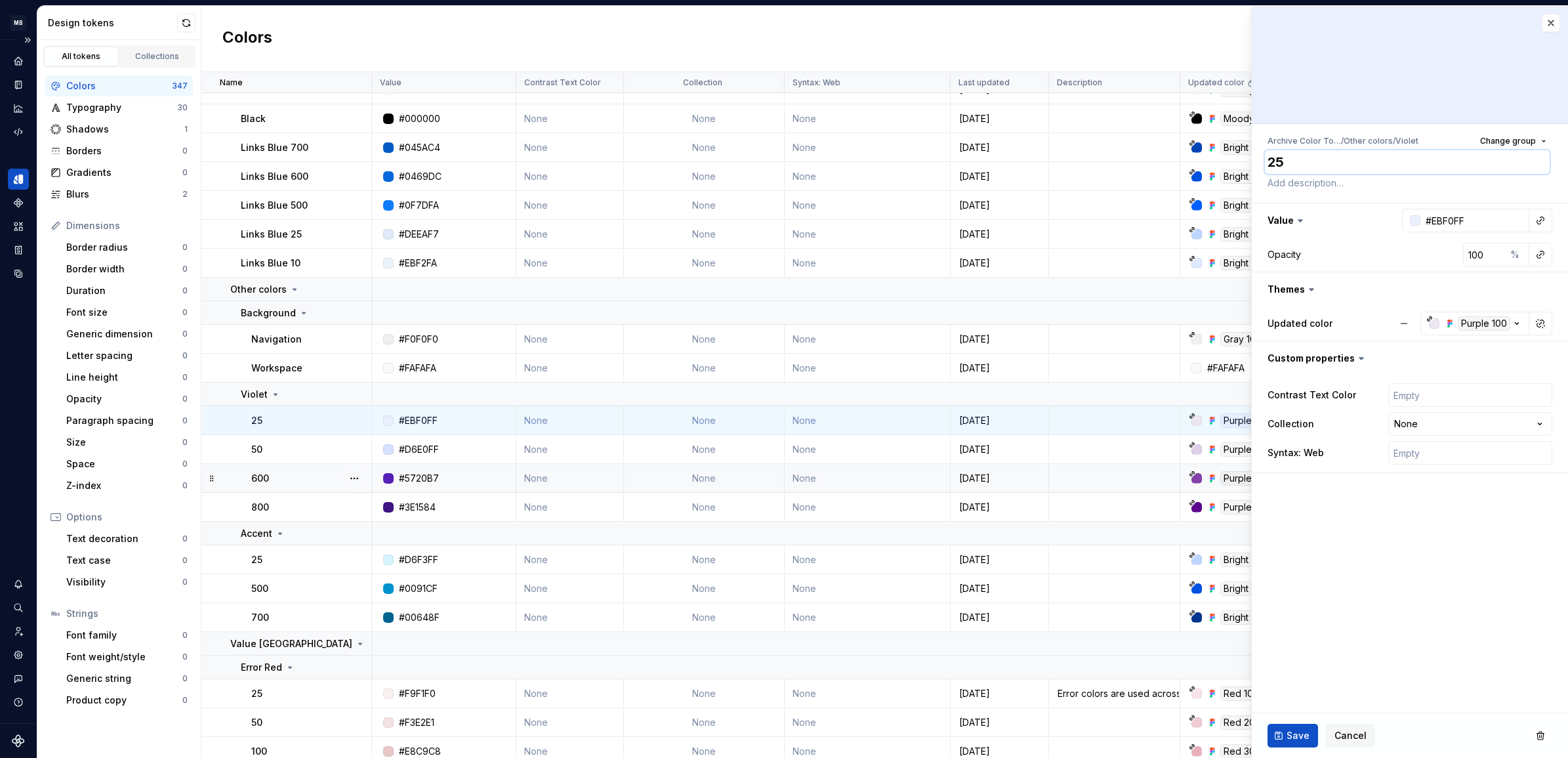
type textarea "25 -"
type textarea "*"
type textarea "25 ->"
type textarea "*"
type textarea "25 ->"
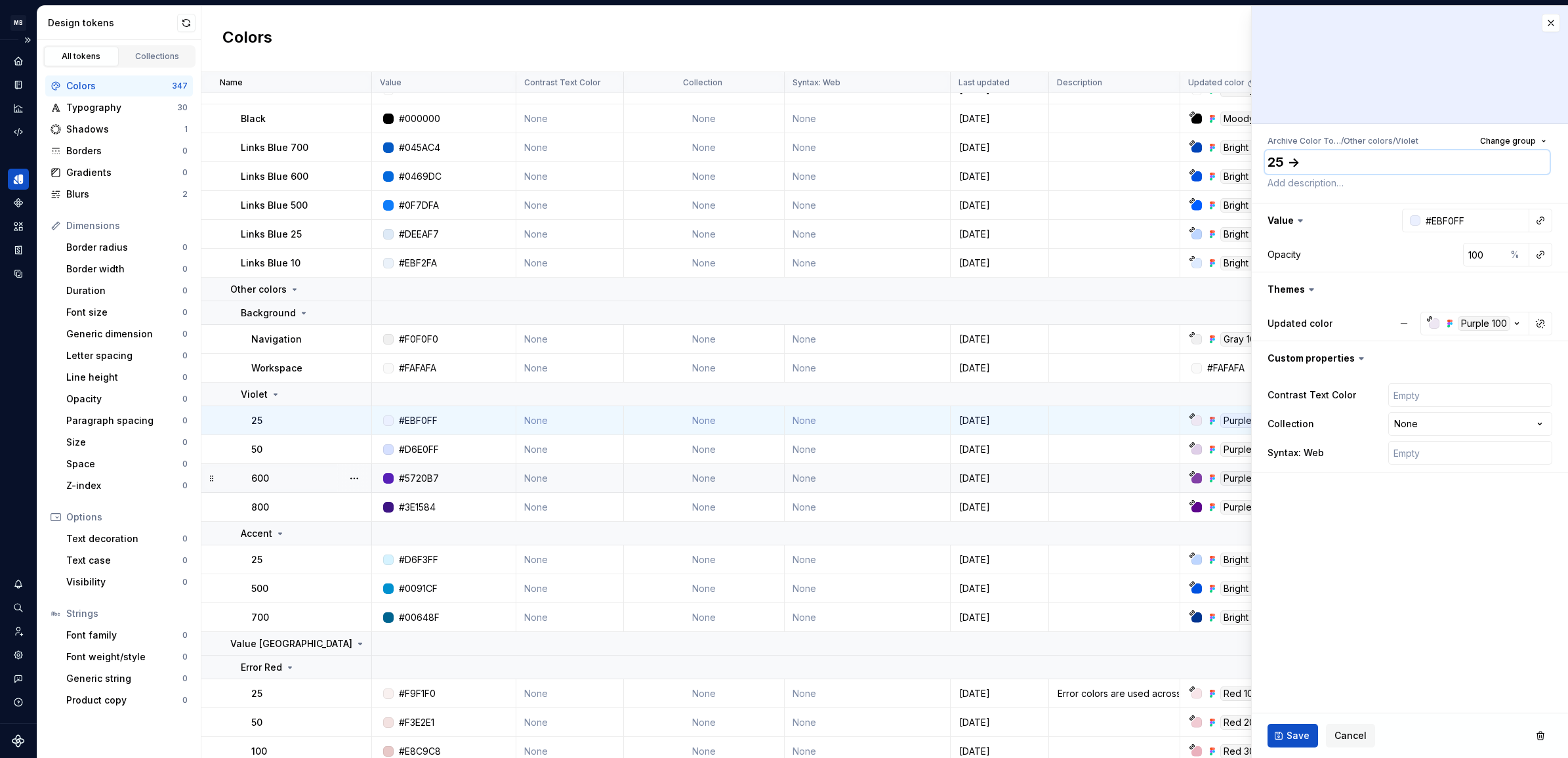
type textarea "*"
type textarea "25 -> P"
type textarea "*"
type textarea "25 -> Pu"
type textarea "*"
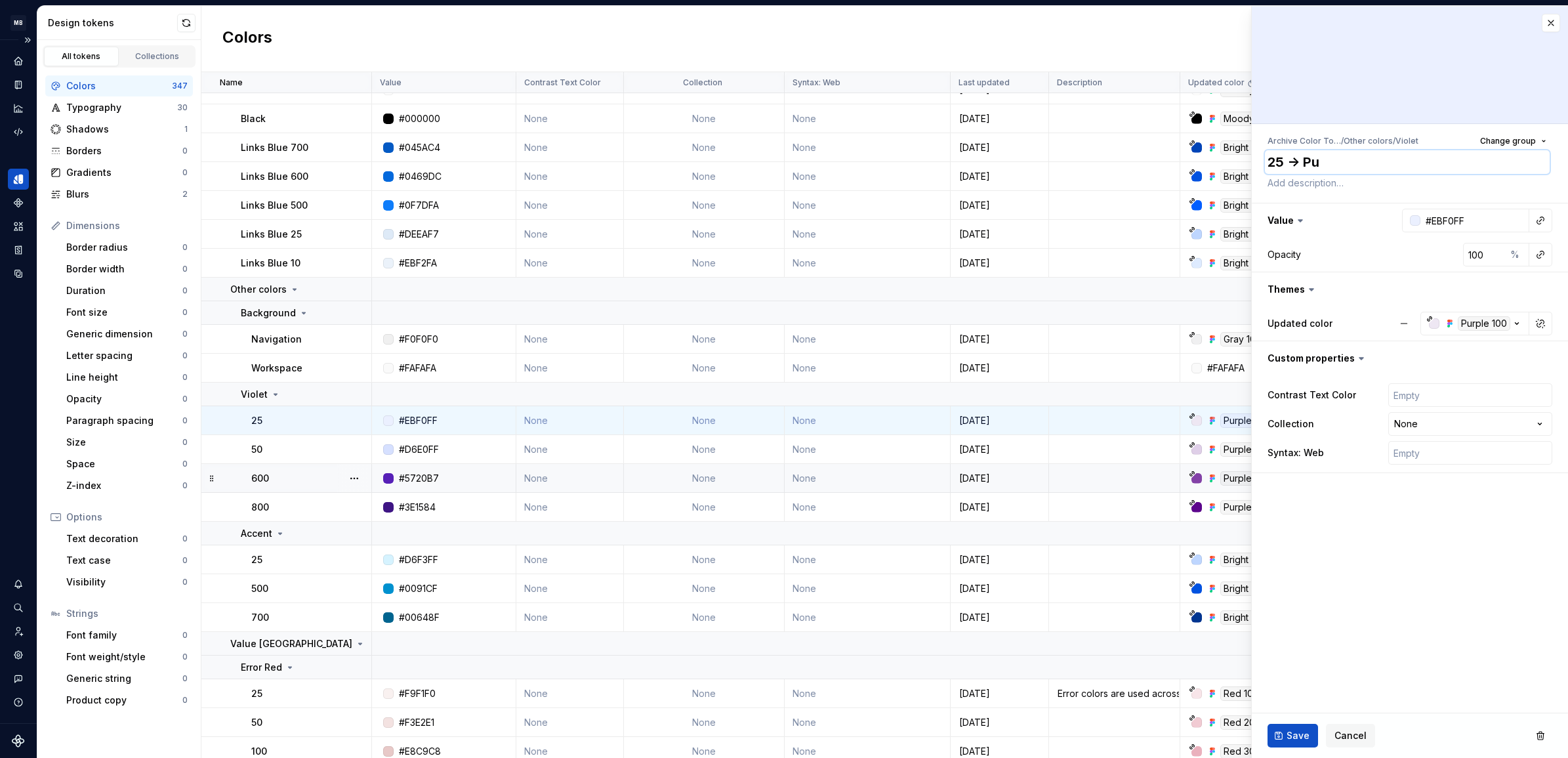
type textarea "25 -> Pup"
type textarea "*"
type textarea "25 -> Pu"
type textarea "*"
type textarea "25 -> Pur"
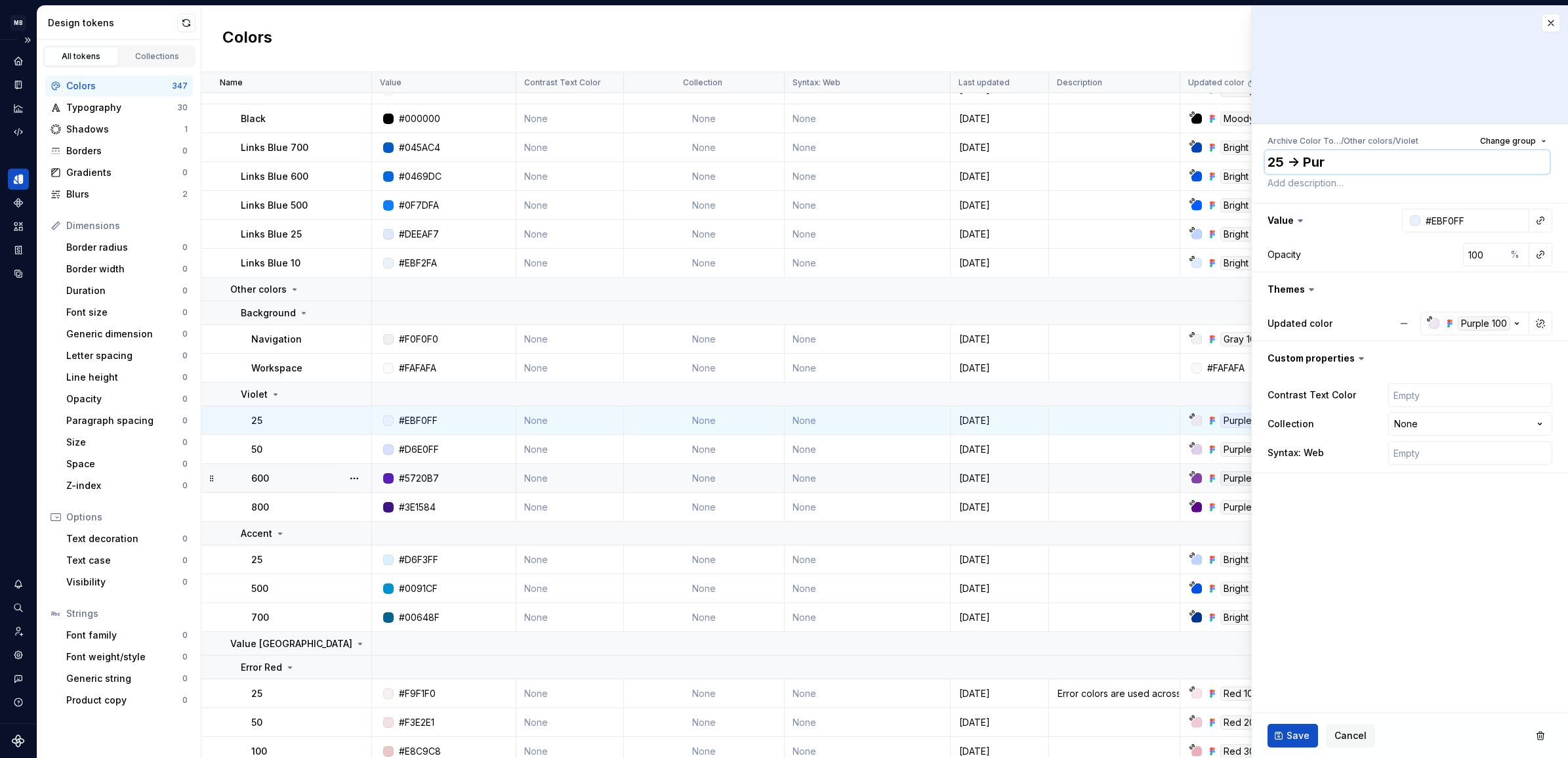
type textarea "*"
type textarea "25 -> Purp"
type textarea "*"
type textarea "25 -> Purple"
type textarea "*"
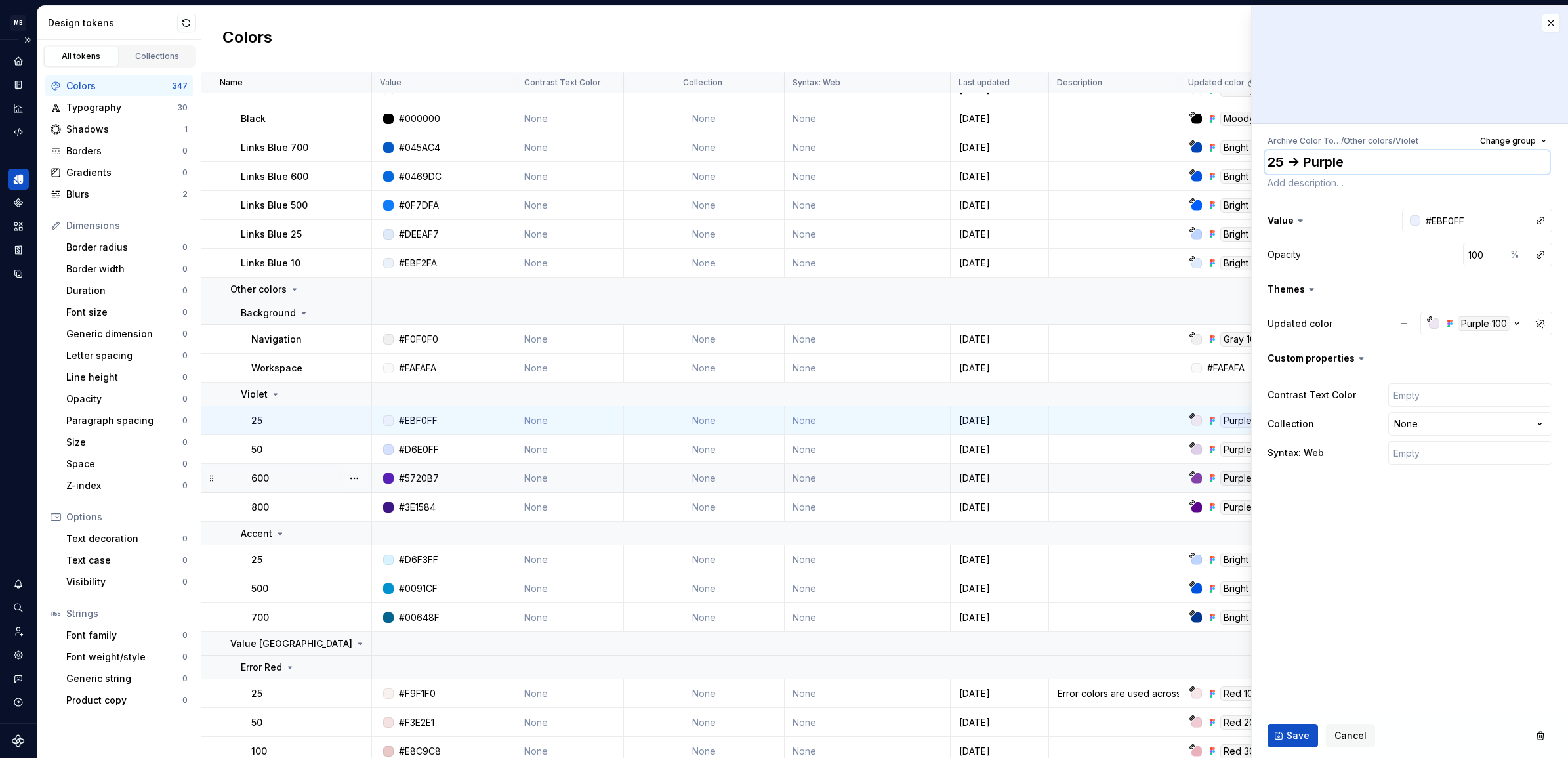
type textarea "25 -> Purple"
type textarea "*"
type textarea "25 -> Purple 1"
type textarea "*"
type textarea "25 -> Purple 1°"
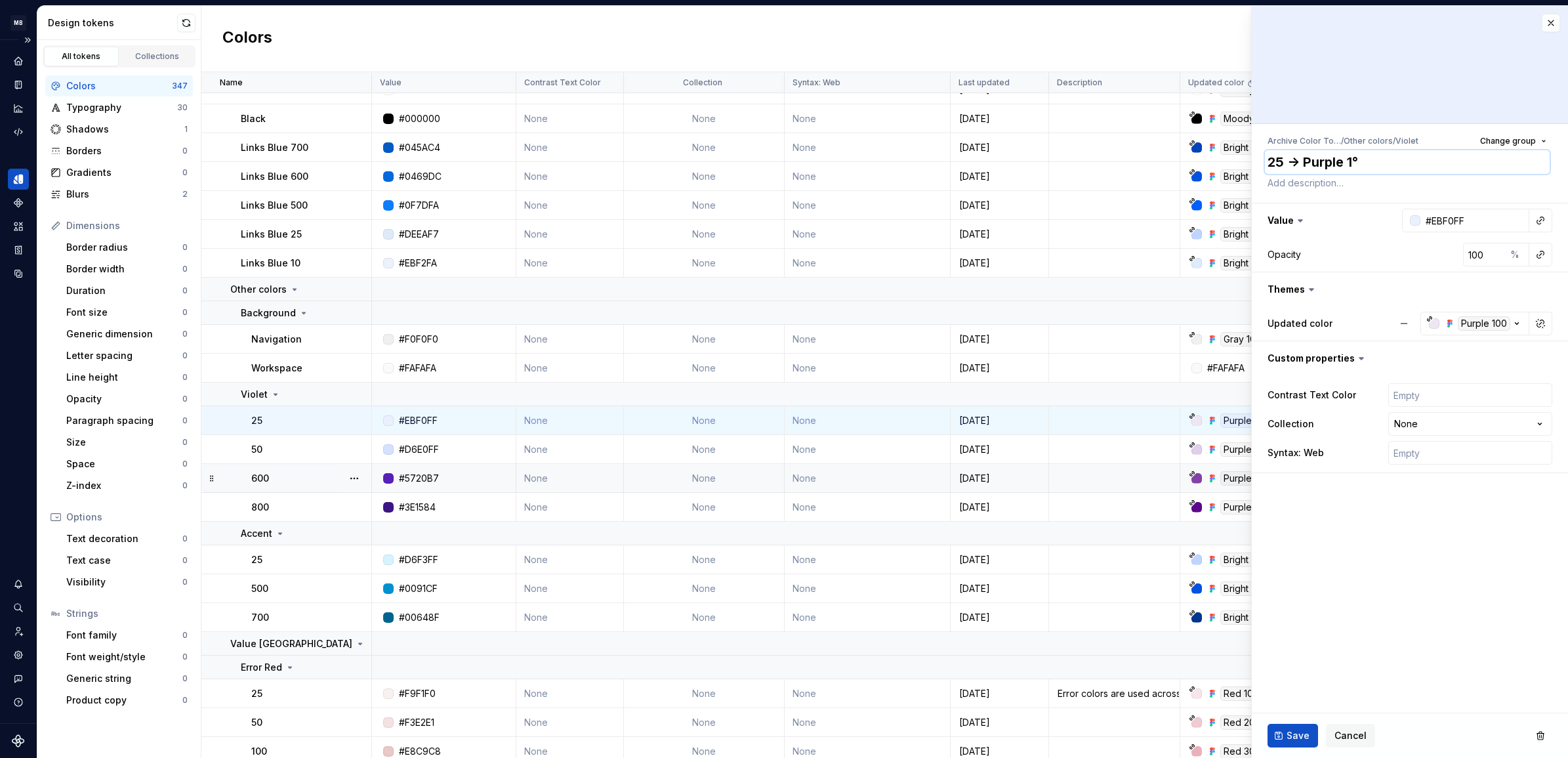
type textarea "*"
type textarea "25 -> Purple 1°°"
type textarea "*"
type textarea "25 -> Purple 1°"
type textarea "*"
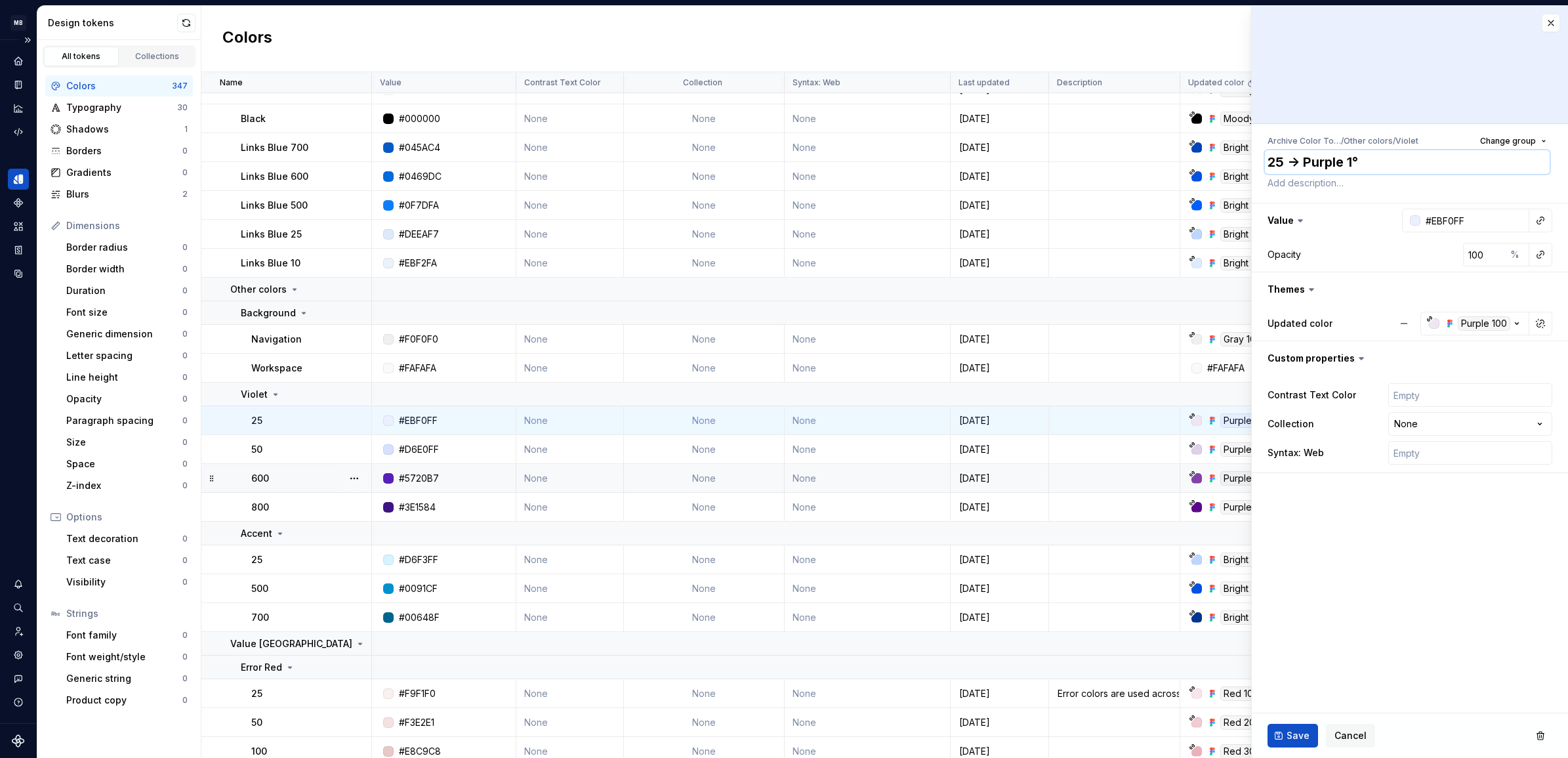
type textarea "25 -> Purple 1"
type textarea "*"
type textarea "25 -> Purple 10"
type textarea "*"
click at [1278, 158] on textarea "25 -> Purple 100" at bounding box center [1407, 162] width 285 height 23
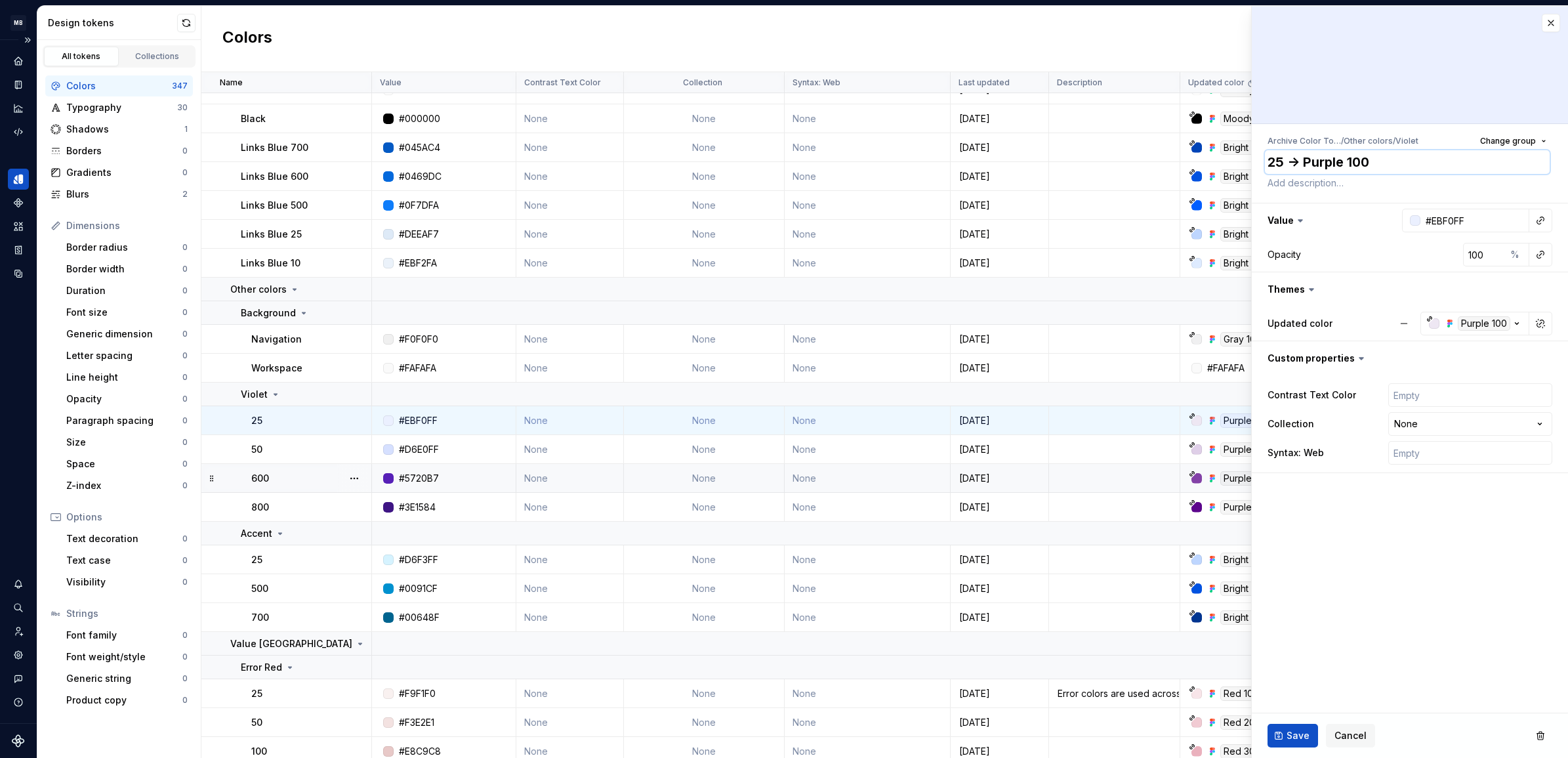
click at [1278, 158] on textarea "25 -> Purple 100" at bounding box center [1407, 162] width 285 height 23
type textarea "25 -> Purple 100"
click at [1298, 734] on span "Save" at bounding box center [1298, 736] width 23 height 13
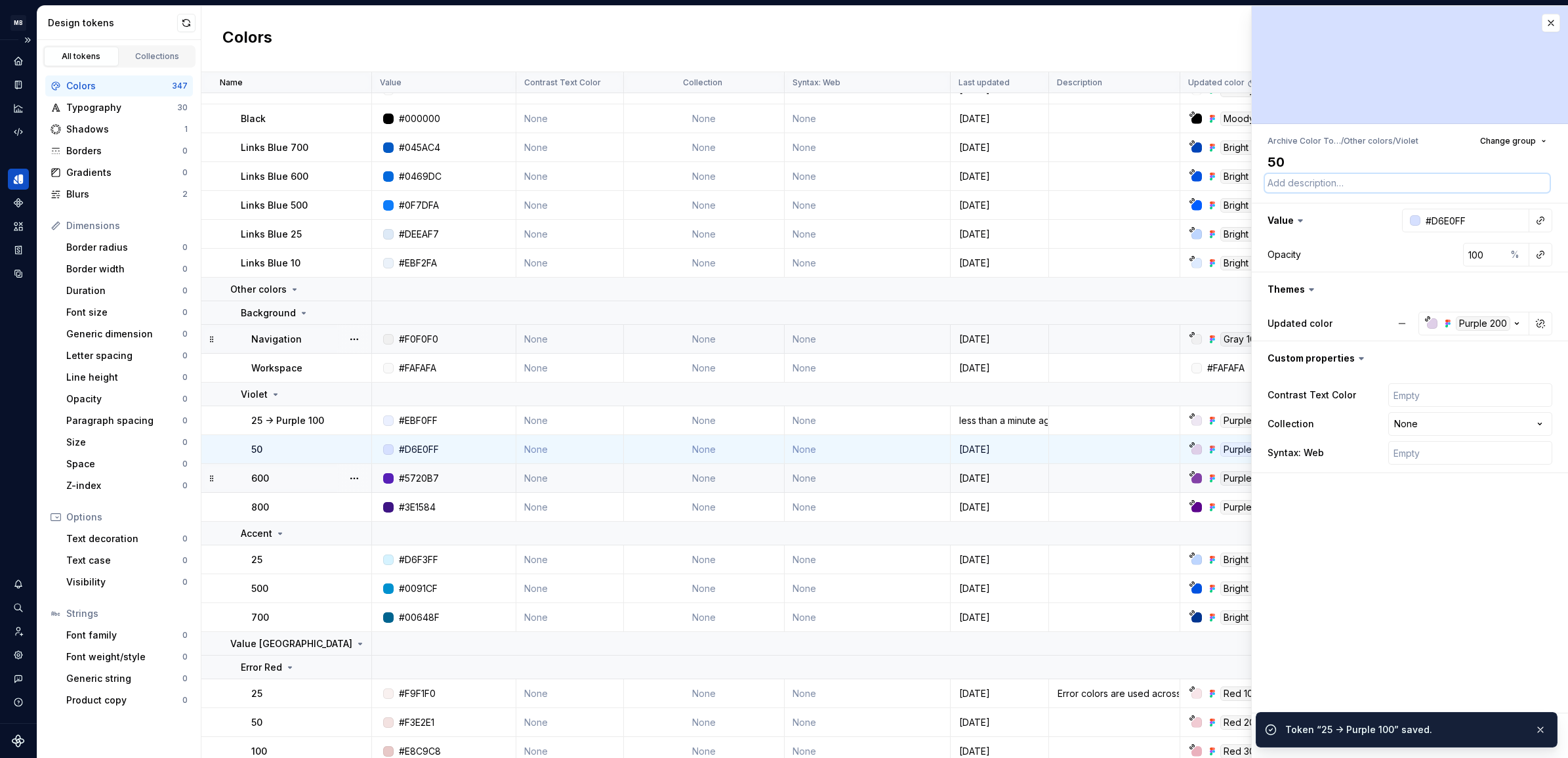
click at [1288, 185] on textarea at bounding box center [1407, 183] width 285 height 18
type textarea "*"
type textarea "A"
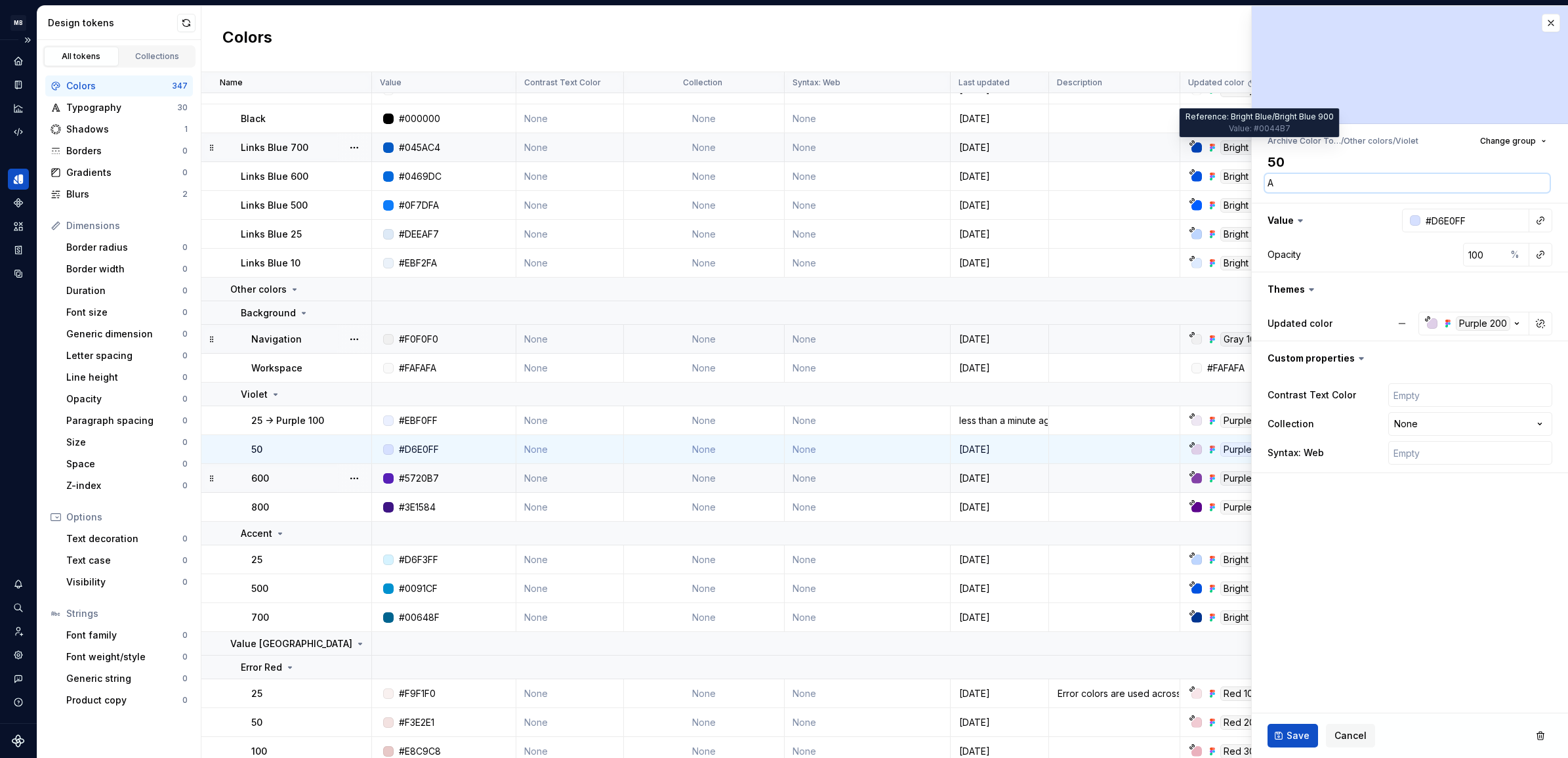
type textarea "*"
type textarea "Ad"
type textarea "*"
type textarea "Add"
type textarea "*"
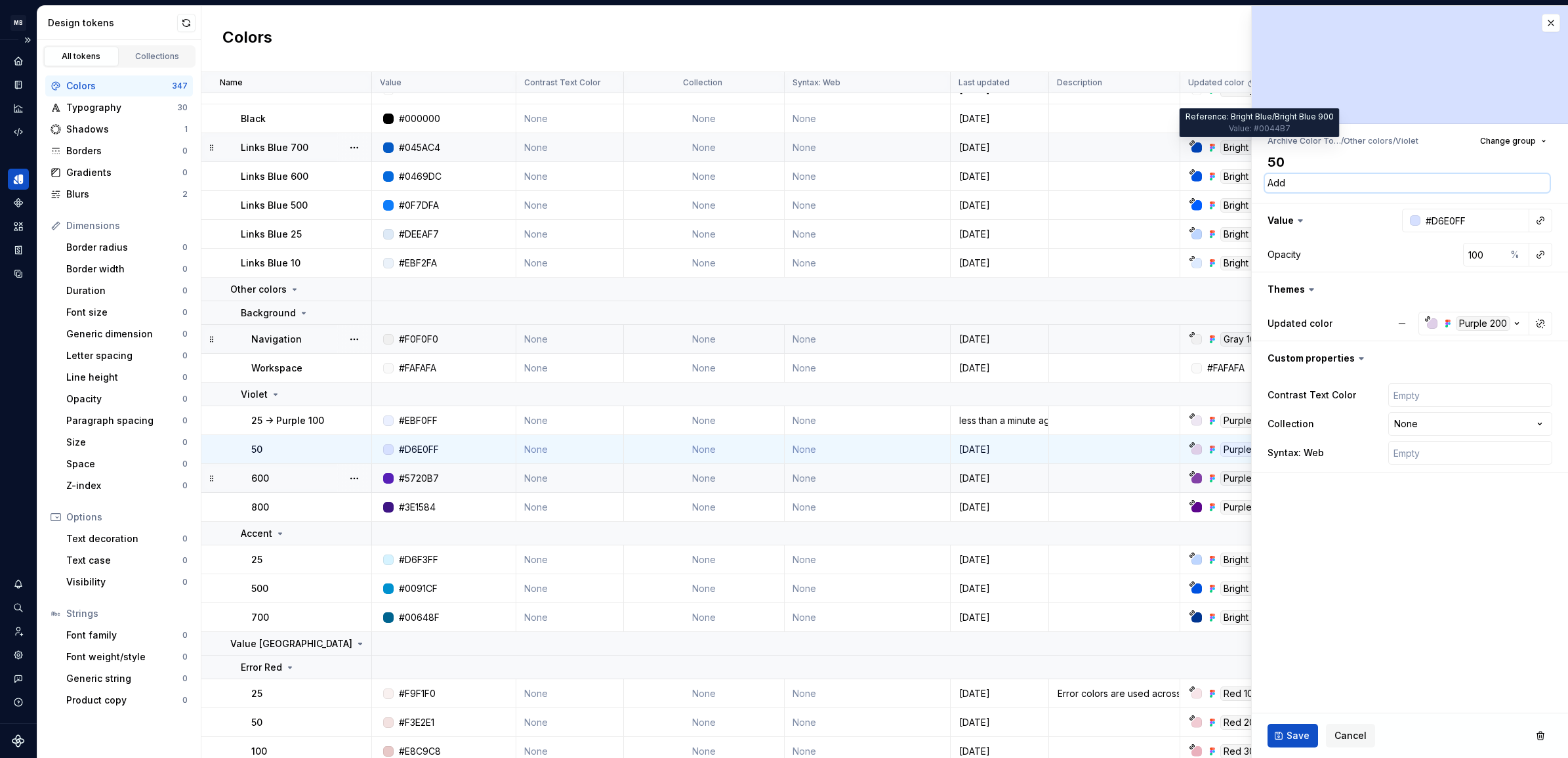
type textarea "Add"
type textarea "*"
type textarea "Add"
type textarea "*"
type textarea "Ad"
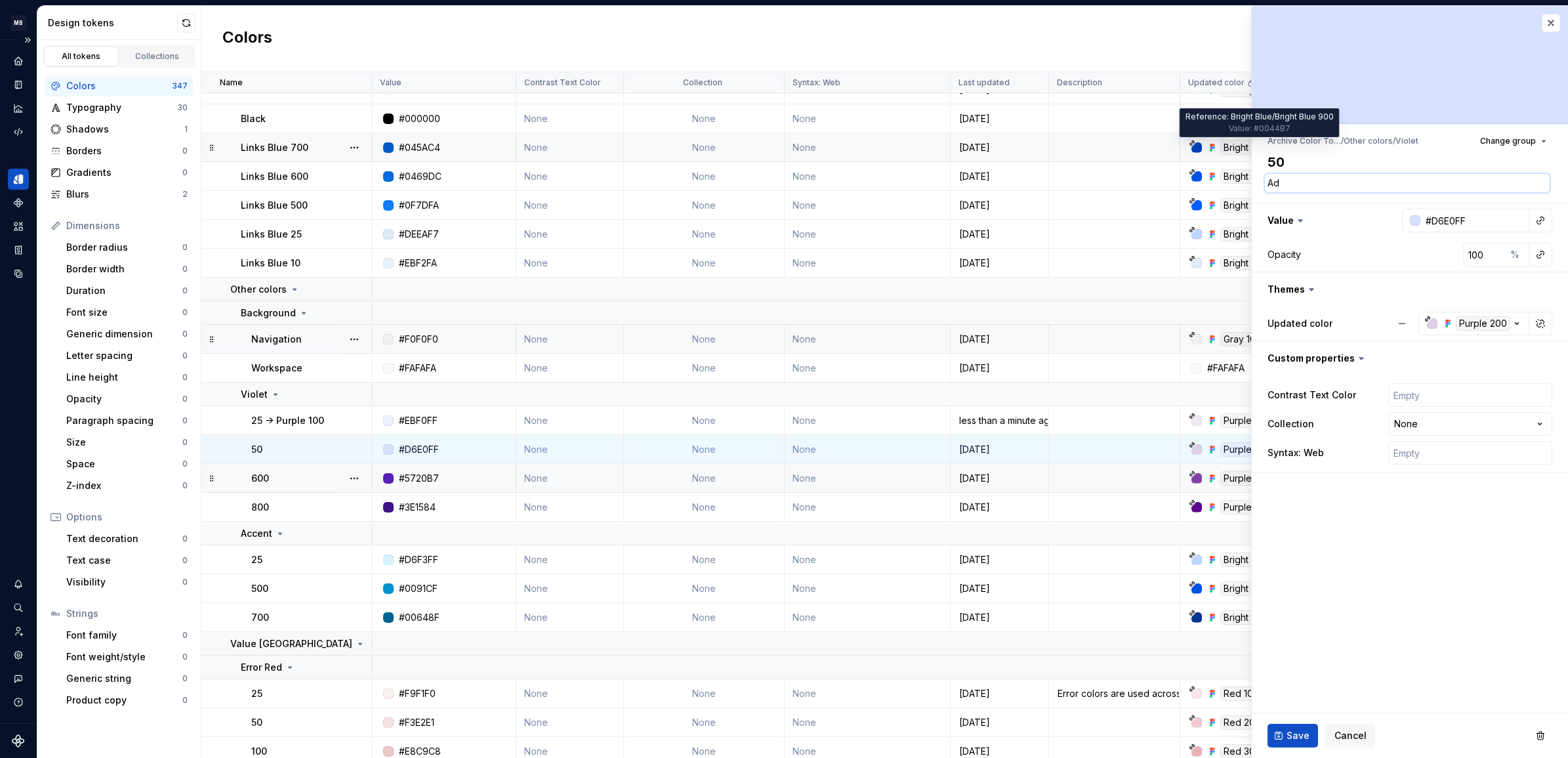
type textarea "*"
type textarea "A"
type textarea "*"
type textarea "d"
type textarea "*"
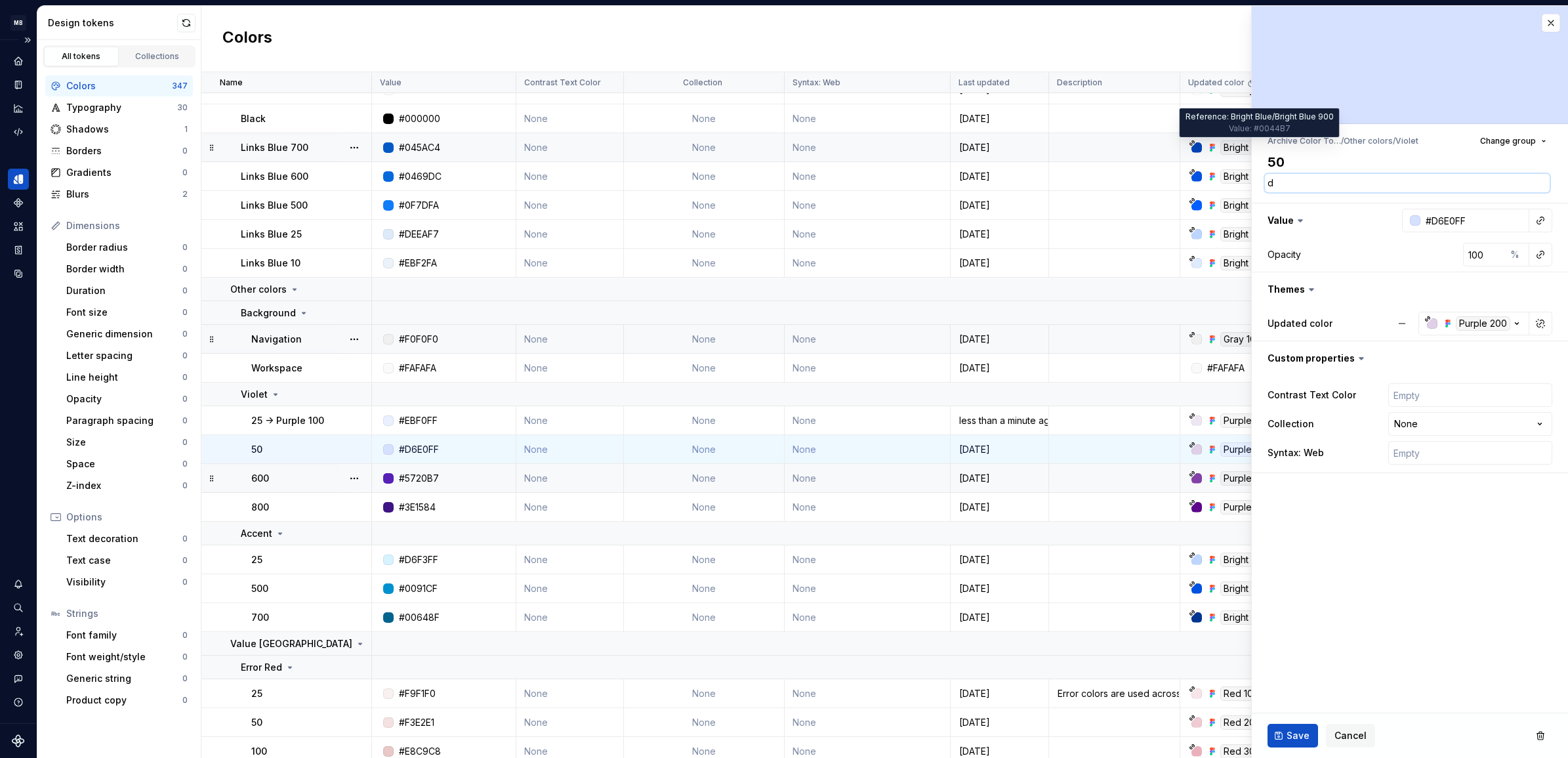
type textarea "de"
type textarea "*"
type textarea "des"
type textarea "*"
type textarea "descr"
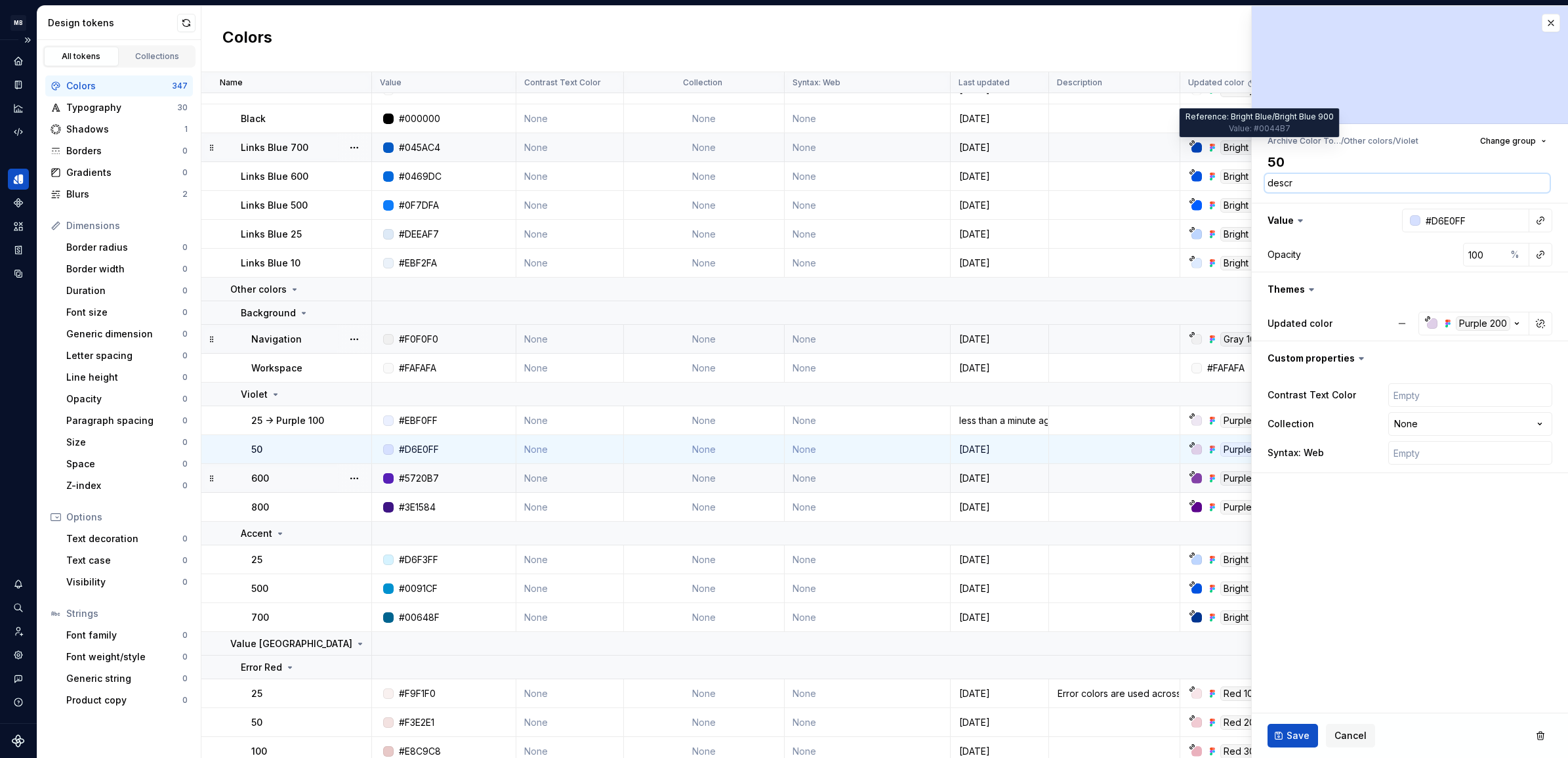
type textarea "*"
type textarea "descri"
type textarea "*"
type textarea "descript"
type textarea "*"
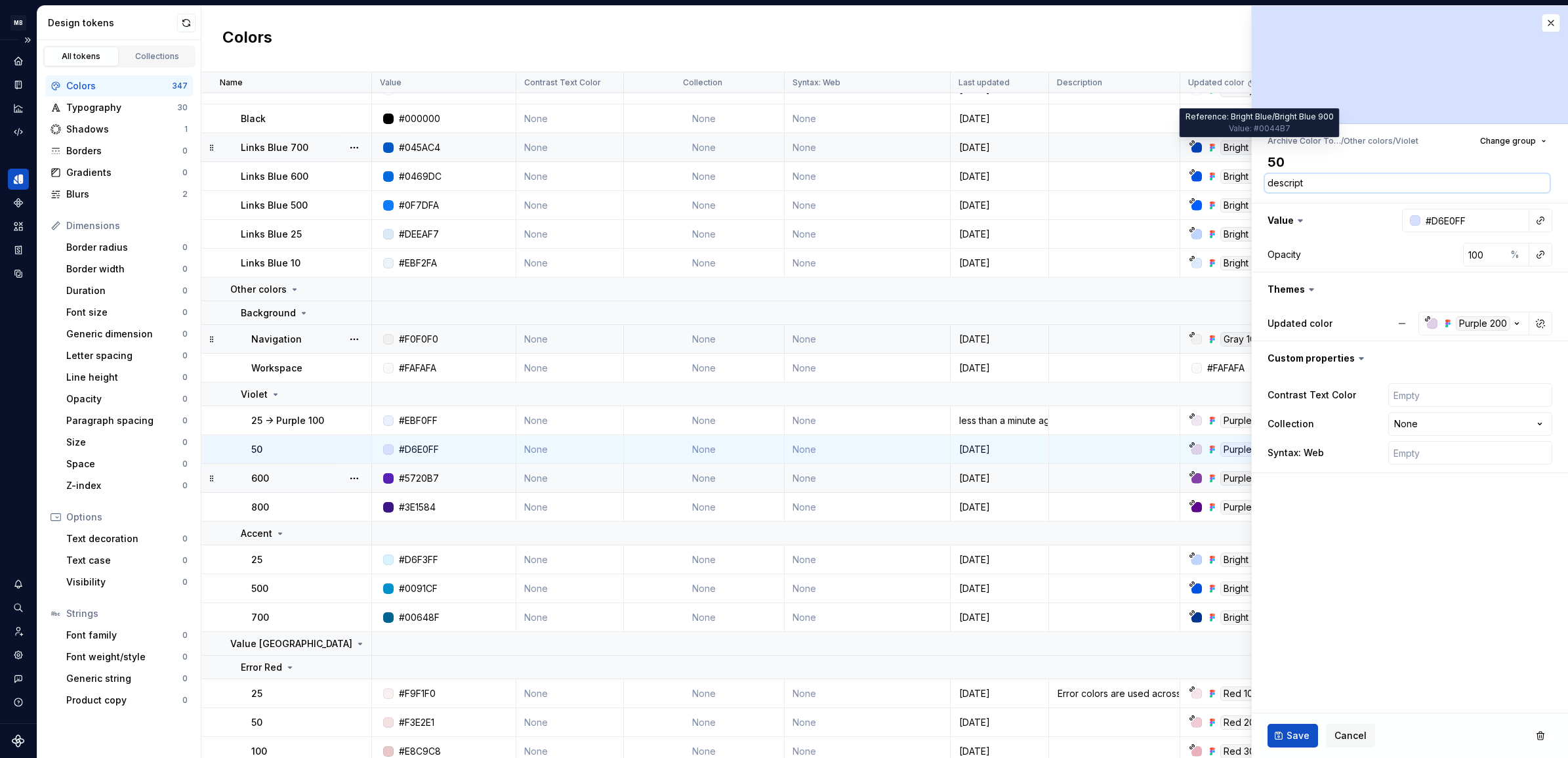
type textarea "descripti"
type textarea "*"
type textarea "descriptio"
type textarea "*"
type textarea "description"
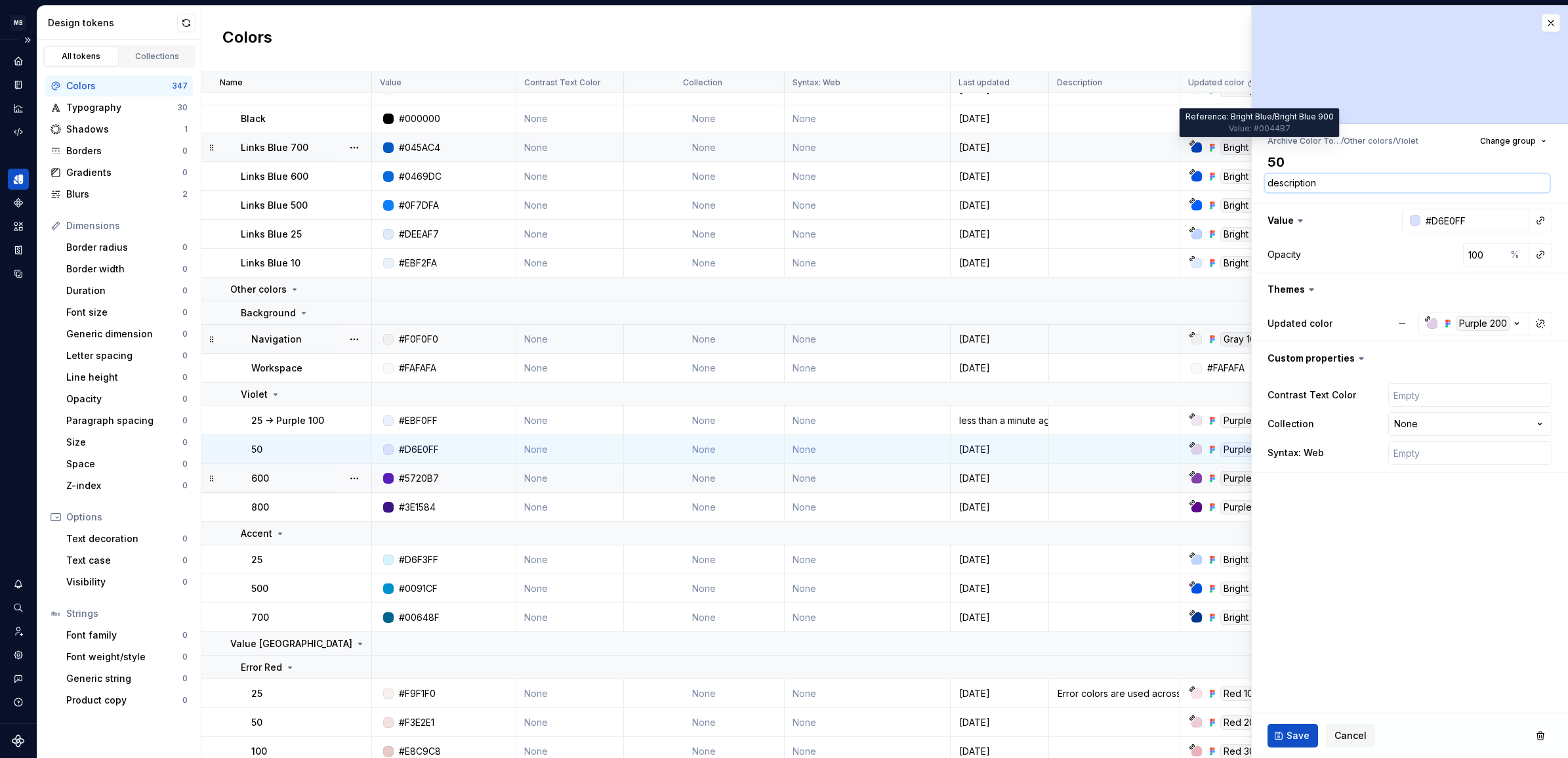
type textarea "*"
type textarea "description te"
type textarea "*"
type textarea "description tes"
type textarea "*"
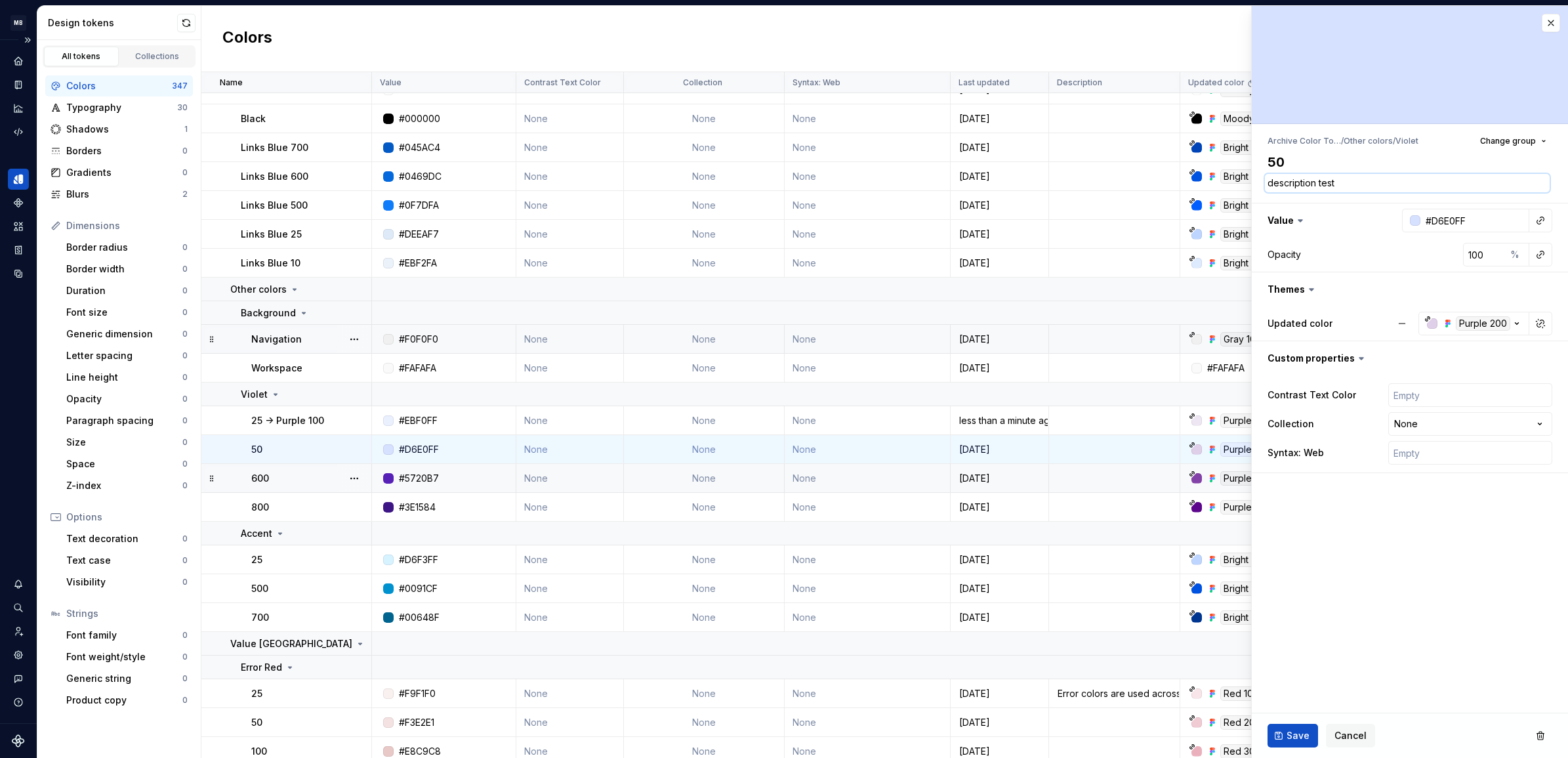
type textarea "description test"
click at [1293, 737] on span "Save" at bounding box center [1298, 736] width 23 height 13
type textarea "*"
type textarea "description test"
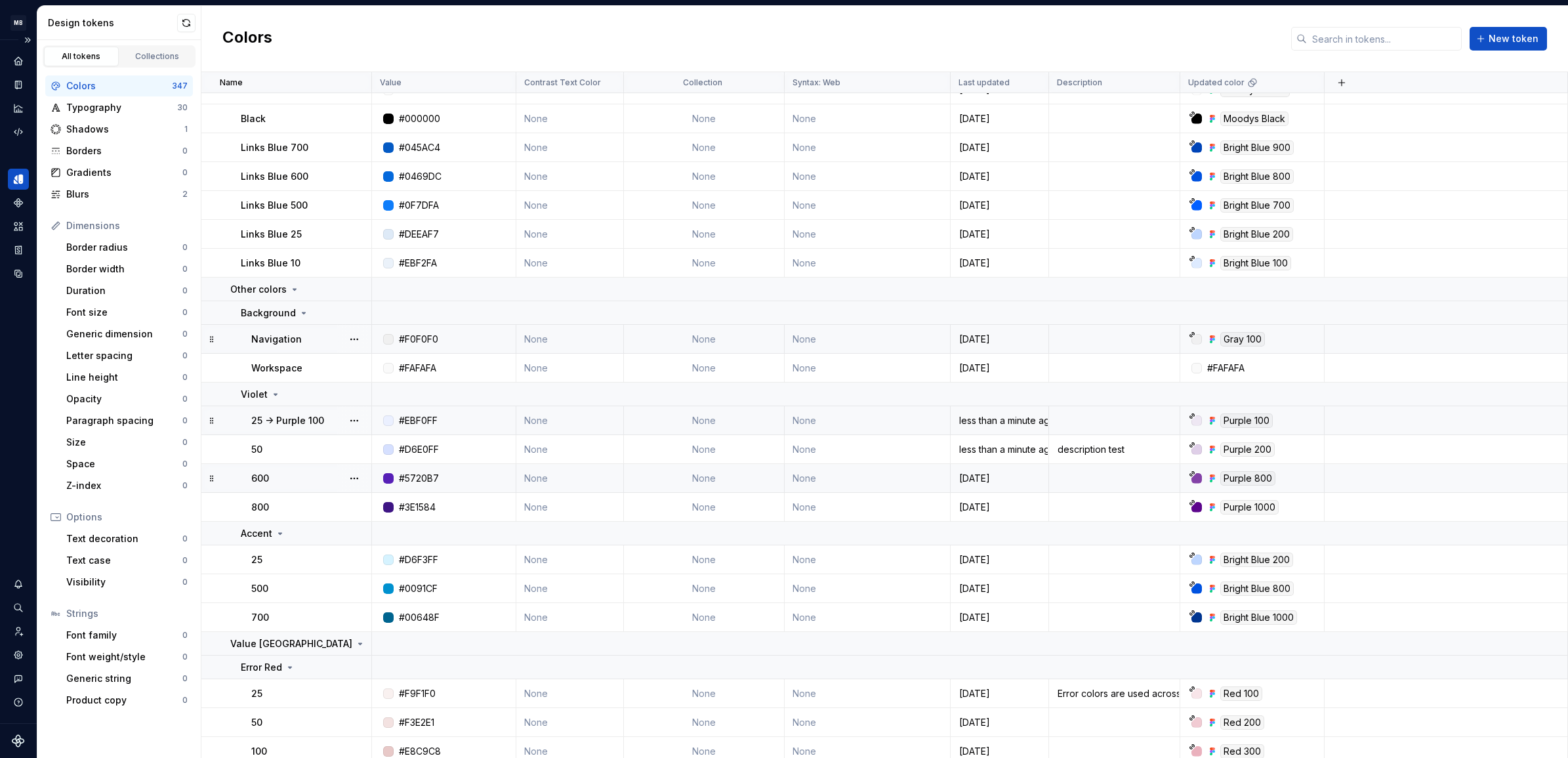
click at [294, 418] on p "25 -> Purple 100" at bounding box center [288, 421] width 73 height 13
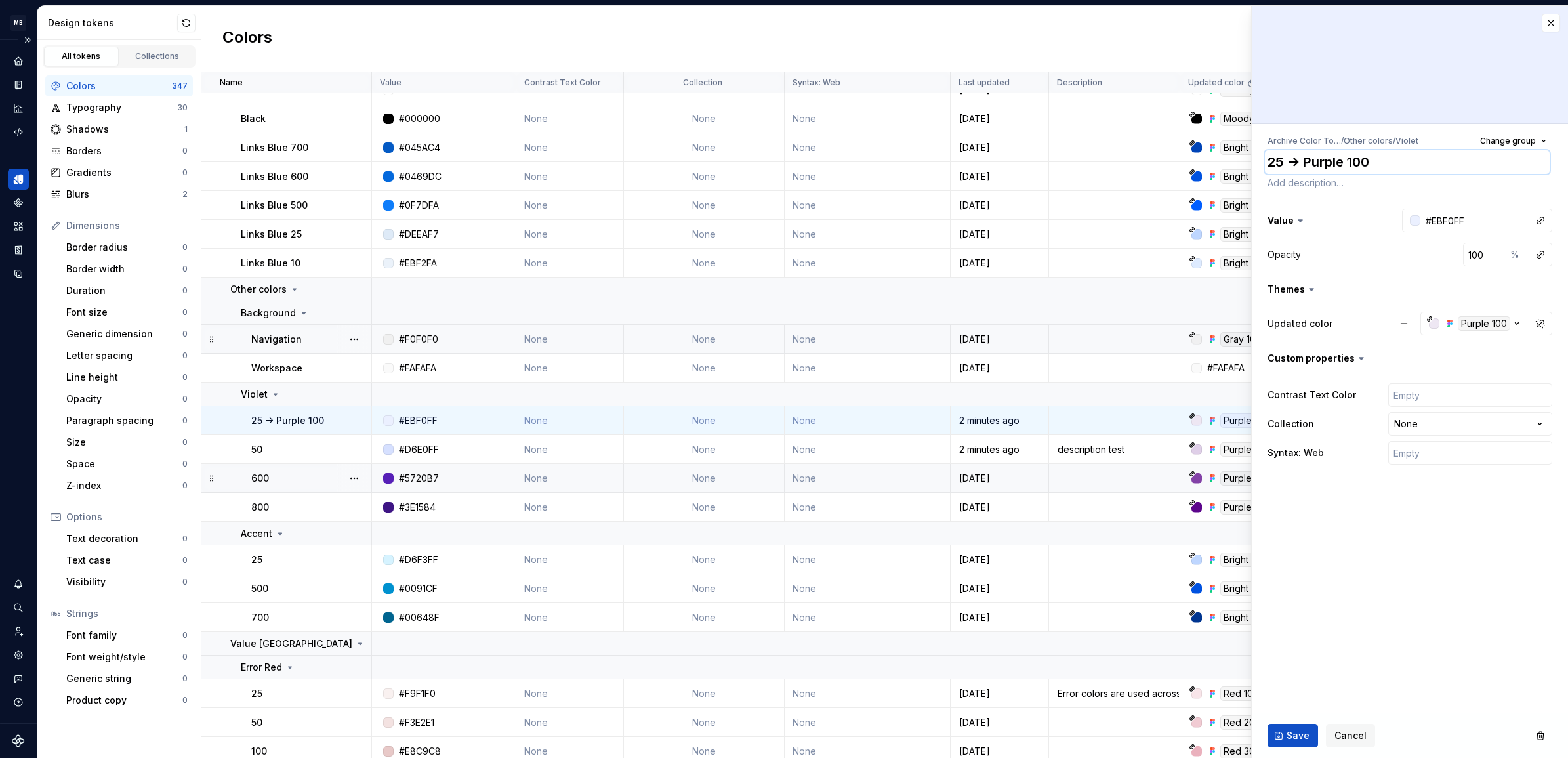
click at [1347, 161] on textarea "25 -> Purple 100" at bounding box center [1407, 162] width 285 height 23
type textarea "*"
type textarea "25 -> Purple 10"
type textarea "*"
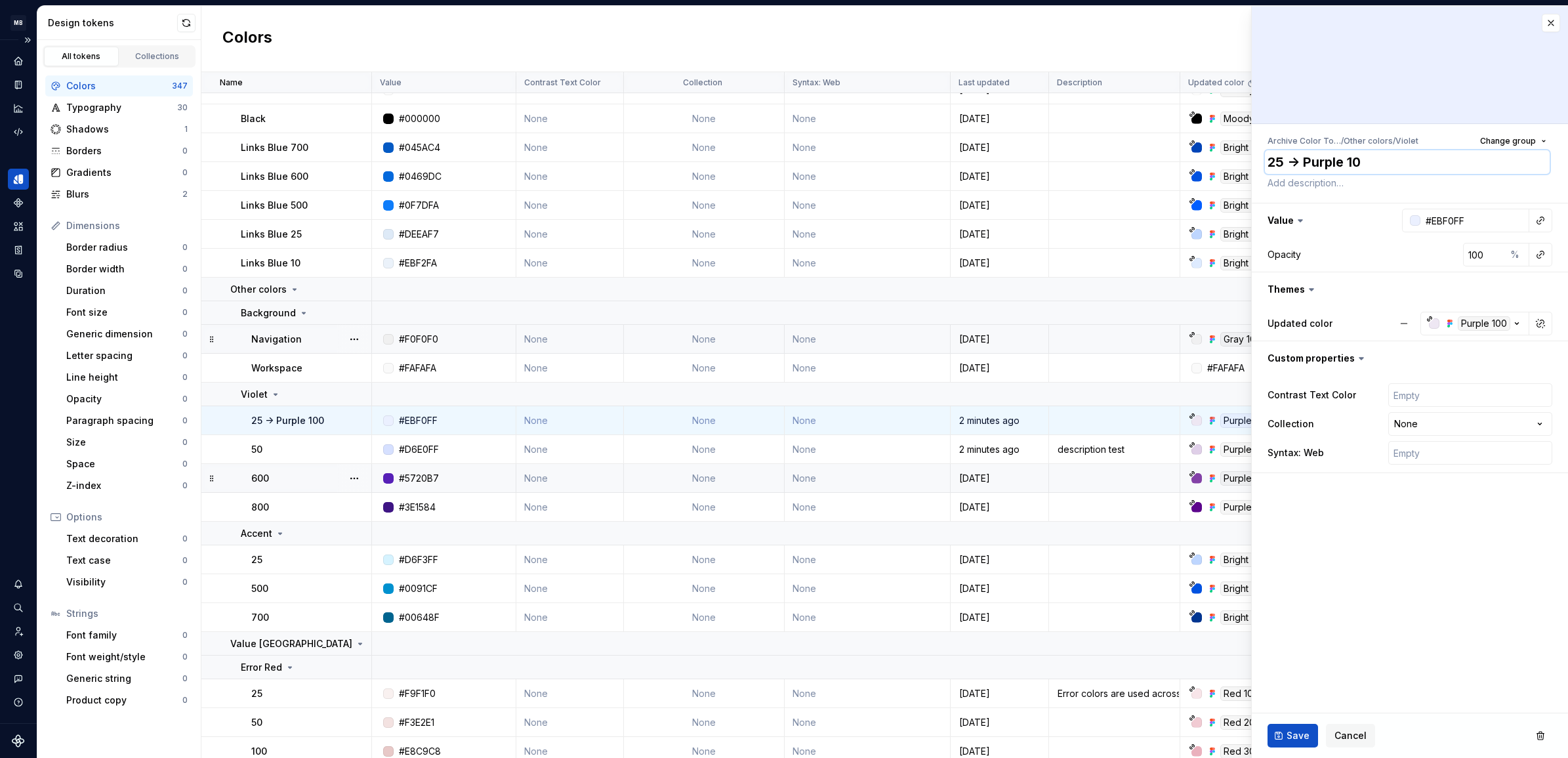
type textarea "25 -> Purple 1"
type textarea "*"
type textarea "25 -> Purple"
type textarea "*"
type textarea "25 -> Purple"
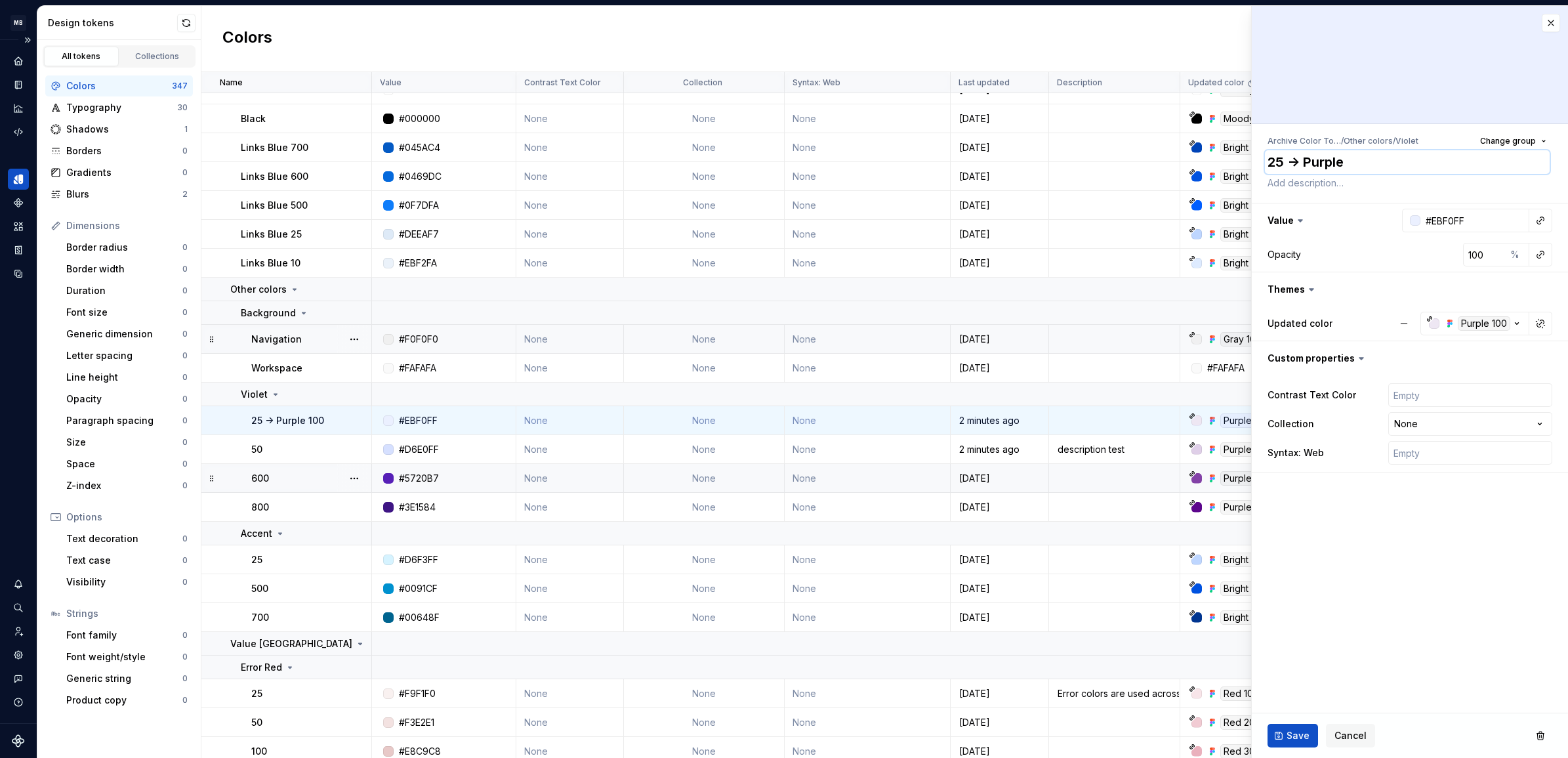
type textarea "*"
type textarea "25 -> Purpl"
type textarea "*"
type textarea "25 -> Purp"
type textarea "*"
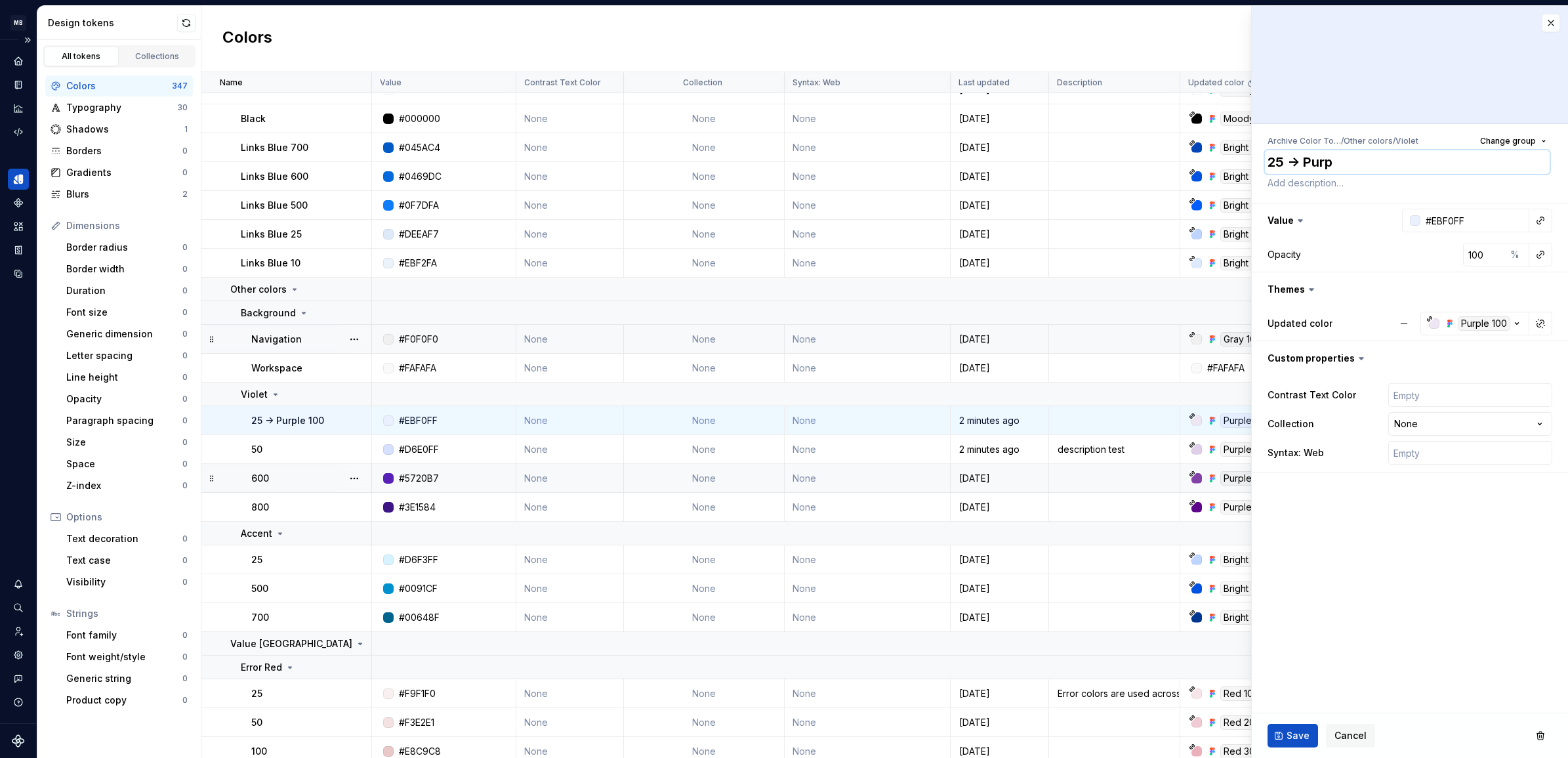
type textarea "25 -> Pur"
type textarea "*"
type textarea "25 -> Pu"
type textarea "*"
type textarea "25 -> P"
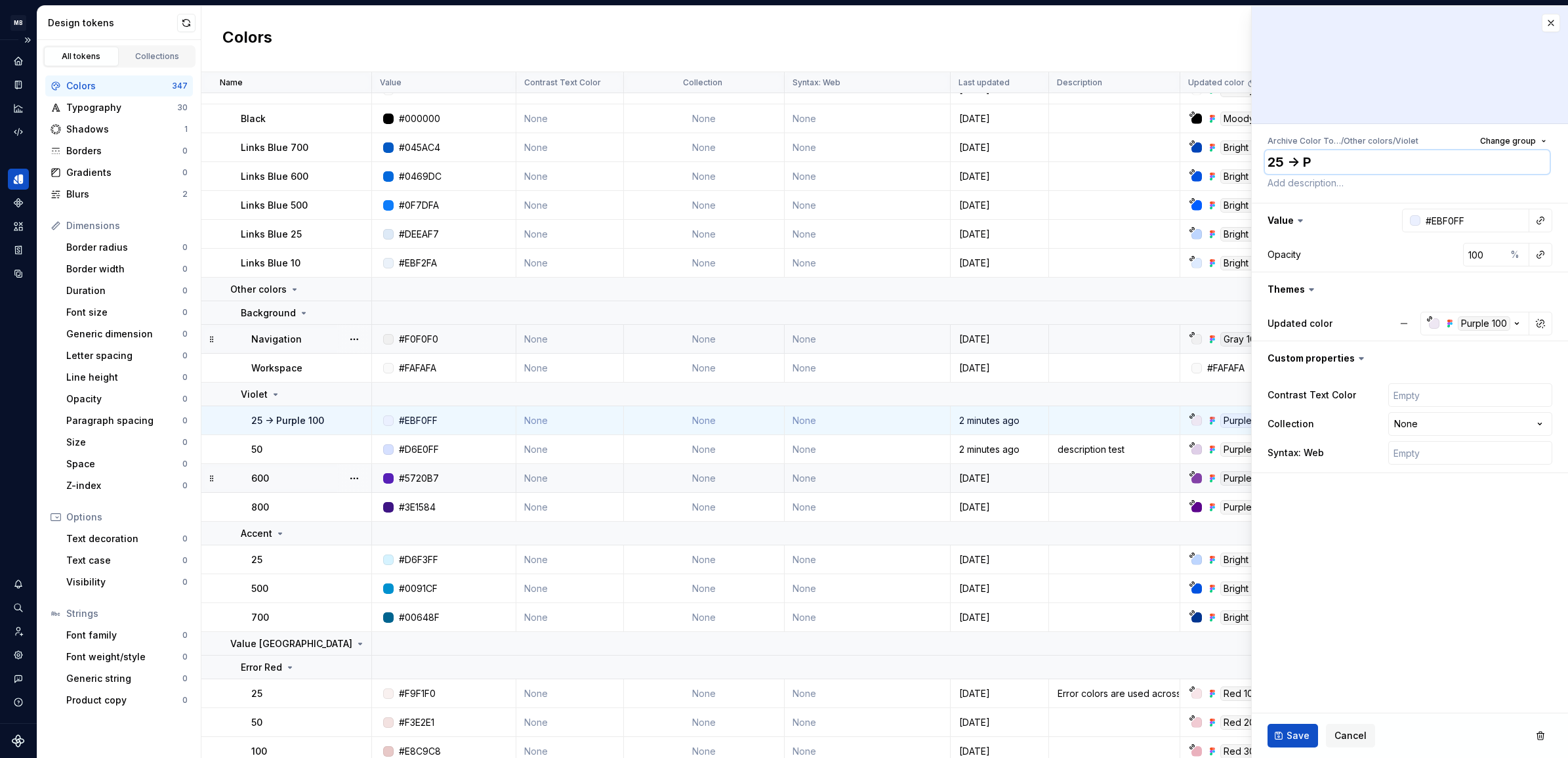
type textarea "*"
type textarea "25 ->"
type textarea "*"
type textarea "25 ->"
type textarea "*"
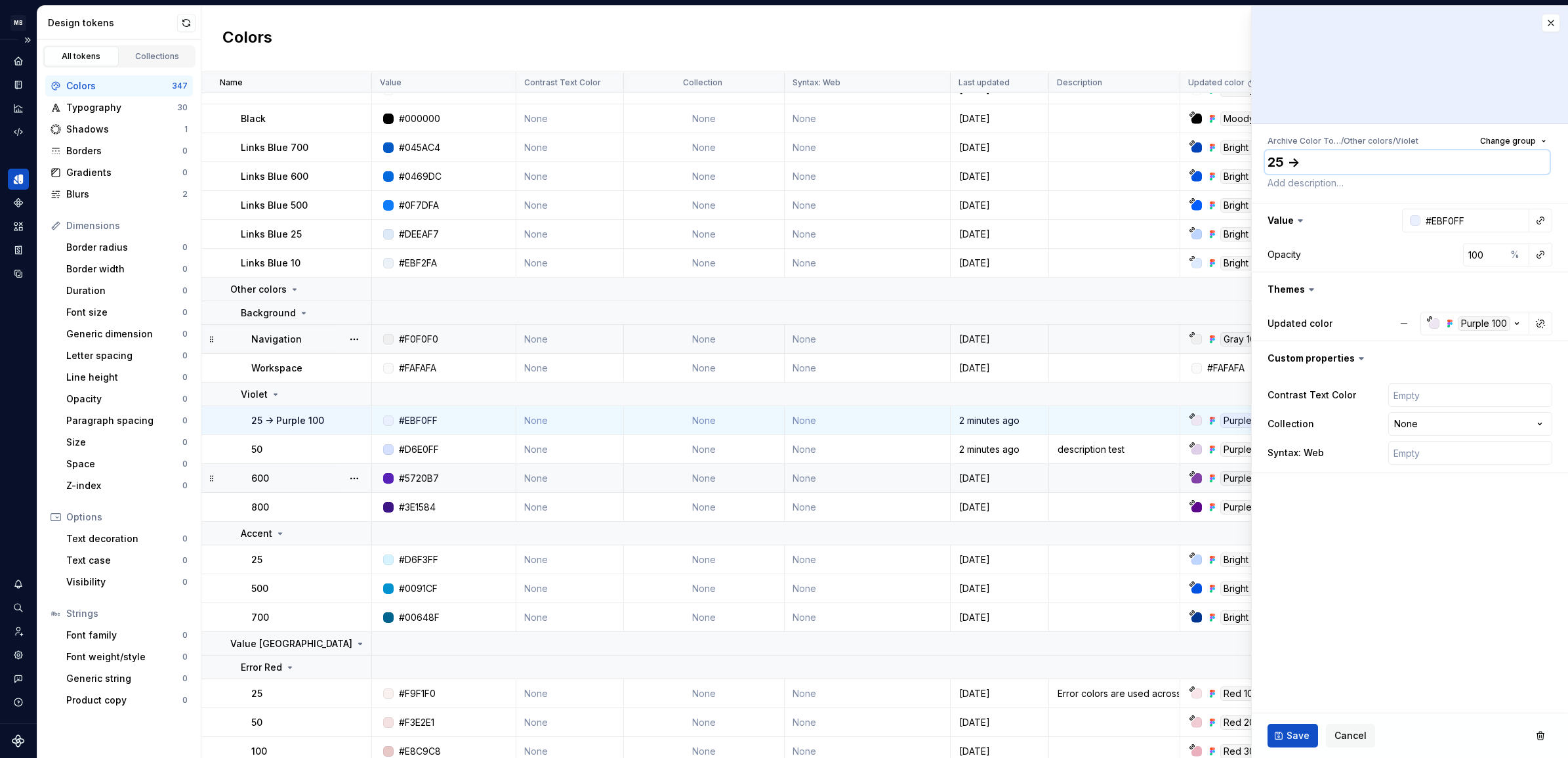
type textarea "25 -"
type textarea "*"
type textarea "25 |"
type textarea "*"
type textarea "25 | P"
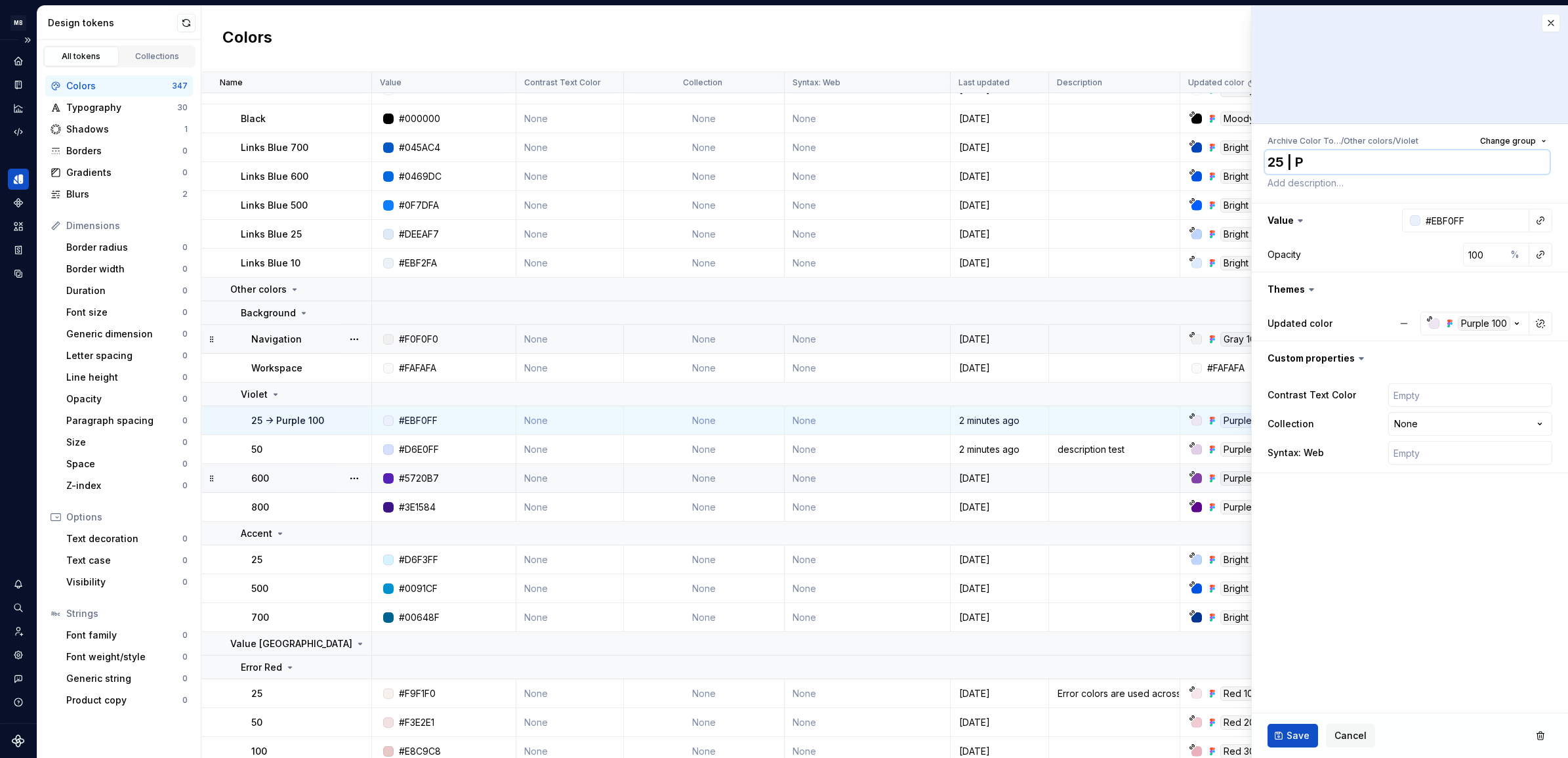
type textarea "*"
type textarea "25 | Pu"
type textarea "*"
type textarea "25 | Pur"
type textarea "*"
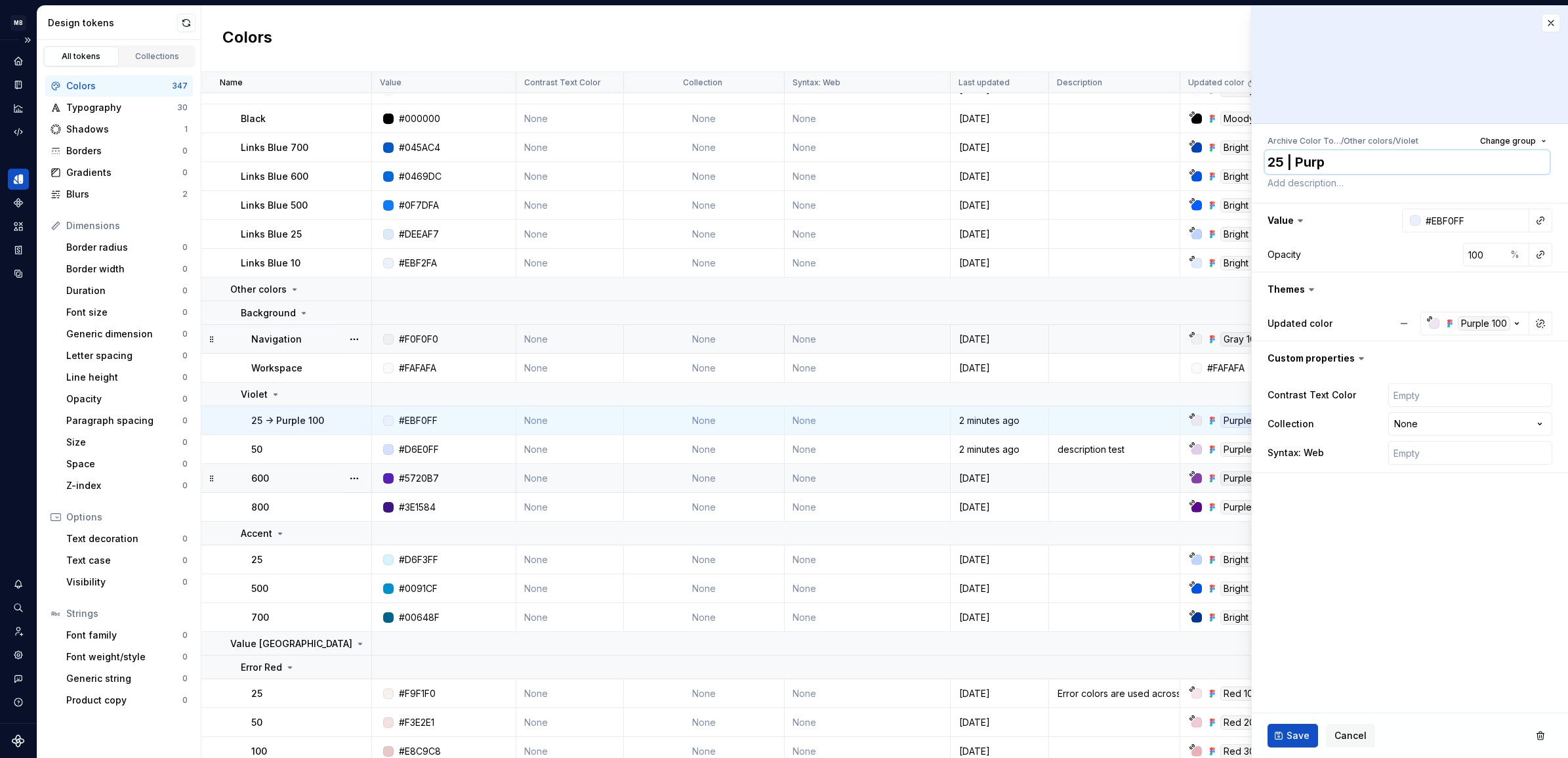
type textarea "25 | Purpl"
type textarea "*"
type textarea "25 | Purple"
type textarea "*"
type textarea "25 | Purple"
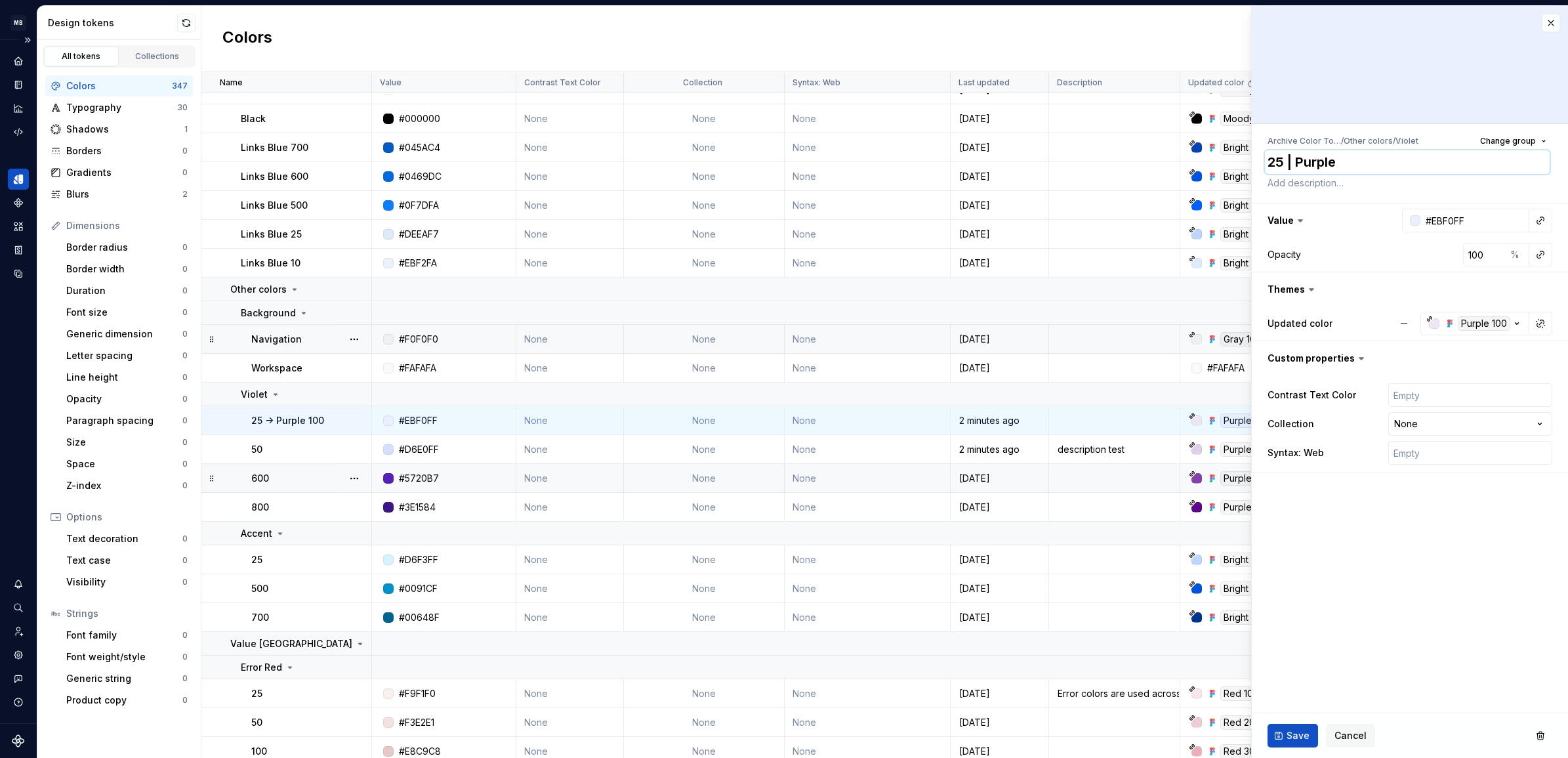
type textarea "*"
type textarea "25 | Purple 1"
type textarea "*"
type textarea "25 | Purple 10"
type textarea "*"
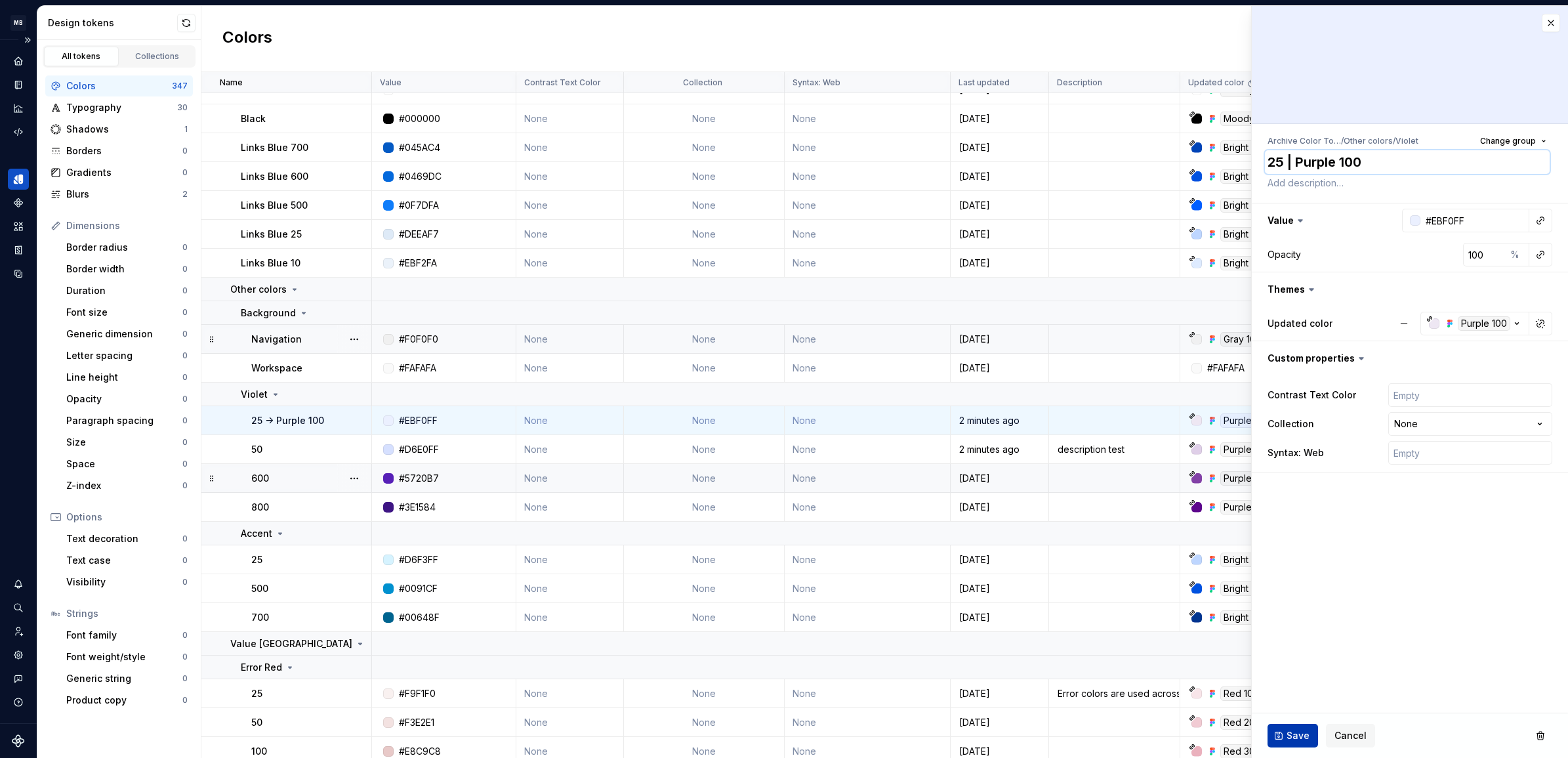
type textarea "25 | Purple 100"
click at [1290, 739] on span "Save" at bounding box center [1298, 736] width 23 height 13
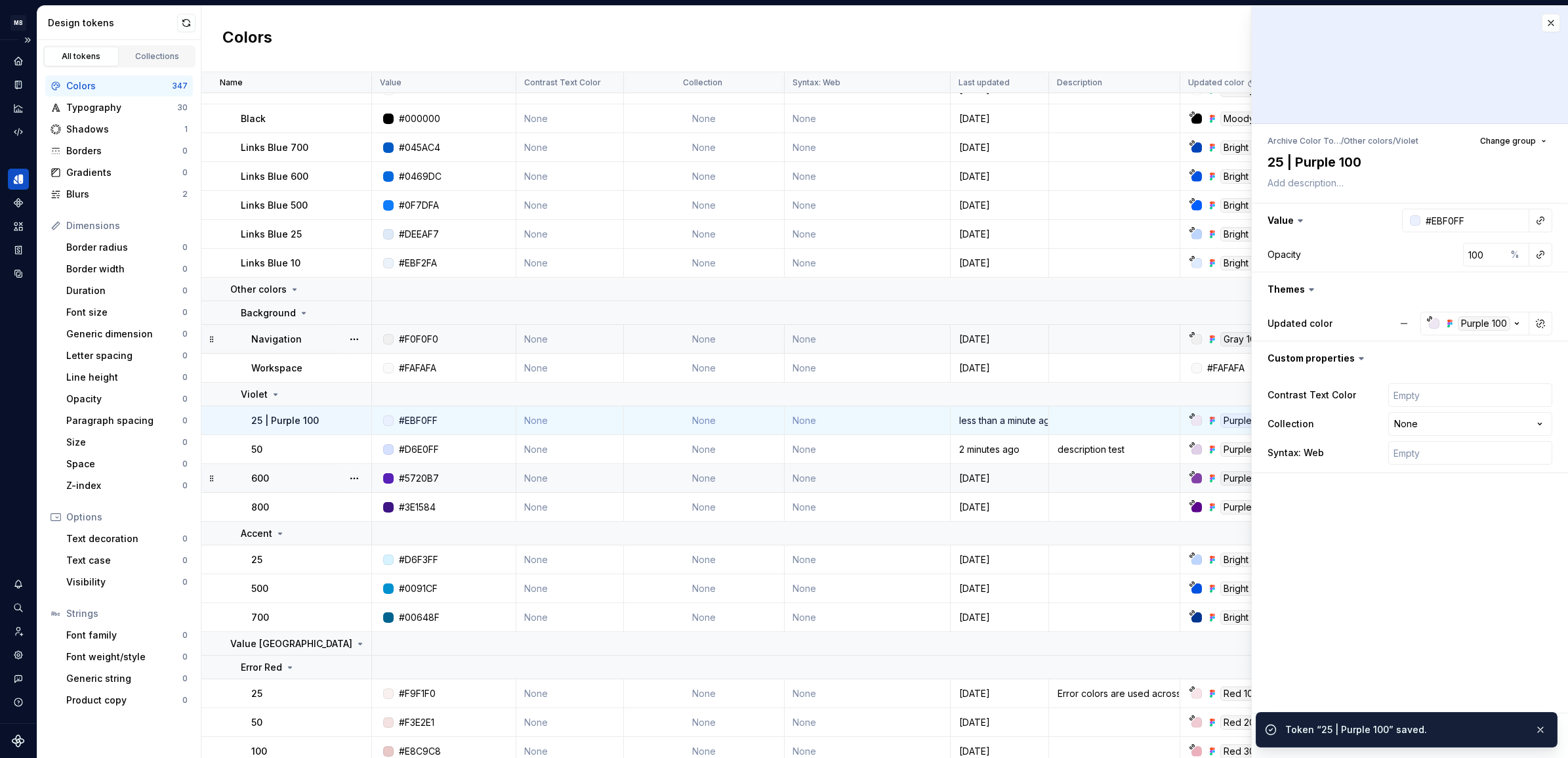
type textarea "*"
type textarea "25 | Purple 100"
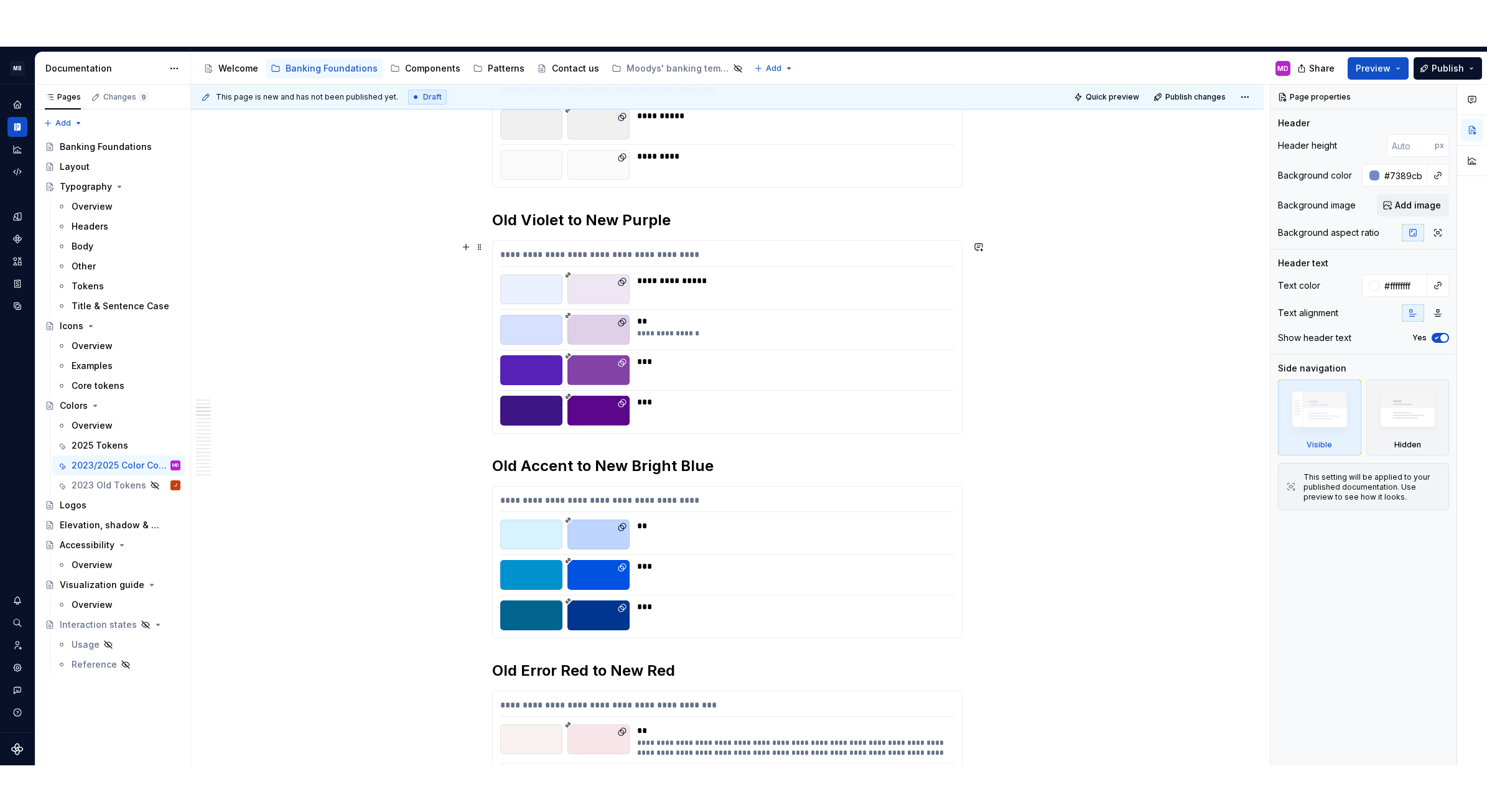
scroll to position [700, 0]
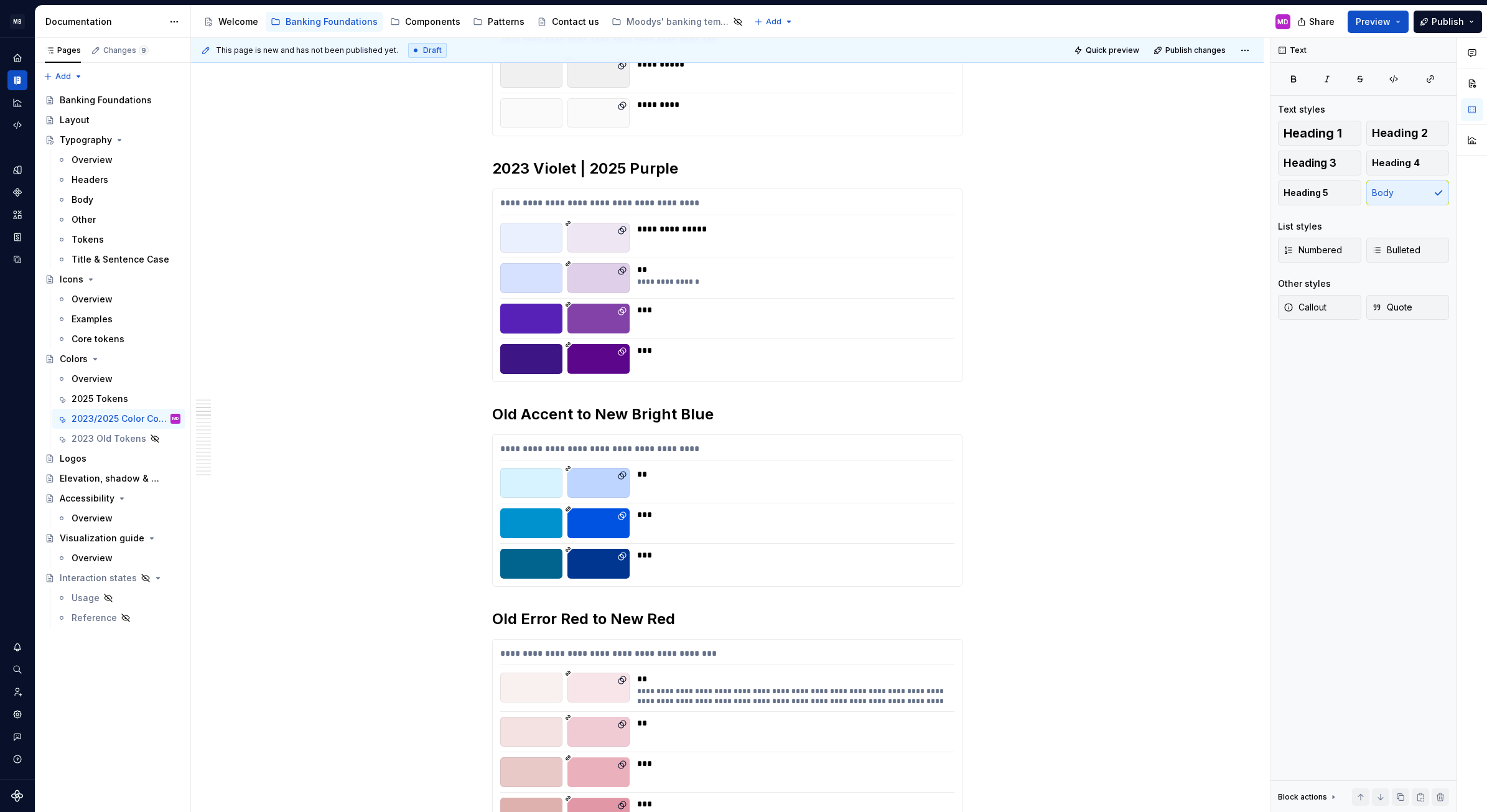
type textarea "*"
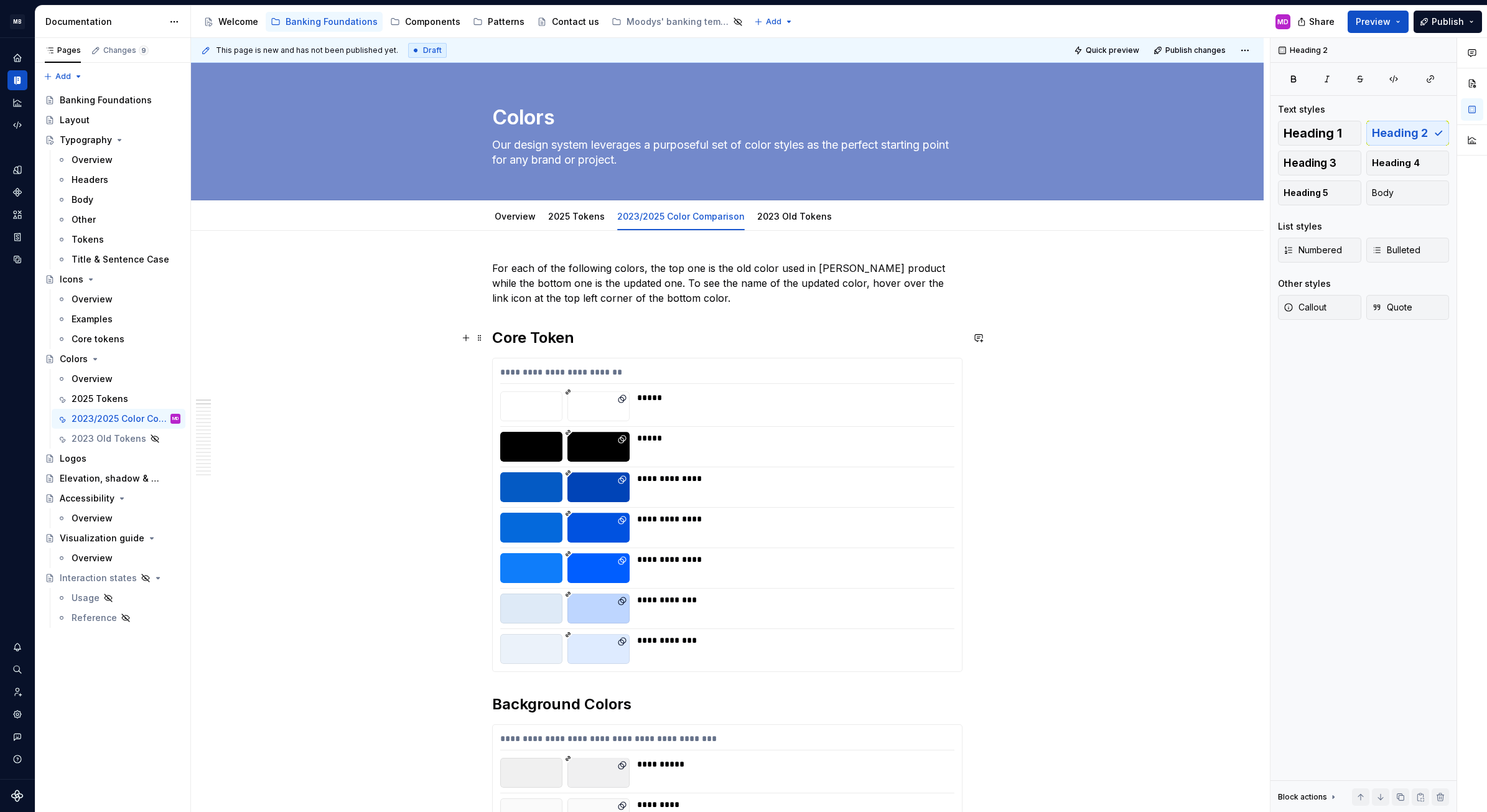
click at [548, 335] on h2 "Core Token" at bounding box center [727, 338] width 471 height 20
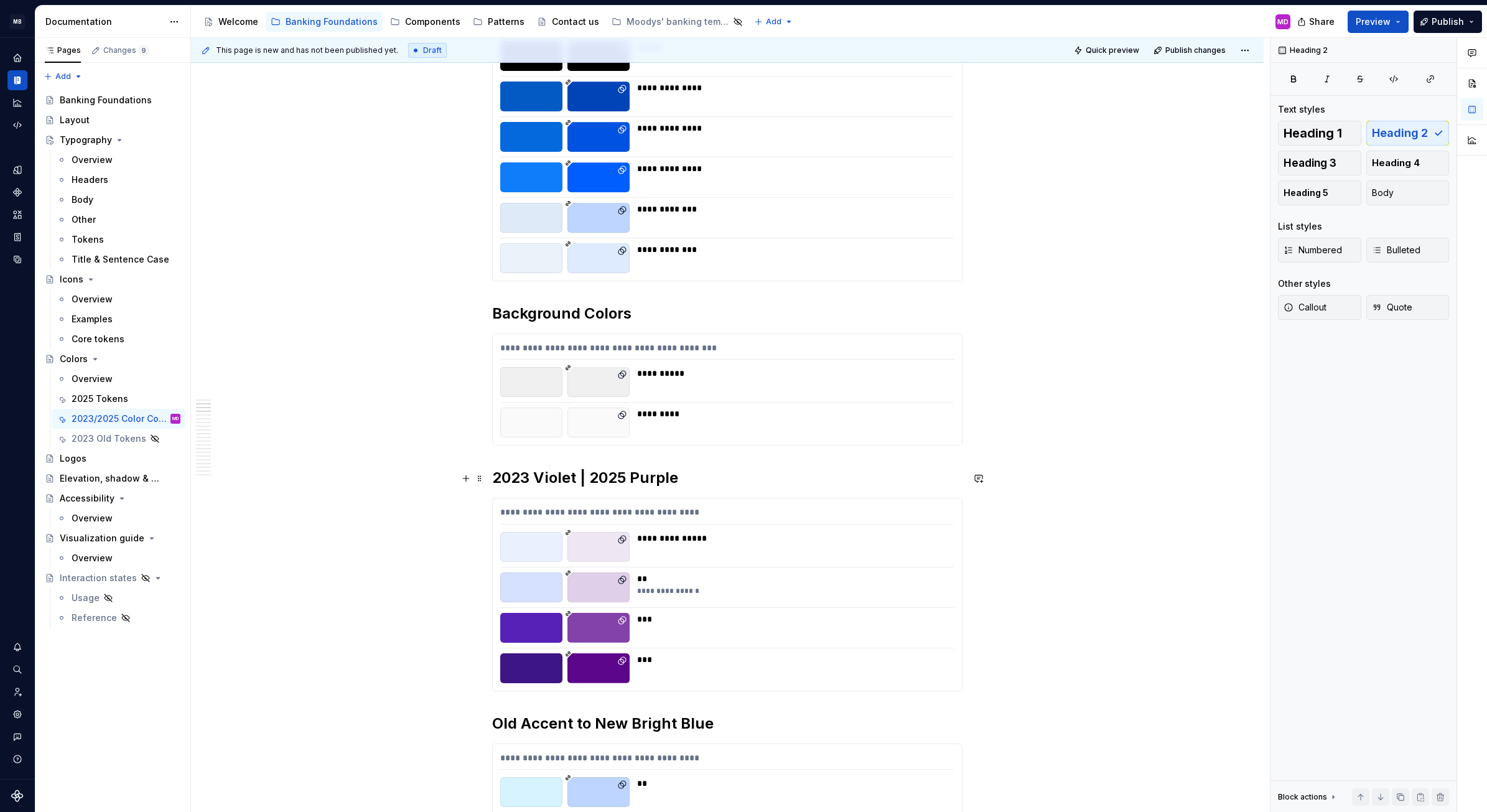
scroll to position [436, 0]
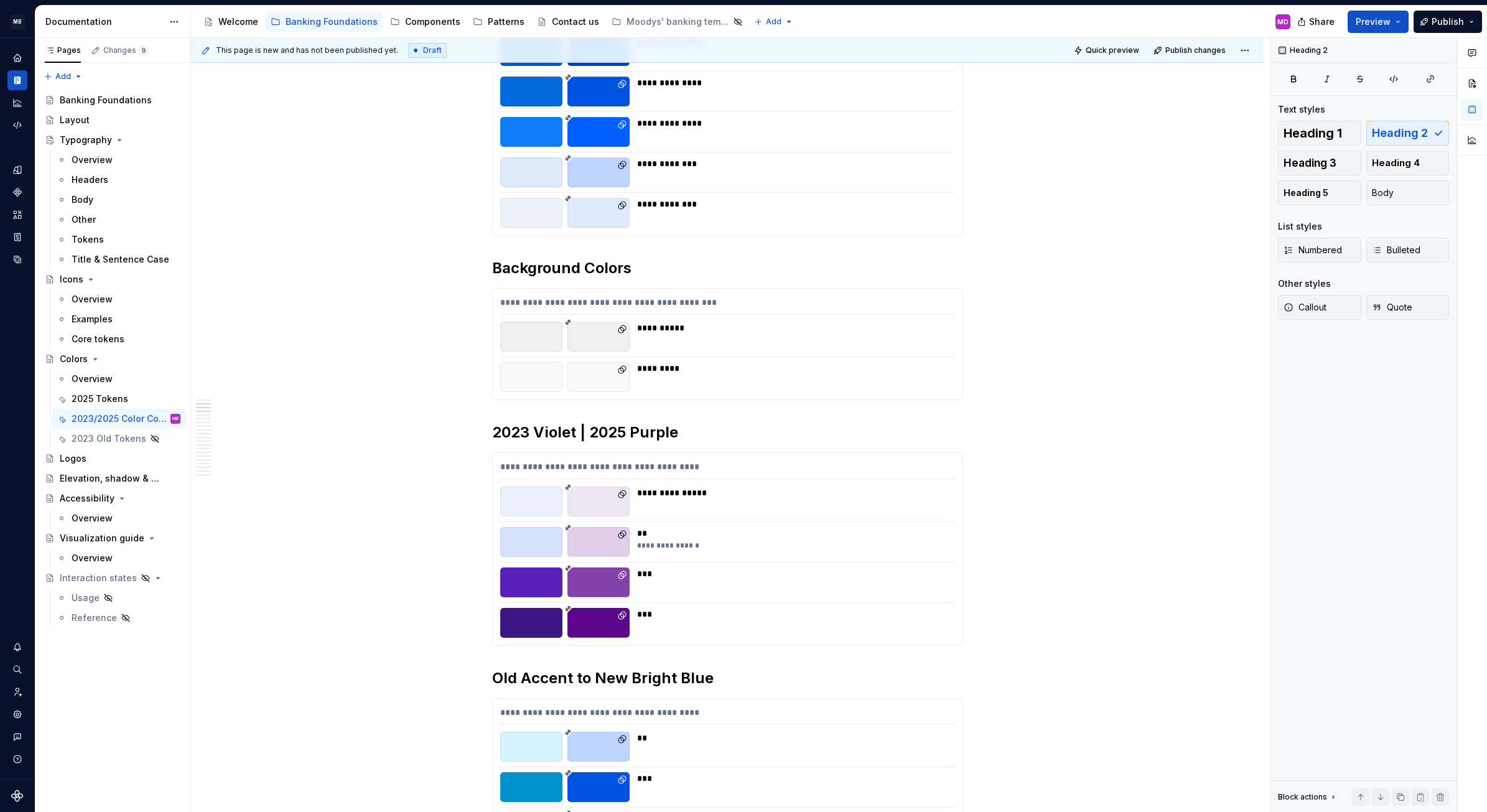
click at [577, 171] on div at bounding box center [599, 172] width 62 height 30
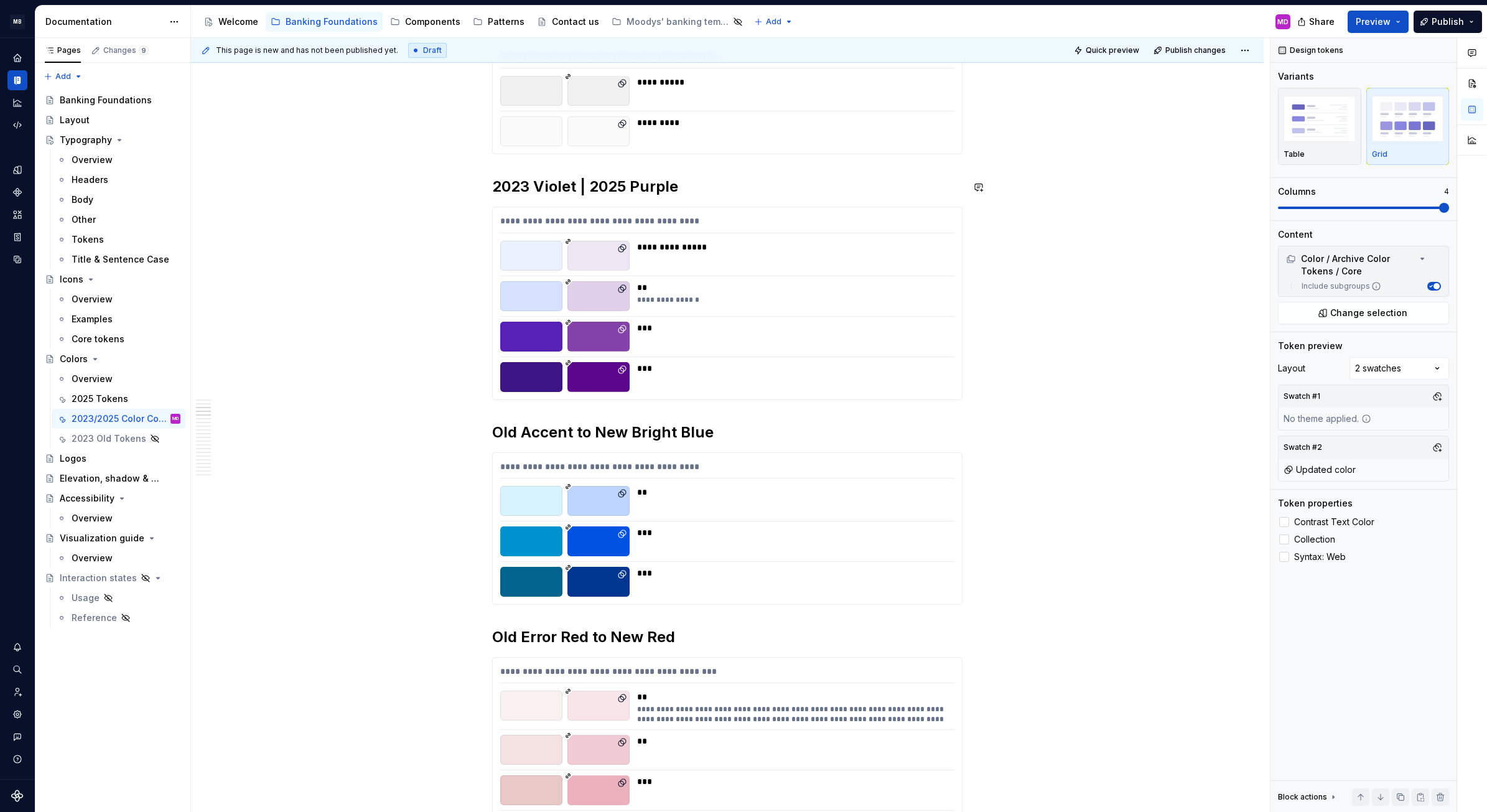
scroll to position [681, 0]
click at [496, 428] on h2 "Old Accent to New Bright Blue" at bounding box center [727, 433] width 471 height 20
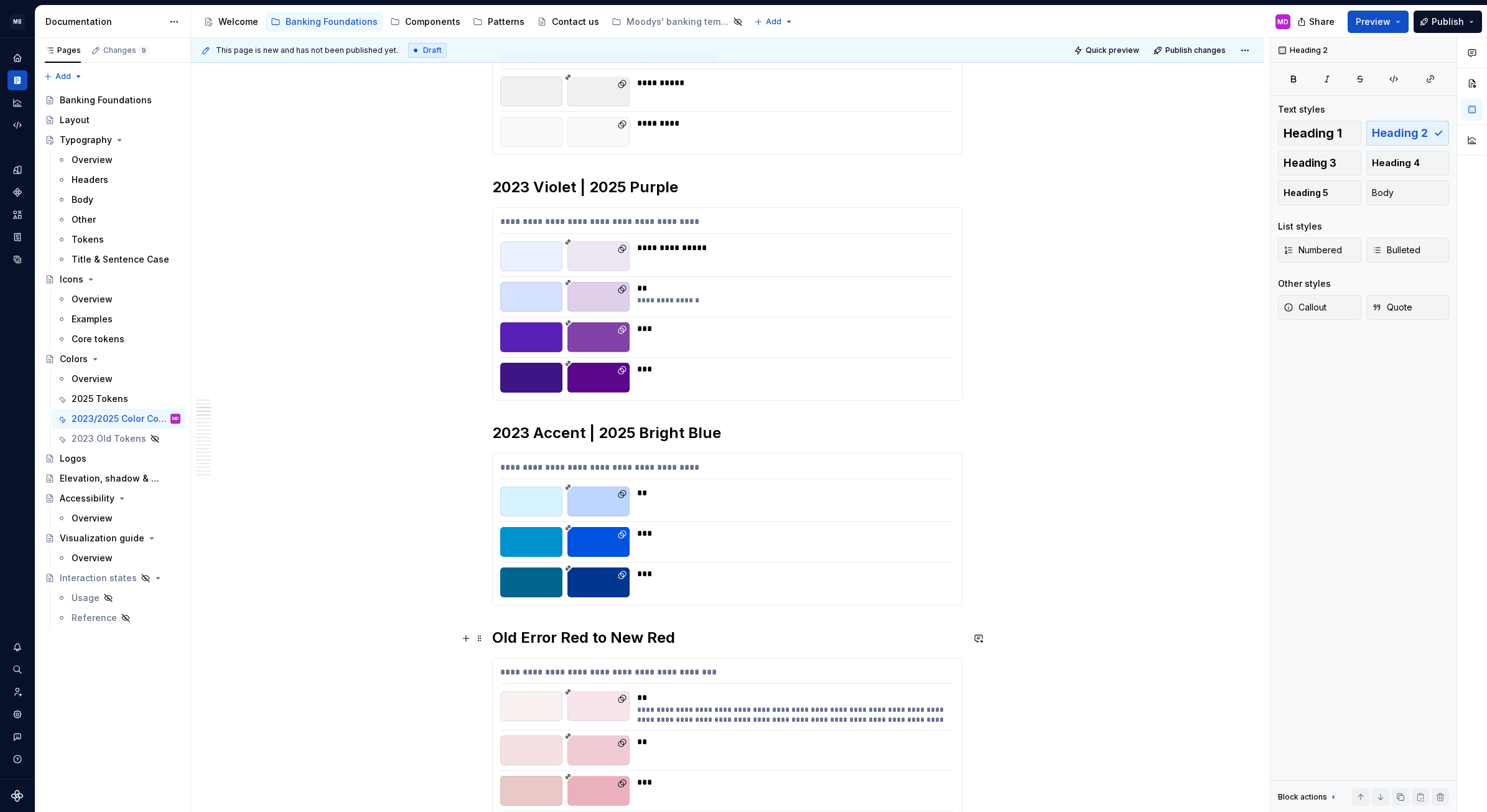
click at [511, 642] on h2 "Old Error Red to New Red" at bounding box center [727, 638] width 471 height 20
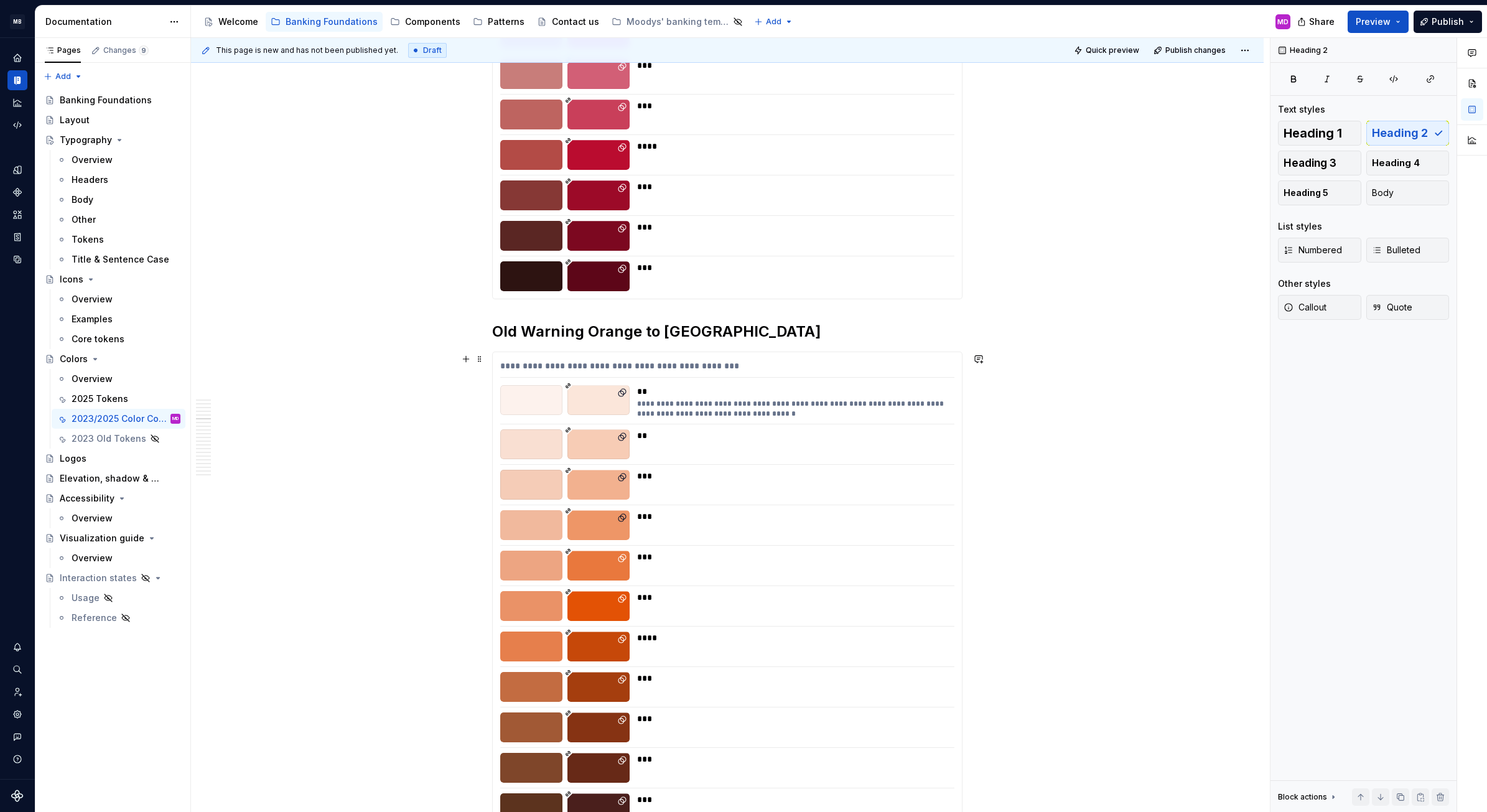
scroll to position [1519, 0]
click at [502, 336] on h2 "Old Warning Orange to New Orange" at bounding box center [727, 333] width 471 height 20
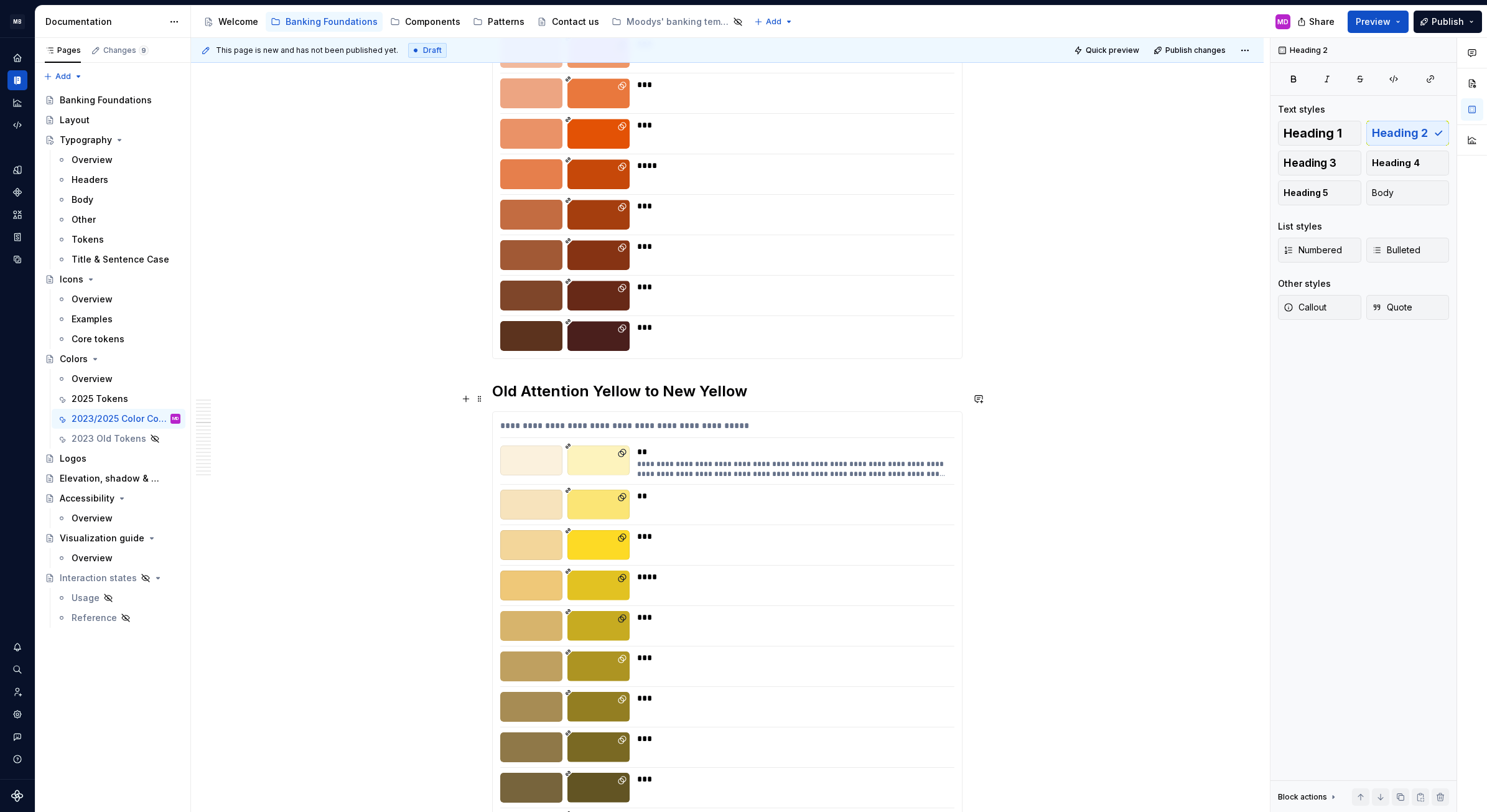
scroll to position [2026, 0]
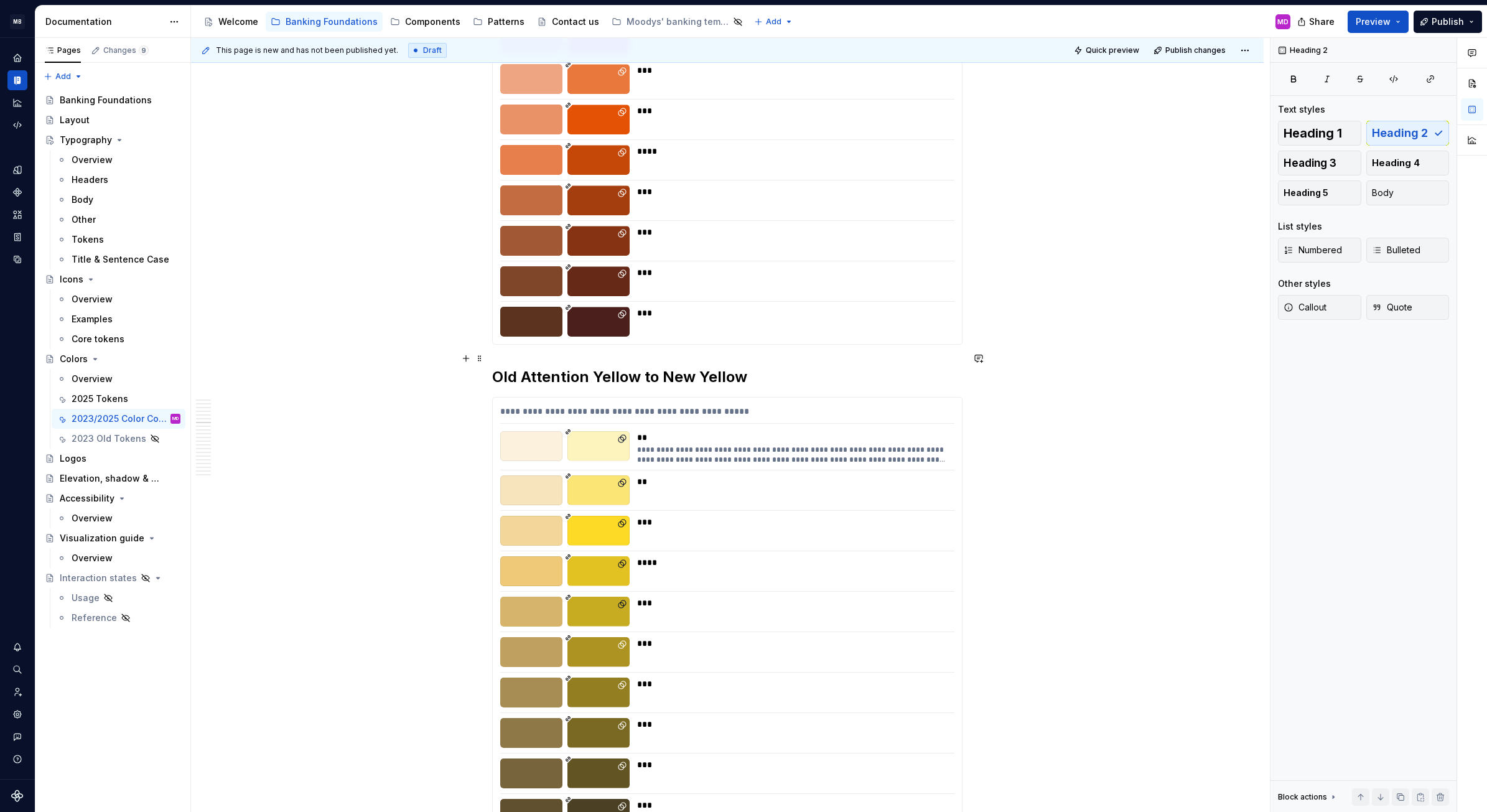
click at [504, 367] on h2 "Old Attention Yellow to New Yellow" at bounding box center [727, 377] width 471 height 20
copy h2 "| 2025"
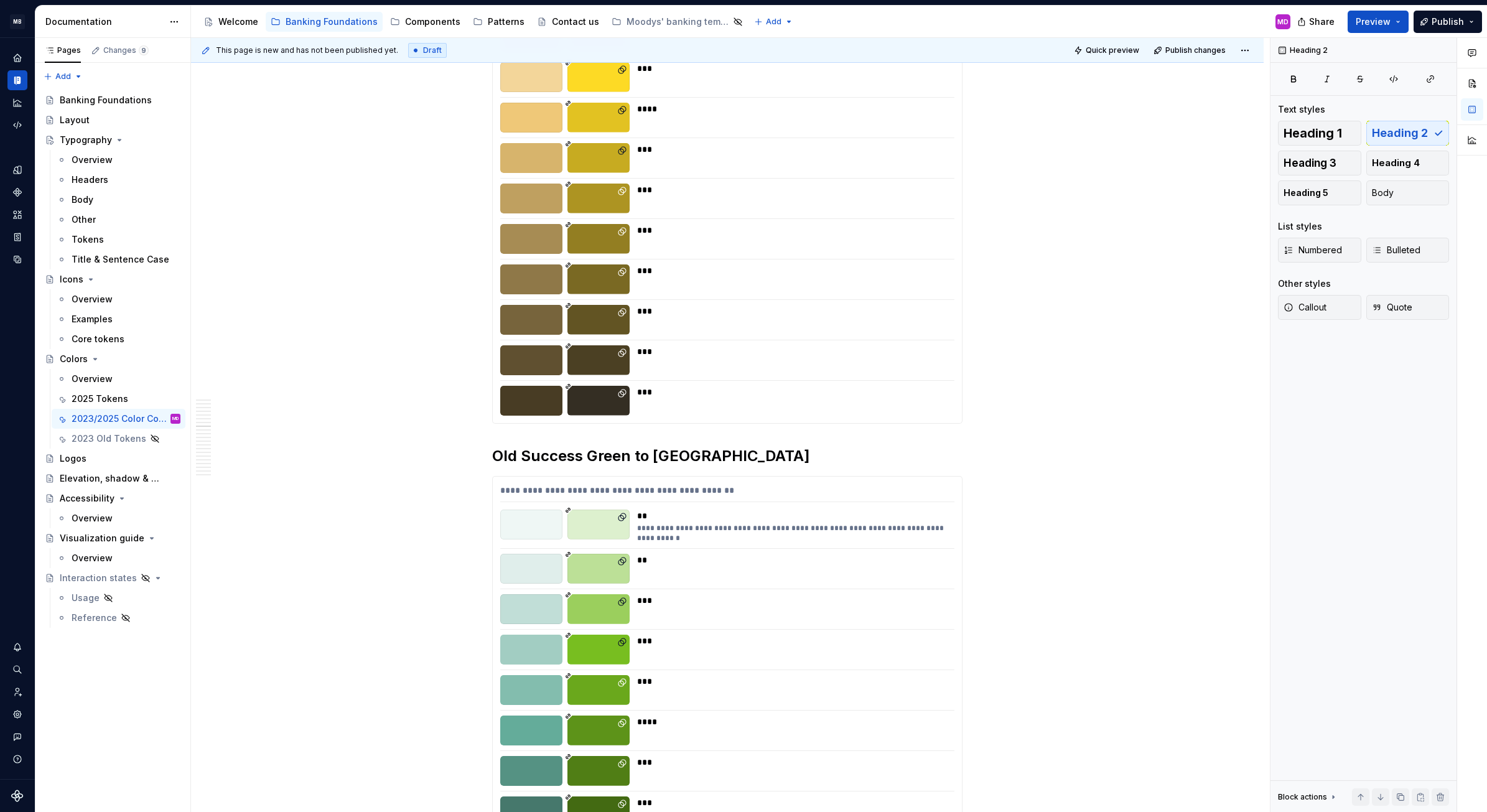
scroll to position [2480, 0]
click at [506, 446] on h2 "Old Success Green to New Green" at bounding box center [727, 456] width 471 height 20
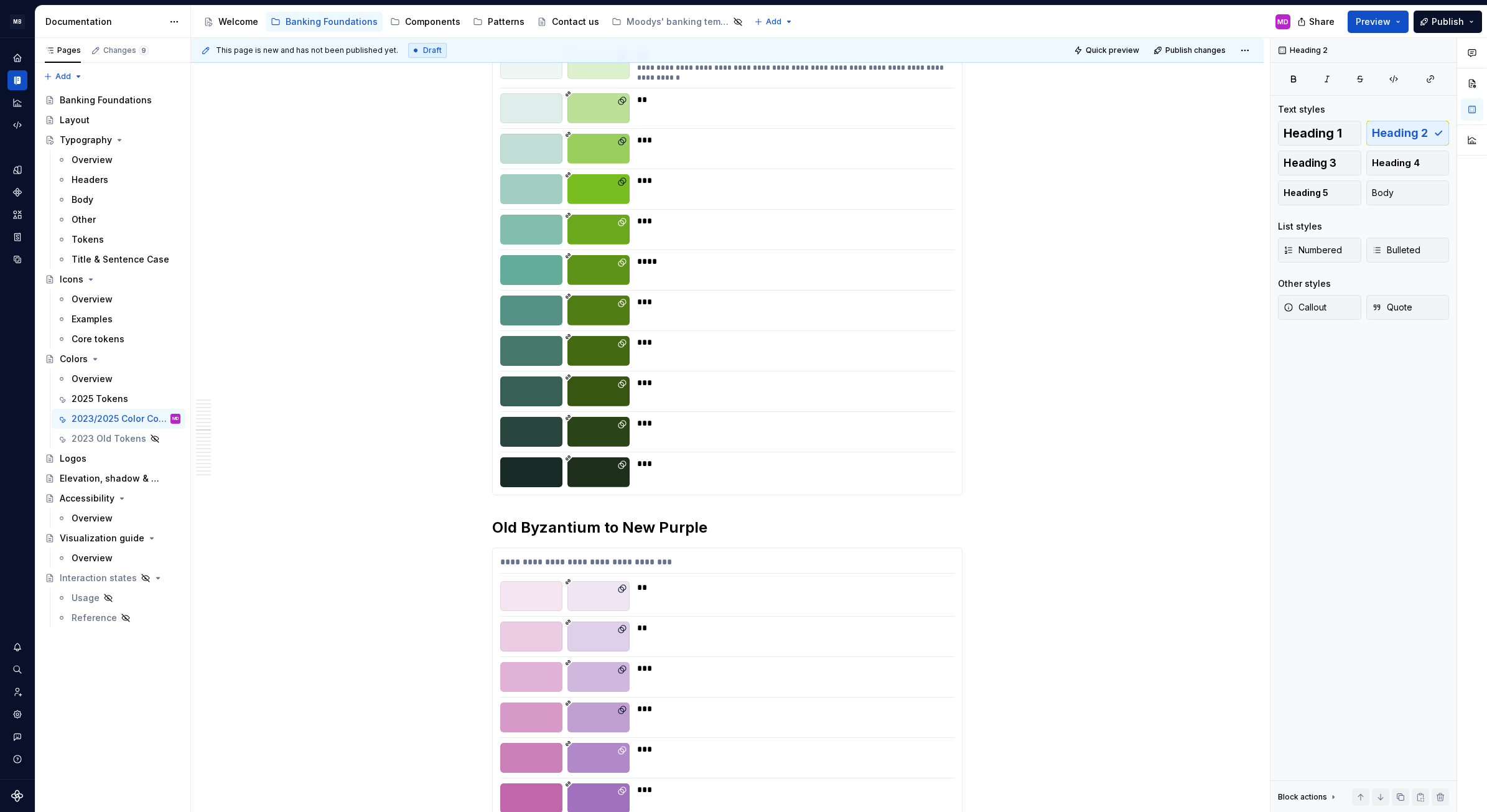
scroll to position [2996, 0]
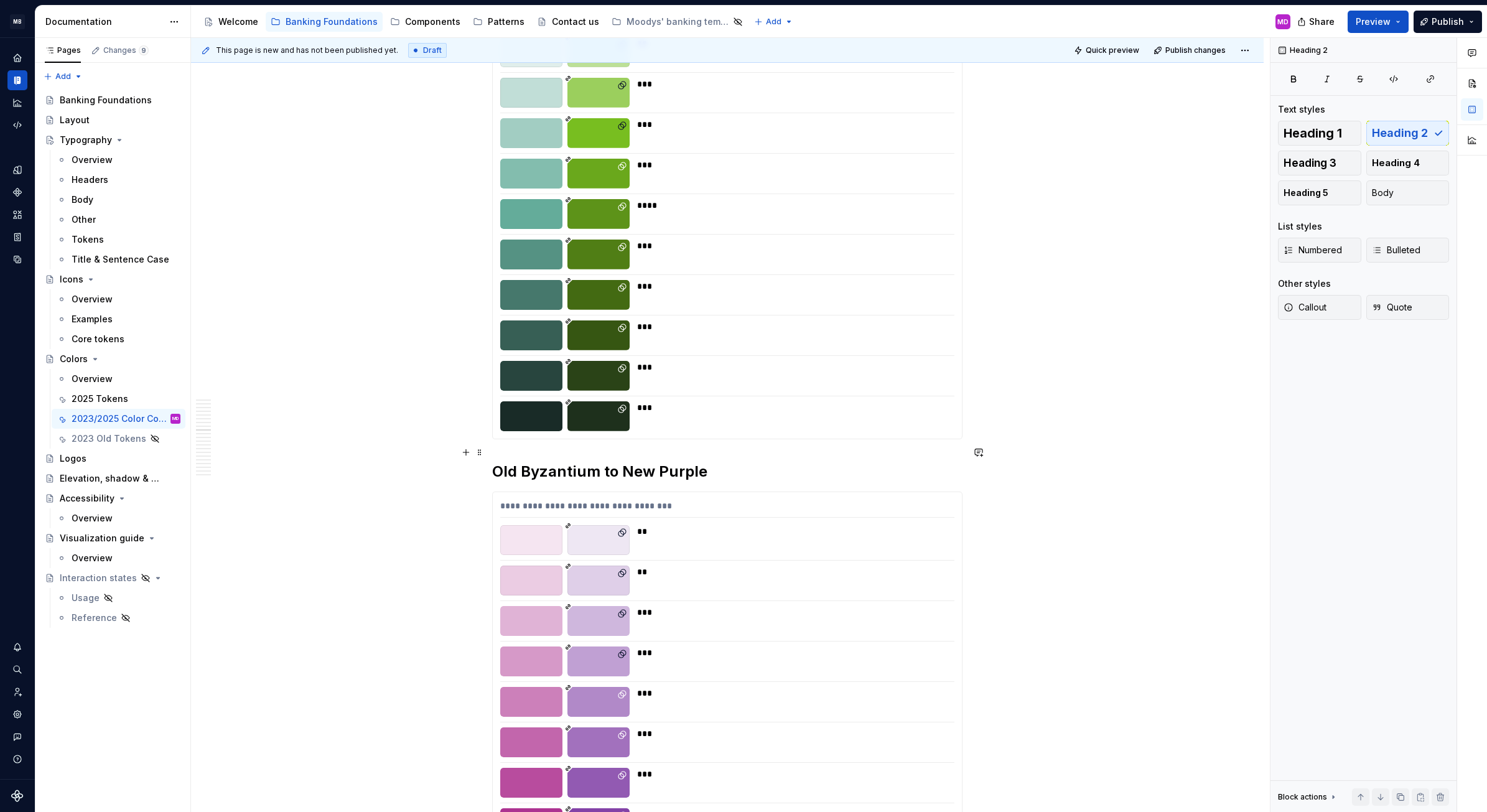
click at [502, 462] on h2 "Old Byzantium to New Purple" at bounding box center [727, 472] width 471 height 20
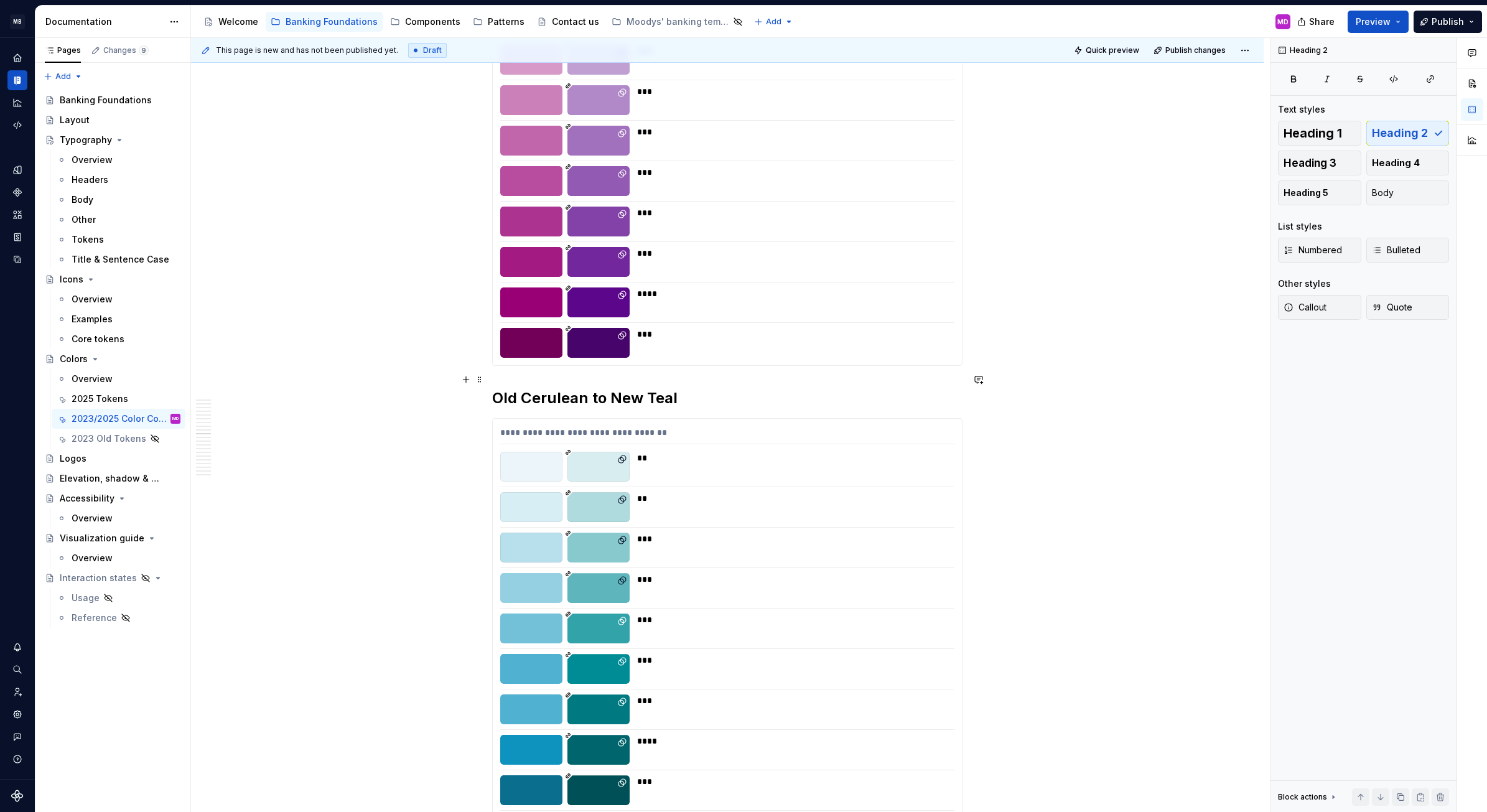
click at [503, 388] on h2 "Old Cerulean to New Teal" at bounding box center [727, 399] width 471 height 20
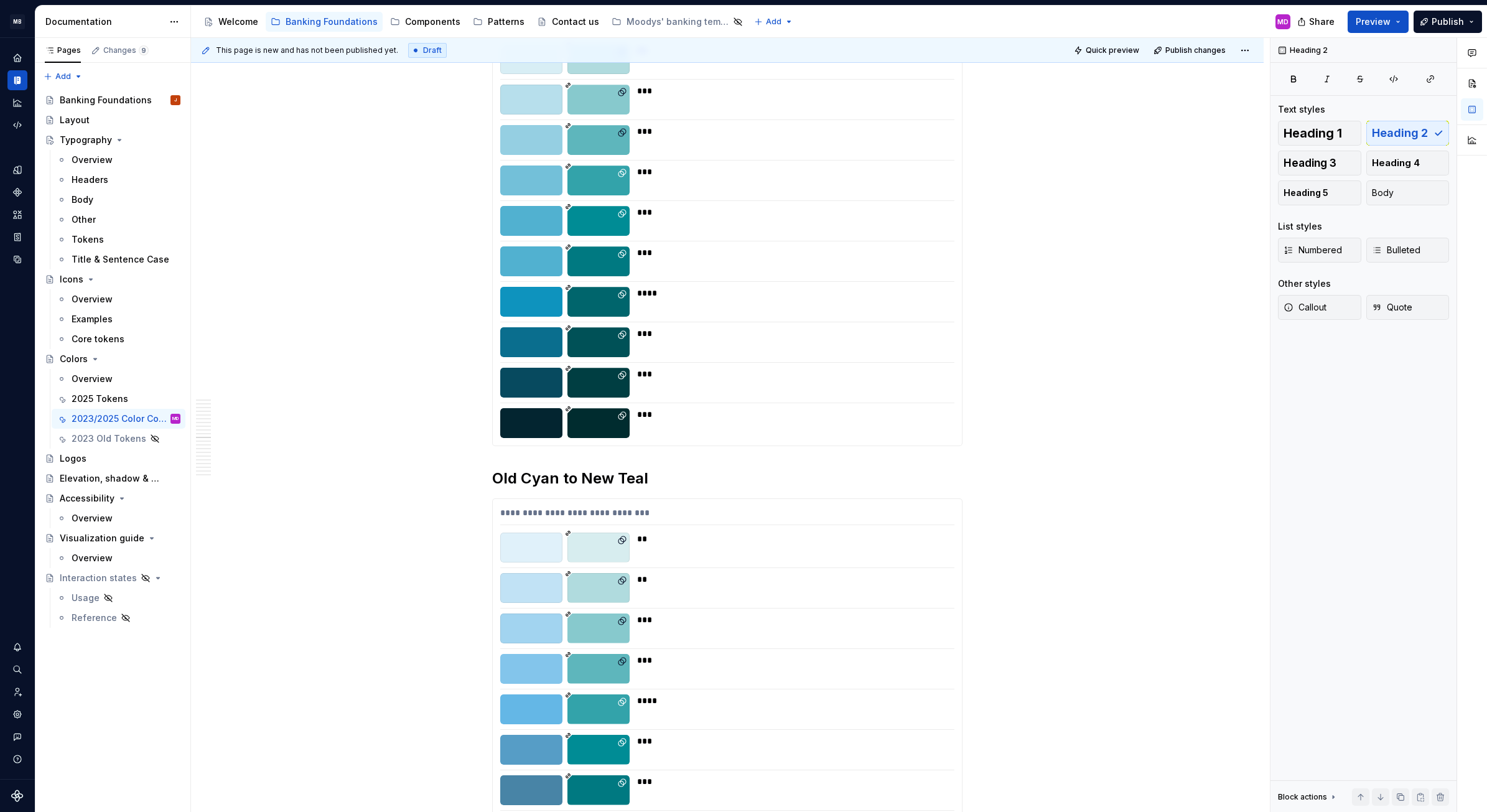
scroll to position [4045, 0]
click at [500, 469] on h2 "Old Cyan to New Teal" at bounding box center [727, 479] width 471 height 20
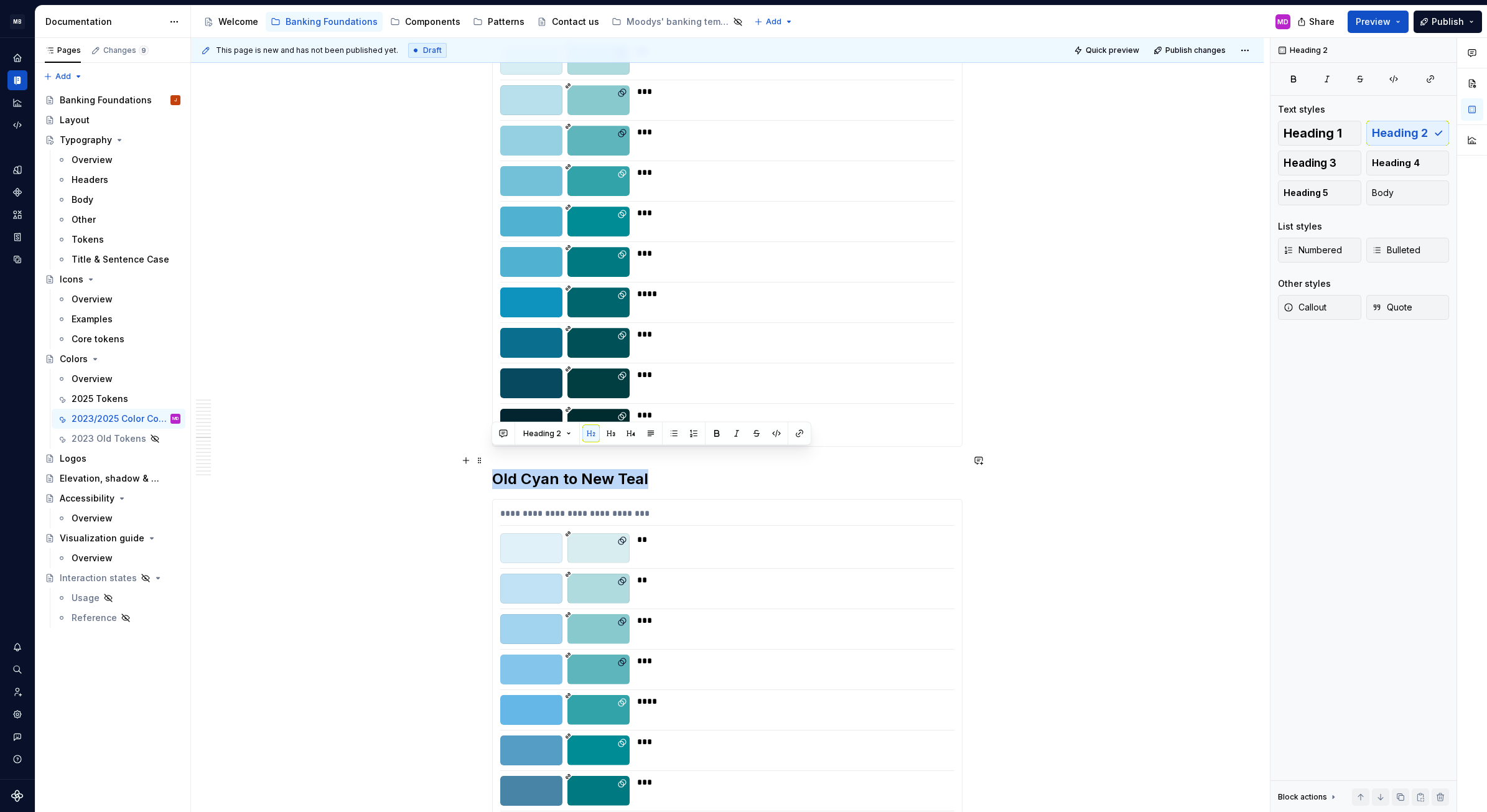
click at [500, 469] on h2 "Old Cyan to New Teal" at bounding box center [727, 479] width 471 height 20
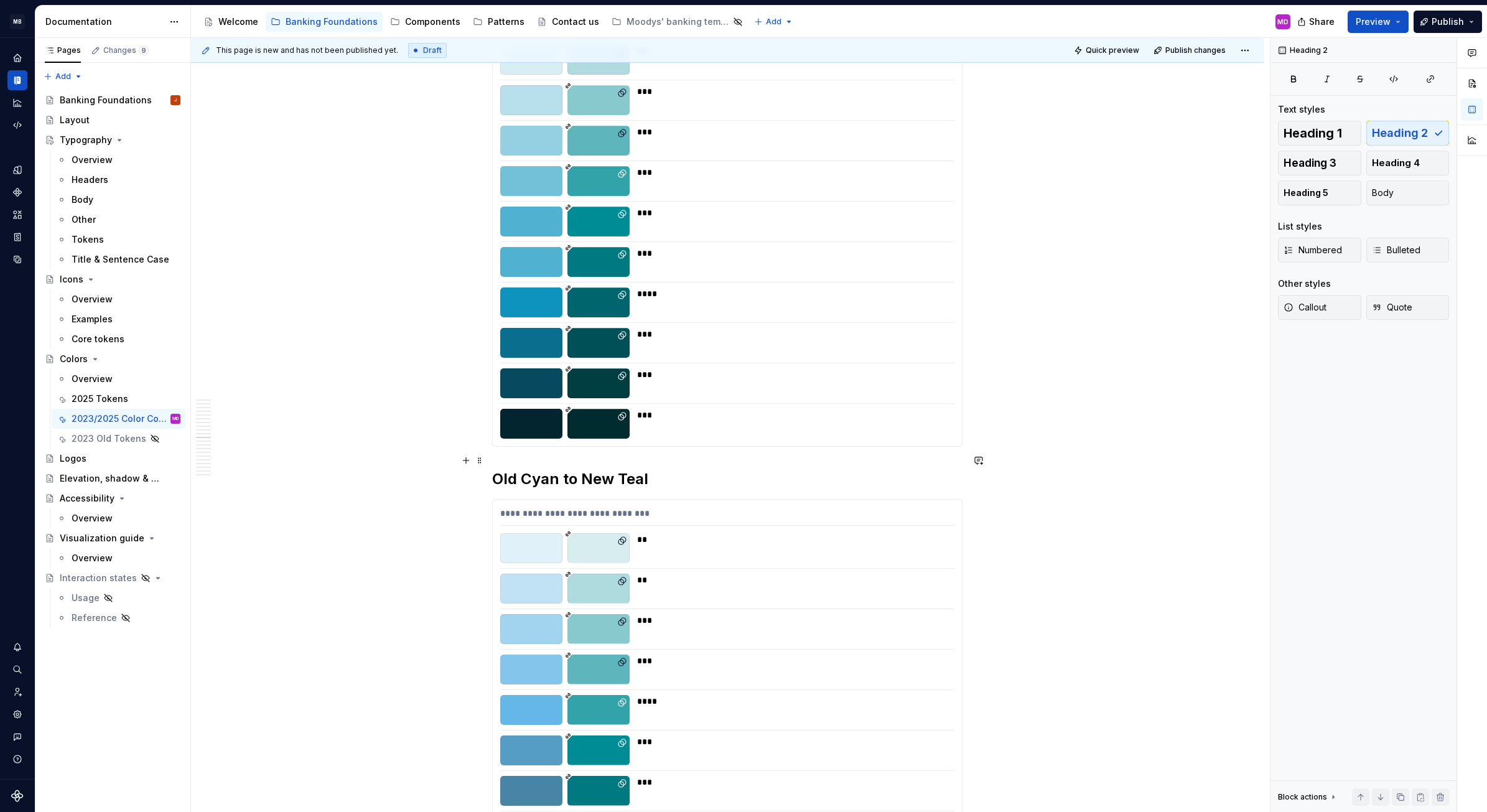
click at [500, 469] on h2 "Old Cyan to New Teal" at bounding box center [727, 479] width 471 height 20
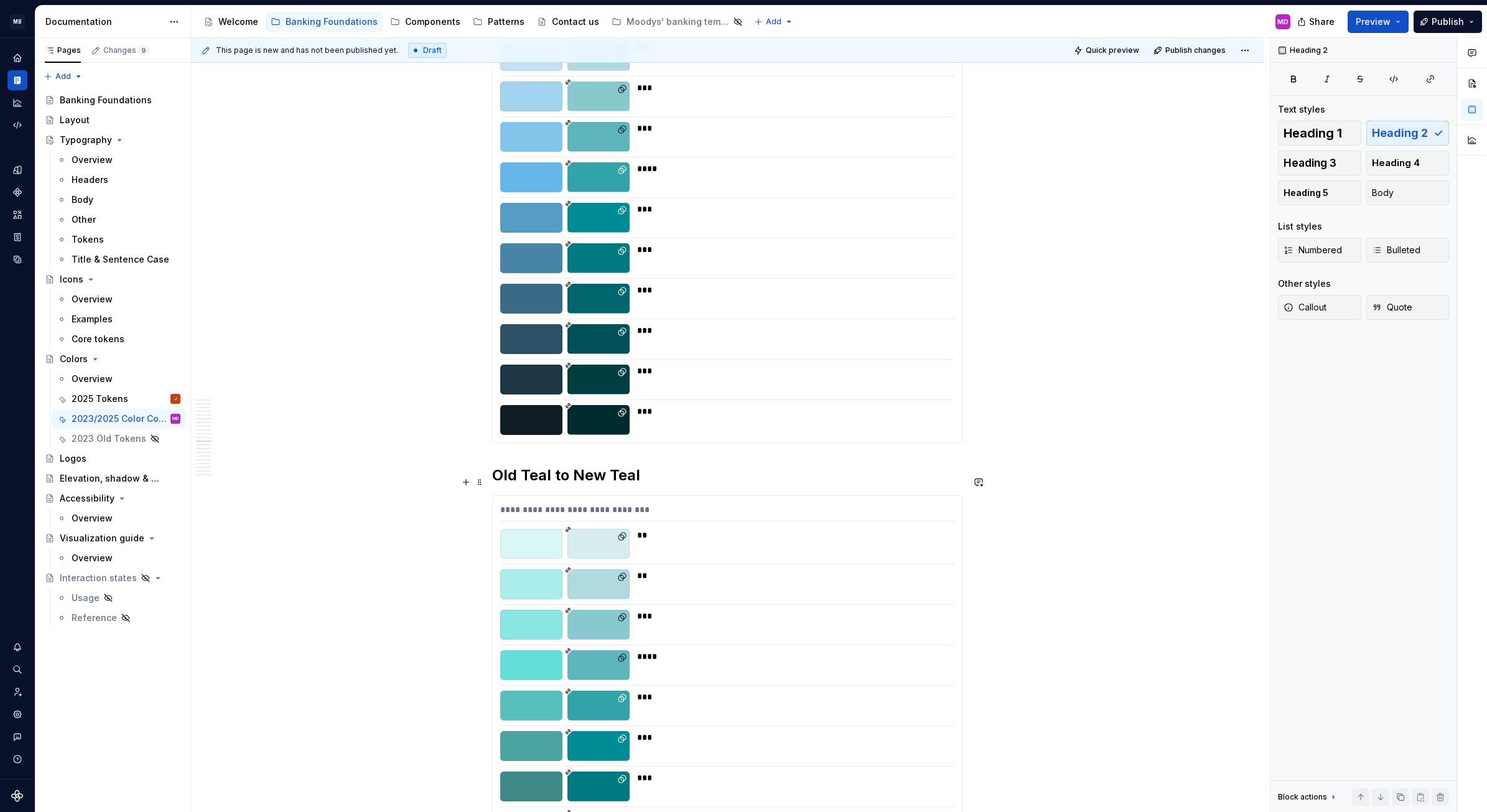
scroll to position [4577, 0]
click at [502, 465] on h2 "Old Teal to New Teal" at bounding box center [727, 475] width 471 height 20
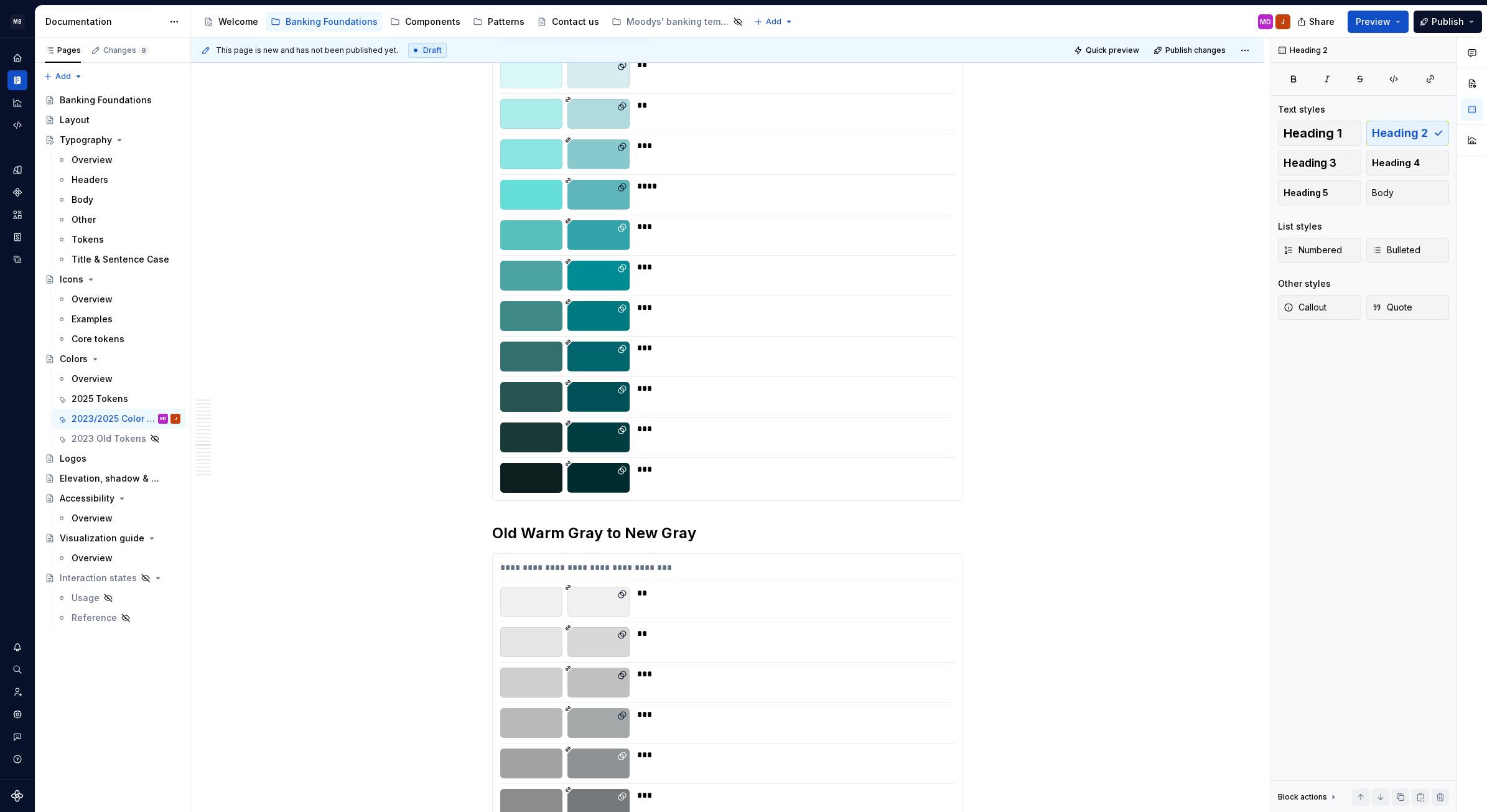
scroll to position [5075, 0]
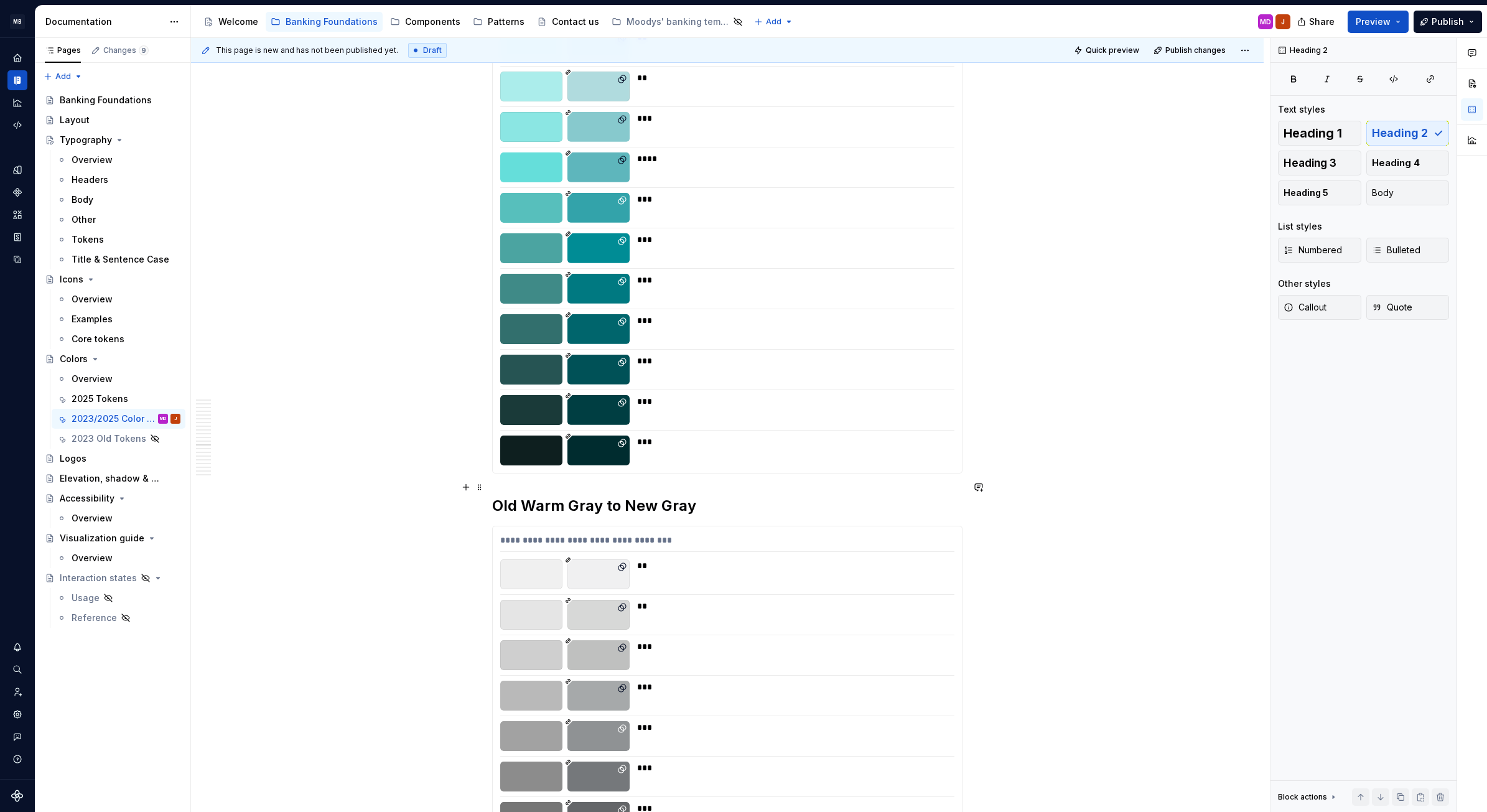
click at [520, 496] on h2 "Old Warm Gray to New Gray" at bounding box center [727, 506] width 471 height 20
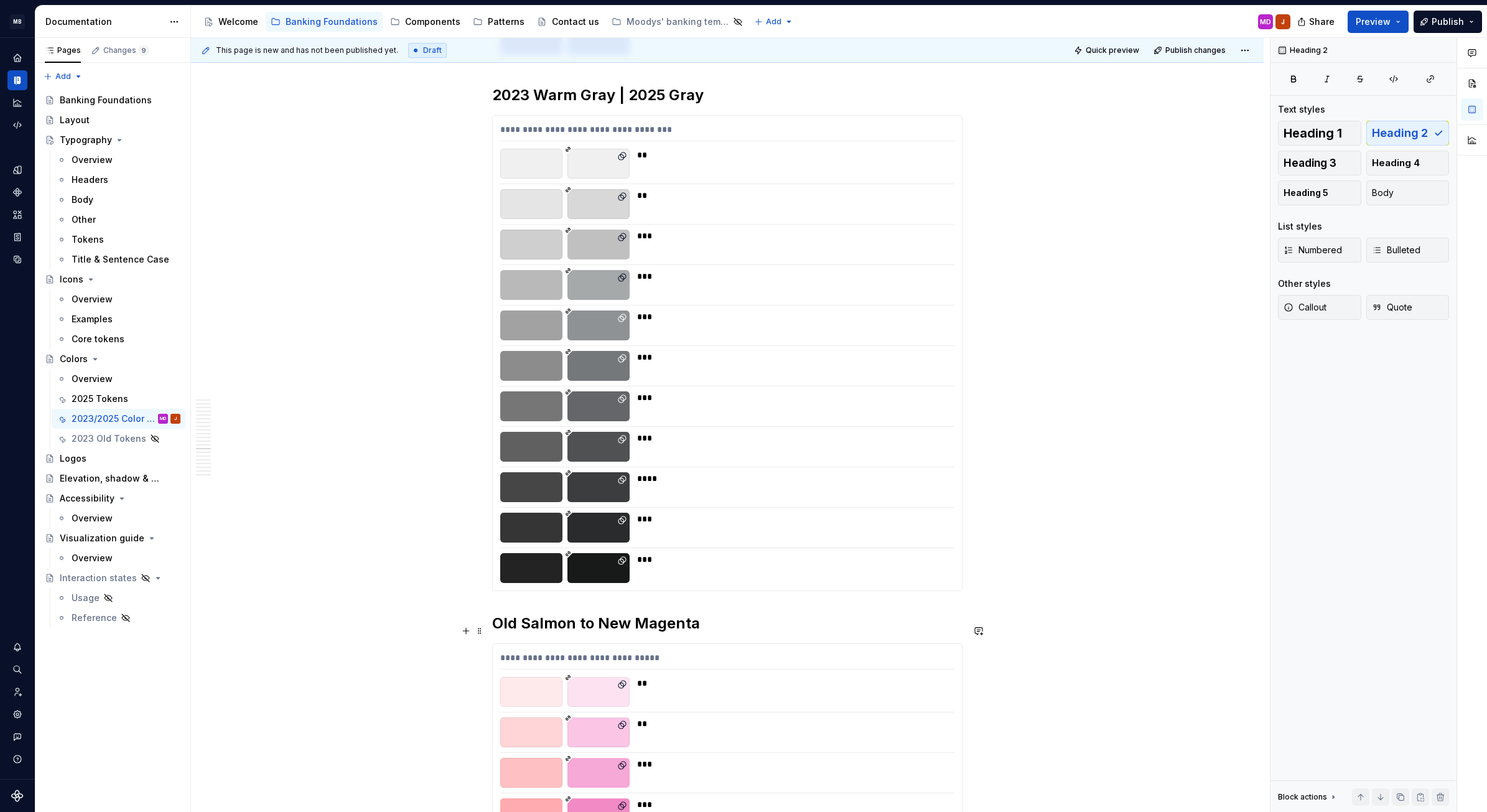
scroll to position [5696, 0]
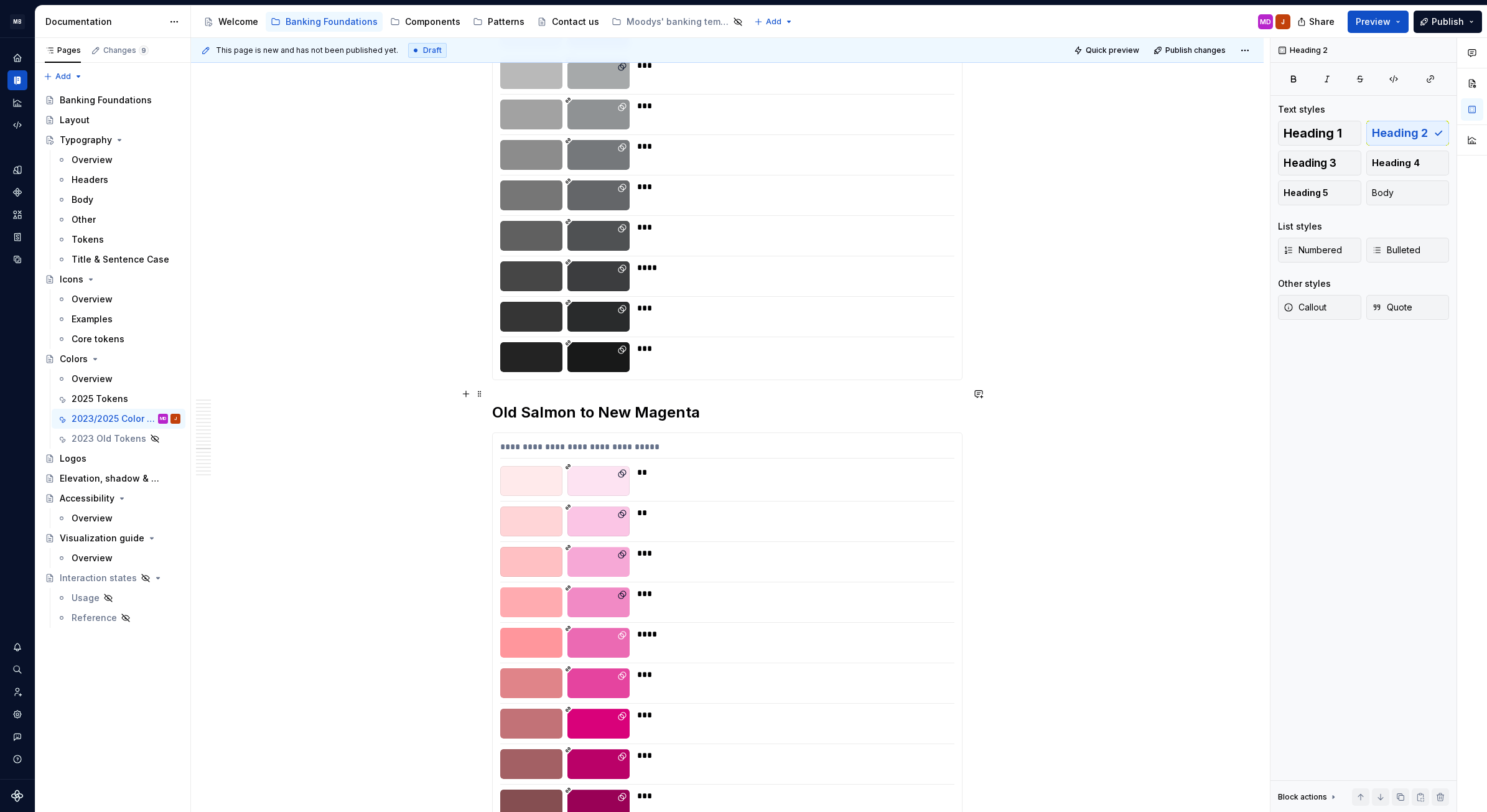
click at [511, 403] on h2 "Old Salmon to New Magenta" at bounding box center [727, 413] width 471 height 20
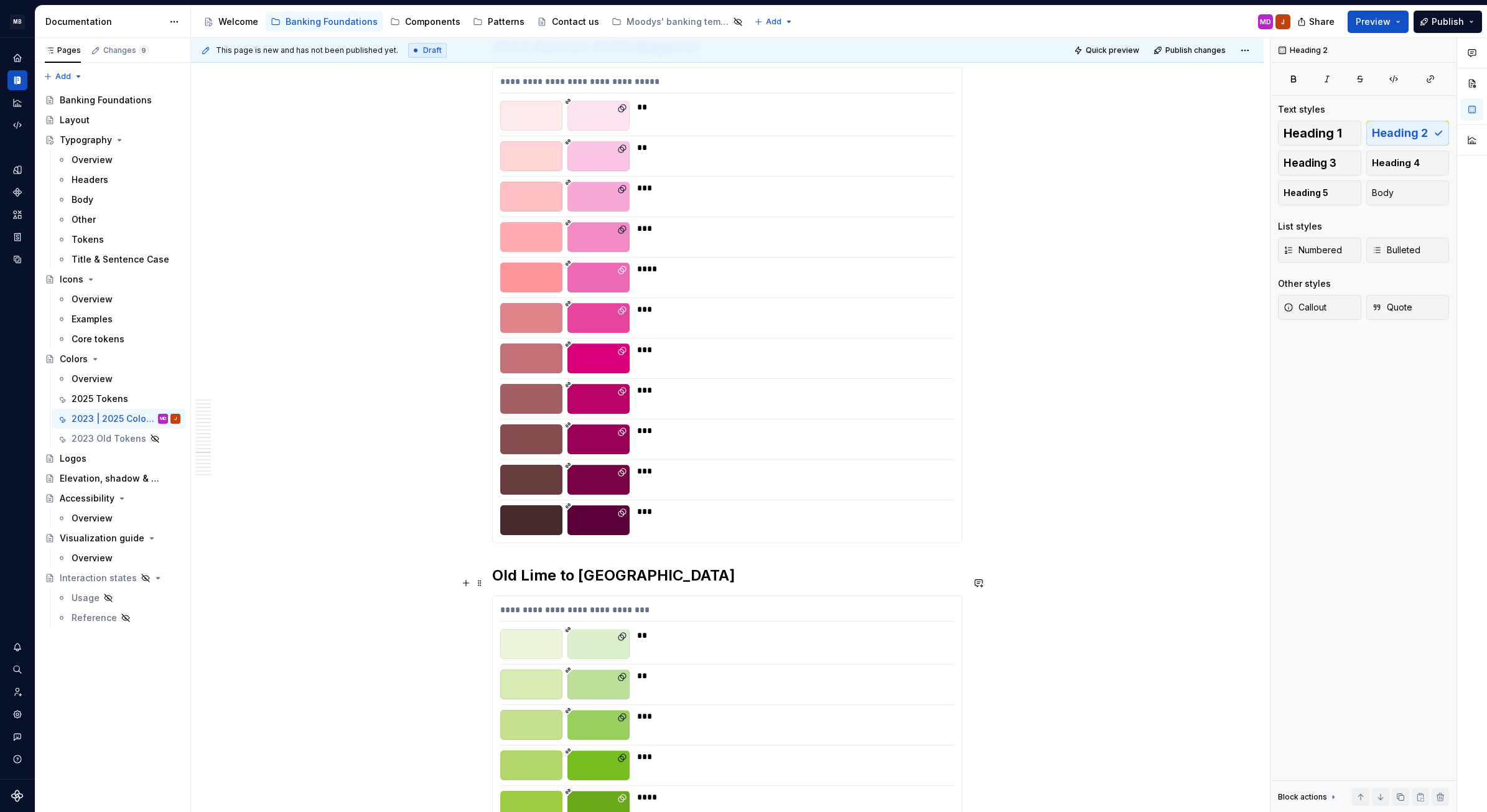
scroll to position [6266, 0]
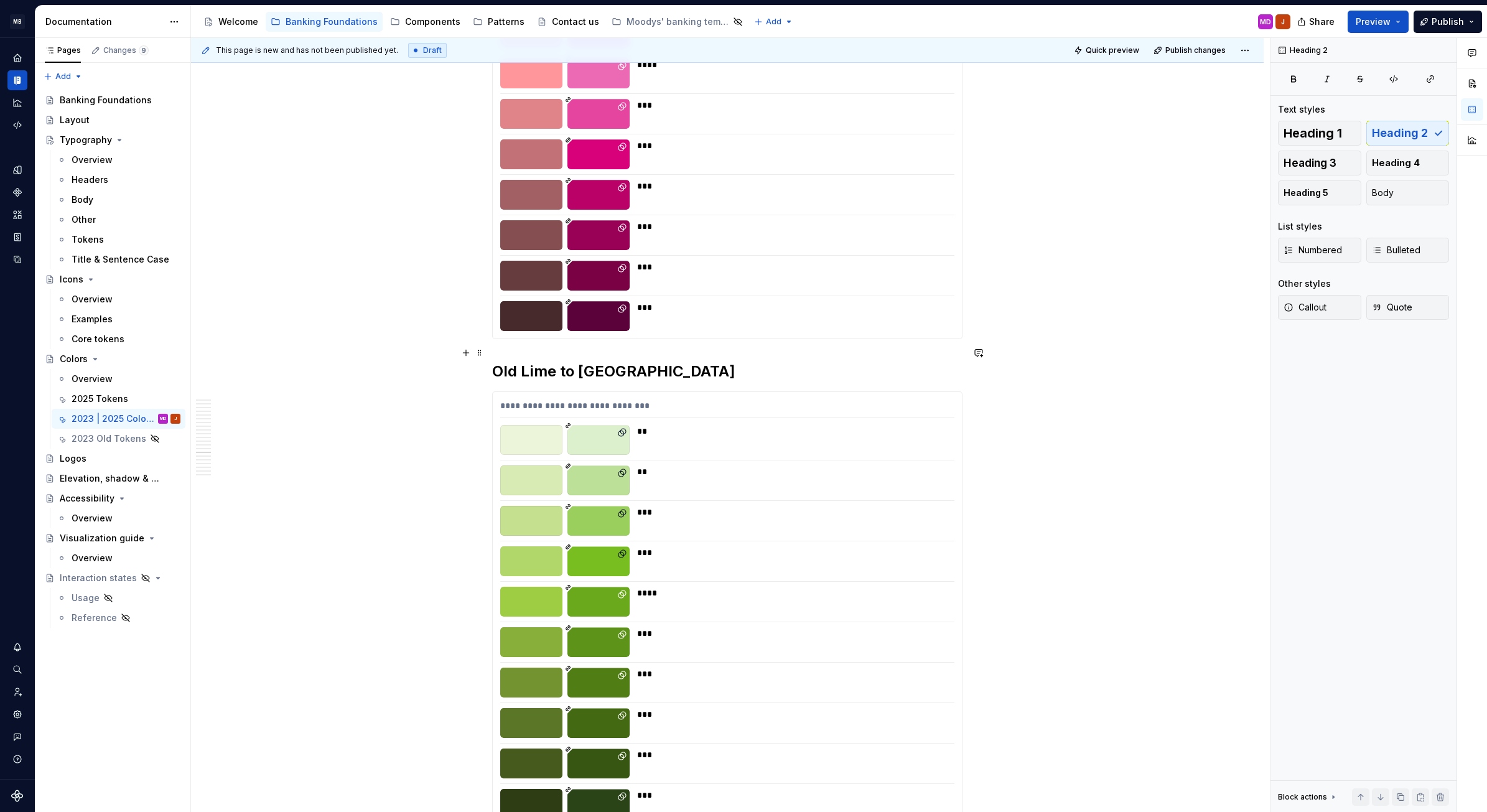
click at [517, 362] on h2 "Old Lime to New Green" at bounding box center [727, 372] width 471 height 20
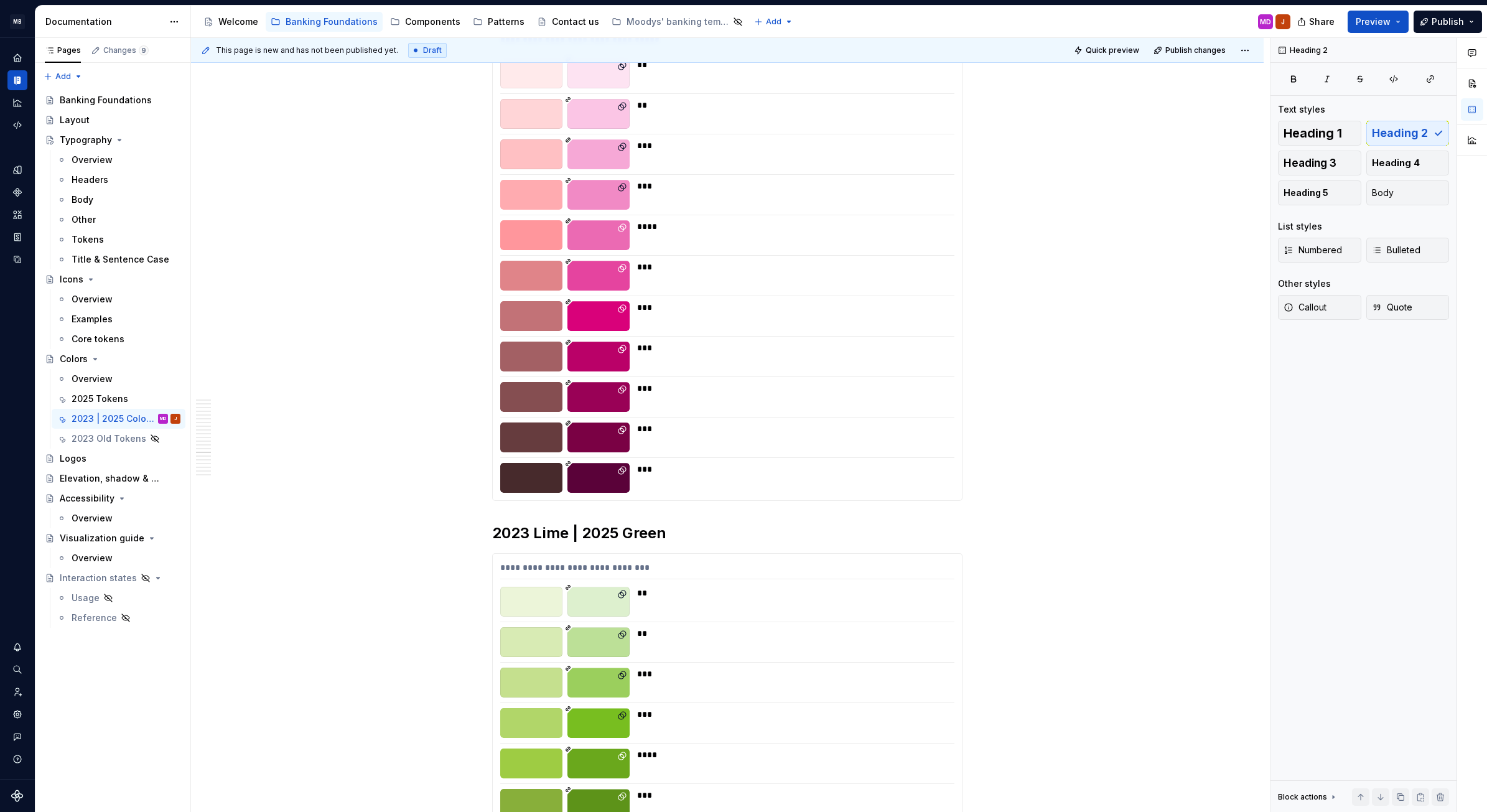
scroll to position [5854, 0]
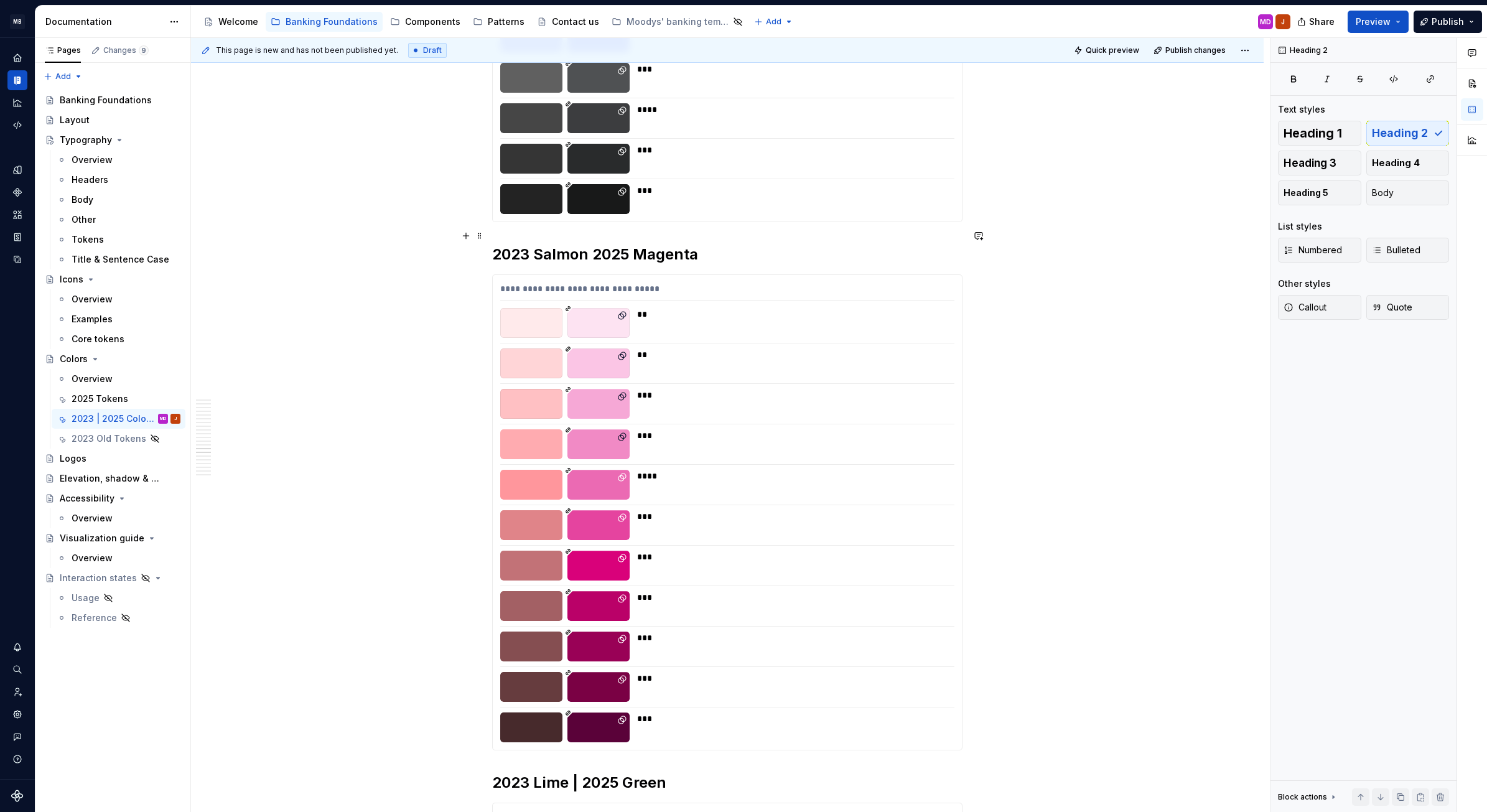
click at [599, 244] on h2 "2023 Salmon 2025 Magenta" at bounding box center [727, 255] width 471 height 20
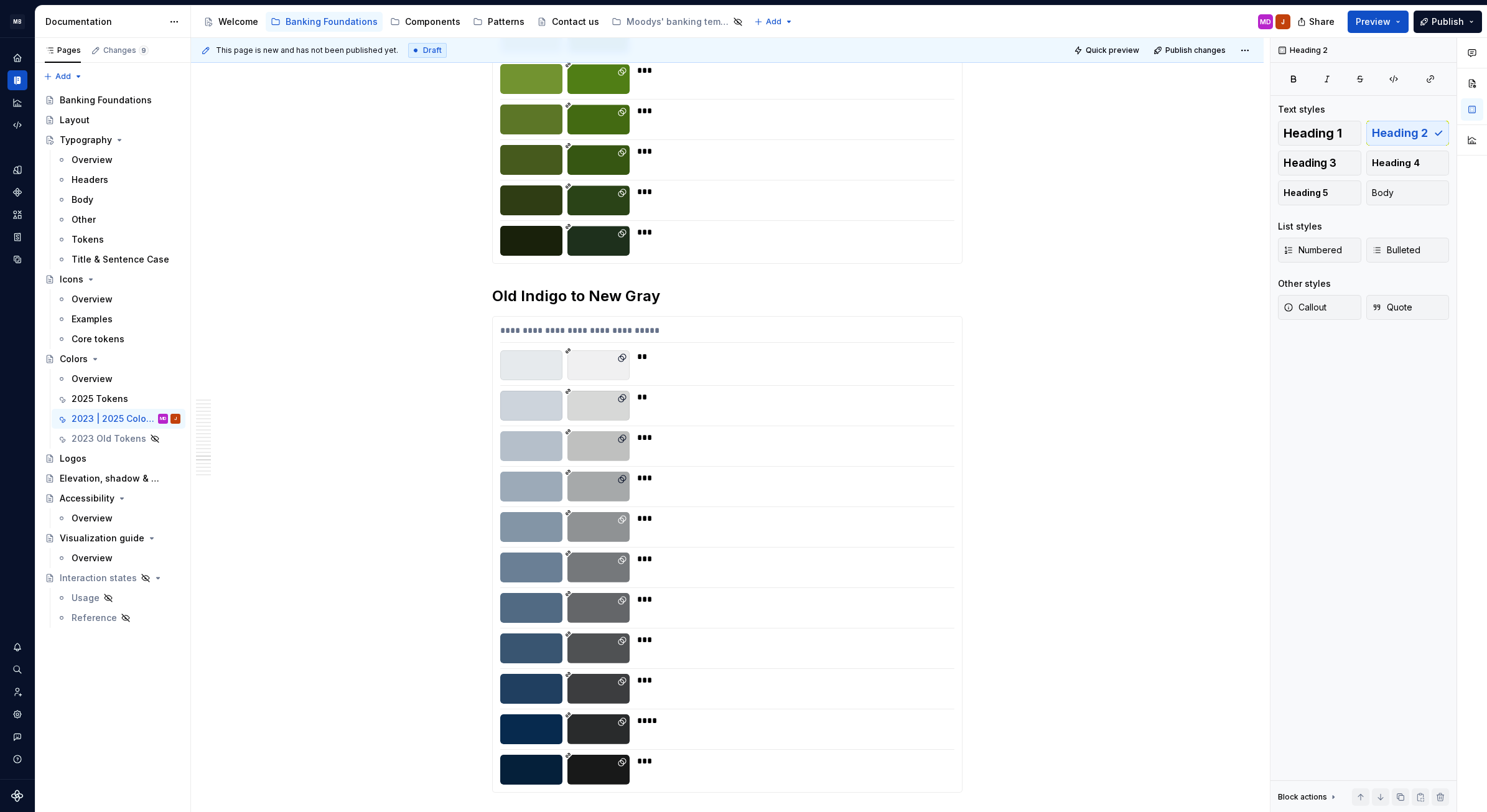
scroll to position [6870, 0]
click at [498, 285] on h2 "Old Indigo to New Gray" at bounding box center [727, 296] width 471 height 20
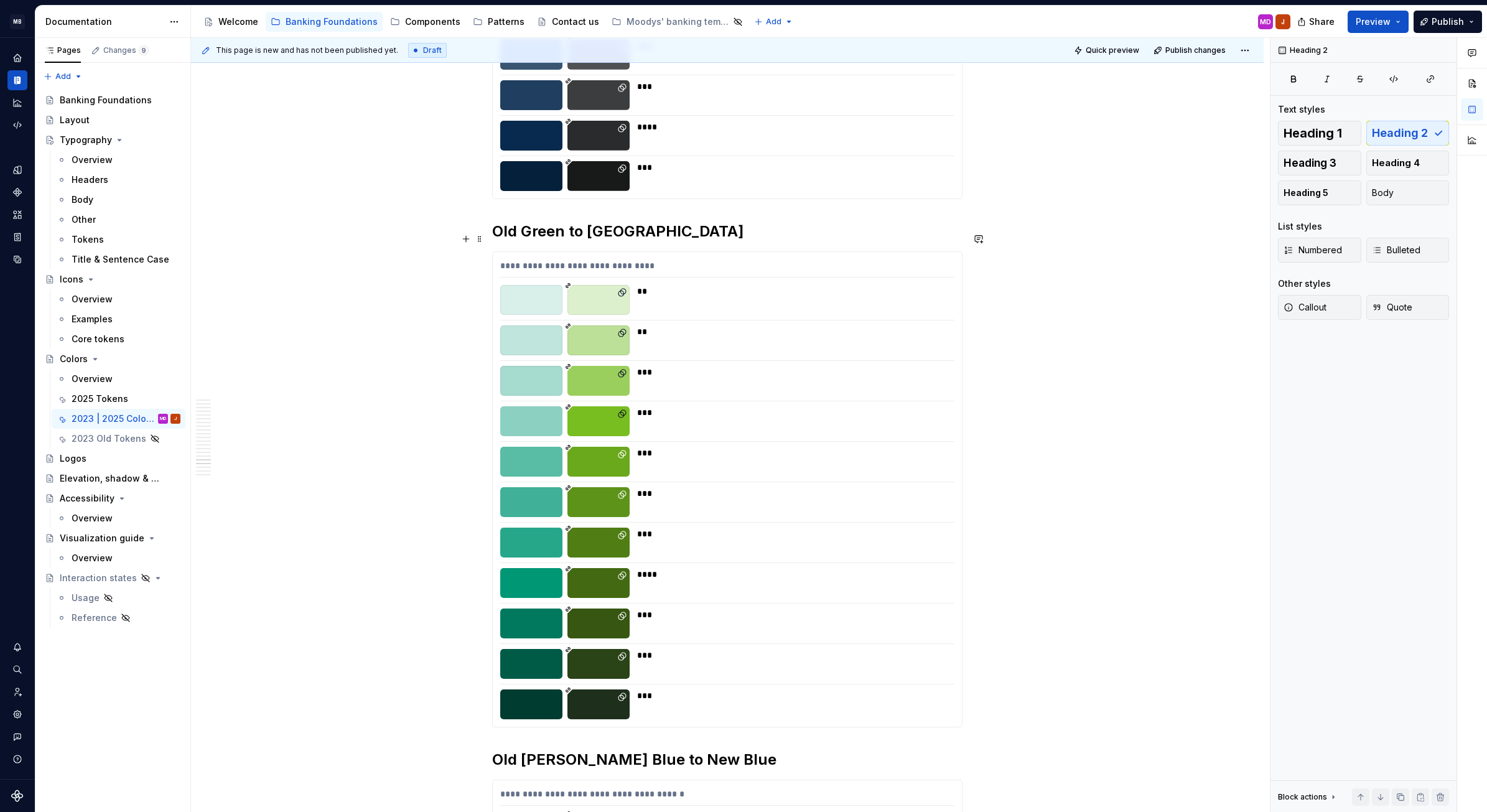
scroll to position [7464, 0]
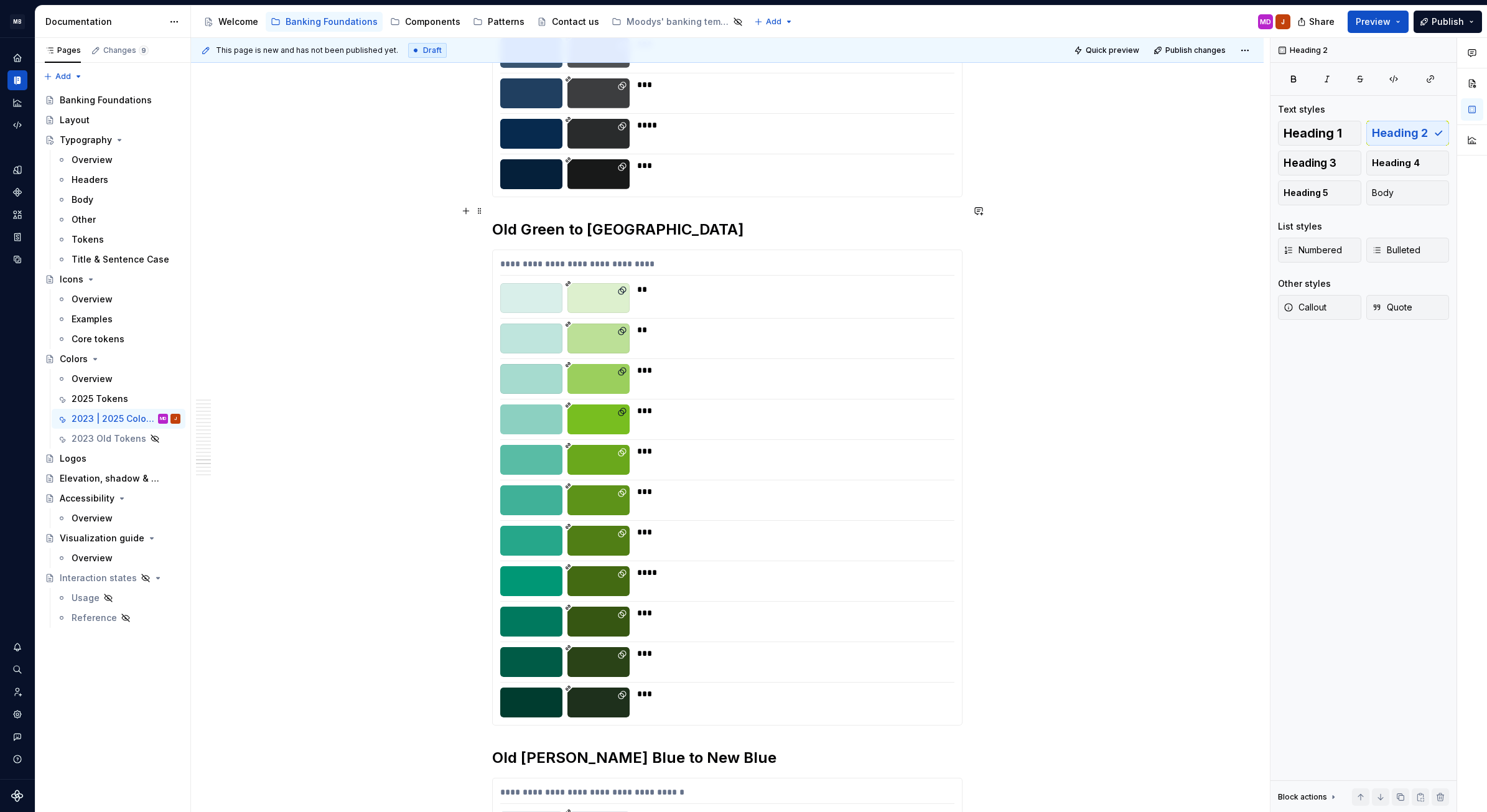
click at [503, 219] on h2 "Old Green to New Green" at bounding box center [727, 230] width 471 height 20
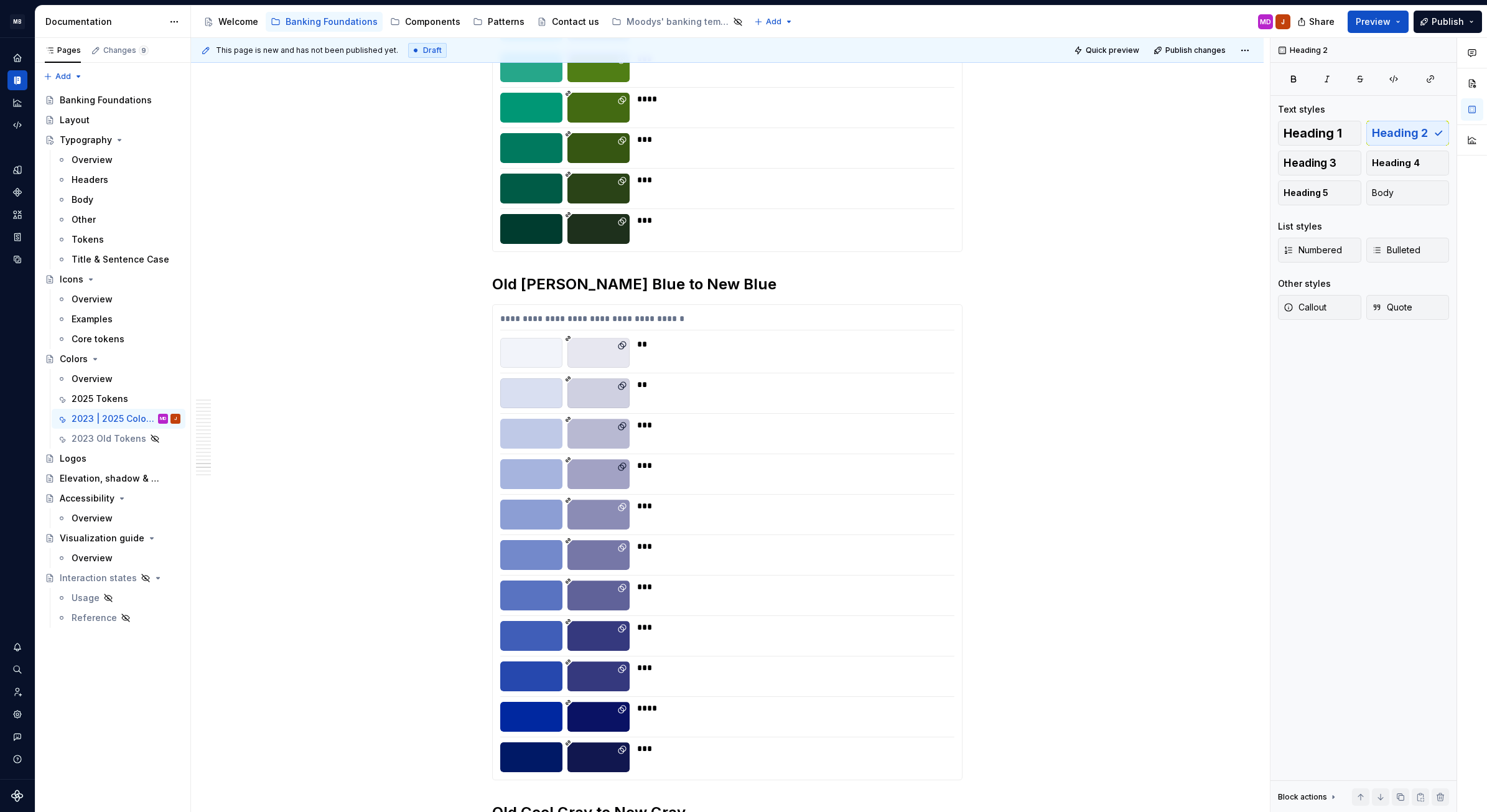
scroll to position [7939, 0]
click at [503, 274] on h2 "Old Moody’s Blue to New Blue" at bounding box center [727, 284] width 471 height 20
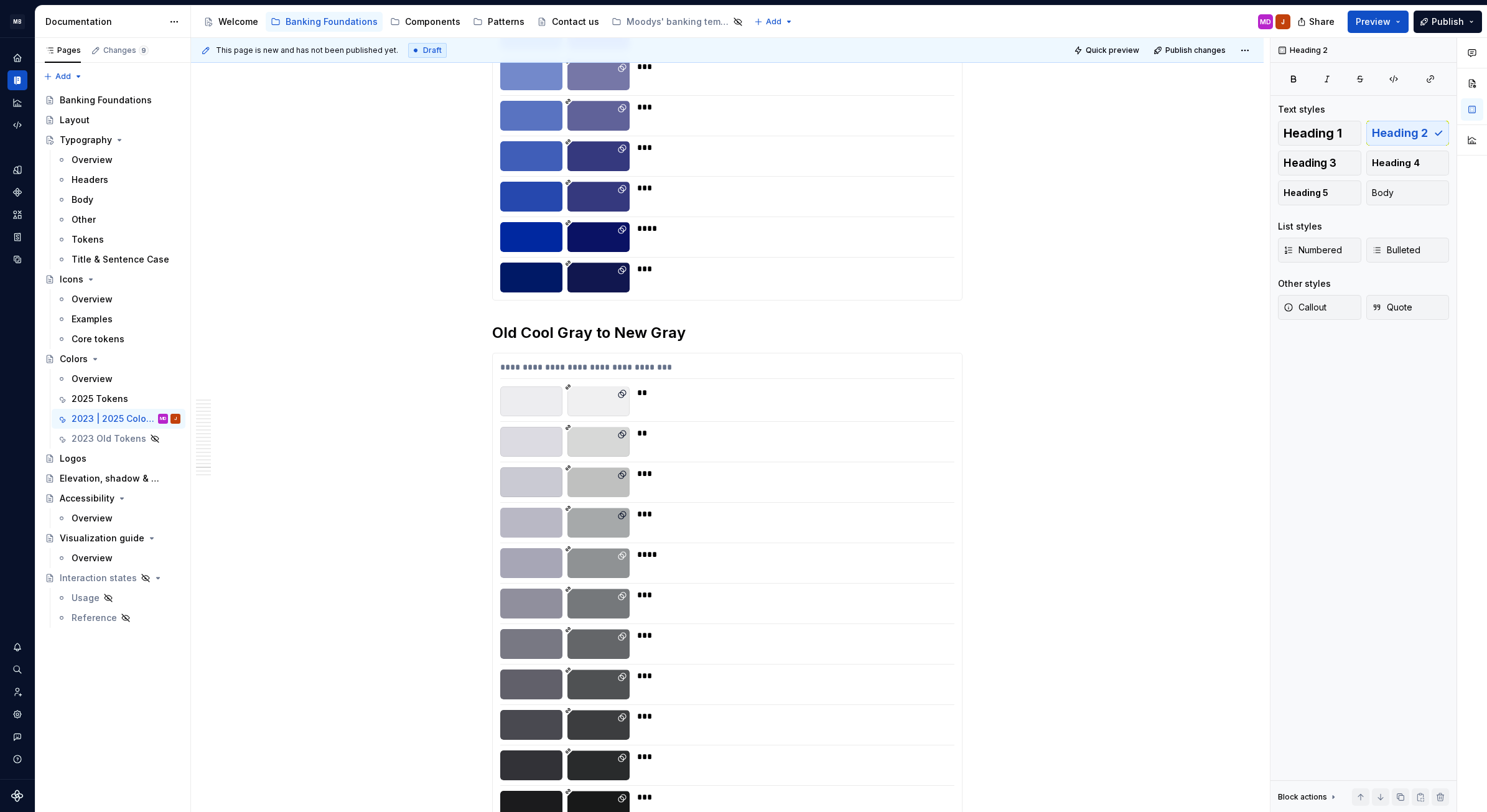
scroll to position [8434, 0]
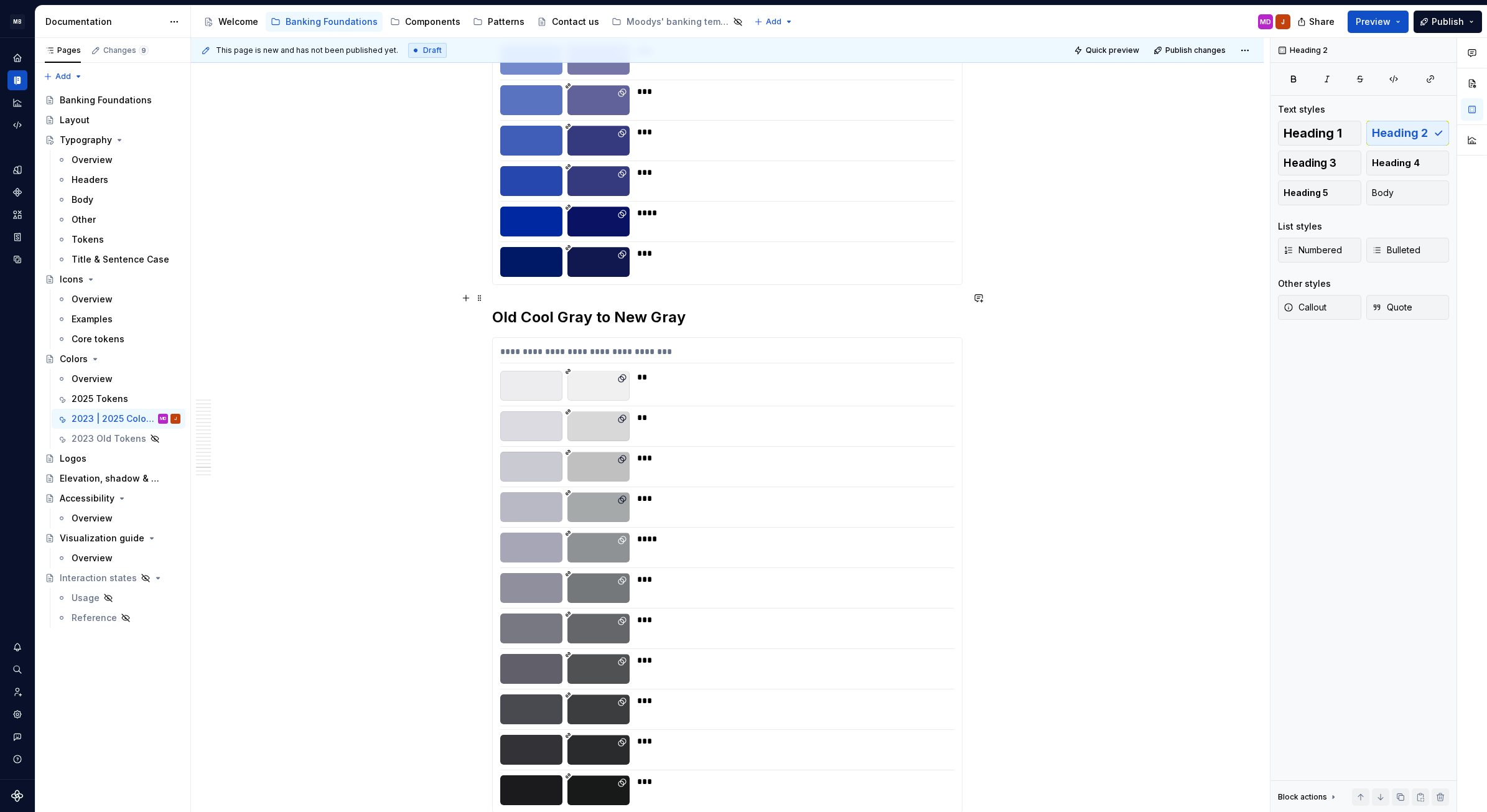
click at [502, 307] on h2 "Old Cool Gray to New Gray" at bounding box center [727, 317] width 471 height 20
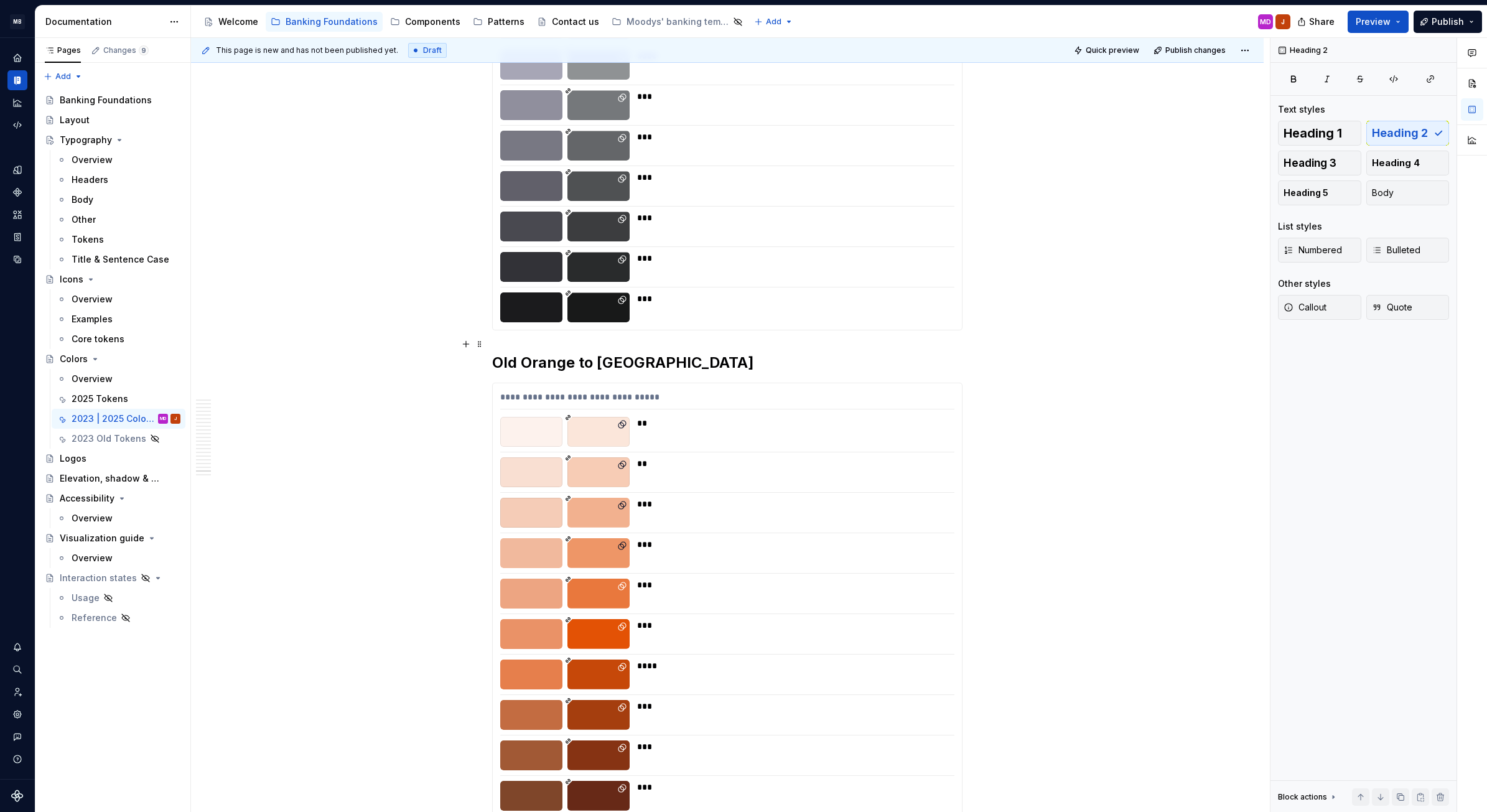
scroll to position [8956, 0]
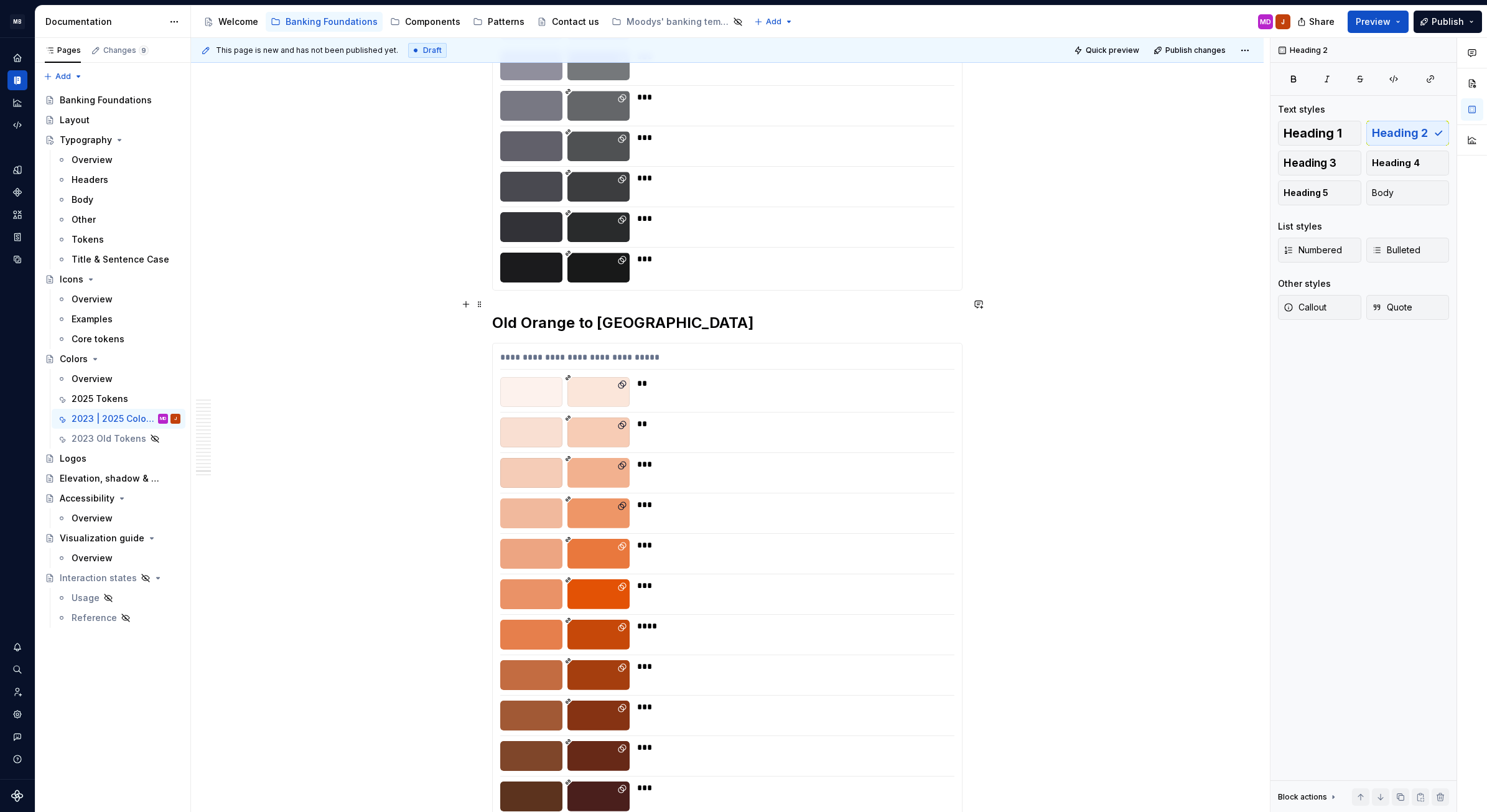
click at [507, 313] on h2 "Old Orange to New Orange" at bounding box center [727, 323] width 471 height 20
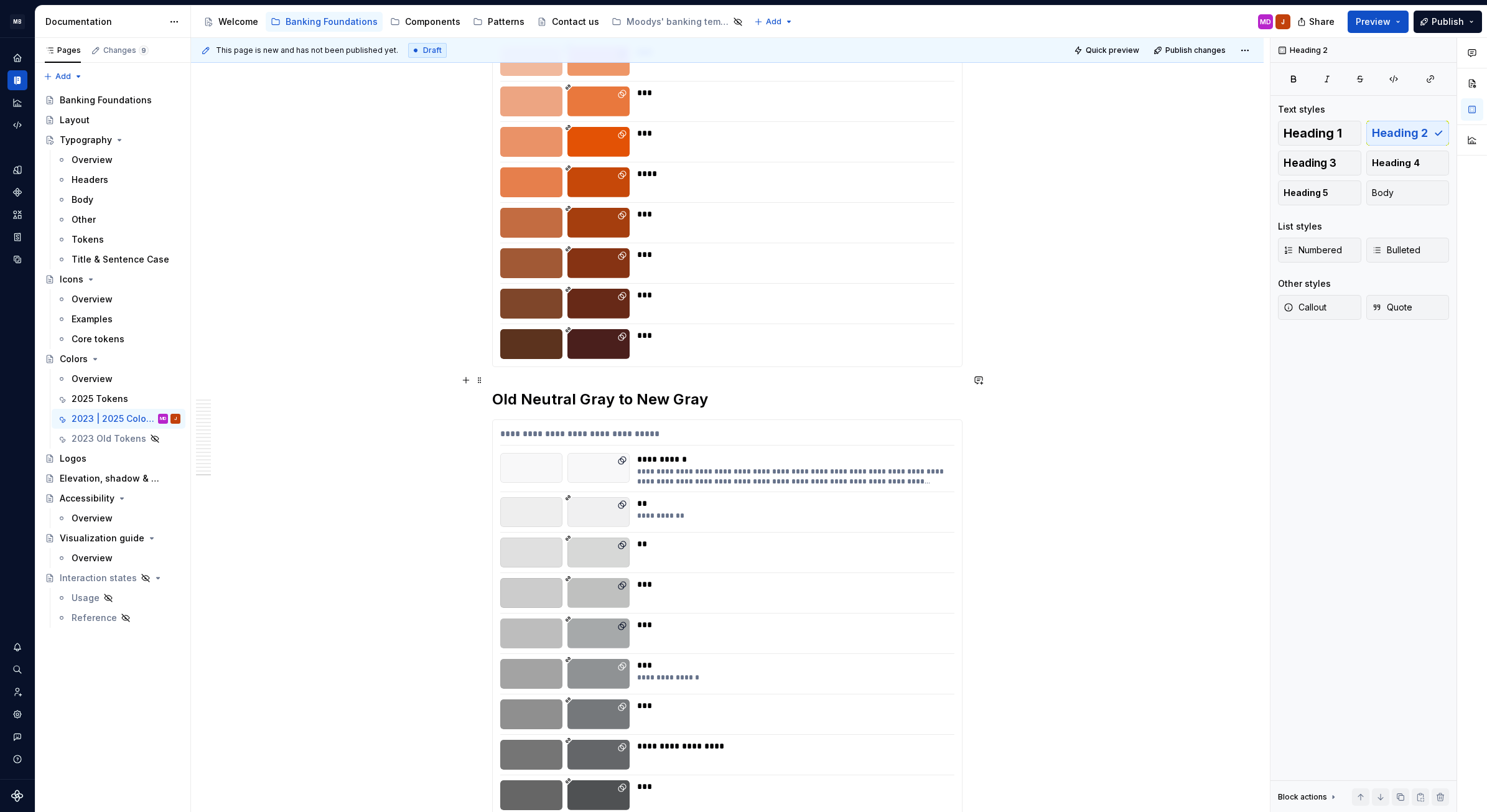
scroll to position [9434, 0]
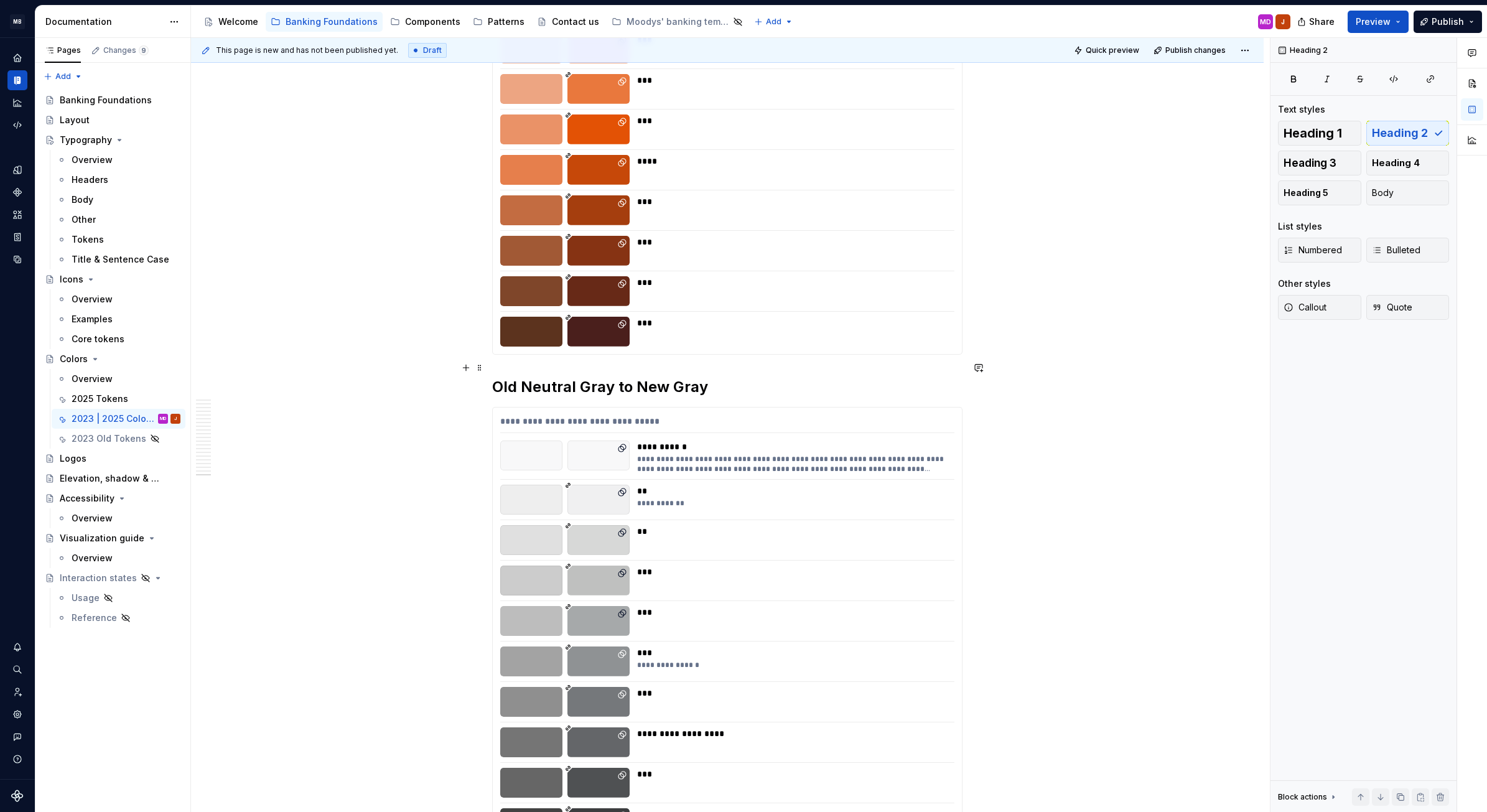
click at [504, 377] on h2 "Old Neutral Gray to New Gray" at bounding box center [727, 387] width 471 height 20
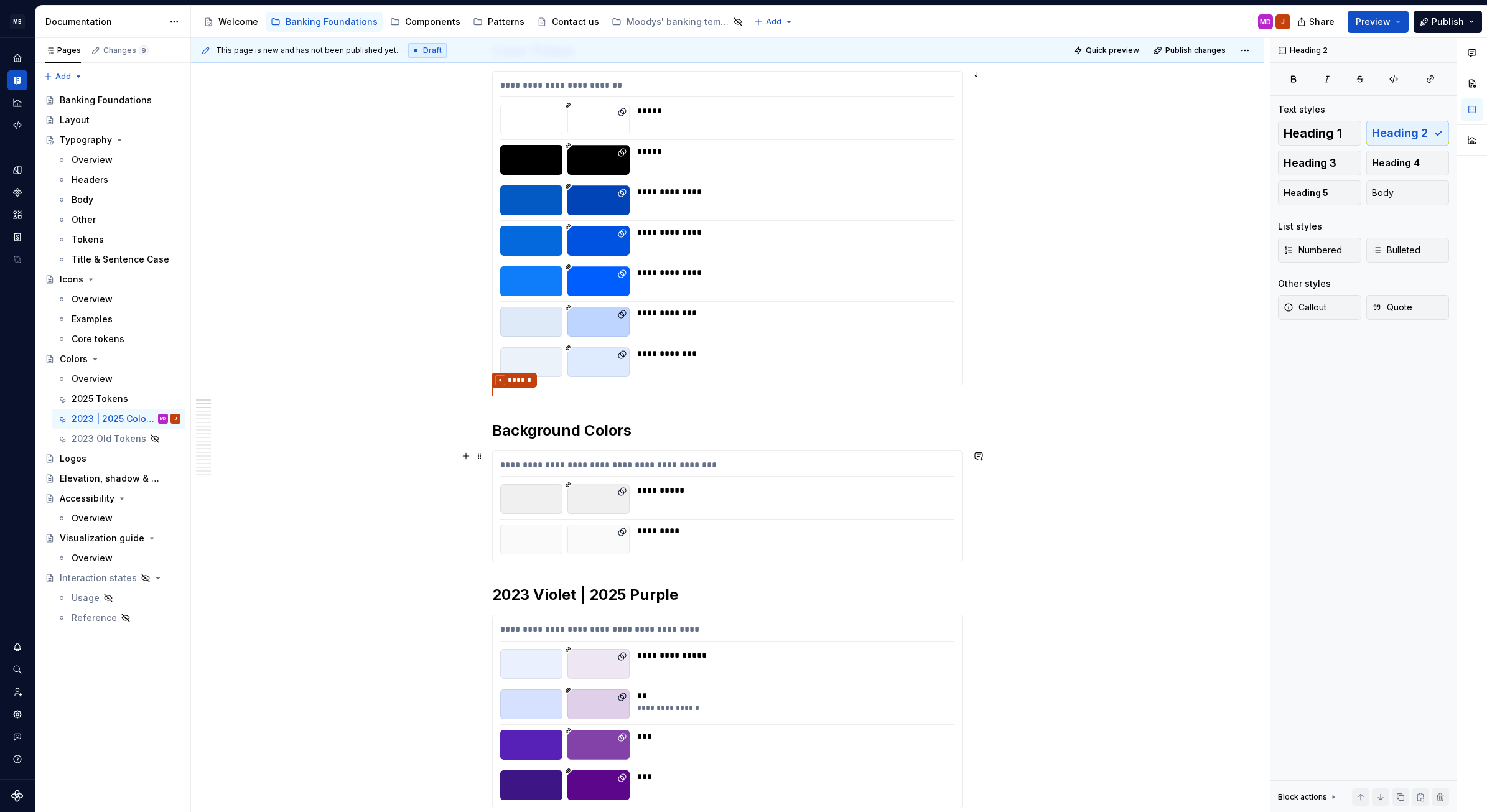
scroll to position [286, 0]
drag, startPoint x: 345, startPoint y: 678, endPoint x: 488, endPoint y: 298, distance: 406.0
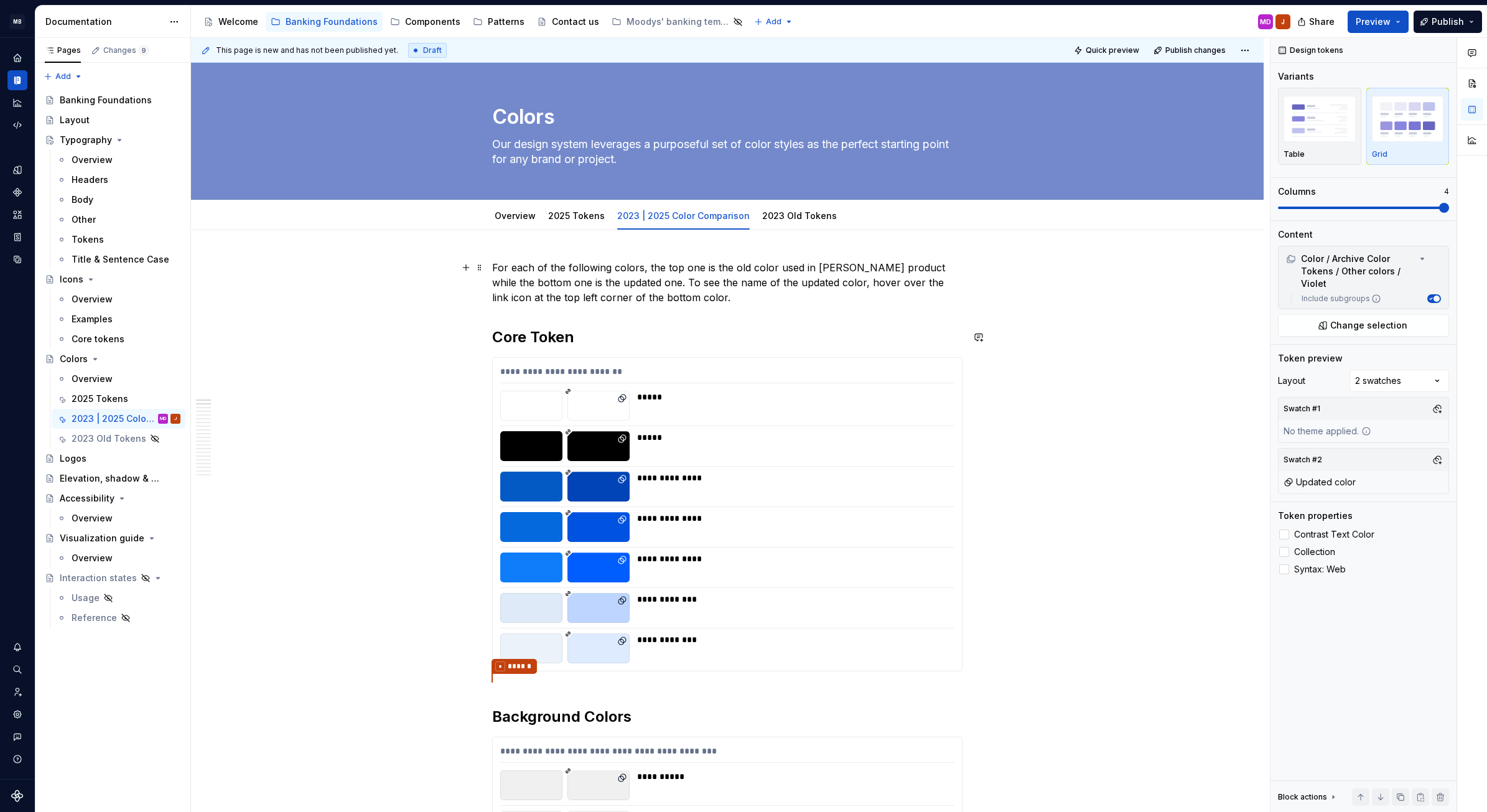
scroll to position [0, 0]
click at [512, 341] on h2 "Core Token" at bounding box center [727, 338] width 471 height 20
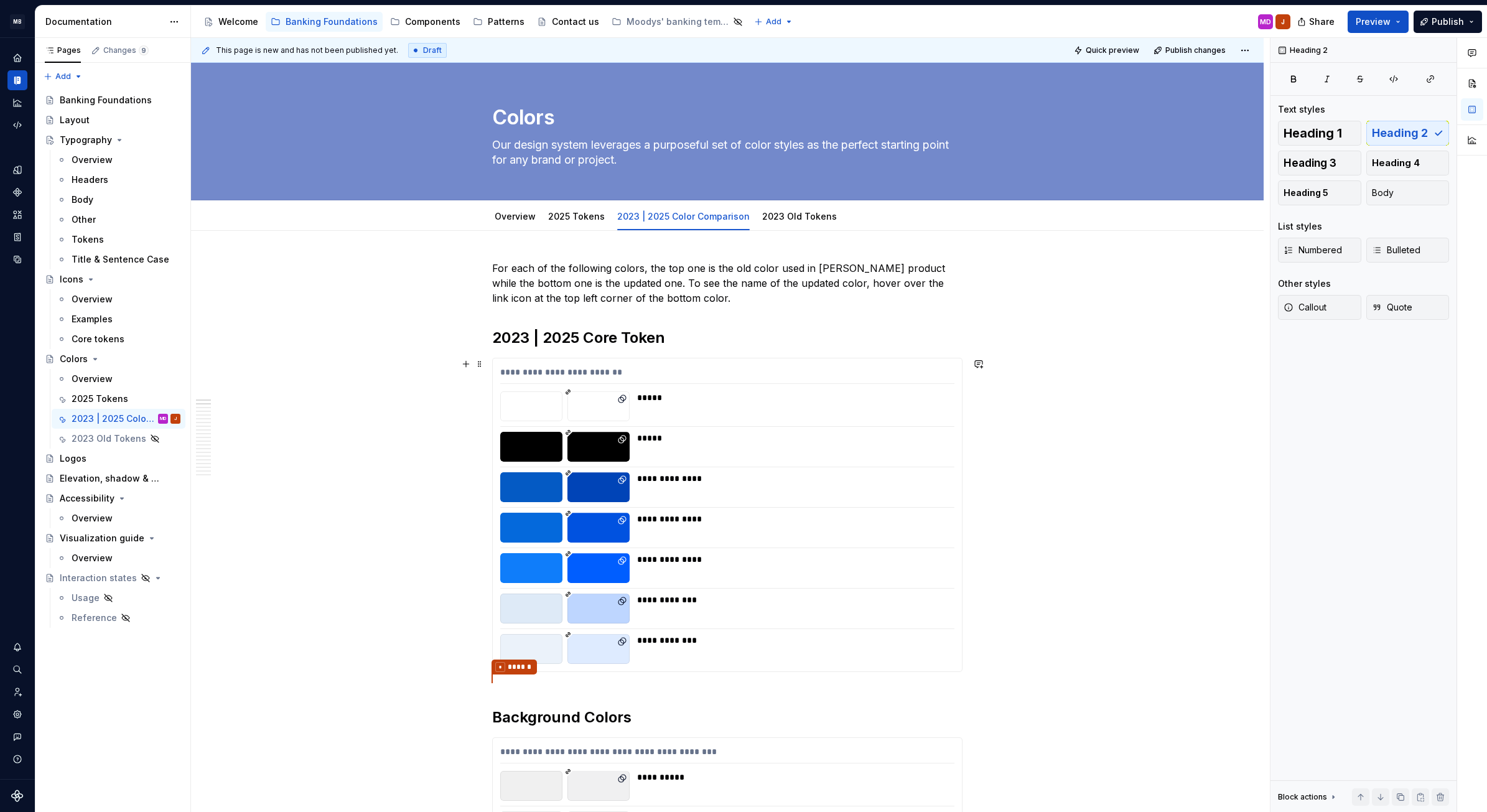
scroll to position [257, 0]
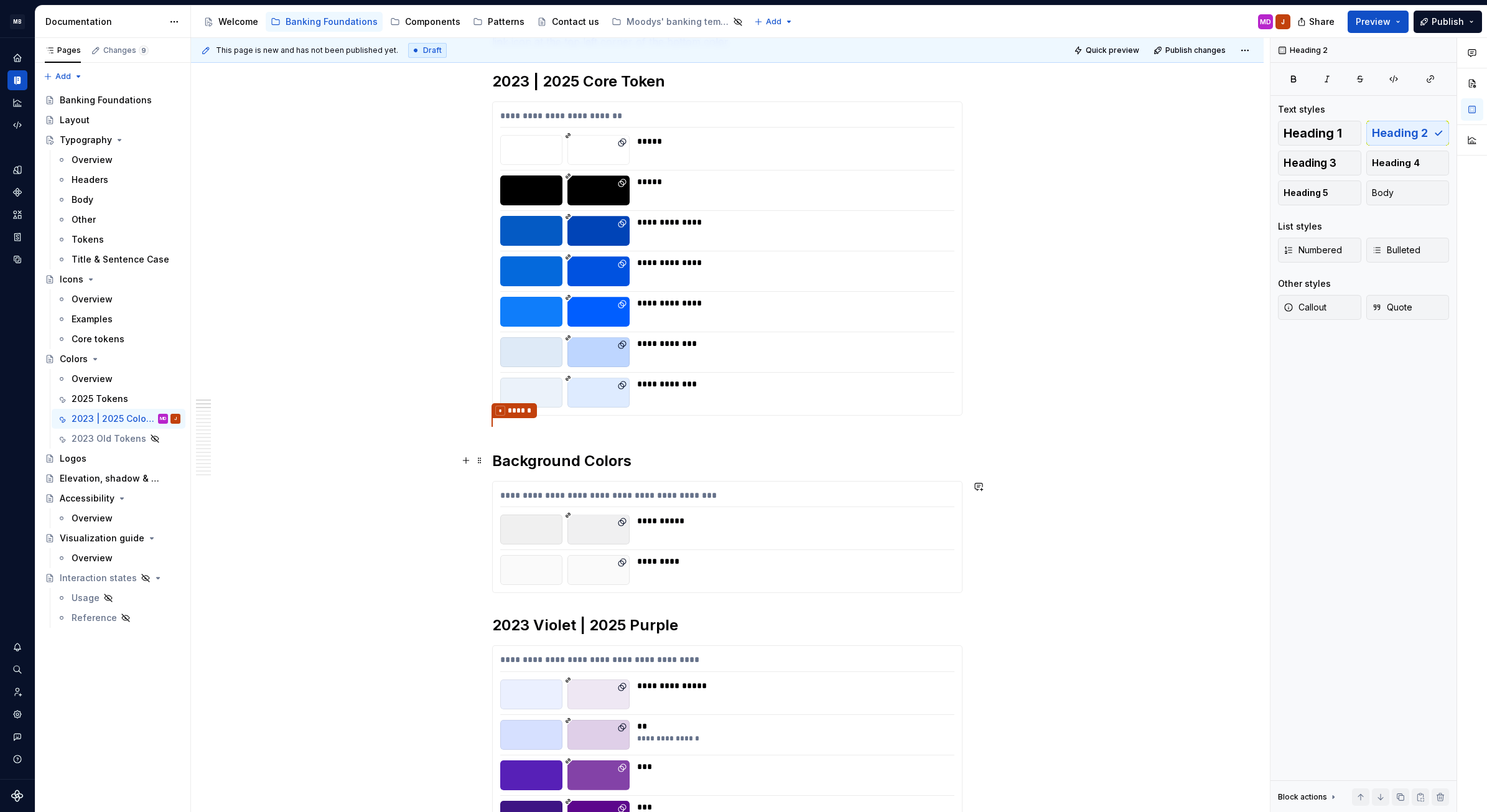
click at [501, 461] on h2 "Background Colors" at bounding box center [727, 461] width 471 height 20
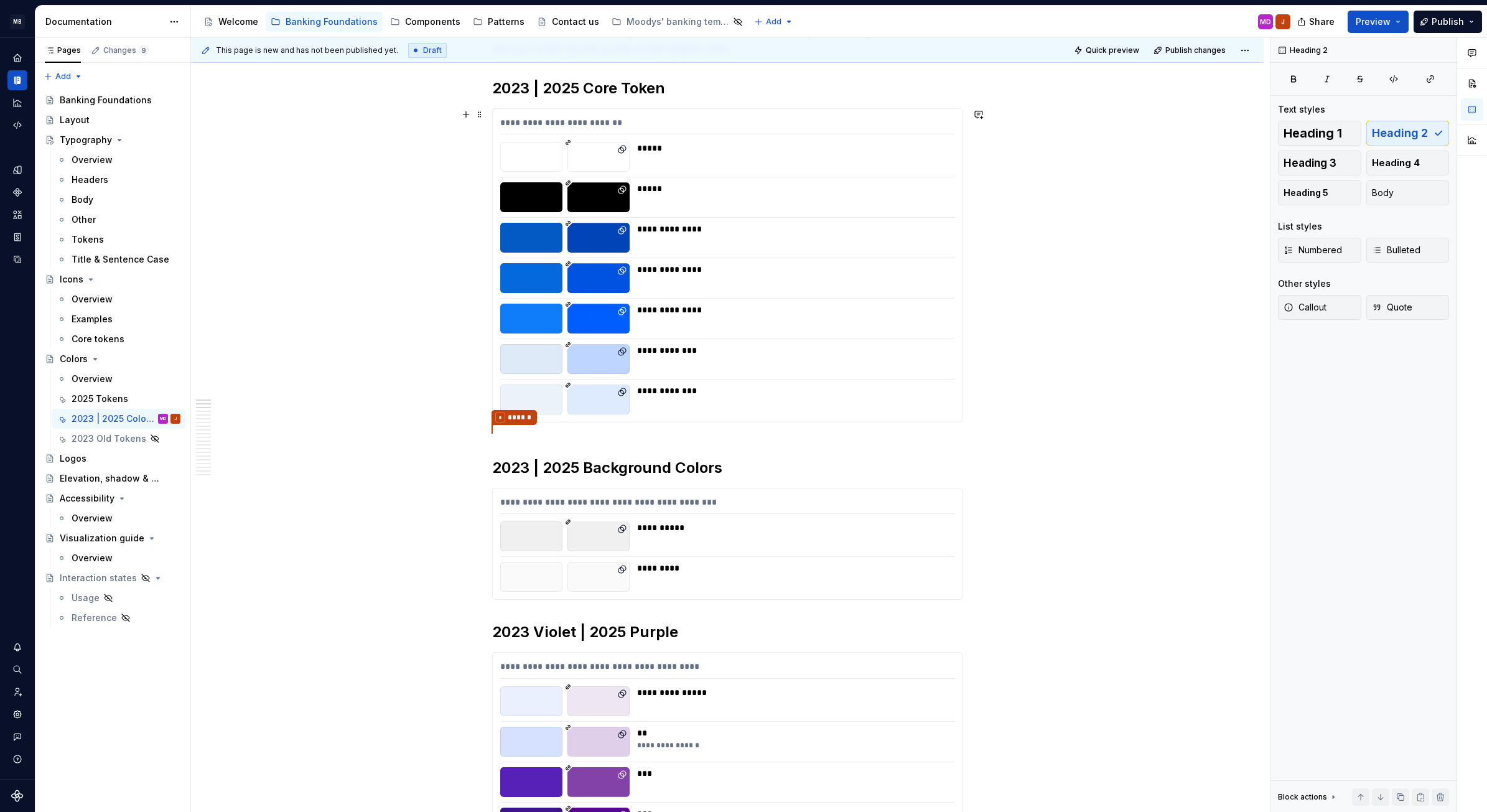
scroll to position [200, 0]
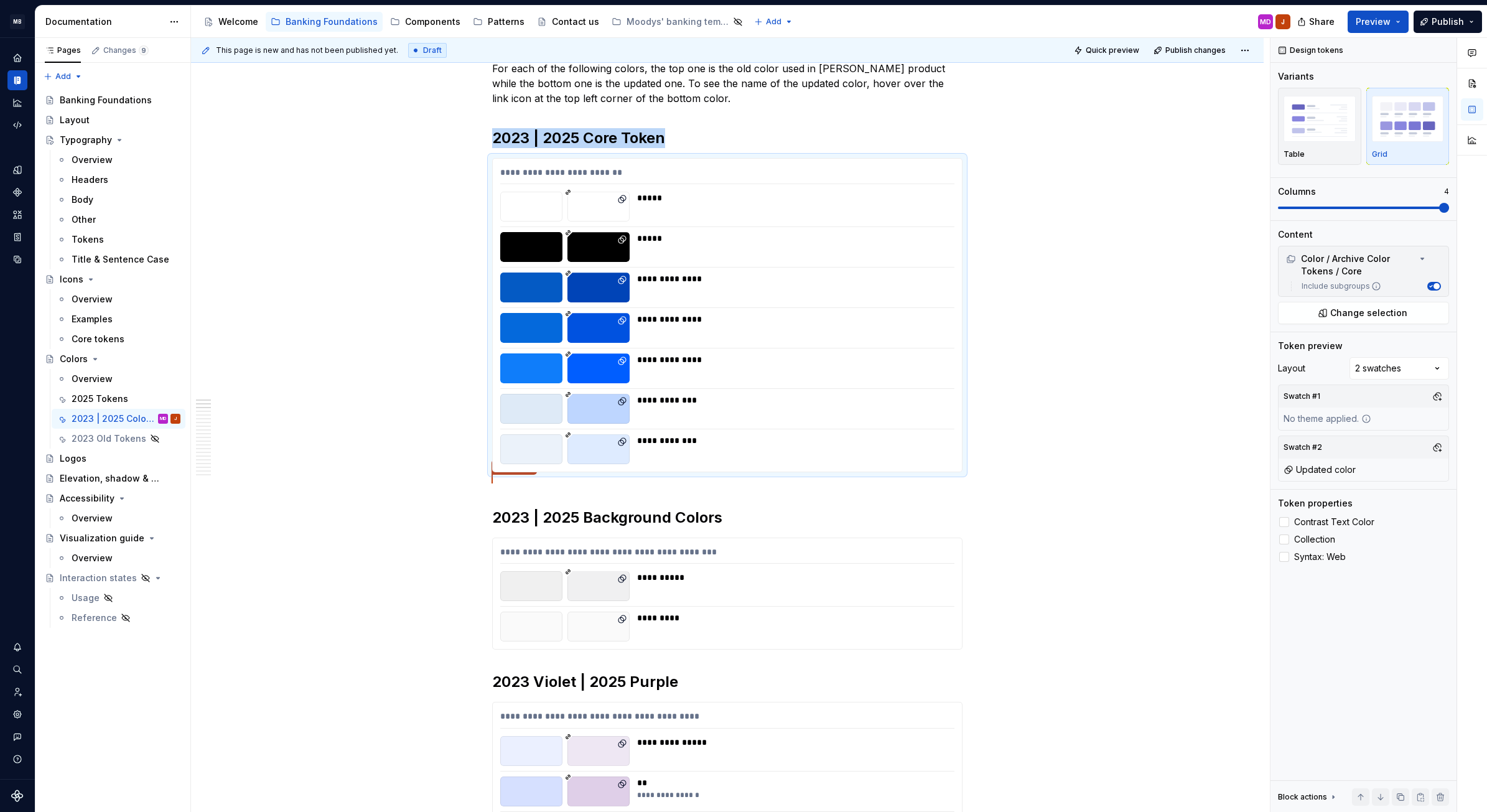
scroll to position [112, 0]
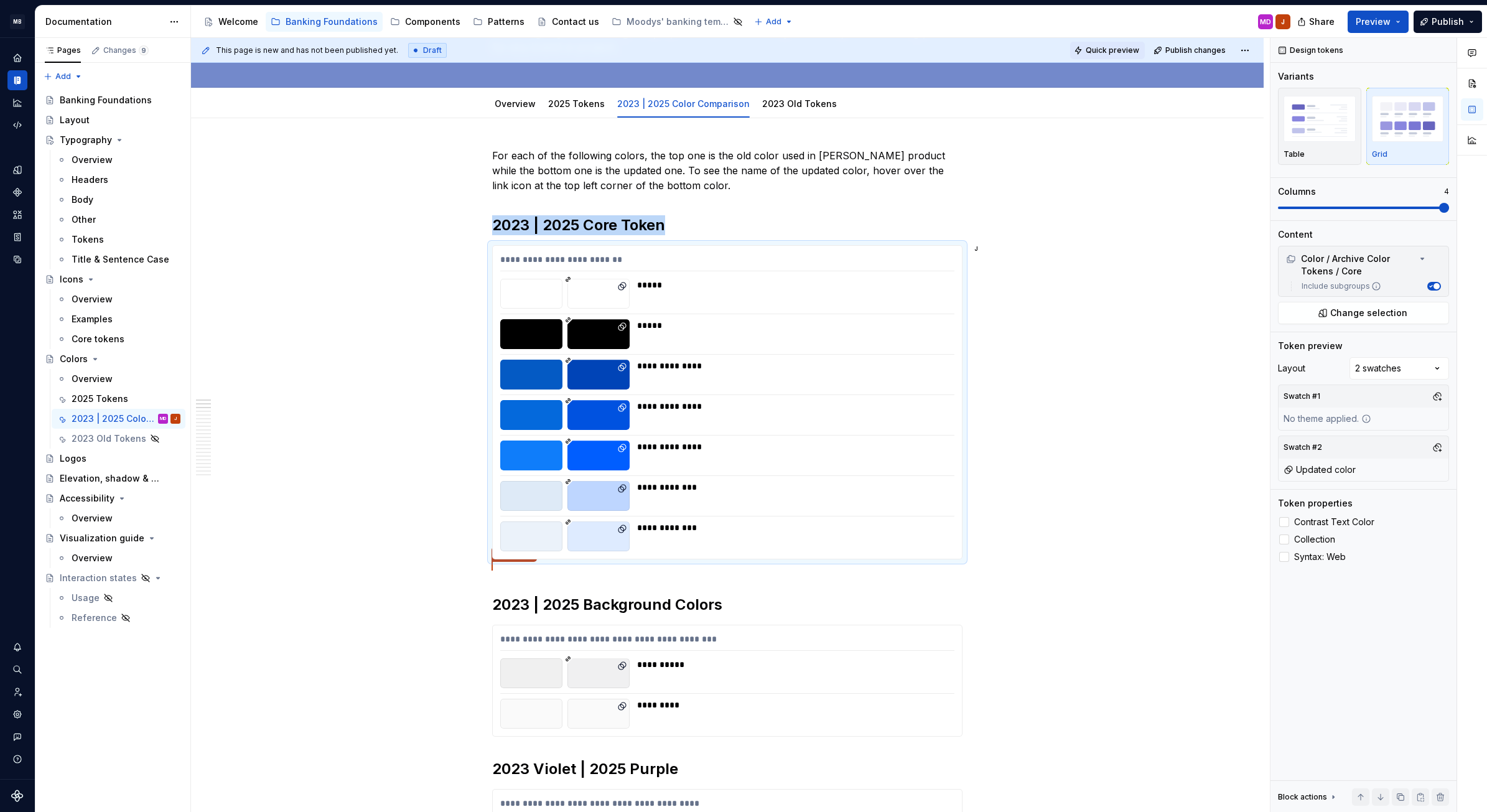
click at [1089, 47] on span "Quick preview" at bounding box center [1112, 50] width 53 height 10
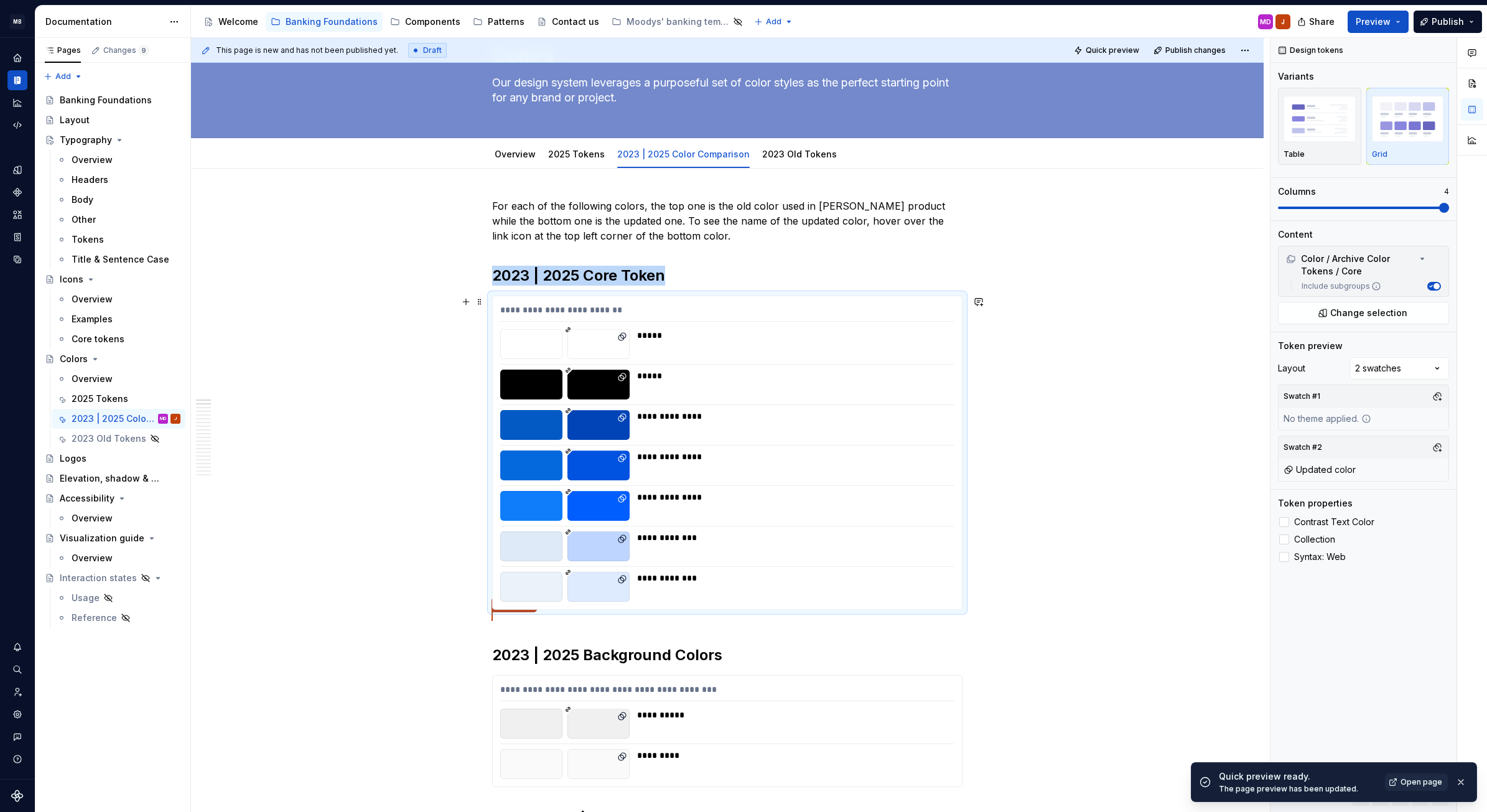
scroll to position [41, 0]
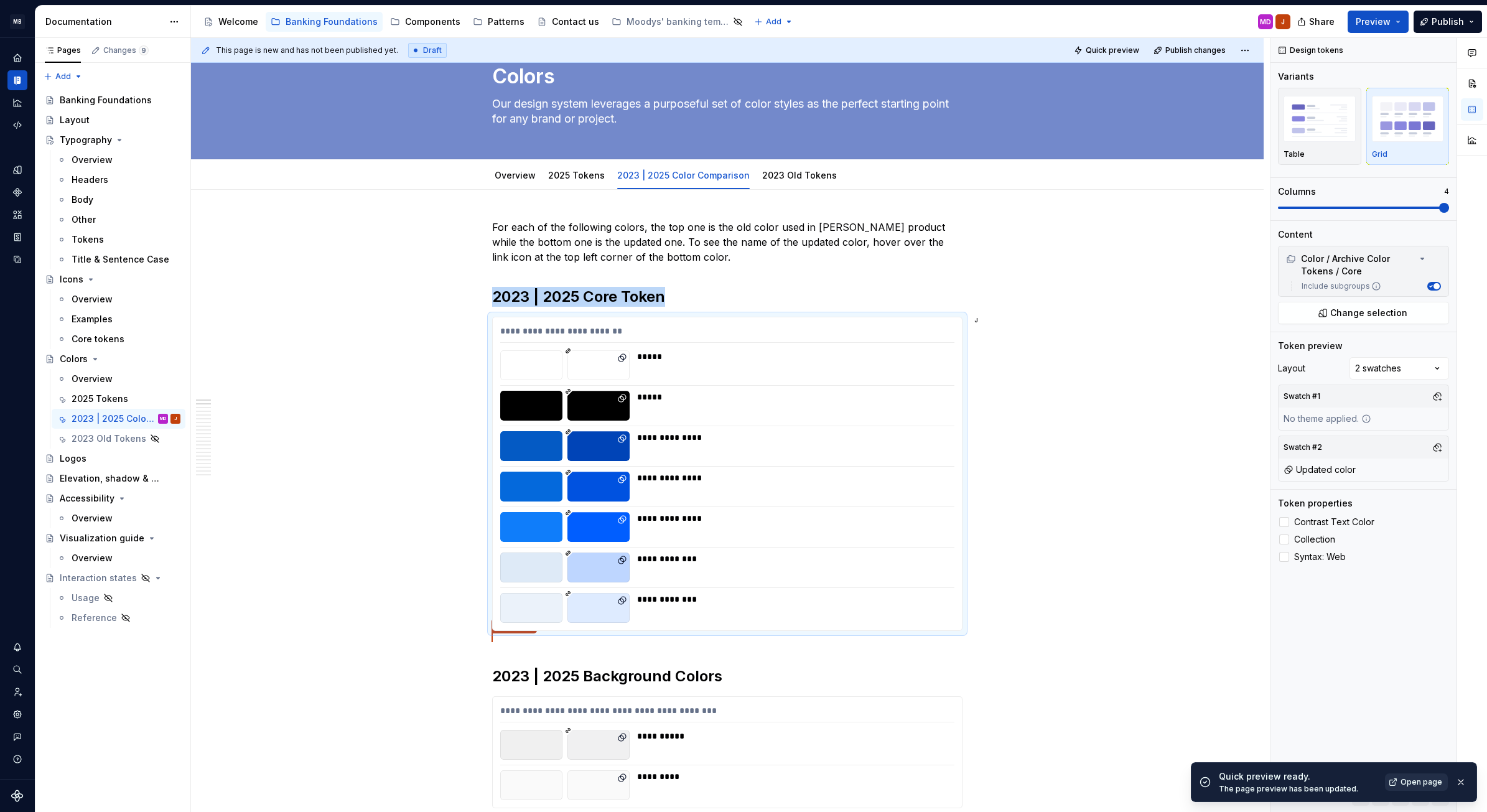
click at [1423, 718] on link "Open page" at bounding box center [1416, 782] width 63 height 18
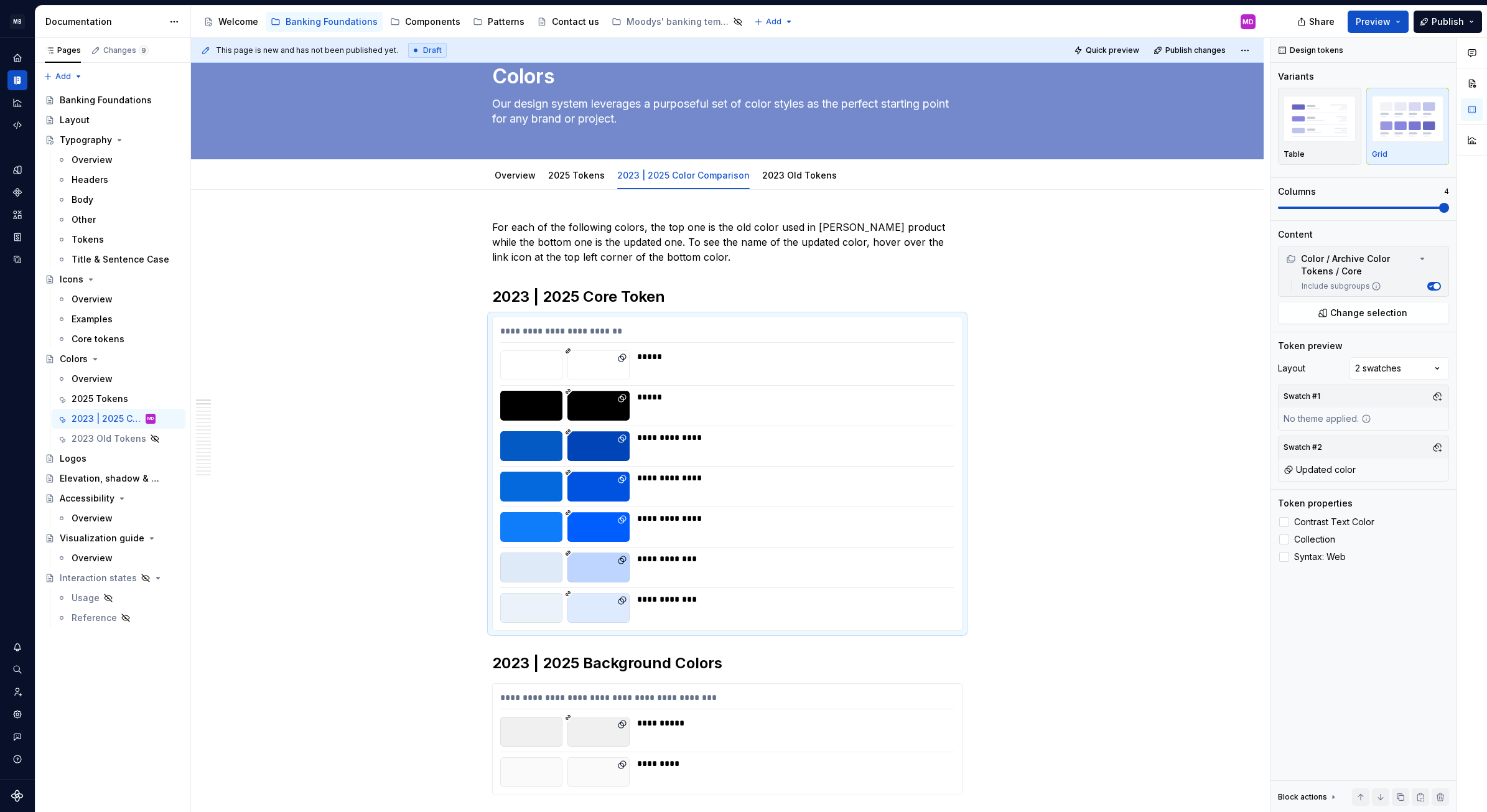
type textarea "*"
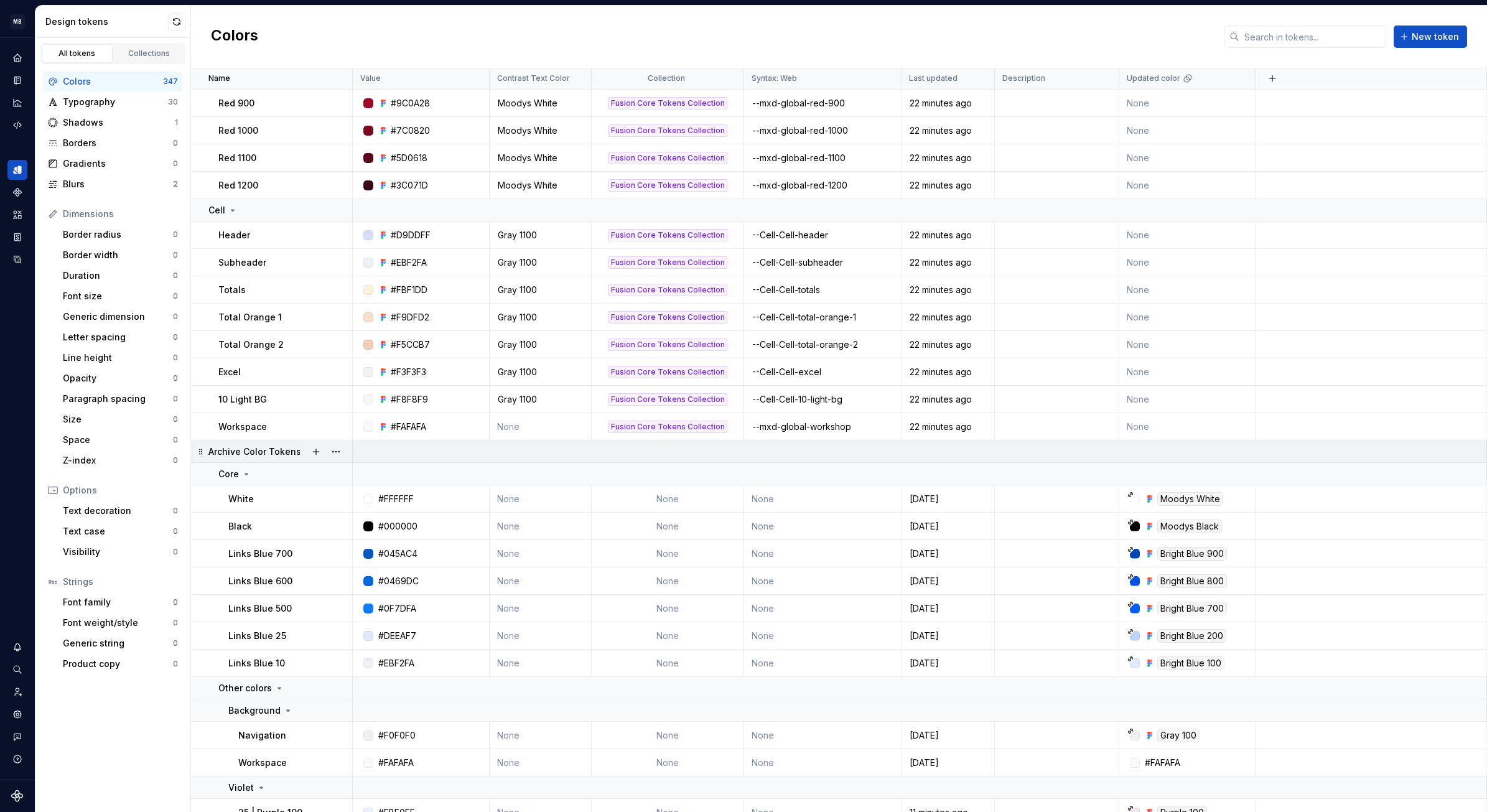
scroll to position [3742, 0]
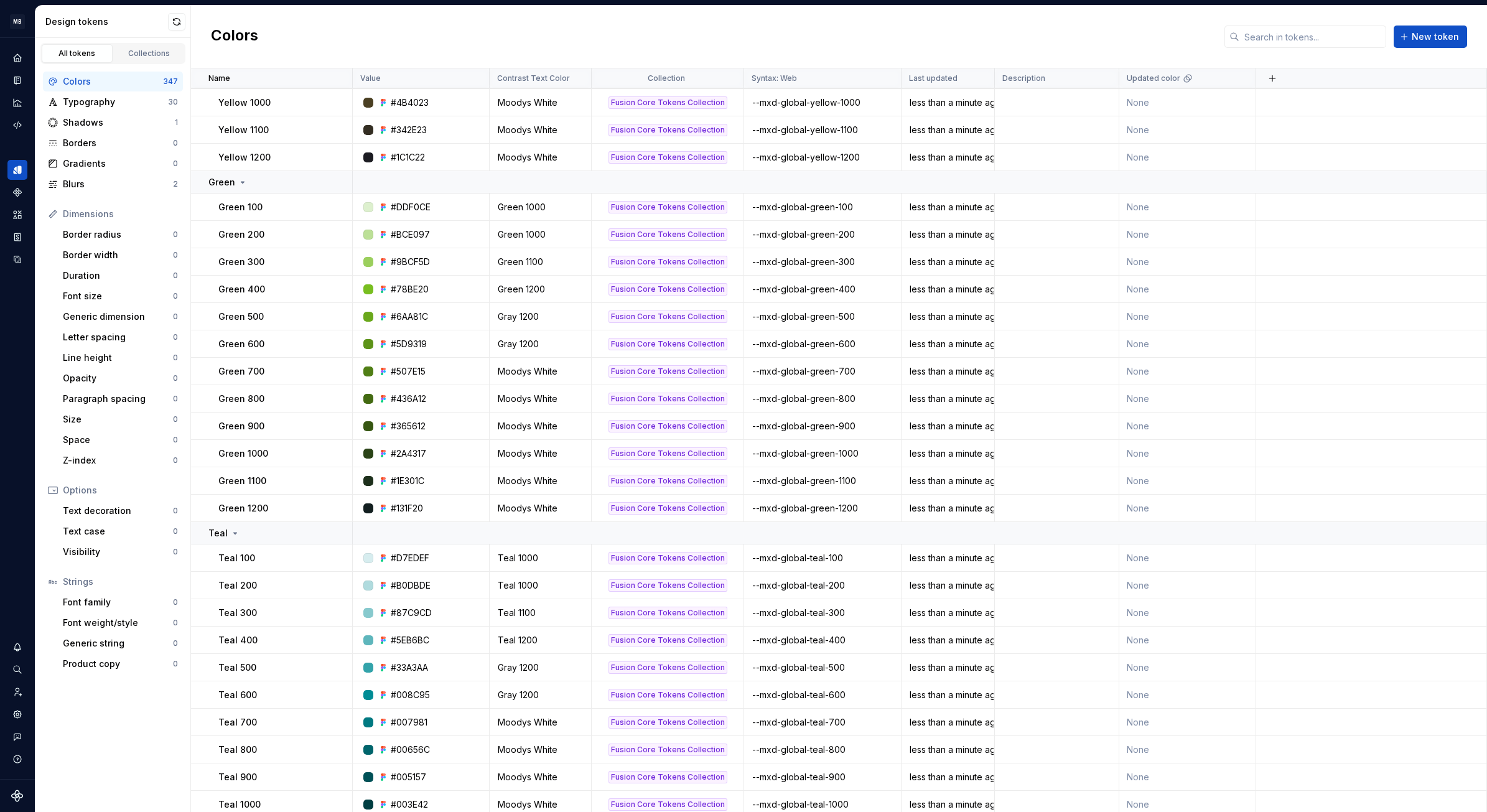
scroll to position [1333, 0]
